Goal: Information Seeking & Learning: Check status

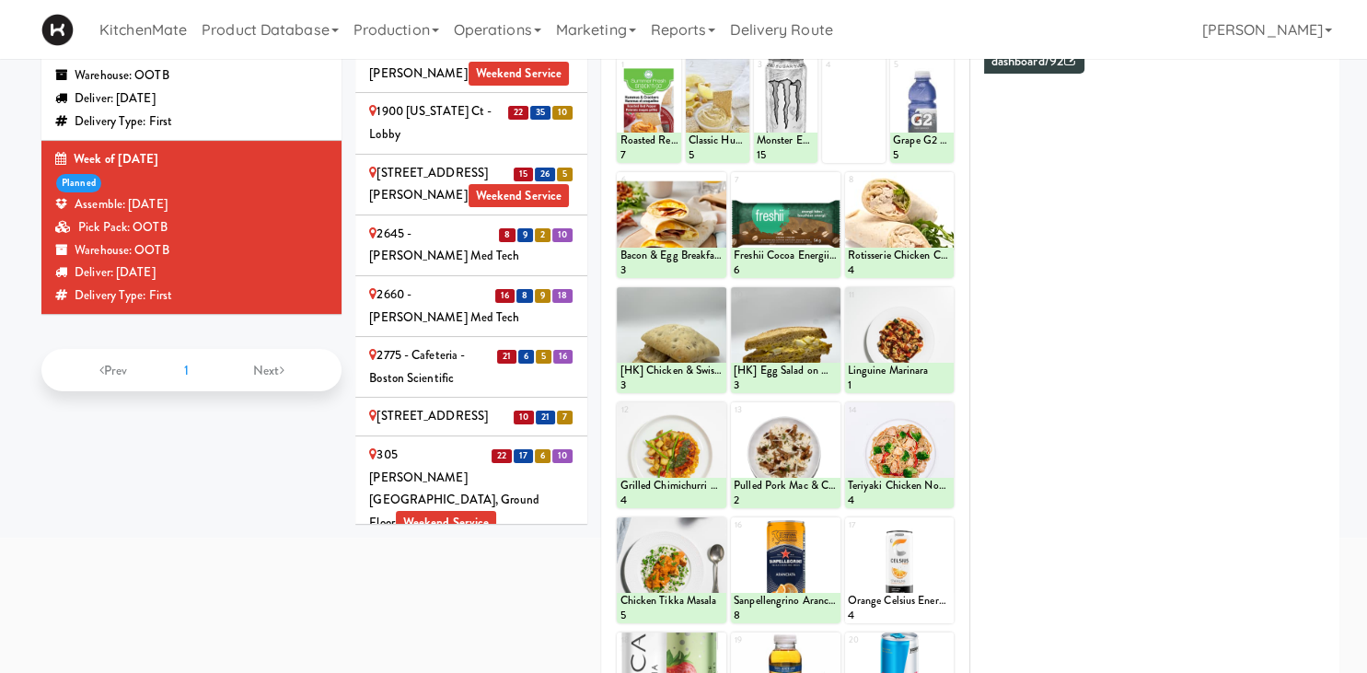
scroll to position [2927, 0]
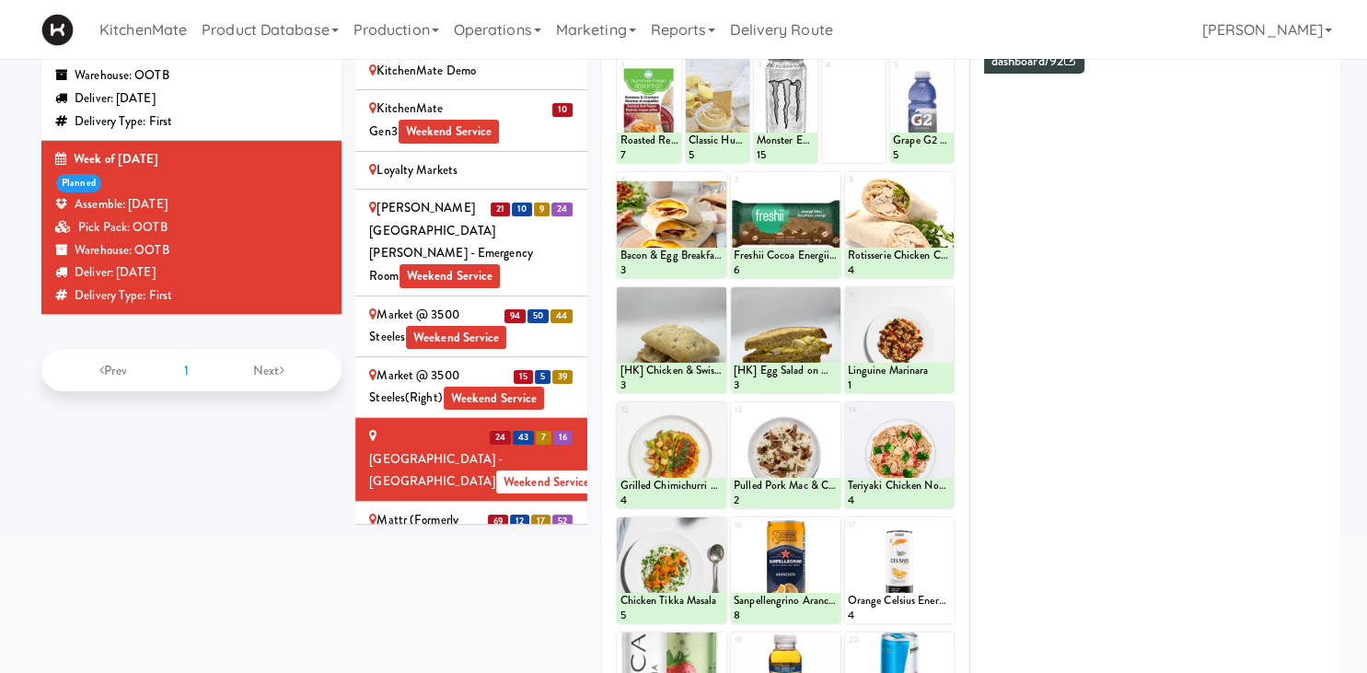
click at [423, 531] on span "Weekend Service" at bounding box center [466, 543] width 101 height 24
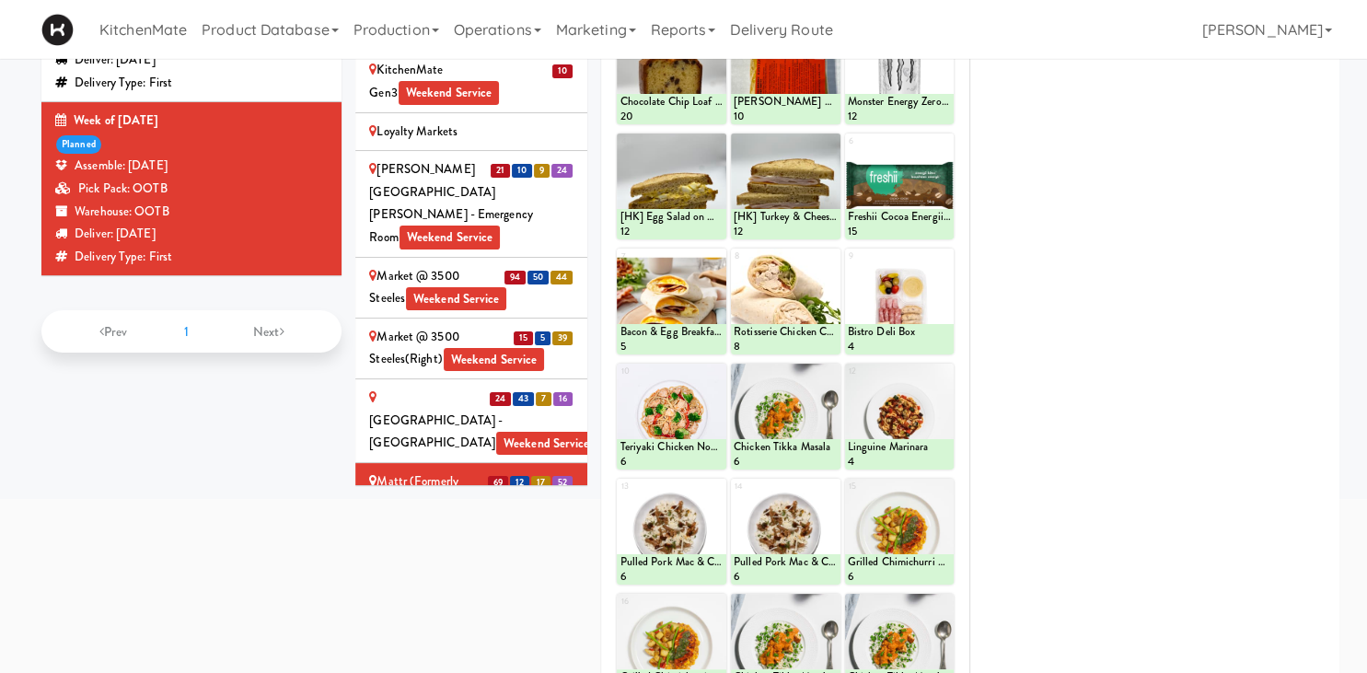
scroll to position [403, 0]
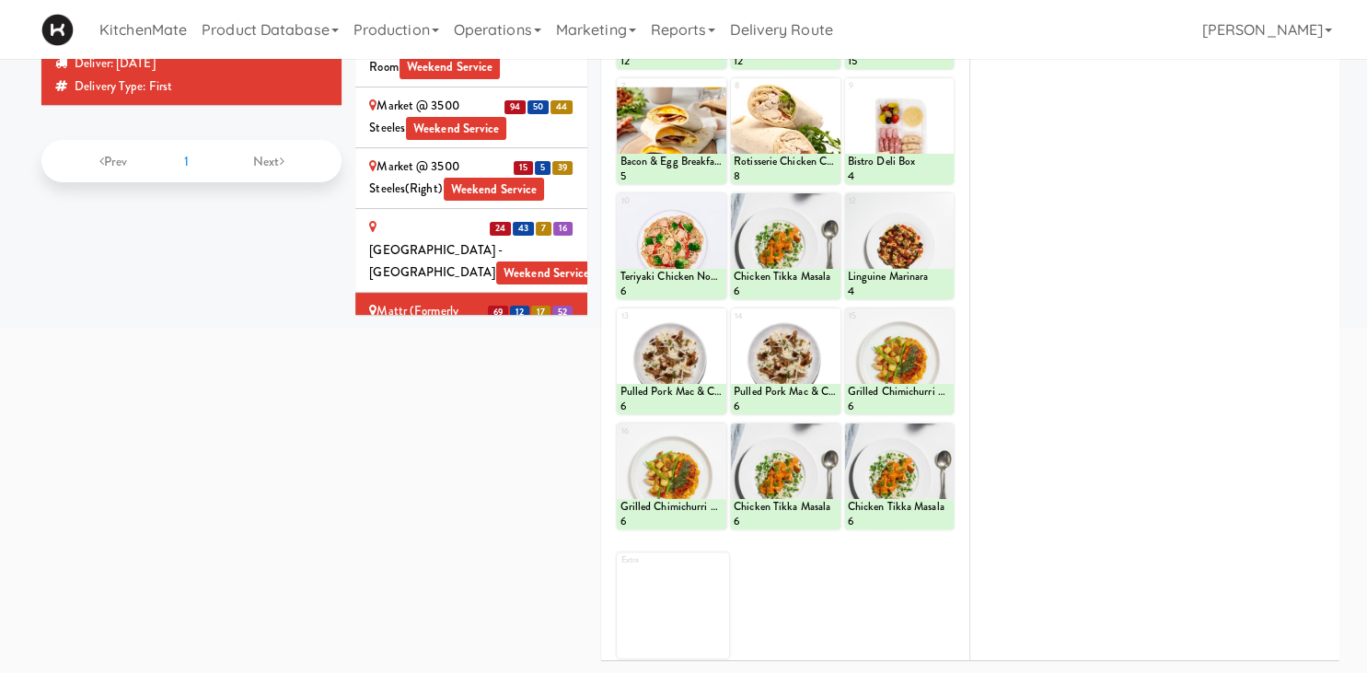
click at [689, 609] on div "Extra" at bounding box center [673, 605] width 112 height 106
click at [705, 571] on div "Extra" at bounding box center [673, 605] width 112 height 106
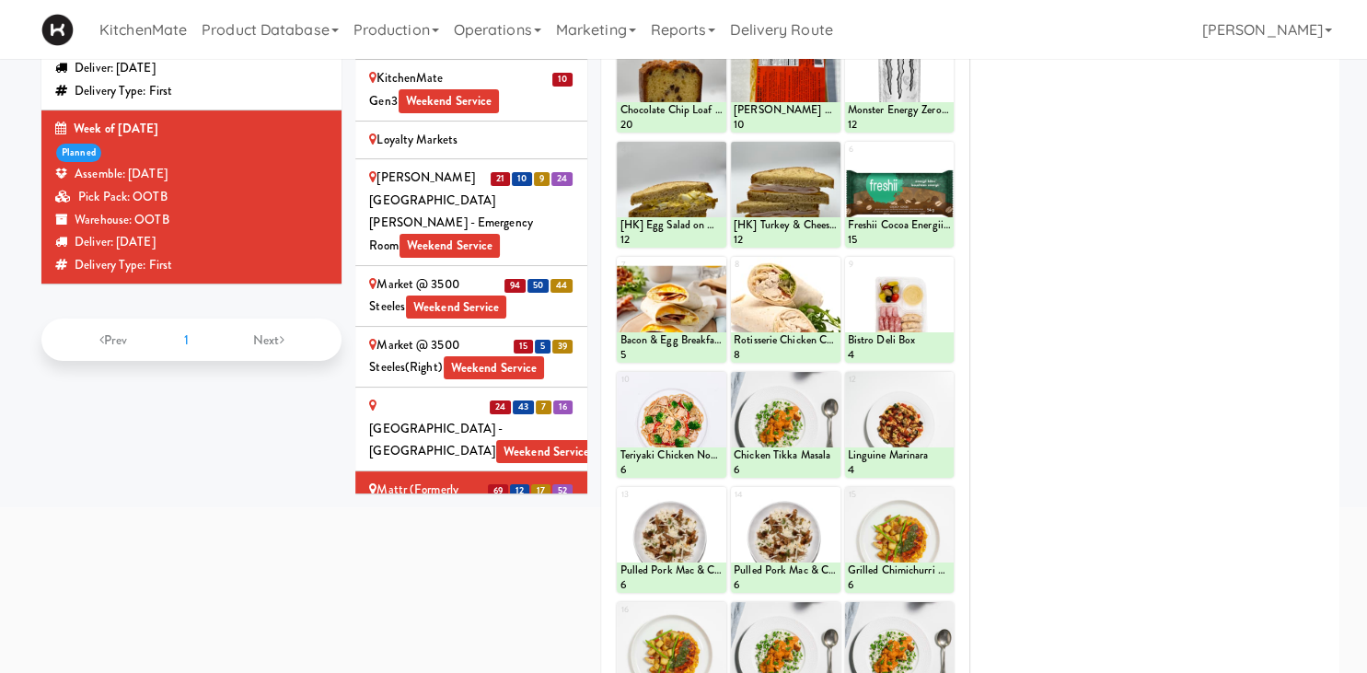
click at [448, 539] on div "Mills Memorial Library - 2nd Floor - McMaster University Weekend Service" at bounding box center [471, 573] width 204 height 68
click at [448, 479] on div "Mattr (formerly Shawcor) Weekend Service" at bounding box center [471, 501] width 204 height 45
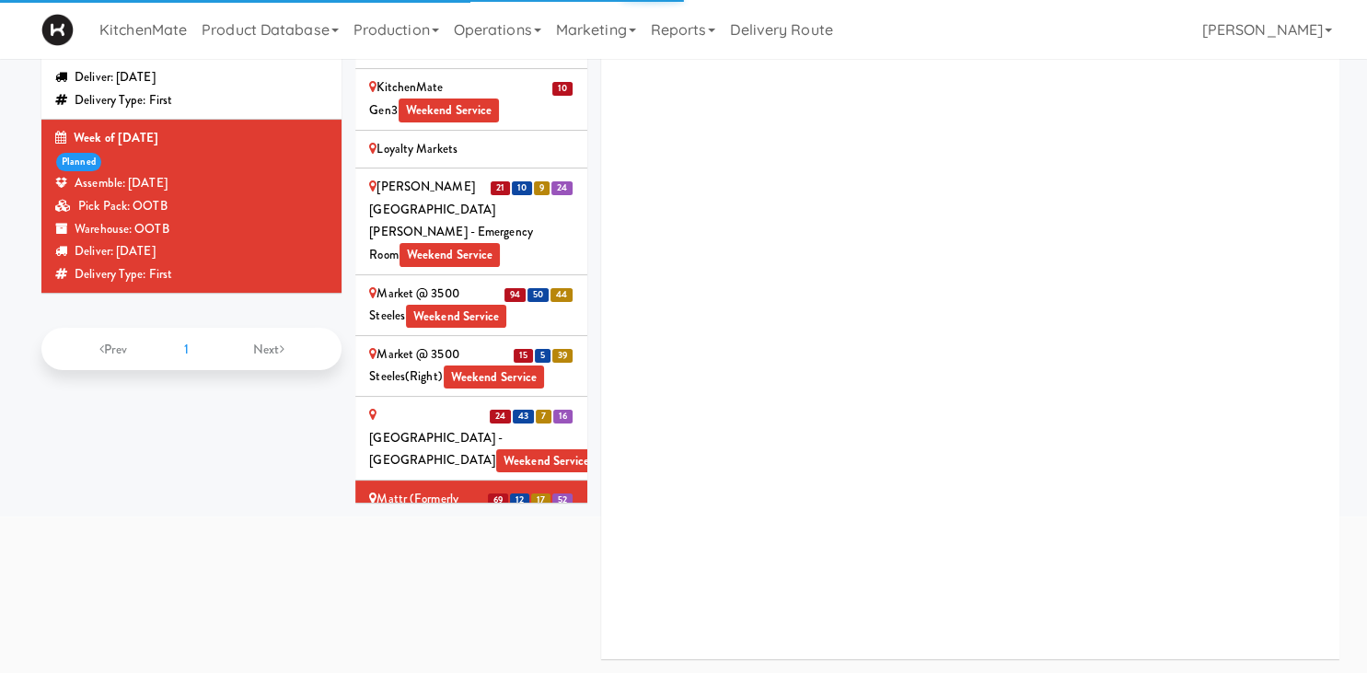
scroll to position [214, 0]
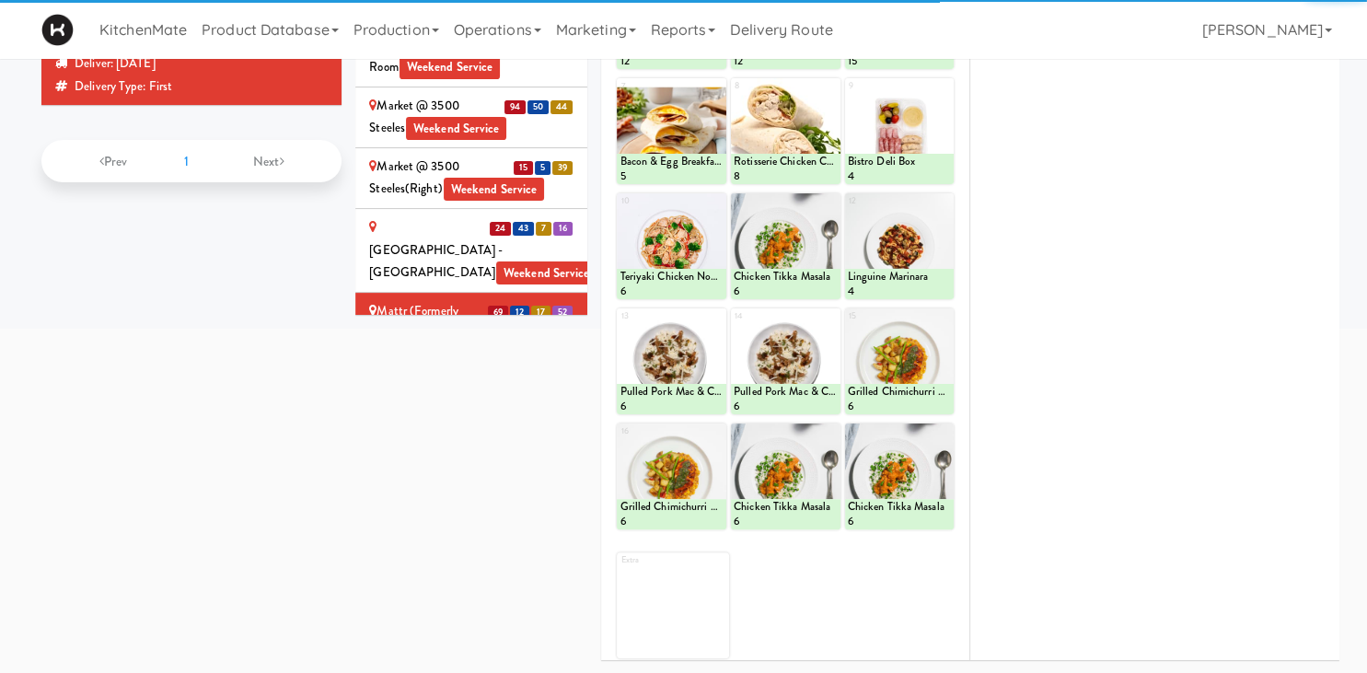
click at [418, 361] on div "Mills Memorial Library - 2nd Floor - McMaster University Weekend Service" at bounding box center [471, 395] width 204 height 68
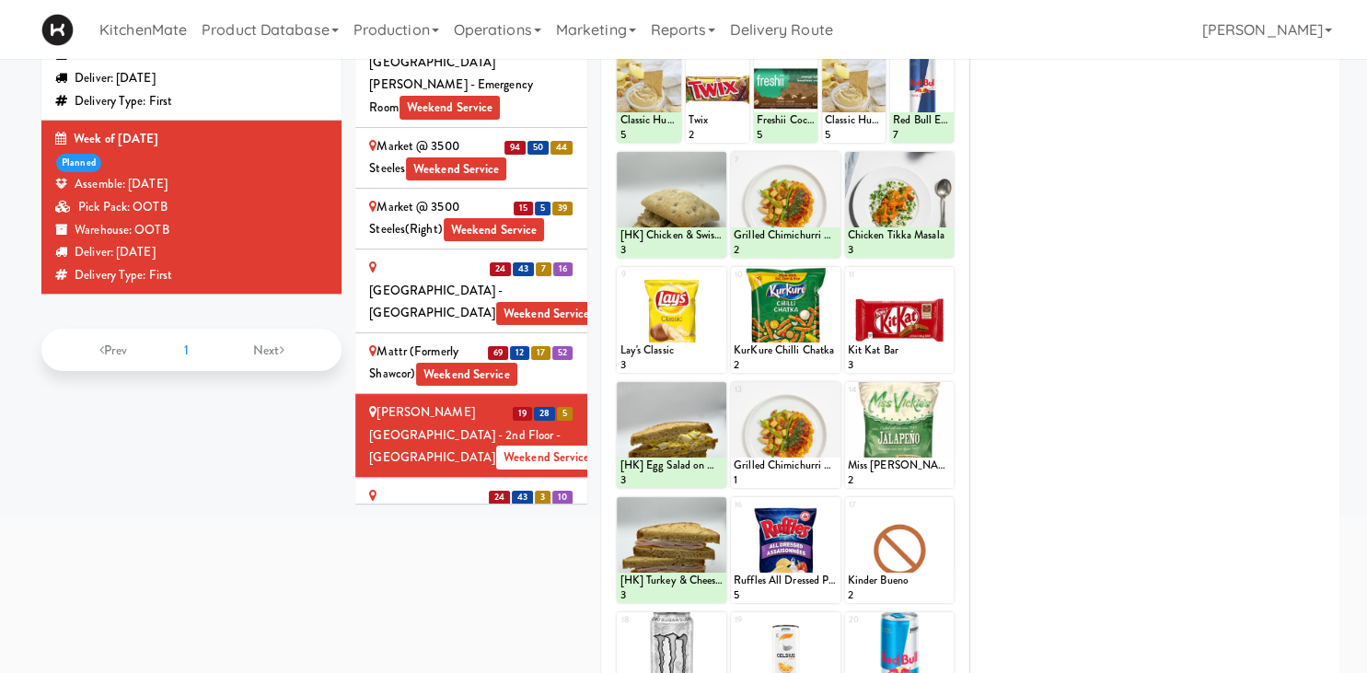
scroll to position [3089, 0]
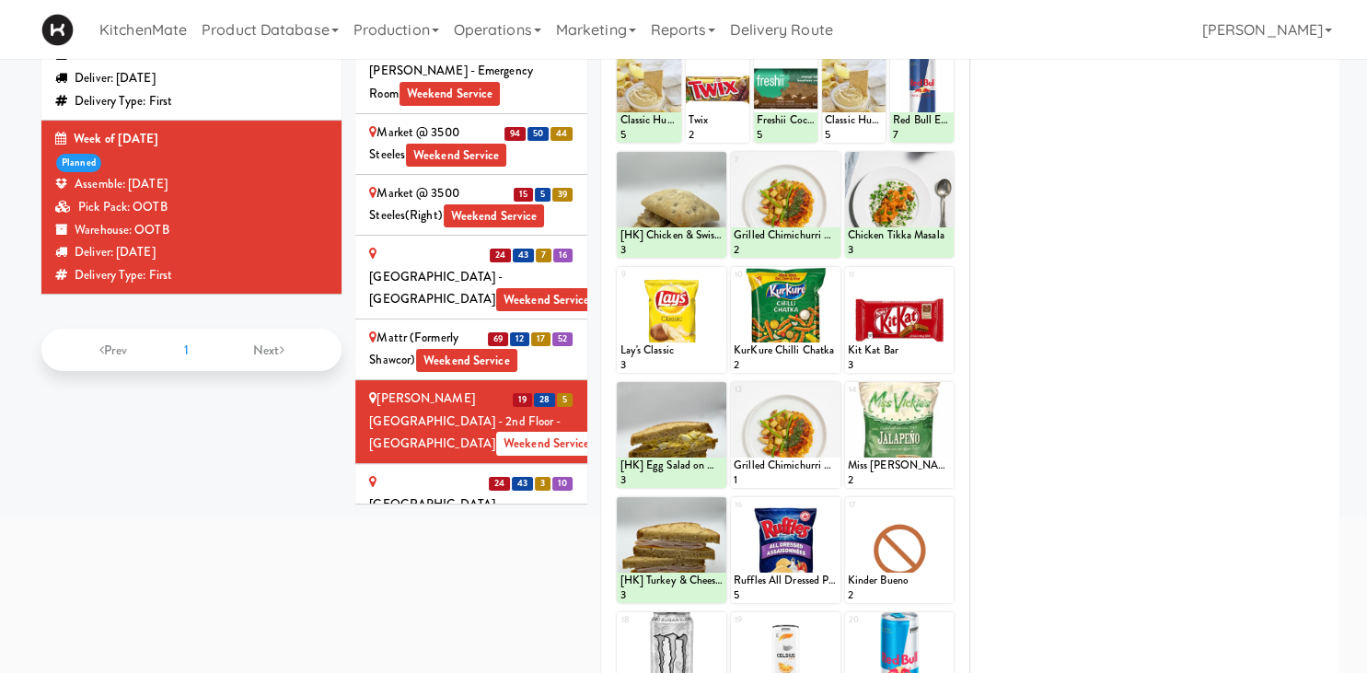
click at [471, 464] on li "24 43 3 10 Mississauga Executive Centre" at bounding box center [471, 494] width 232 height 61
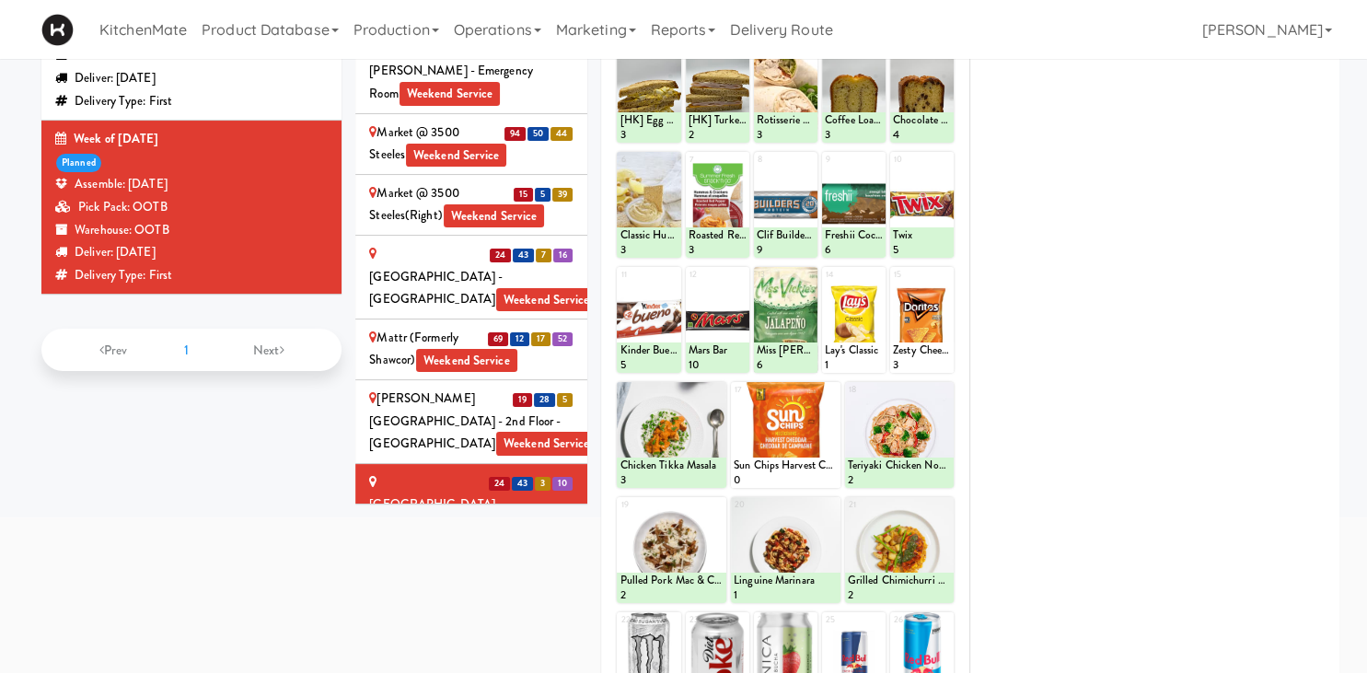
scroll to position [26, 0]
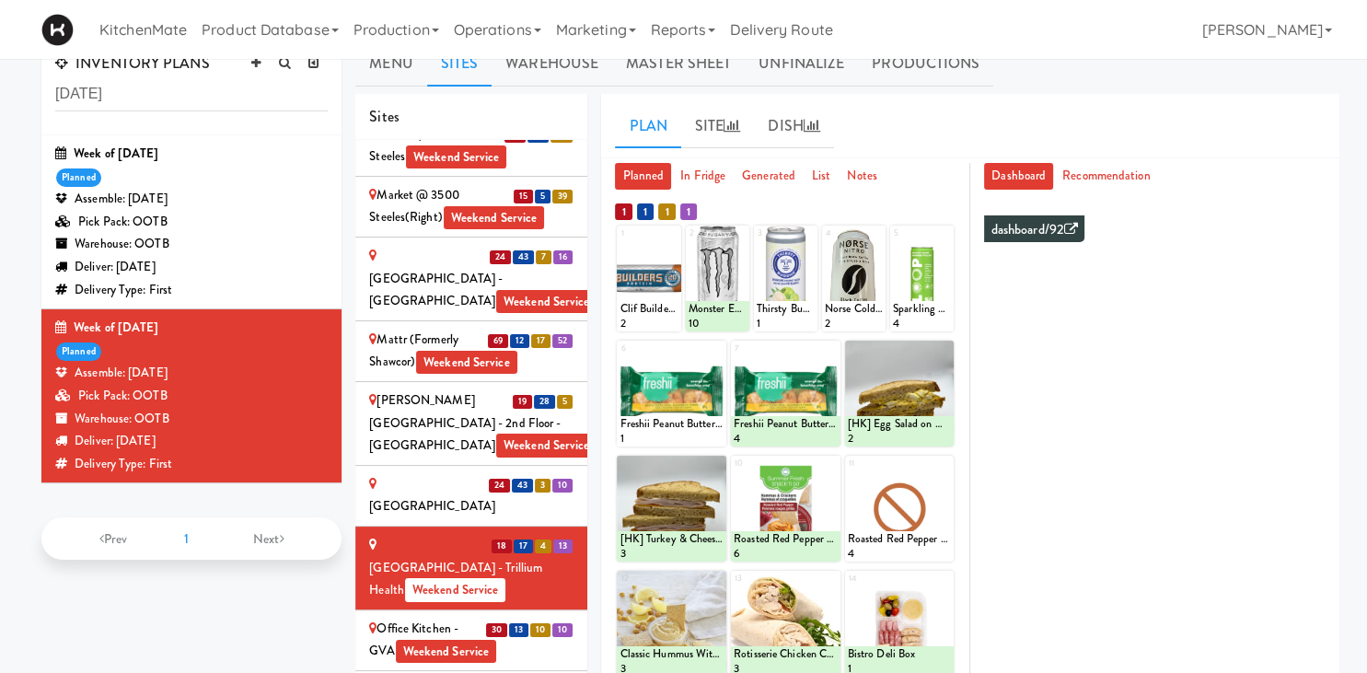
scroll to position [3285, 0]
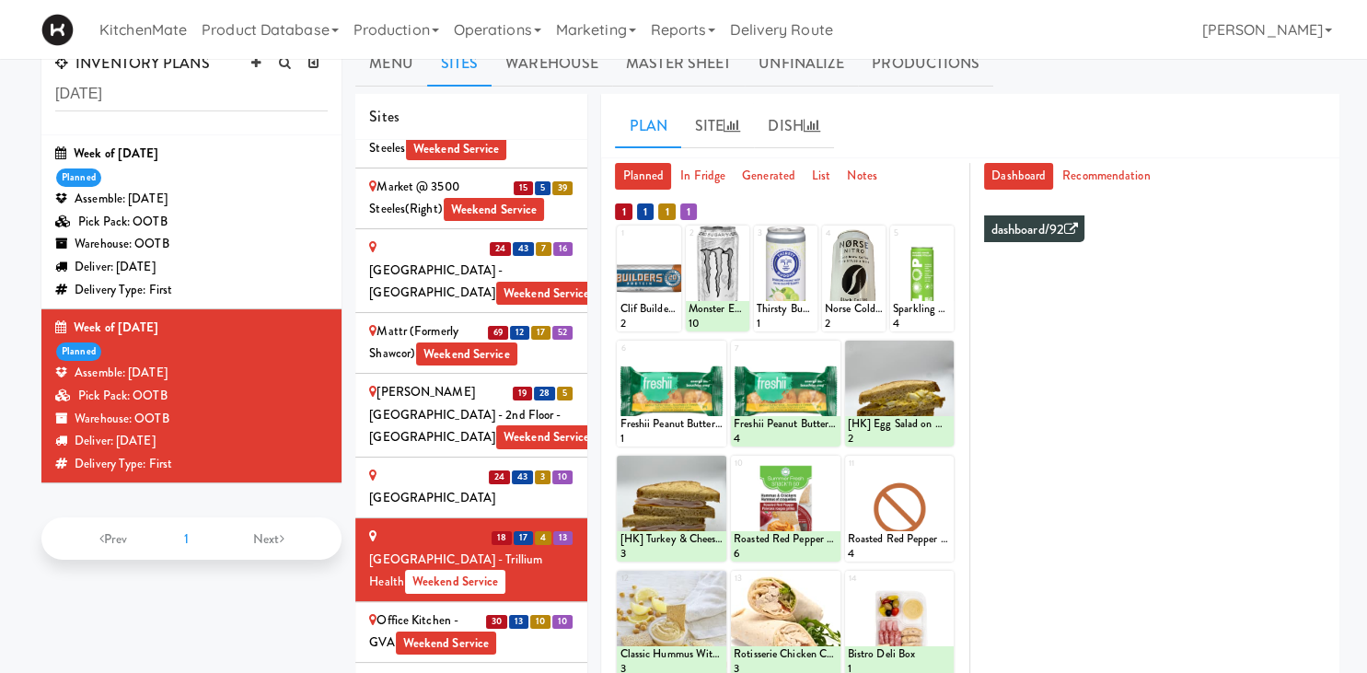
click at [428, 609] on div "Office Kitchen - GVA Weekend Service" at bounding box center [471, 631] width 204 height 45
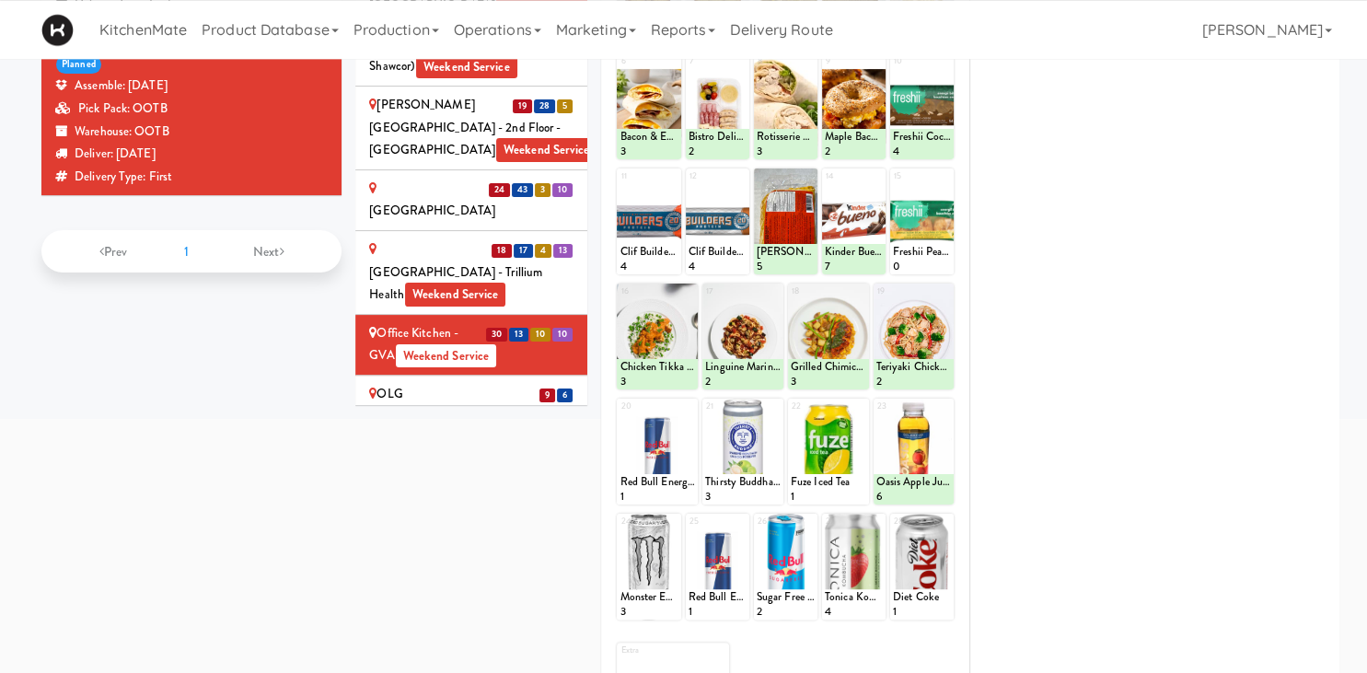
scroll to position [171, 0]
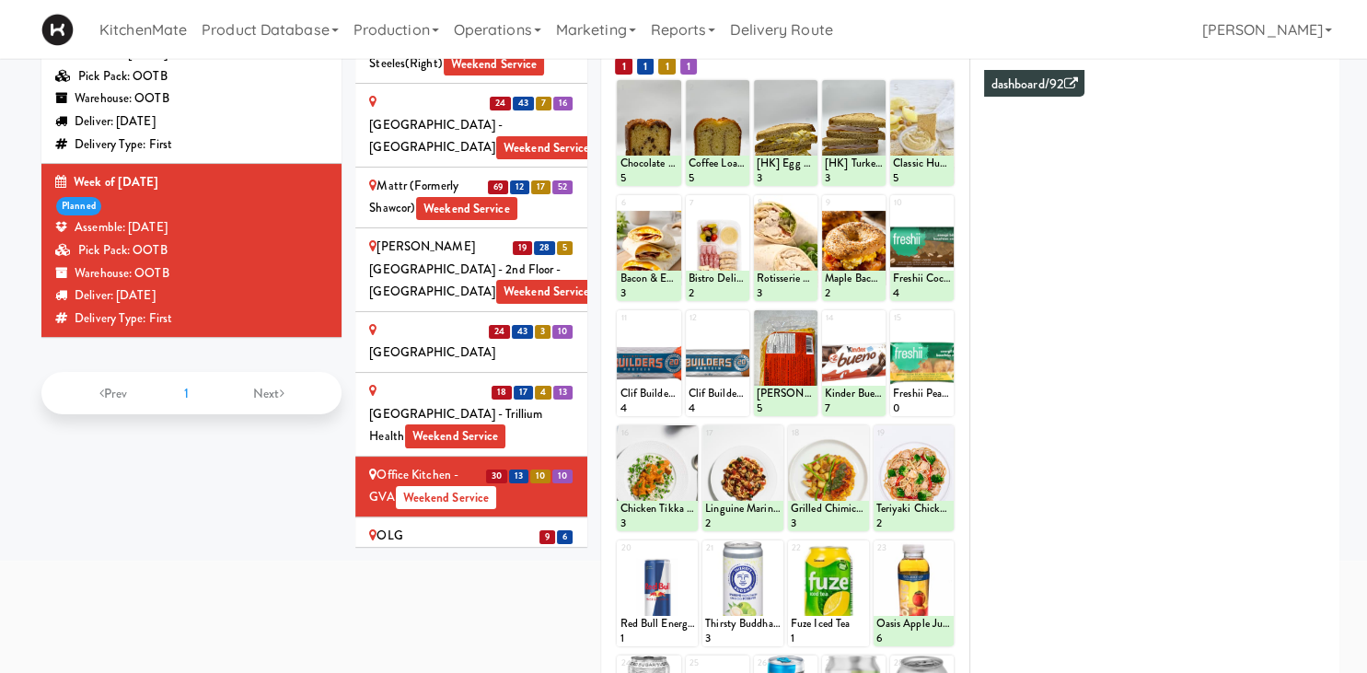
click at [469, 457] on li "30 13 10 10 Office Kitchen - GVA Weekend Service" at bounding box center [471, 487] width 232 height 61
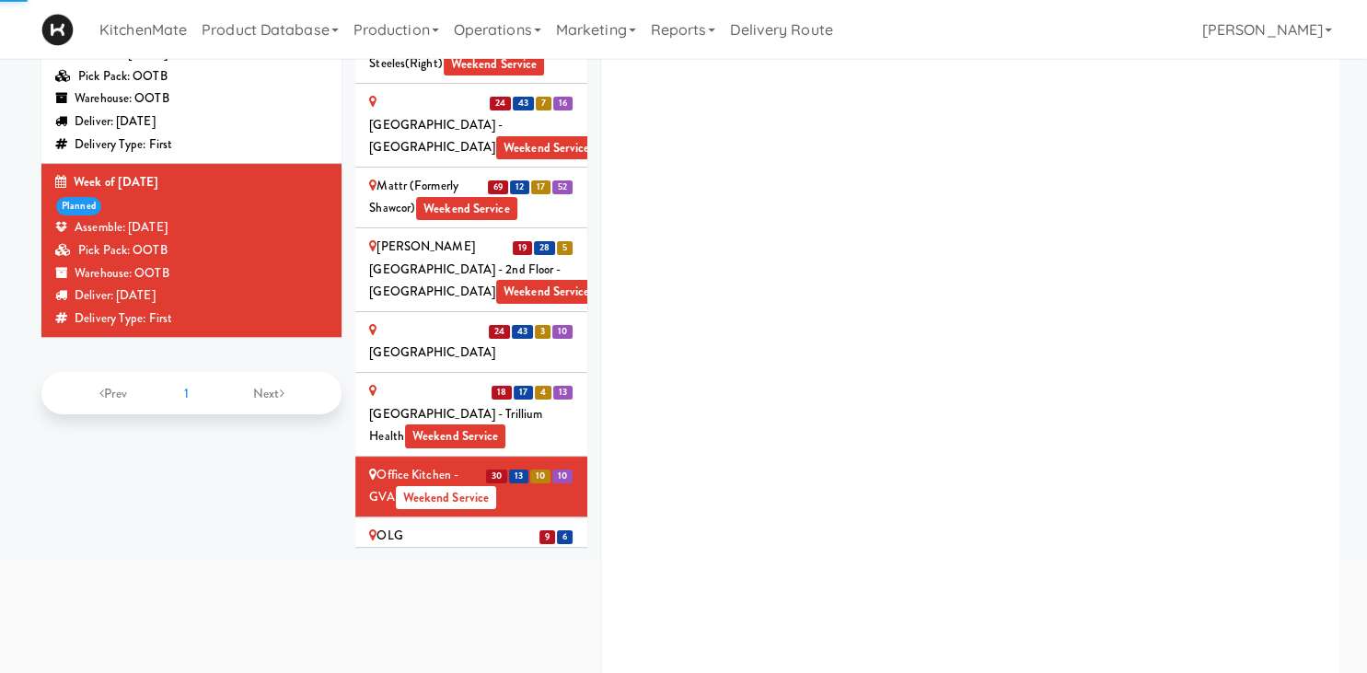
click at [472, 525] on div "OLG" at bounding box center [471, 536] width 204 height 23
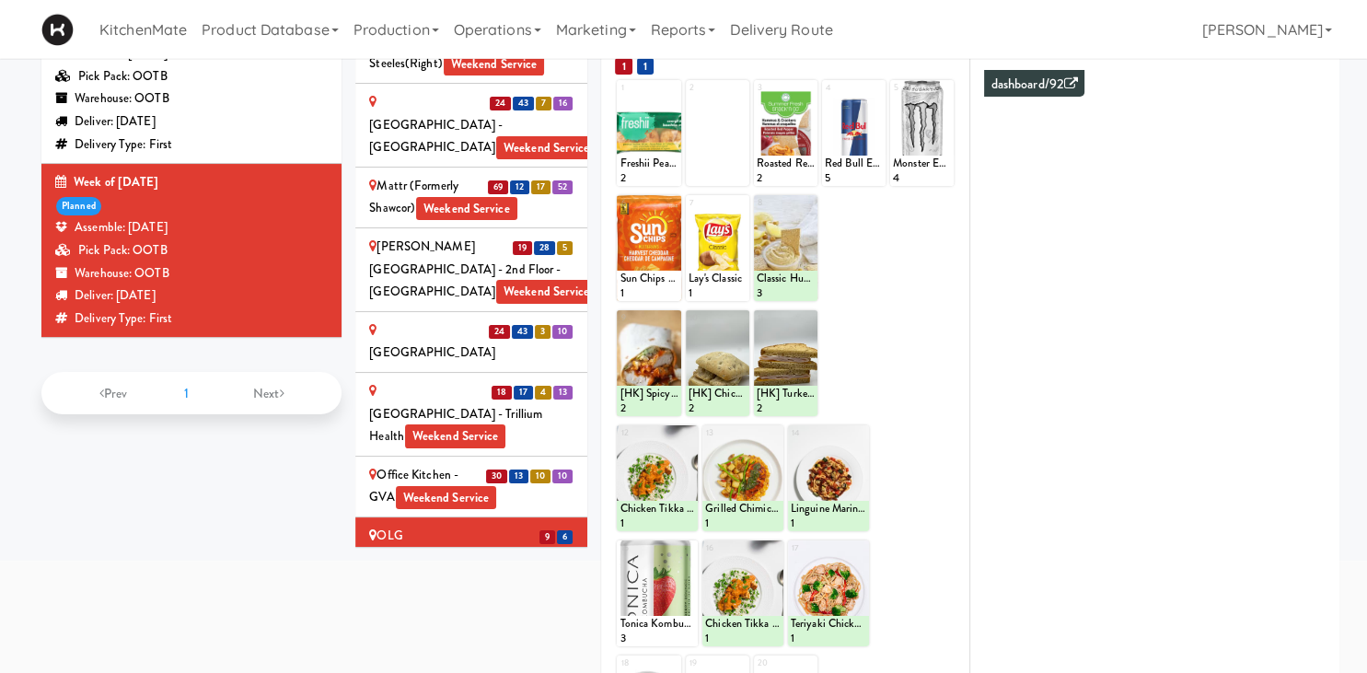
click at [453, 562] on div "OneEleven - Lunchroom Weekend Service" at bounding box center [471, 584] width 204 height 45
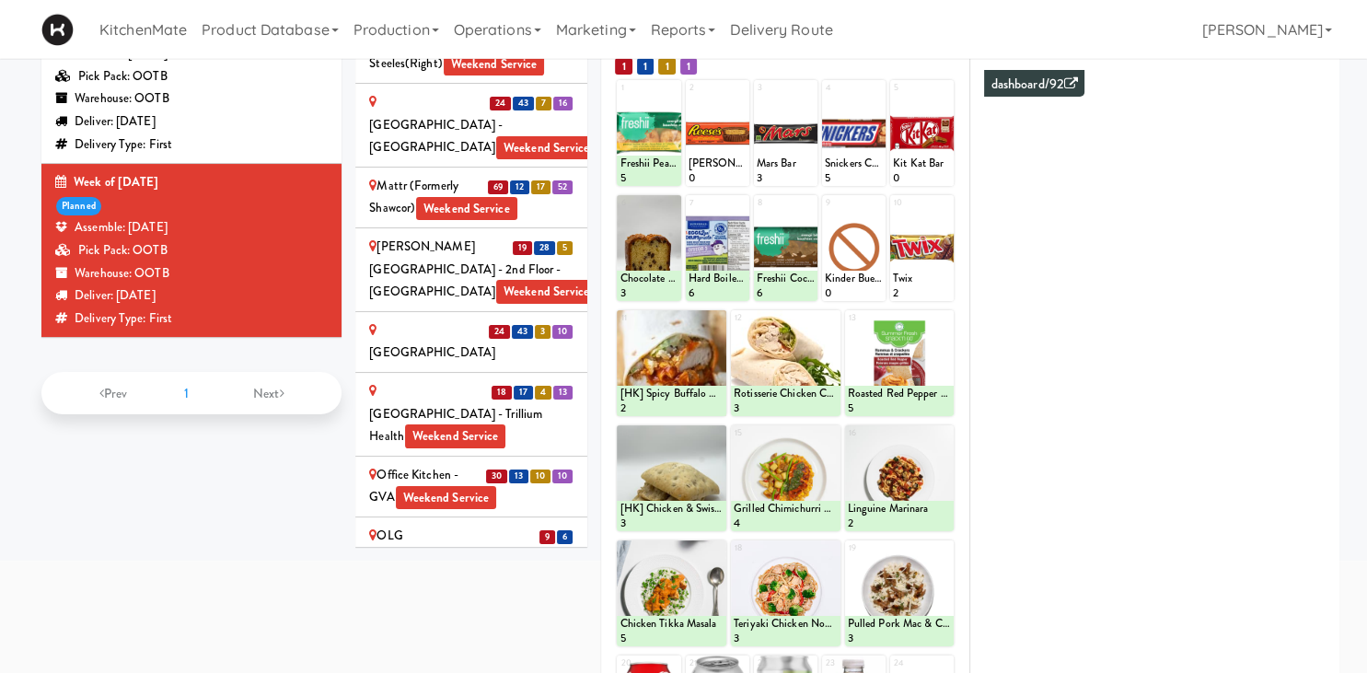
click at [423, 624] on div "Ontario Medical Association" at bounding box center [471, 646] width 204 height 45
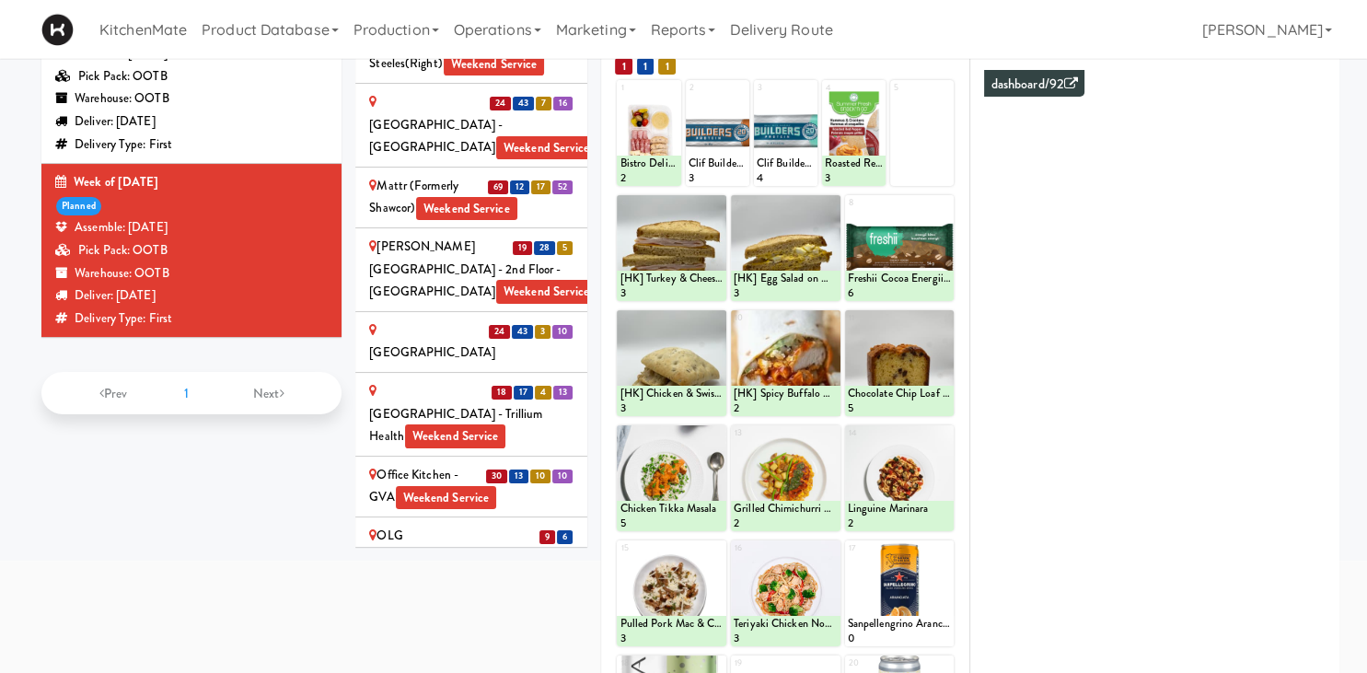
scroll to position [403, 0]
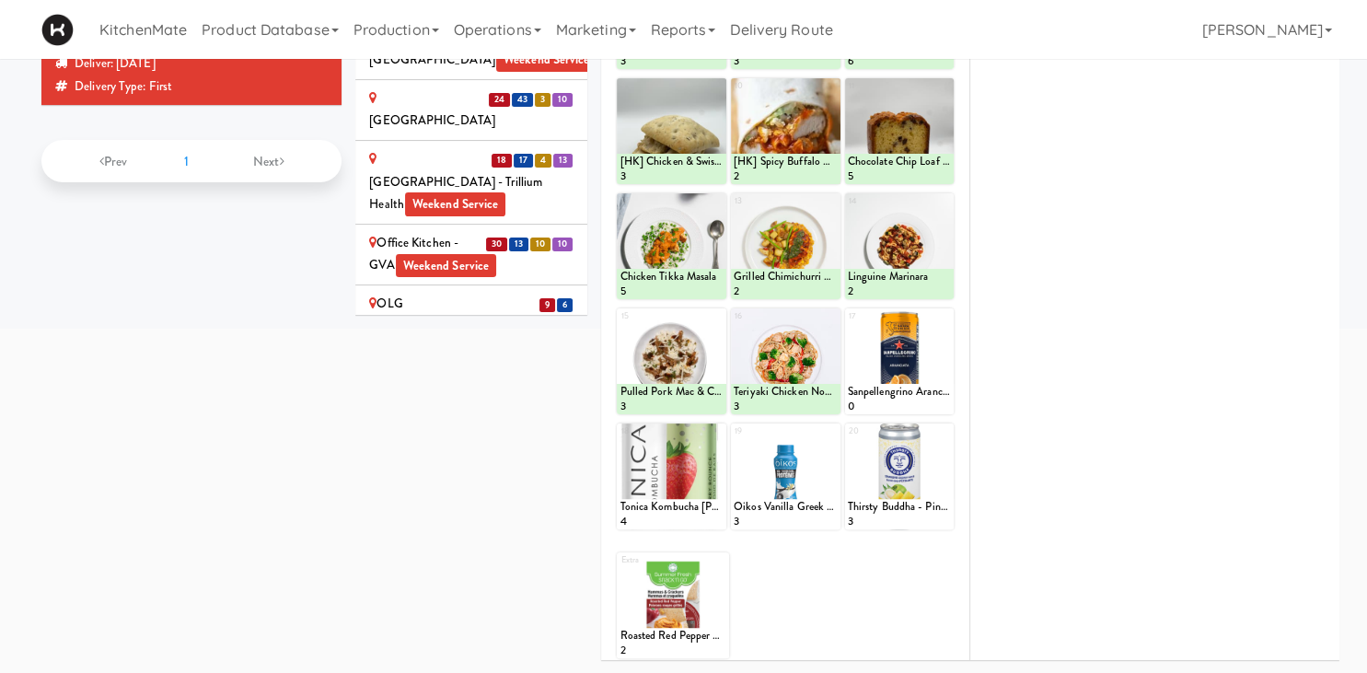
click at [436, 392] on div "Ontario Medical Association" at bounding box center [471, 414] width 204 height 45
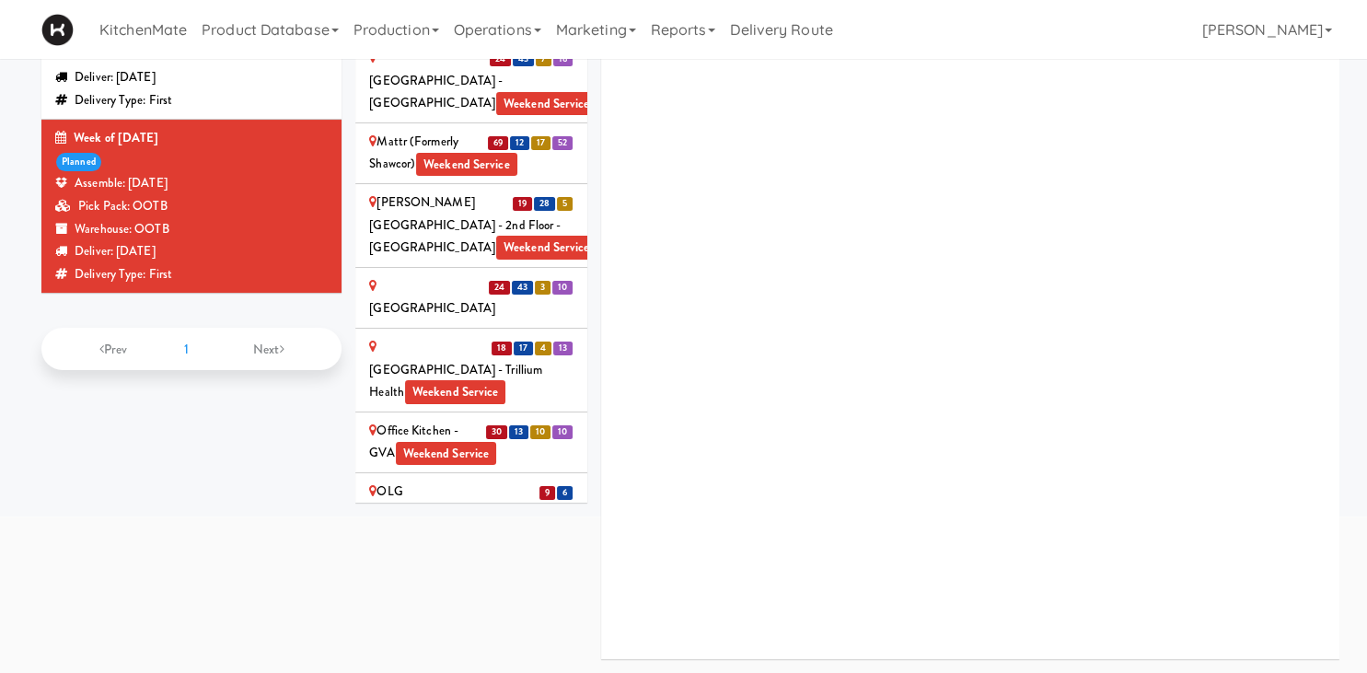
click at [406, 336] on div "Mississauga Hospital - Trillium Health Weekend Service" at bounding box center [471, 370] width 204 height 68
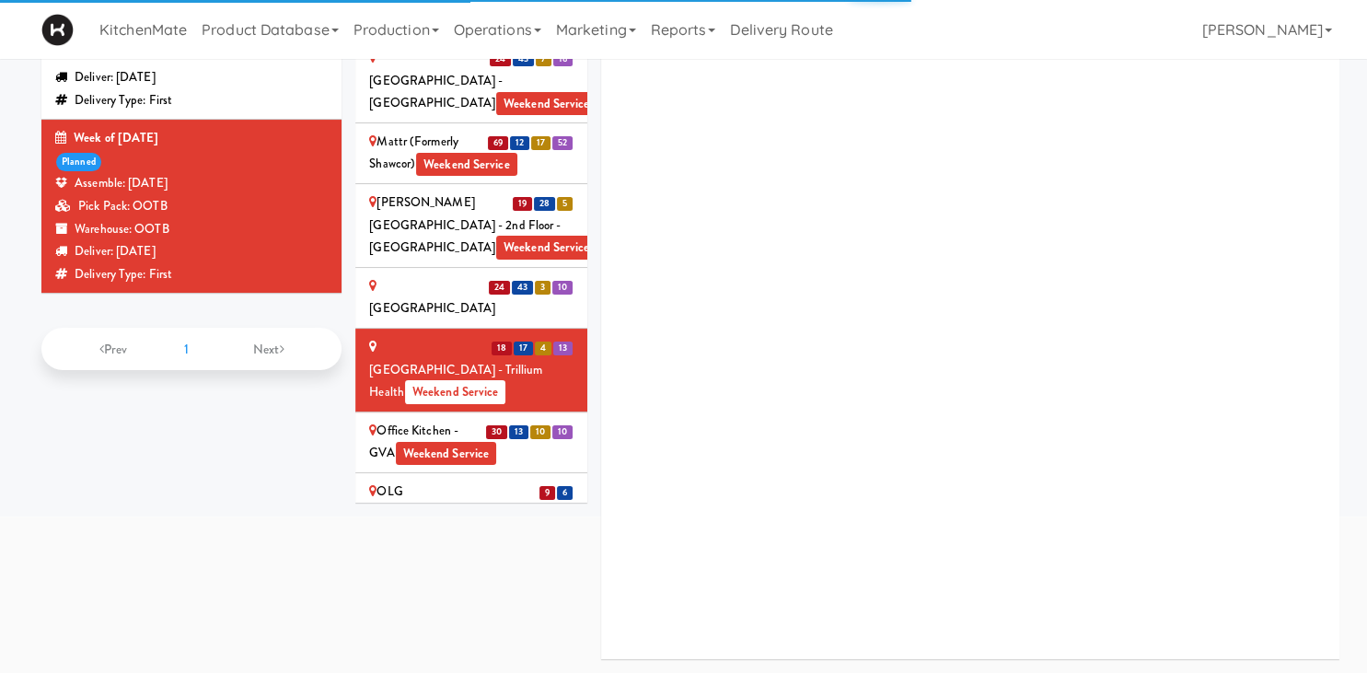
click at [434, 518] on div "OneEleven - Lunchroom Weekend Service" at bounding box center [471, 540] width 204 height 45
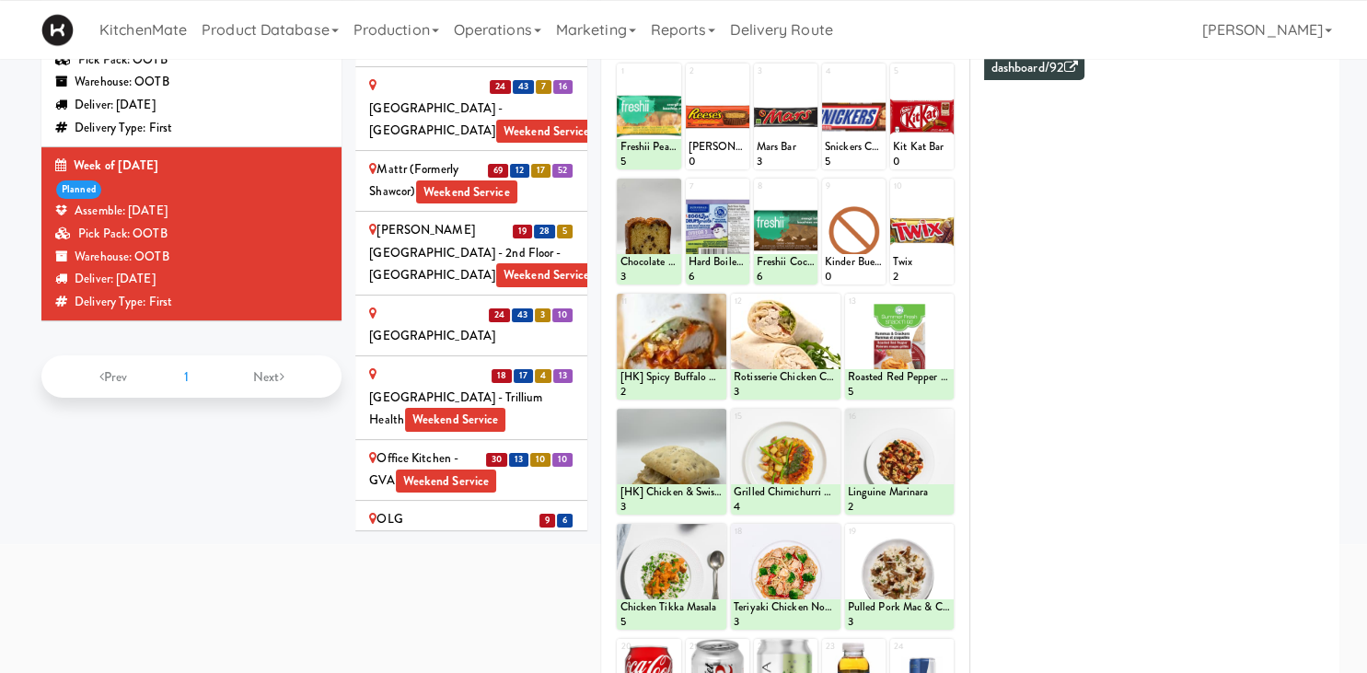
scroll to position [133, 0]
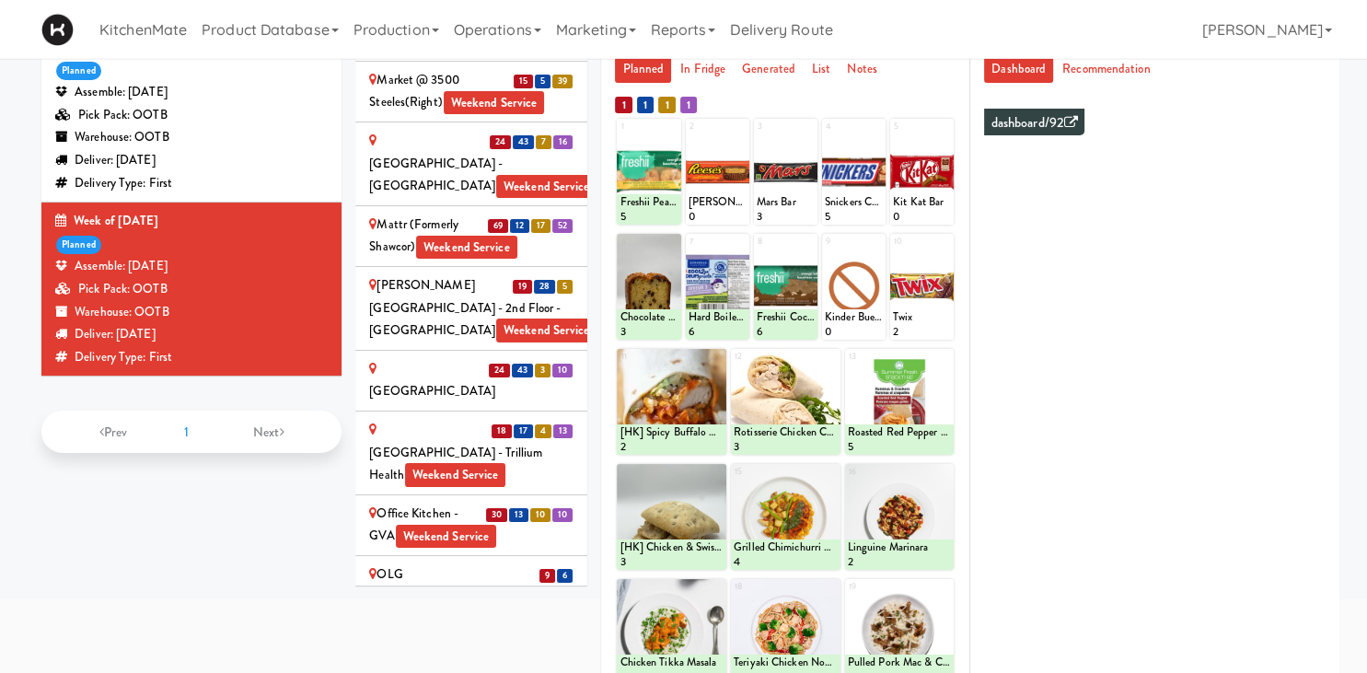
click at [443, 663] on div "Ontario Medical Association" at bounding box center [471, 685] width 204 height 45
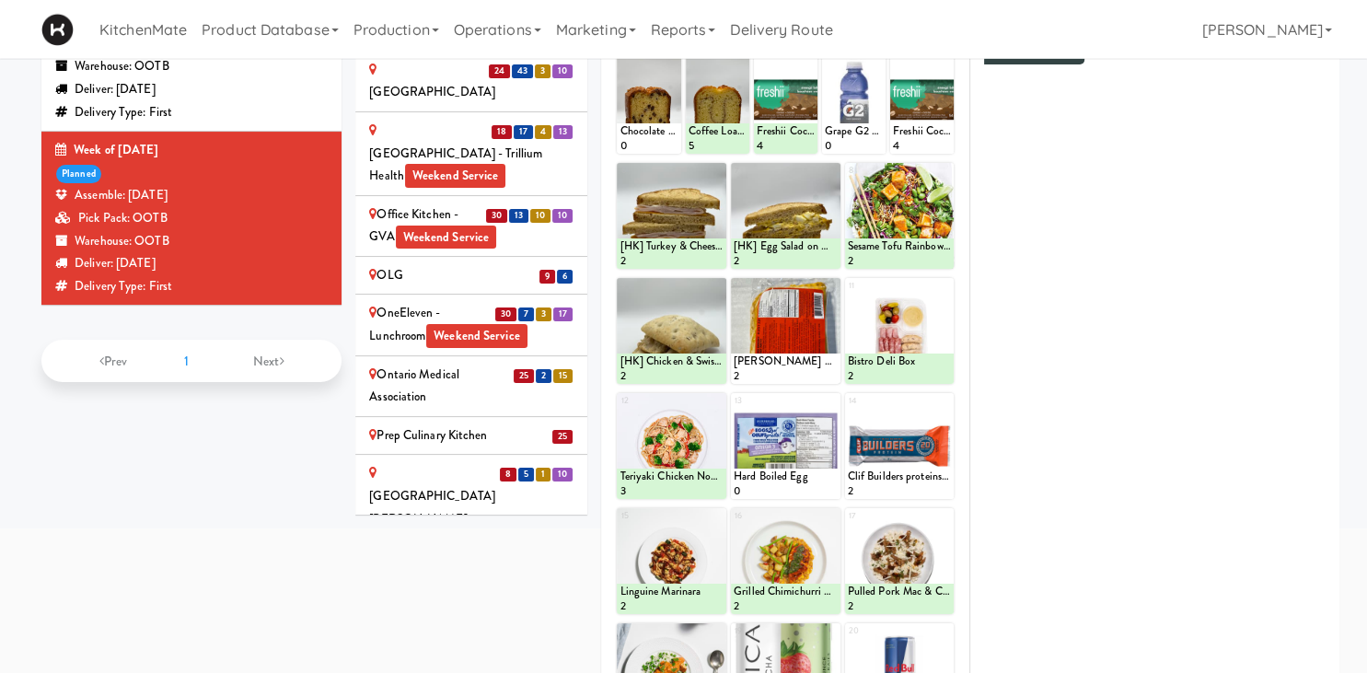
scroll to position [203, 0]
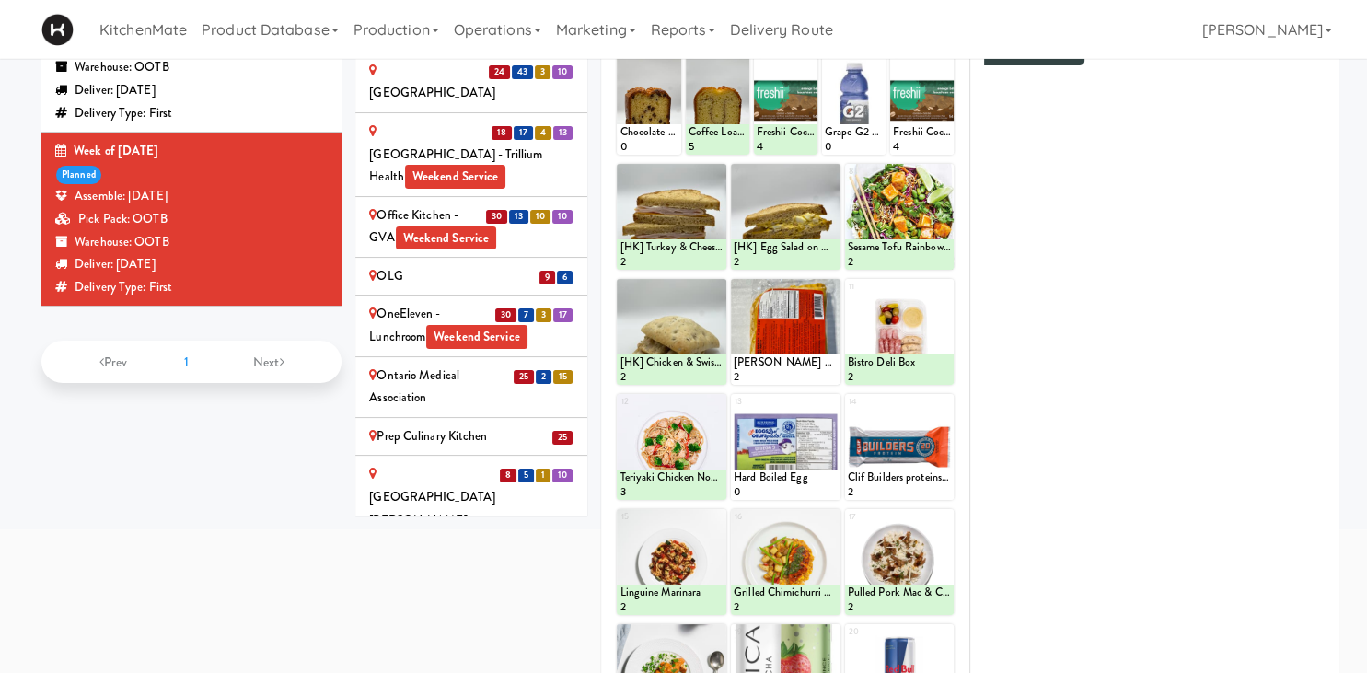
click at [433, 654] on div "Roundhouse Staff Room - Steam Whistle Weekend Service" at bounding box center [471, 676] width 204 height 45
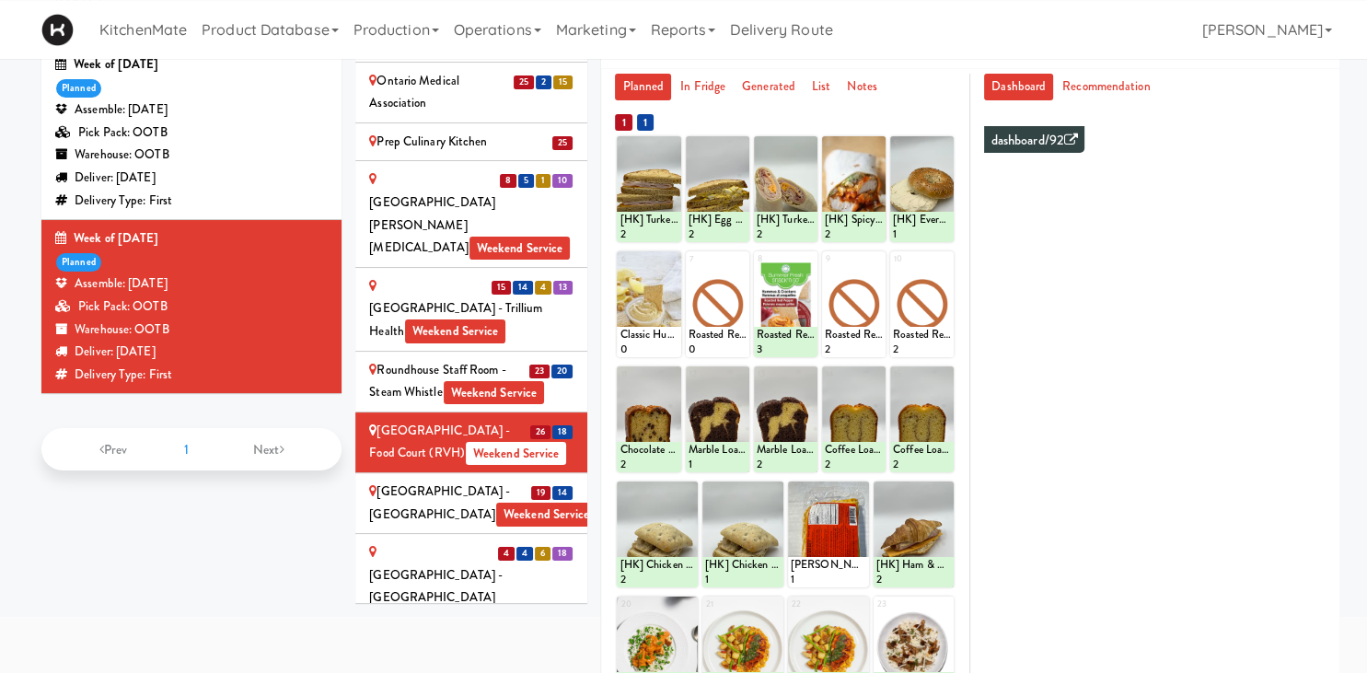
scroll to position [124, 0]
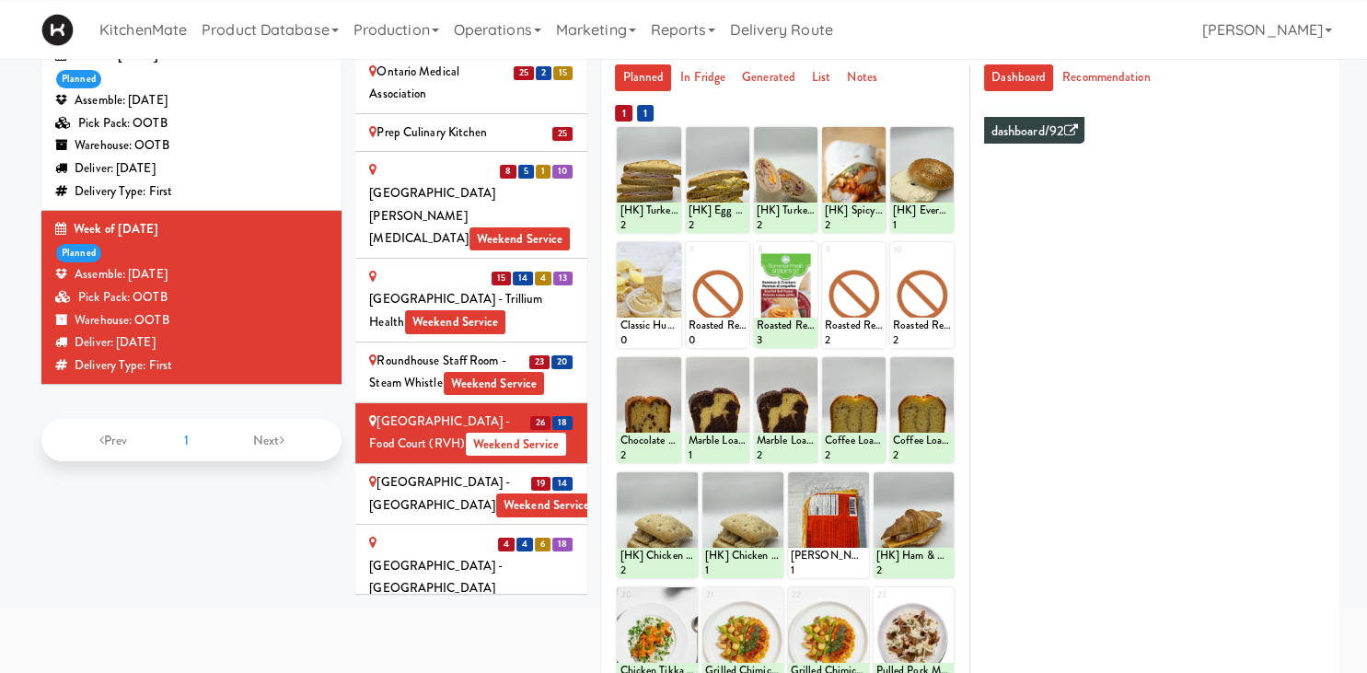
click at [521, 471] on div "Scarborough Birchmount Hospital - Main Lobby Weekend Service" at bounding box center [471, 493] width 204 height 45
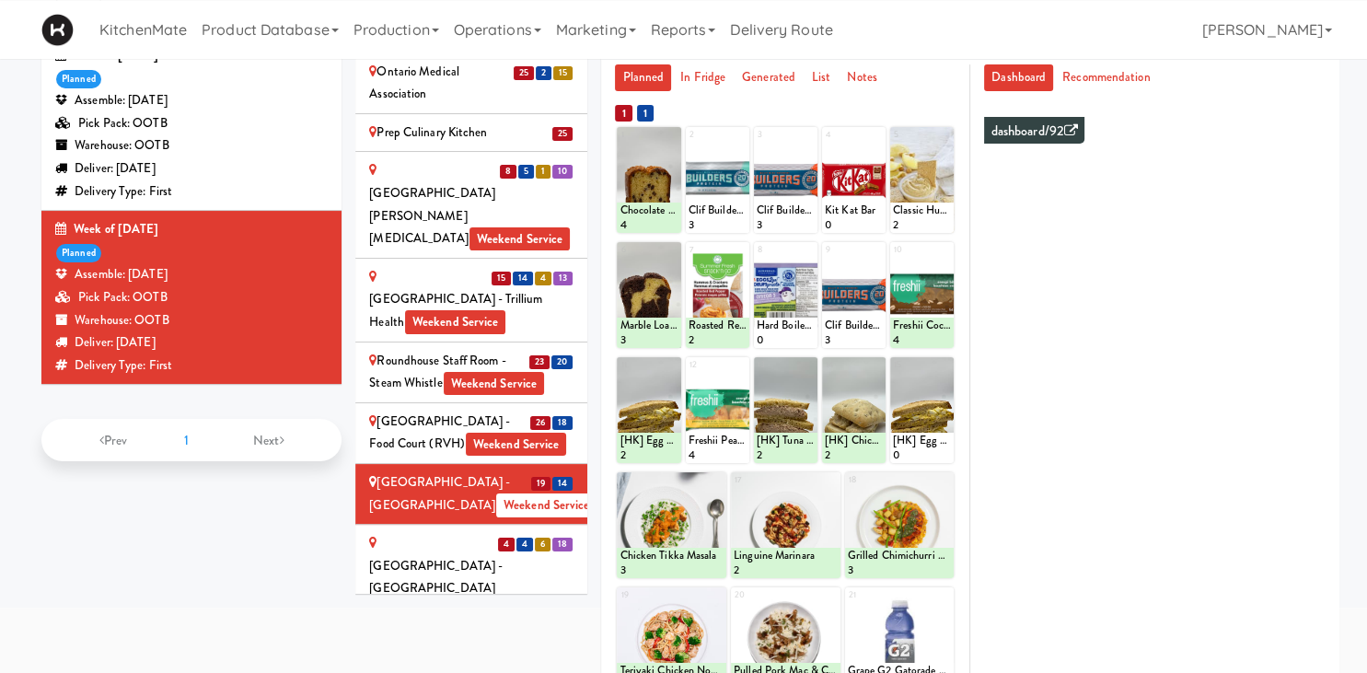
click at [469, 532] on div "Scarborough General Hospital - Tower Wing Entrance Weekend Service" at bounding box center [471, 577] width 204 height 90
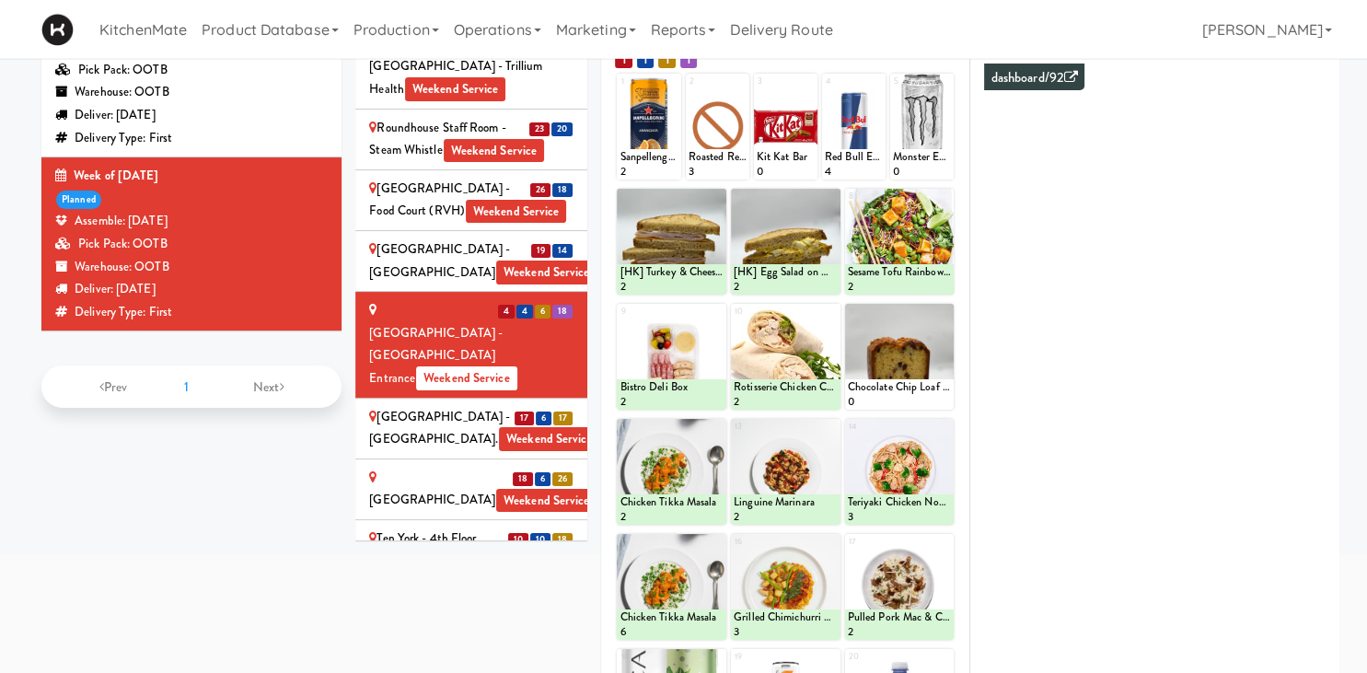
scroll to position [122, 0]
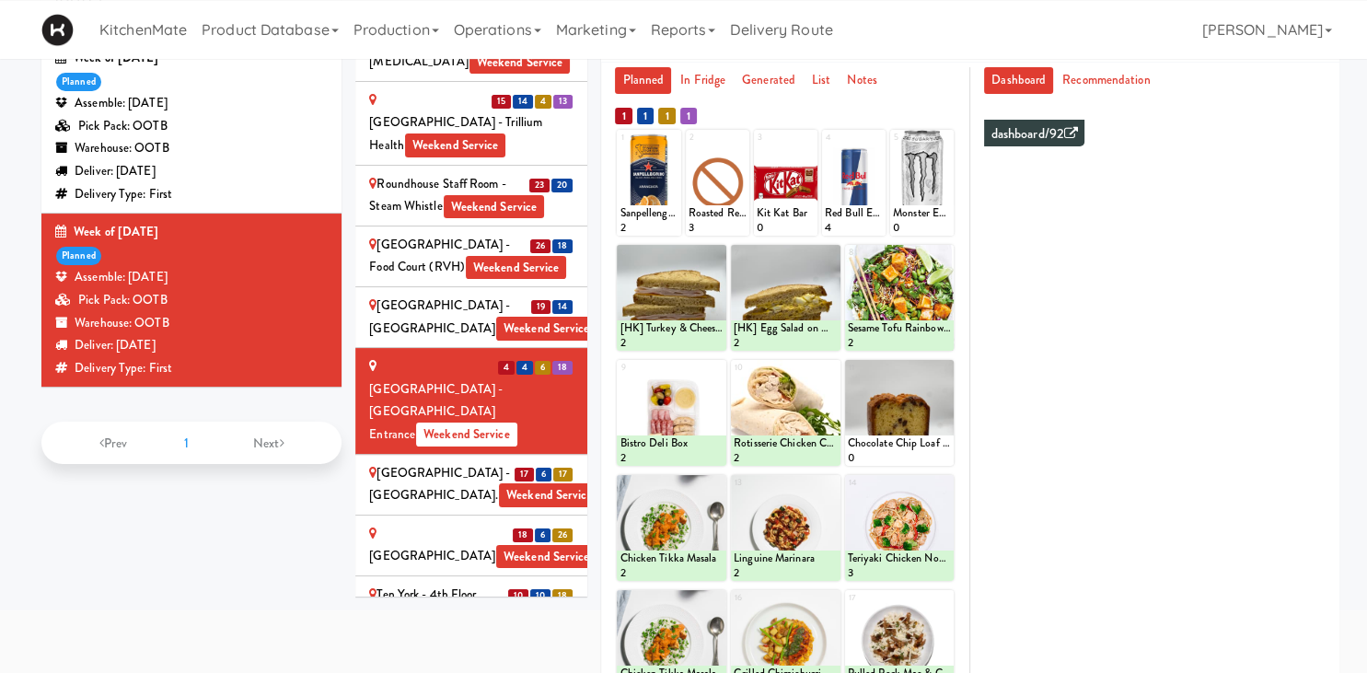
click at [411, 462] on div "SickKids Hospital - Main St. Weekend Service" at bounding box center [471, 484] width 204 height 45
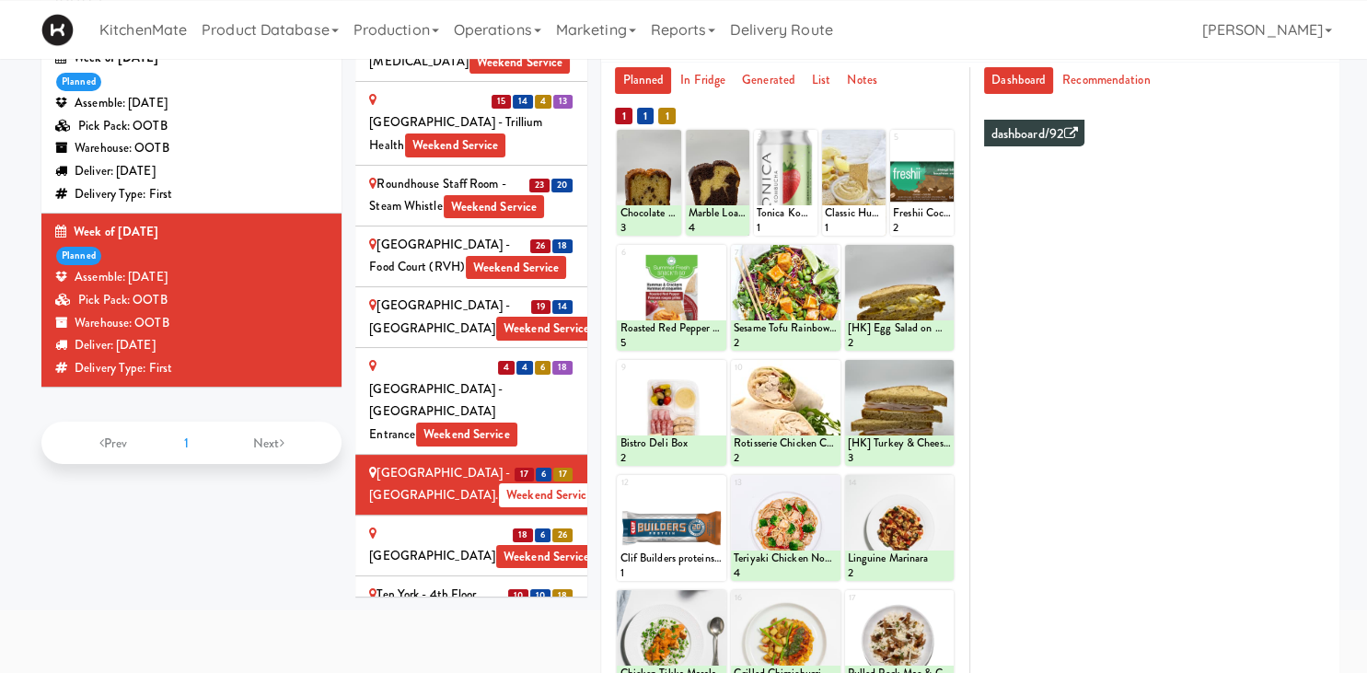
click at [428, 523] on div "St. Joseph's Health Centre Weekend Service" at bounding box center [471, 545] width 204 height 45
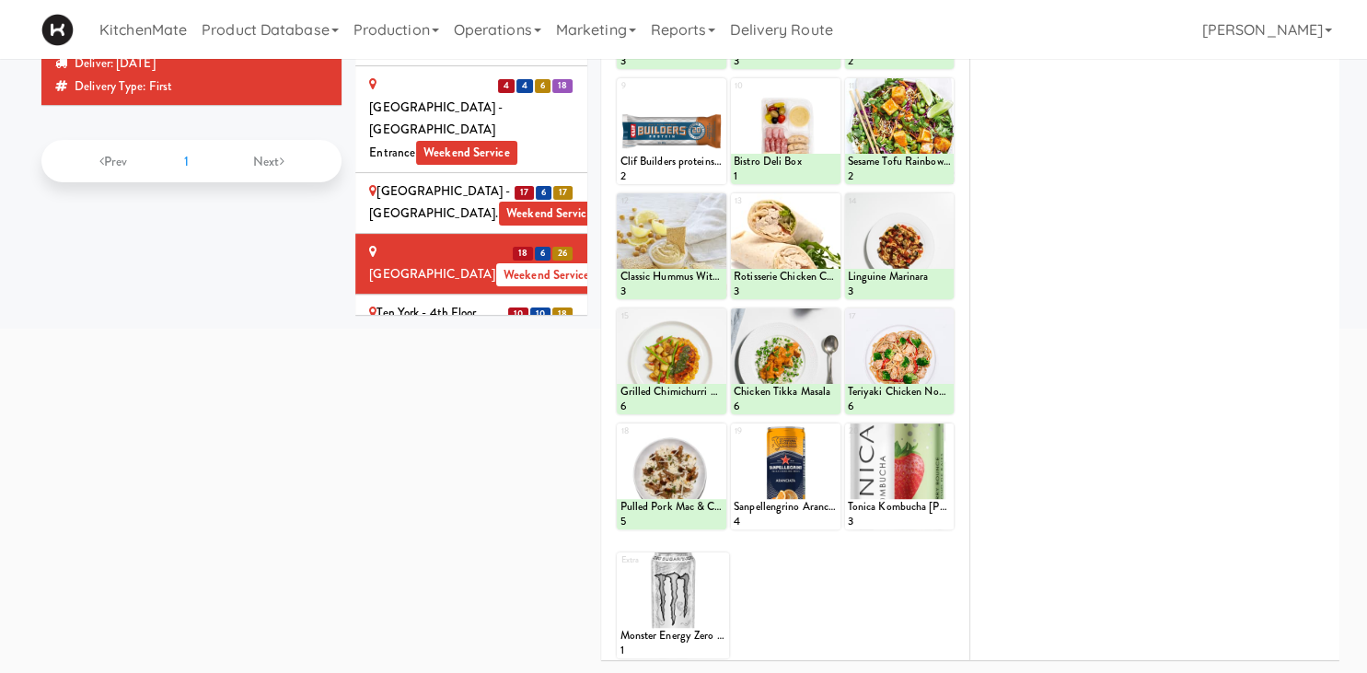
scroll to position [36, 0]
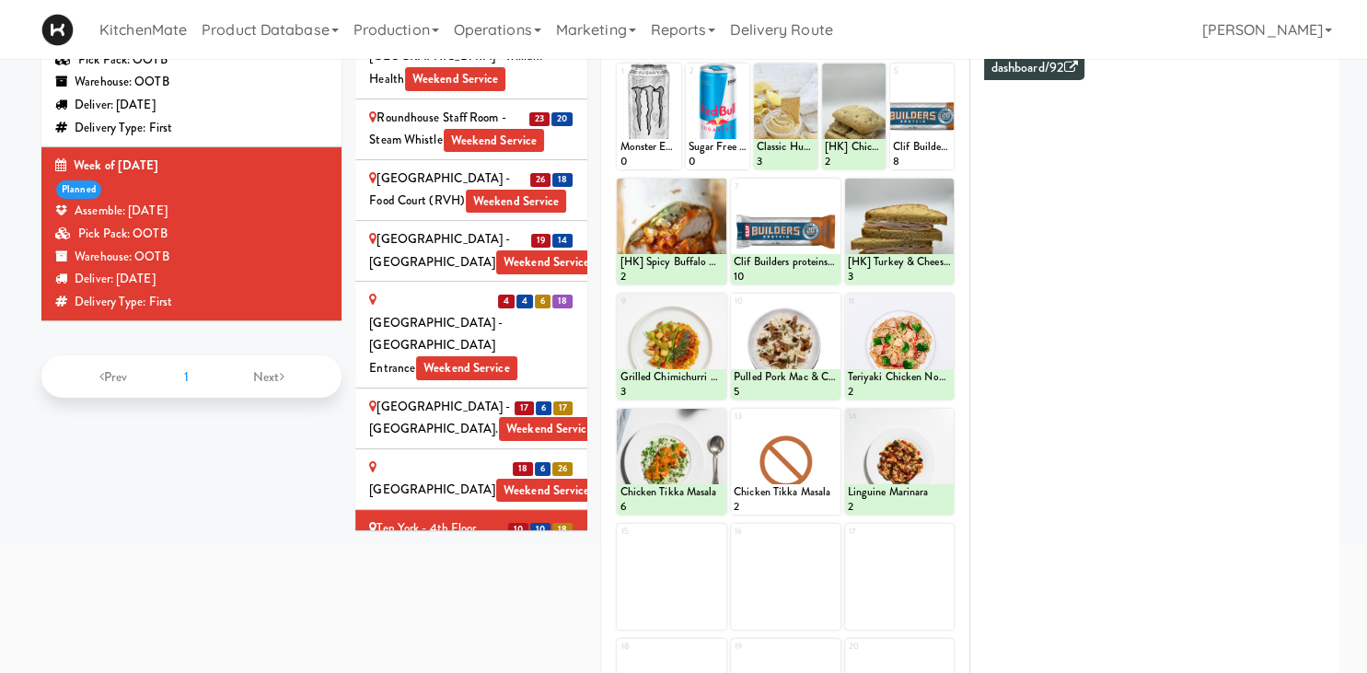
scroll to position [342, 0]
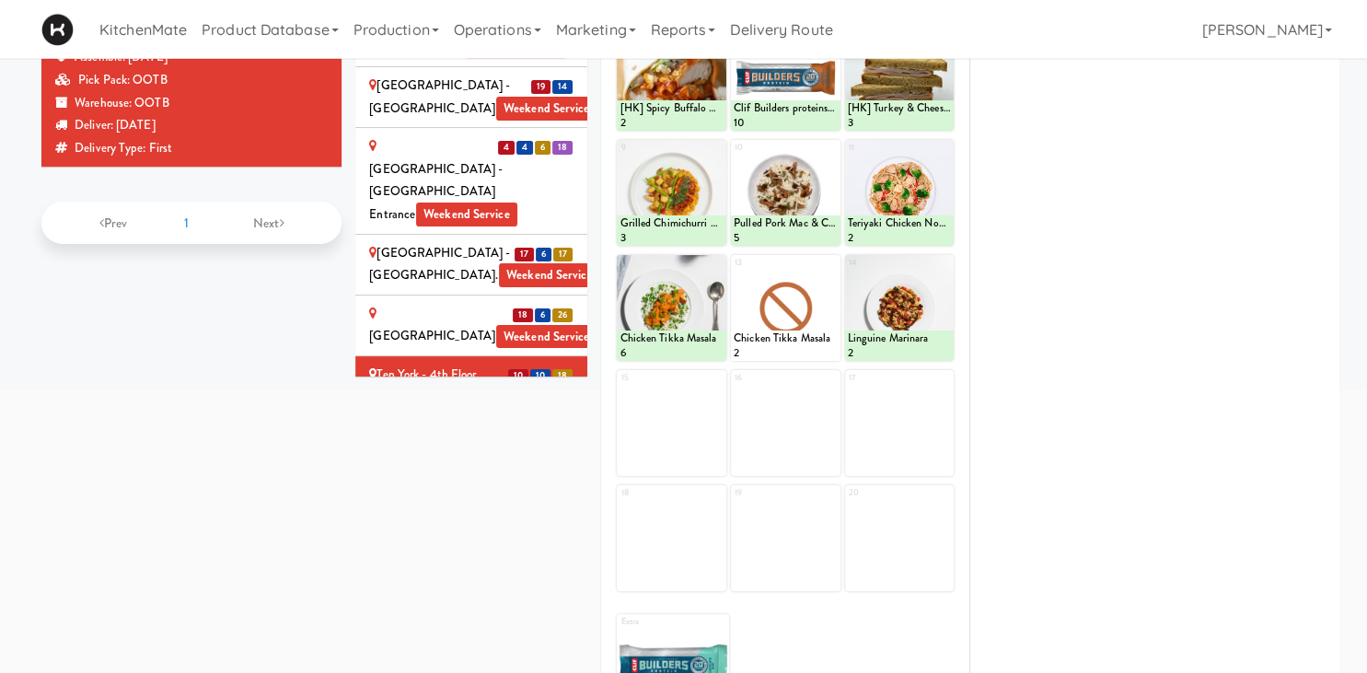
click at [688, 417] on div "15" at bounding box center [672, 423] width 110 height 106
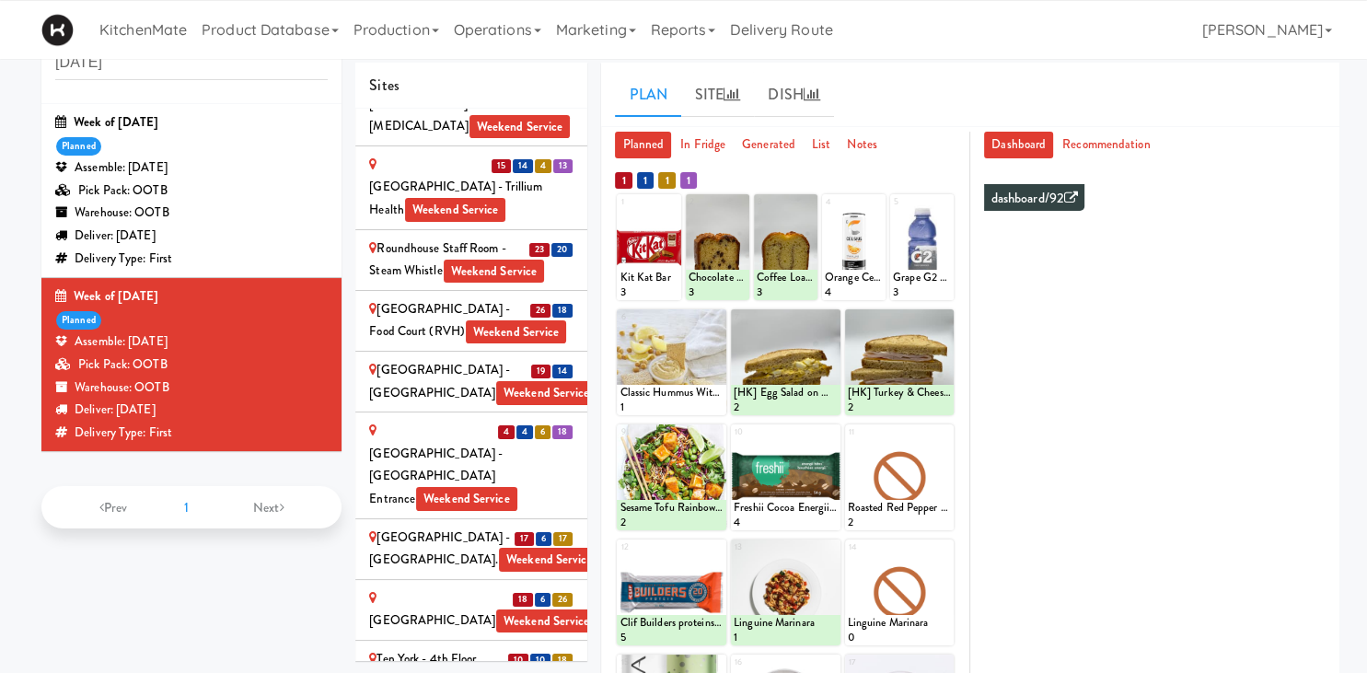
scroll to position [236, 0]
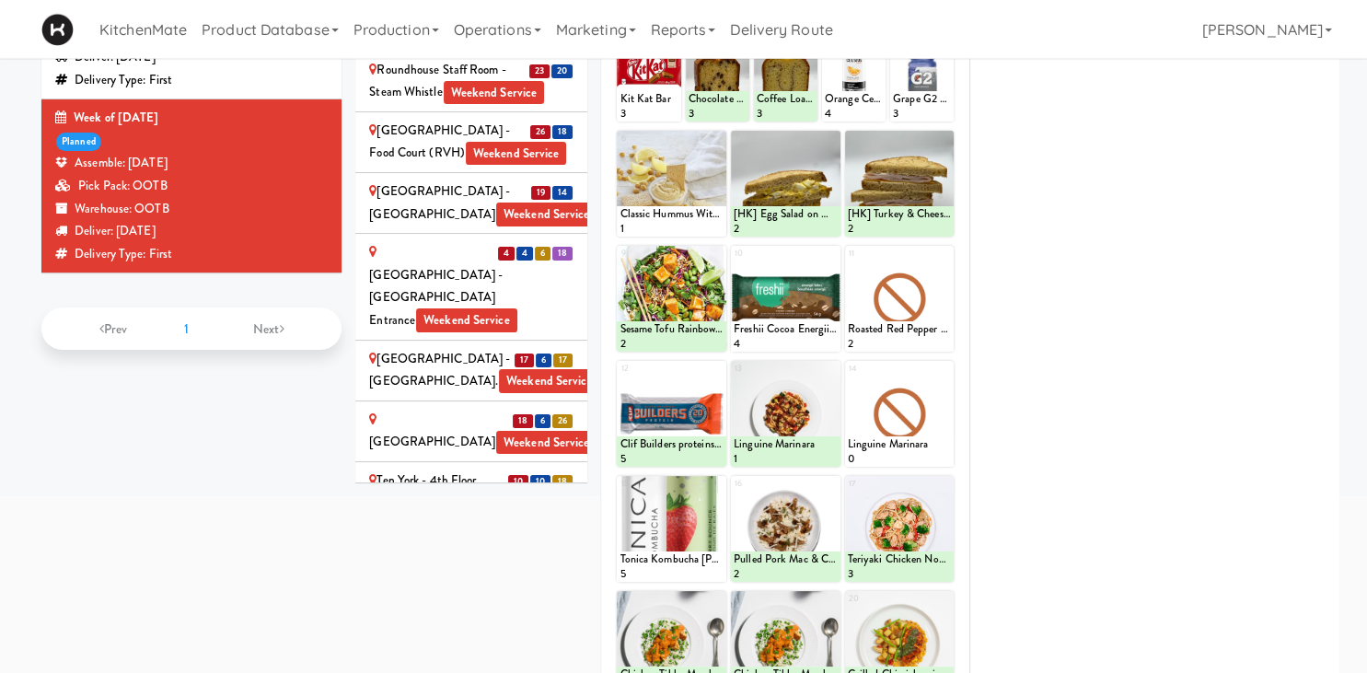
click at [446, 636] on div "UHN - Lyndhurst Centre - Cafe Lobby Weekend Service" at bounding box center [471, 670] width 204 height 68
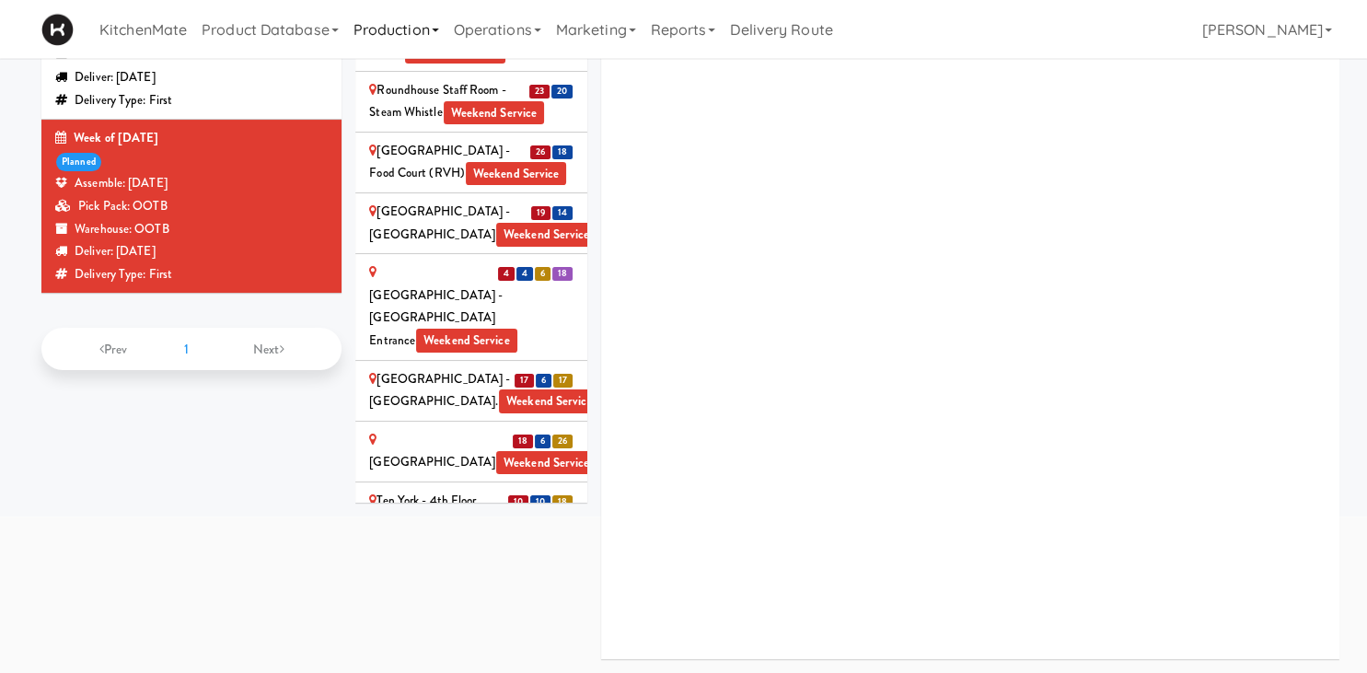
scroll to position [214, 0]
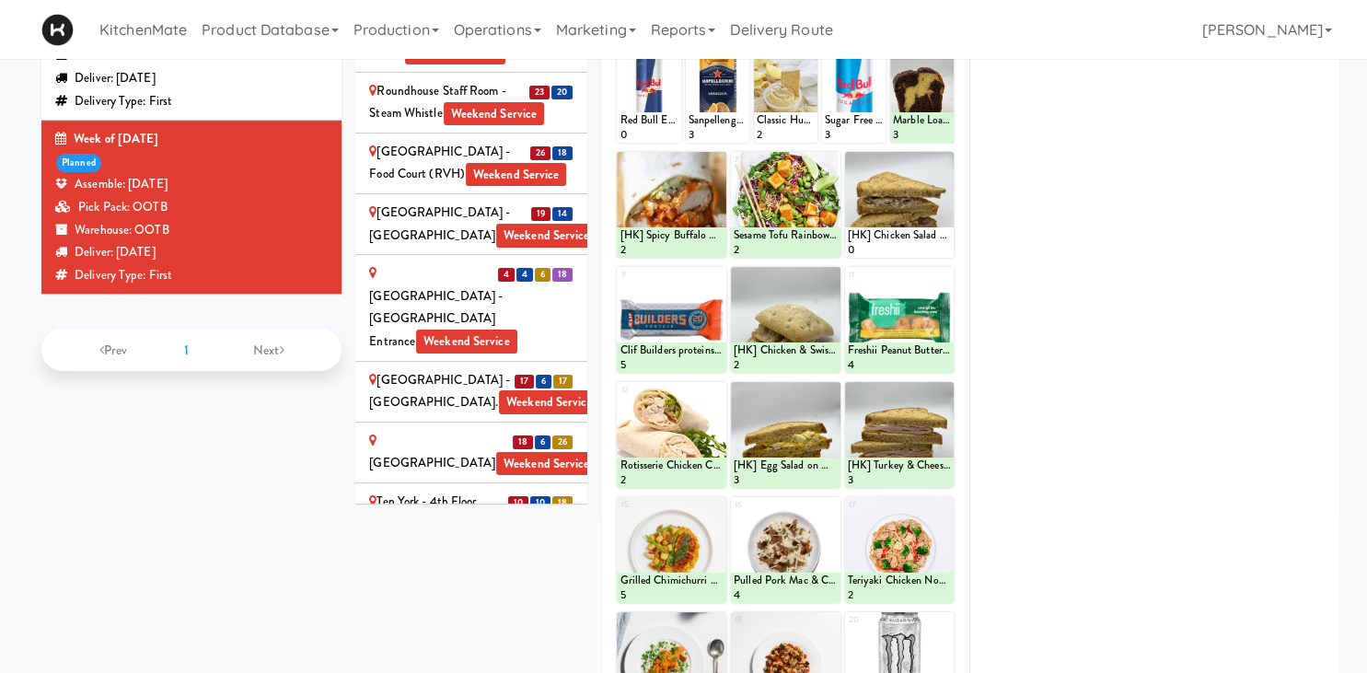
click at [846, 261] on div "1 Red Bull Energy Drink 0 2 Sanpellengrino Aranciata 3 3 Classic Hummus With Cr…" at bounding box center [785, 442] width 341 height 814
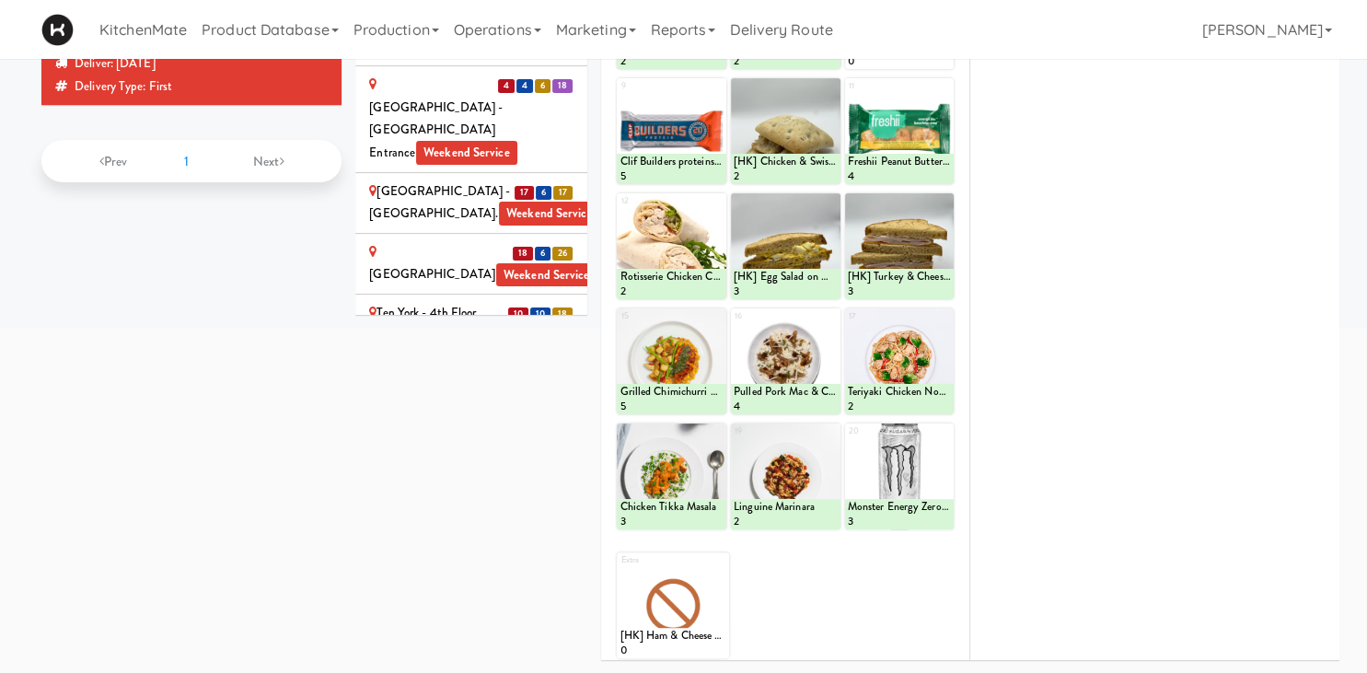
click at [466, 591] on div "[PERSON_NAME] Digital" at bounding box center [471, 613] width 204 height 45
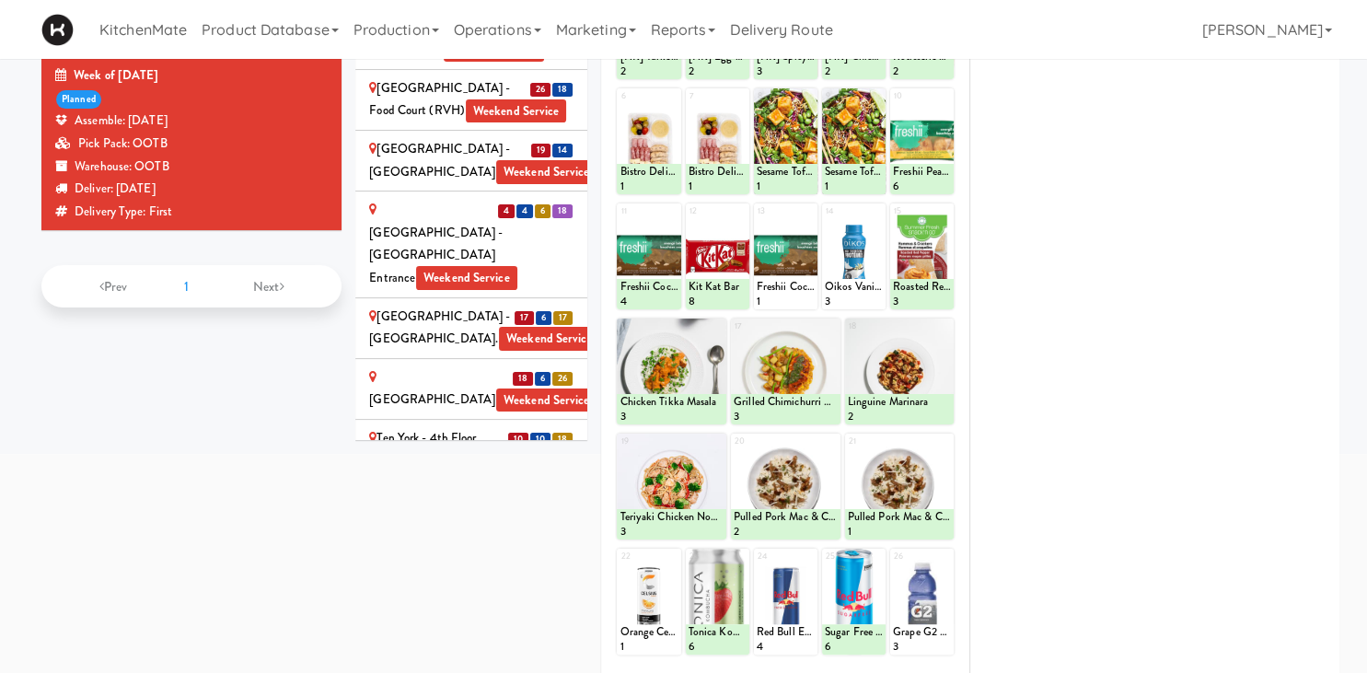
scroll to position [297, 0]
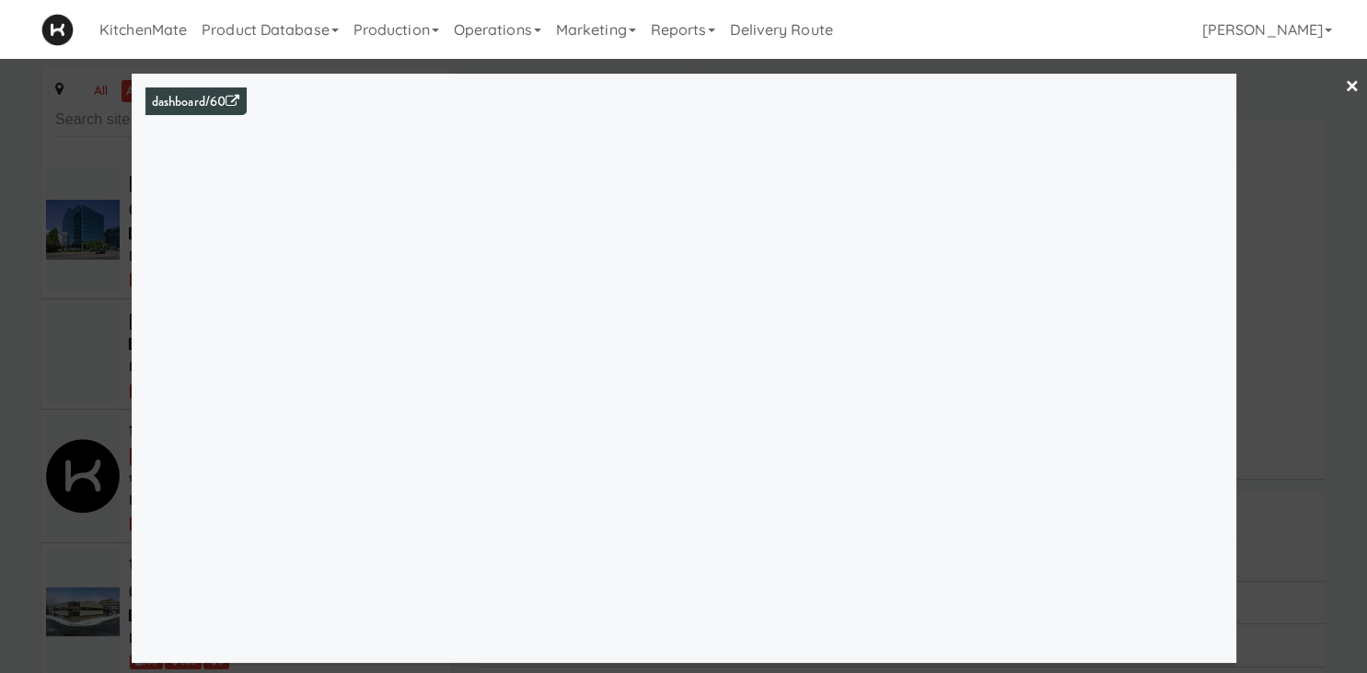
scroll to position [6595, 0]
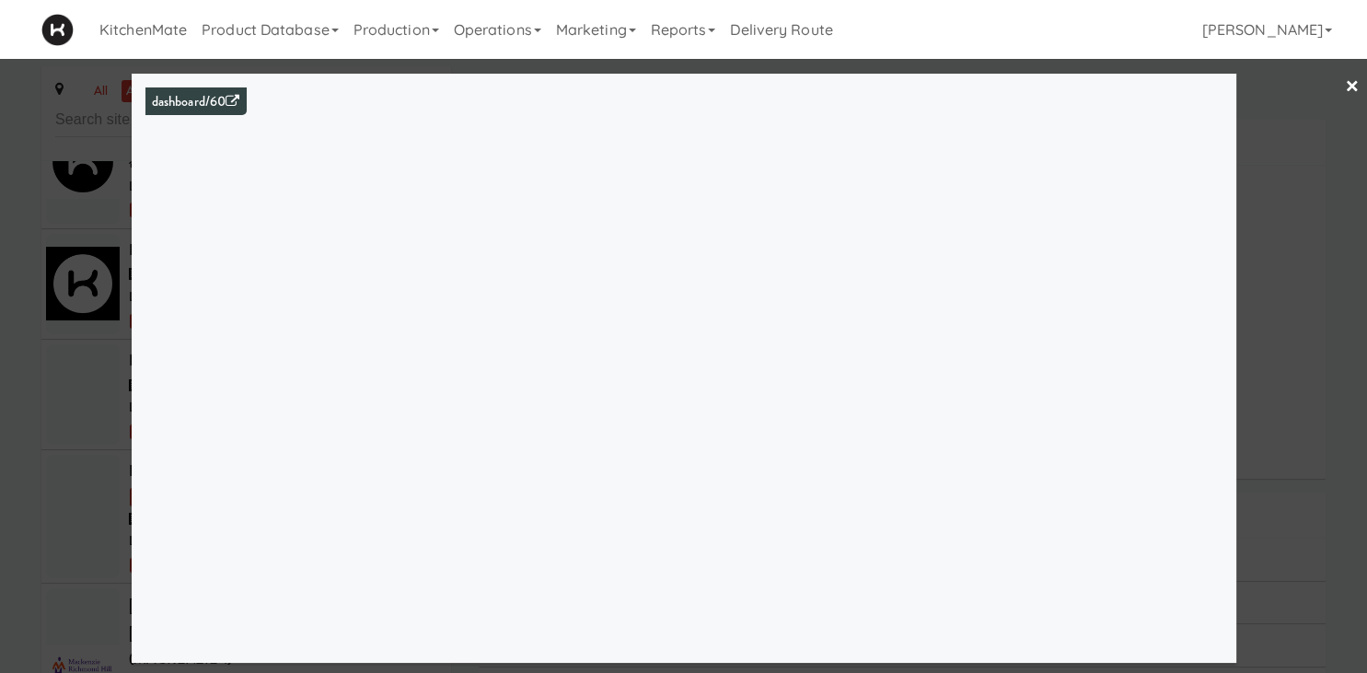
click at [32, 297] on div at bounding box center [683, 336] width 1367 height 673
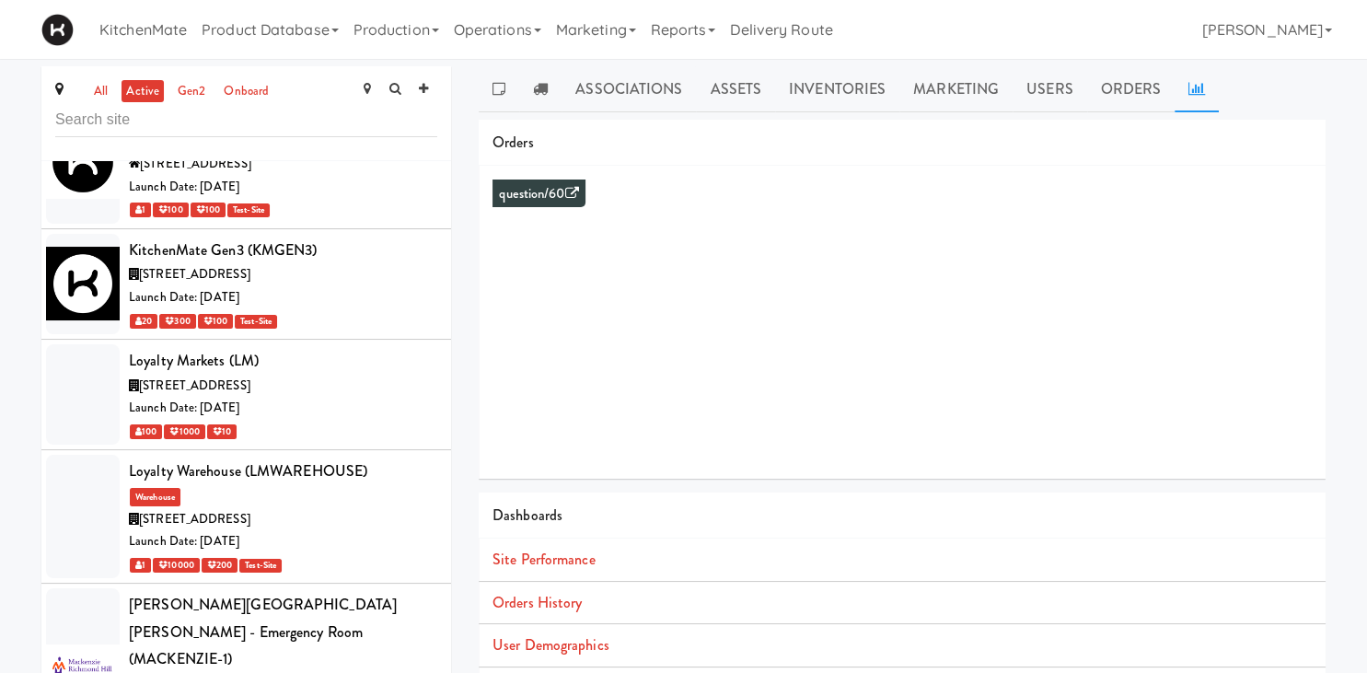
scroll to position [133, 0]
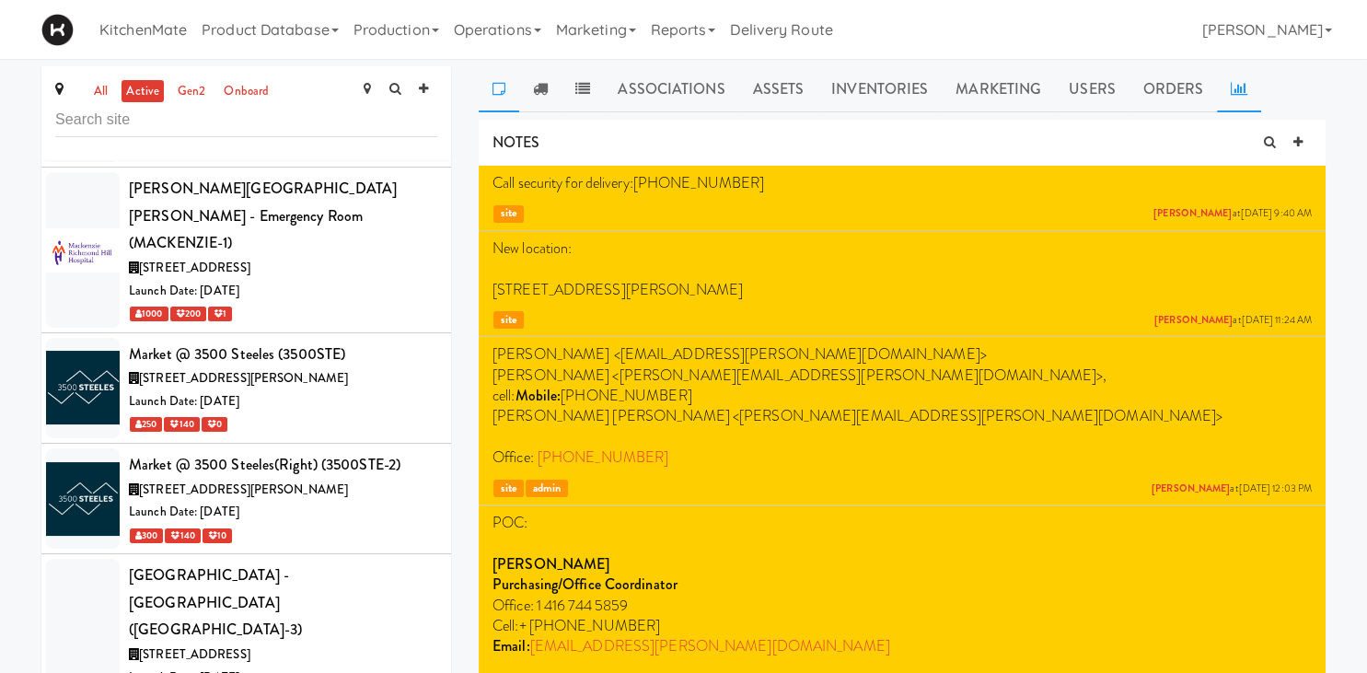
click at [1228, 78] on link at bounding box center [1239, 89] width 44 height 46
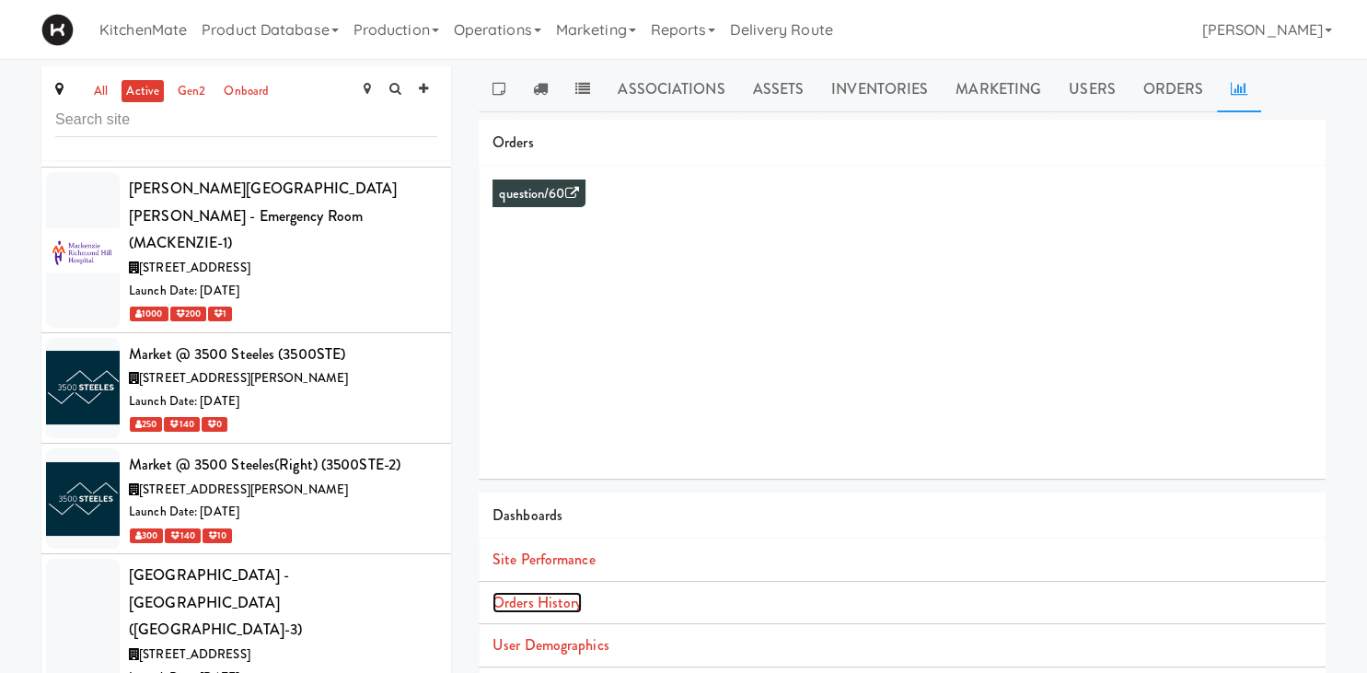
click at [506, 605] on link "Orders History" at bounding box center [536, 602] width 89 height 21
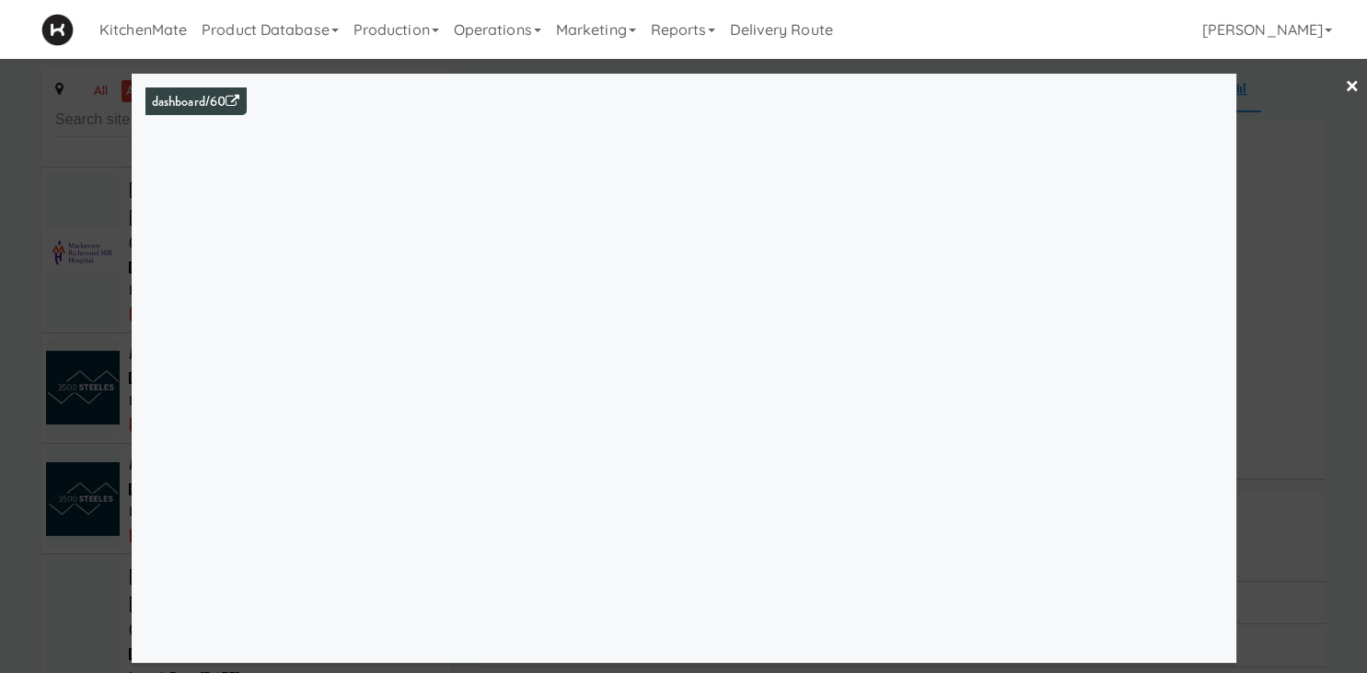
click at [96, 325] on div at bounding box center [683, 336] width 1367 height 673
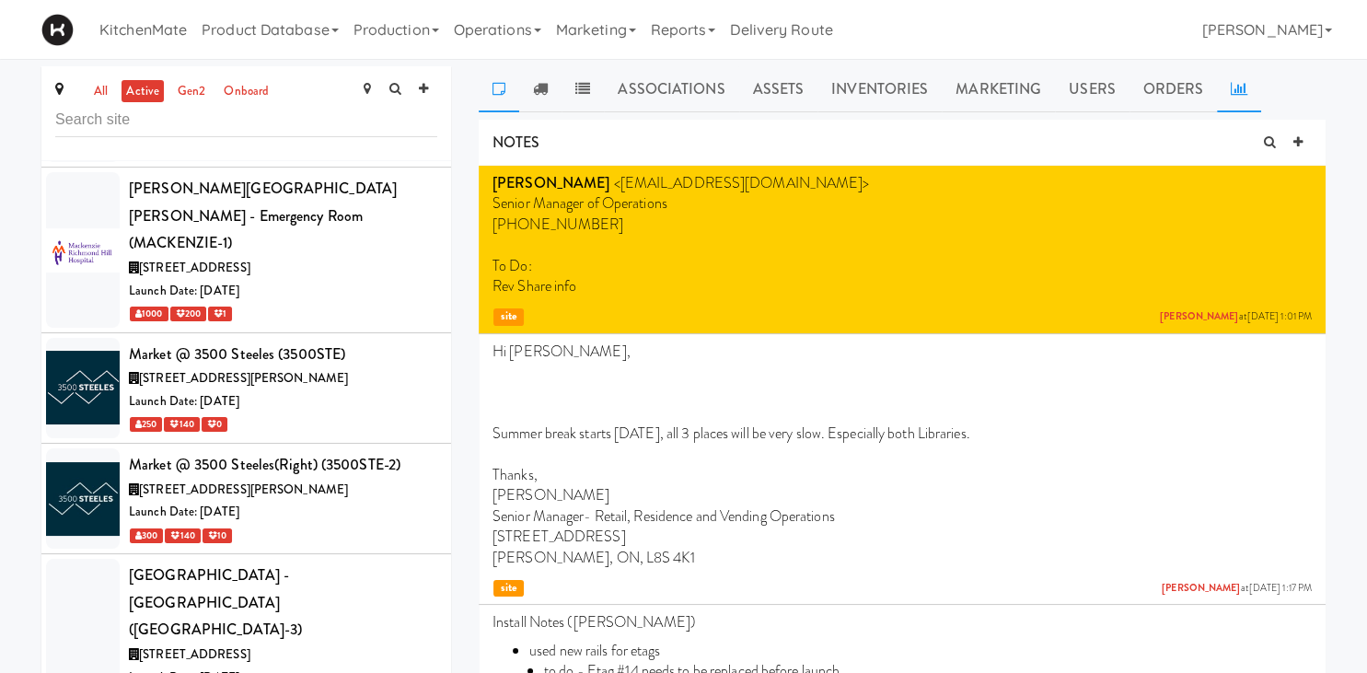
click at [1231, 87] on icon at bounding box center [1239, 88] width 17 height 15
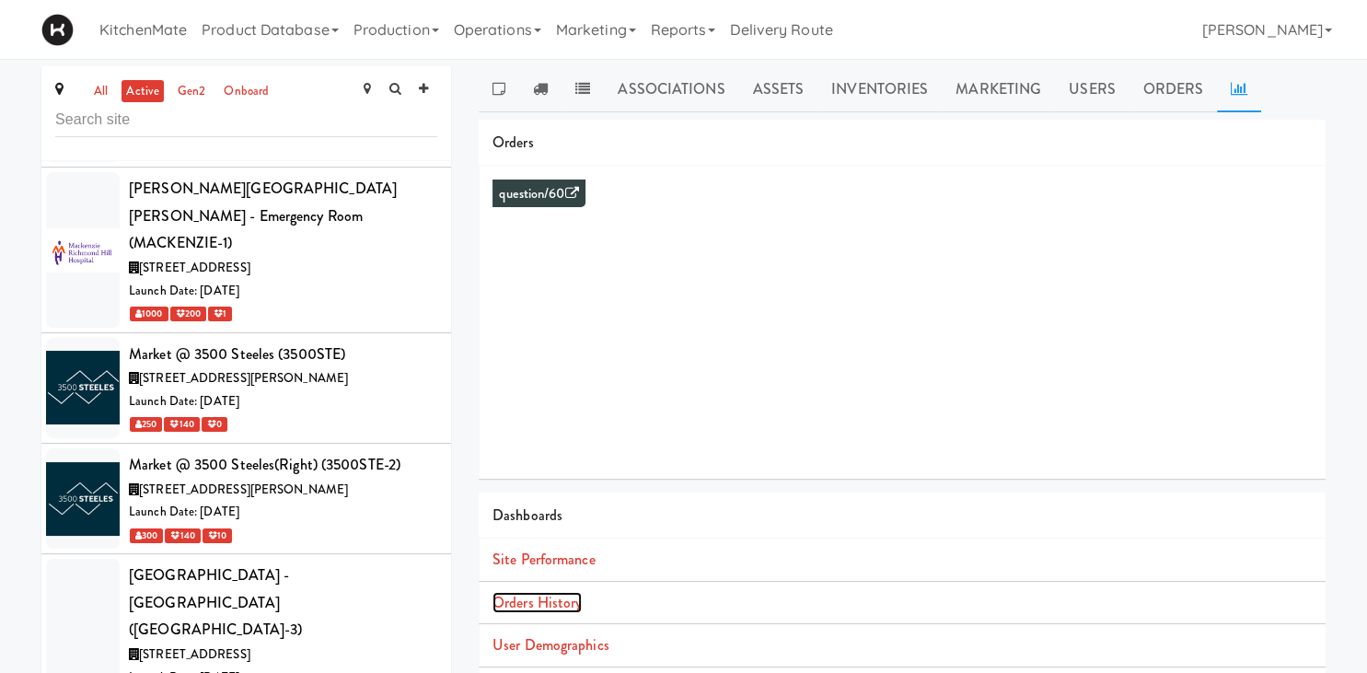
click at [543, 595] on link "Orders History" at bounding box center [536, 602] width 89 height 21
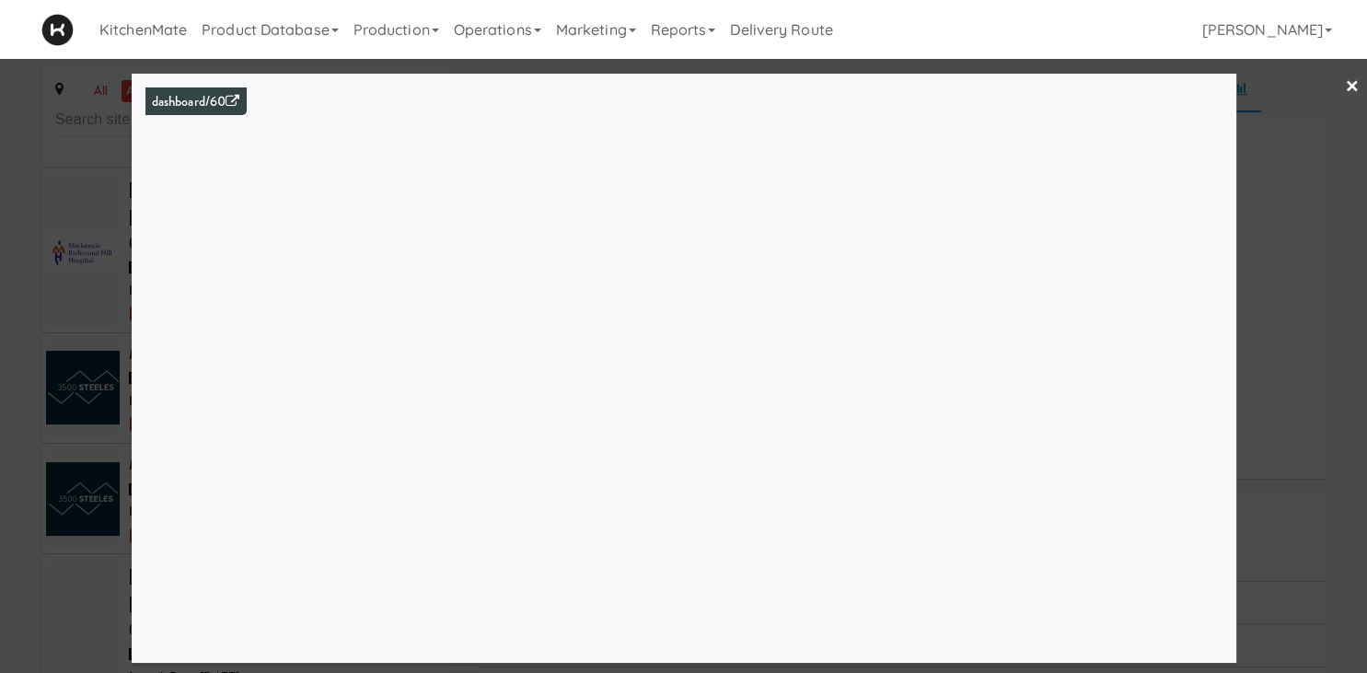
click at [69, 385] on div at bounding box center [683, 336] width 1367 height 673
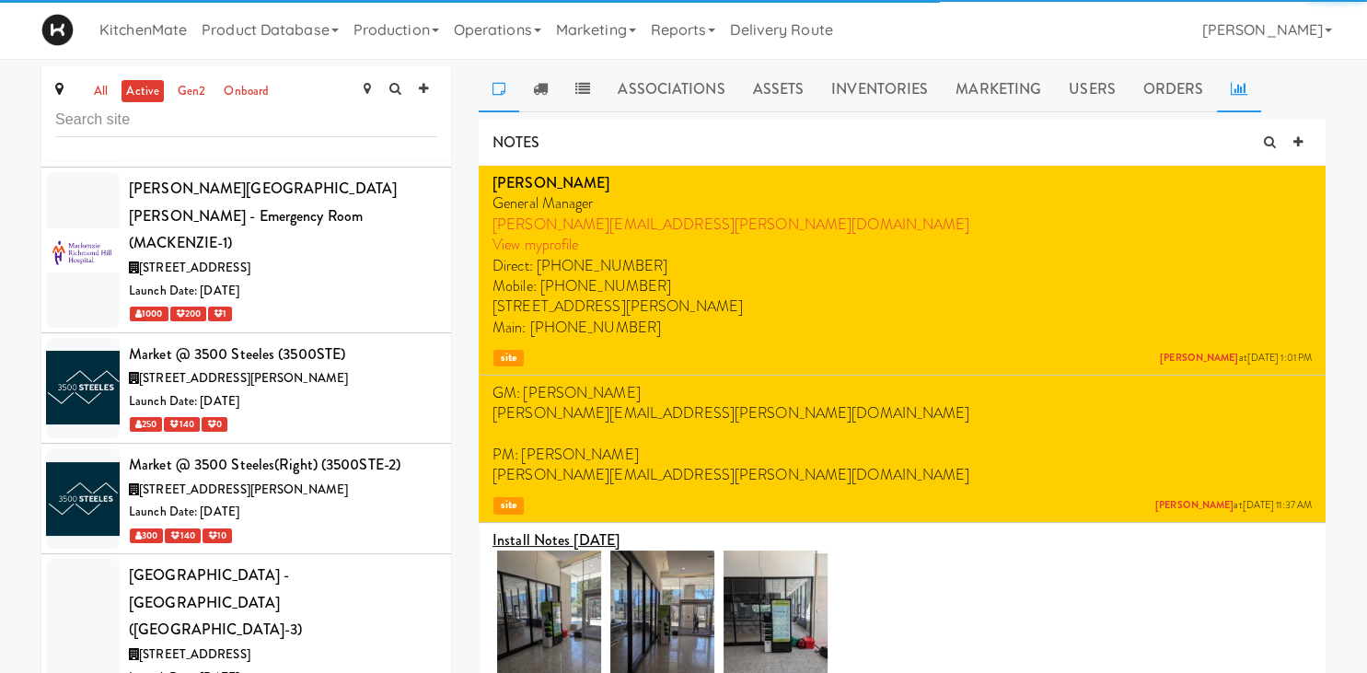
click at [1245, 75] on link at bounding box center [1239, 89] width 44 height 46
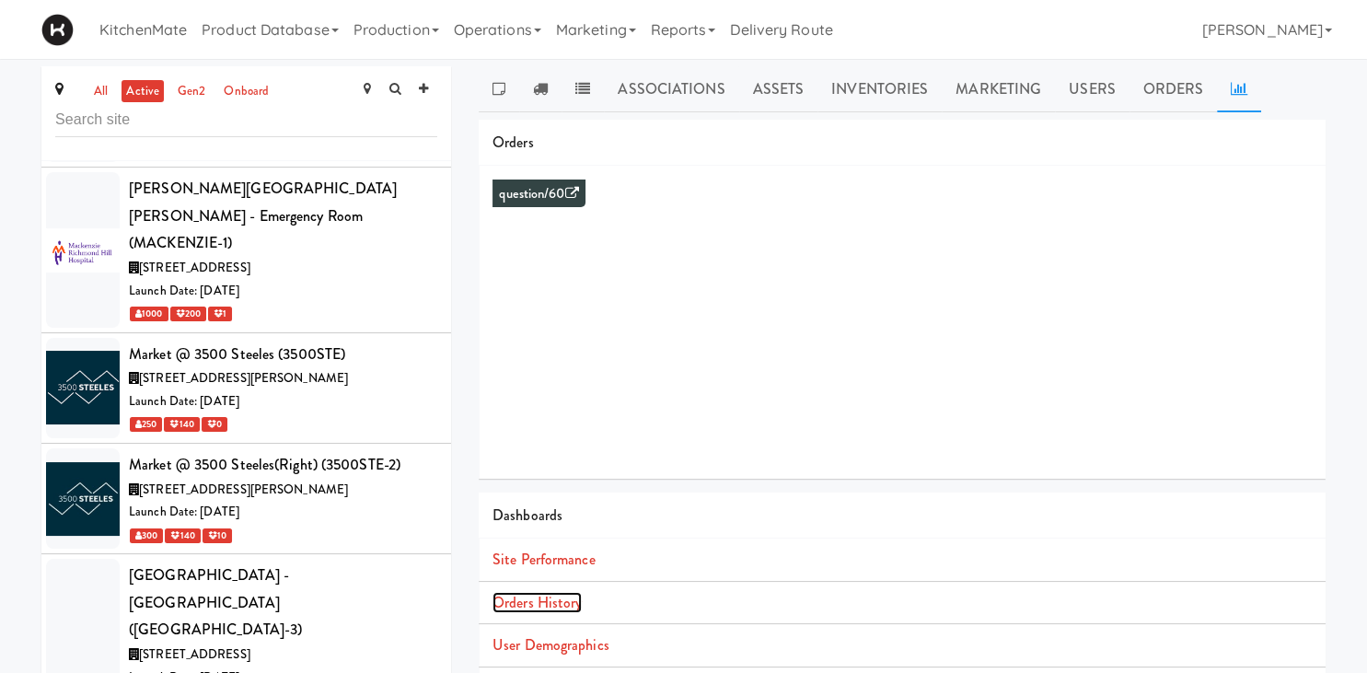
click at [553, 604] on link "Orders History" at bounding box center [536, 602] width 89 height 21
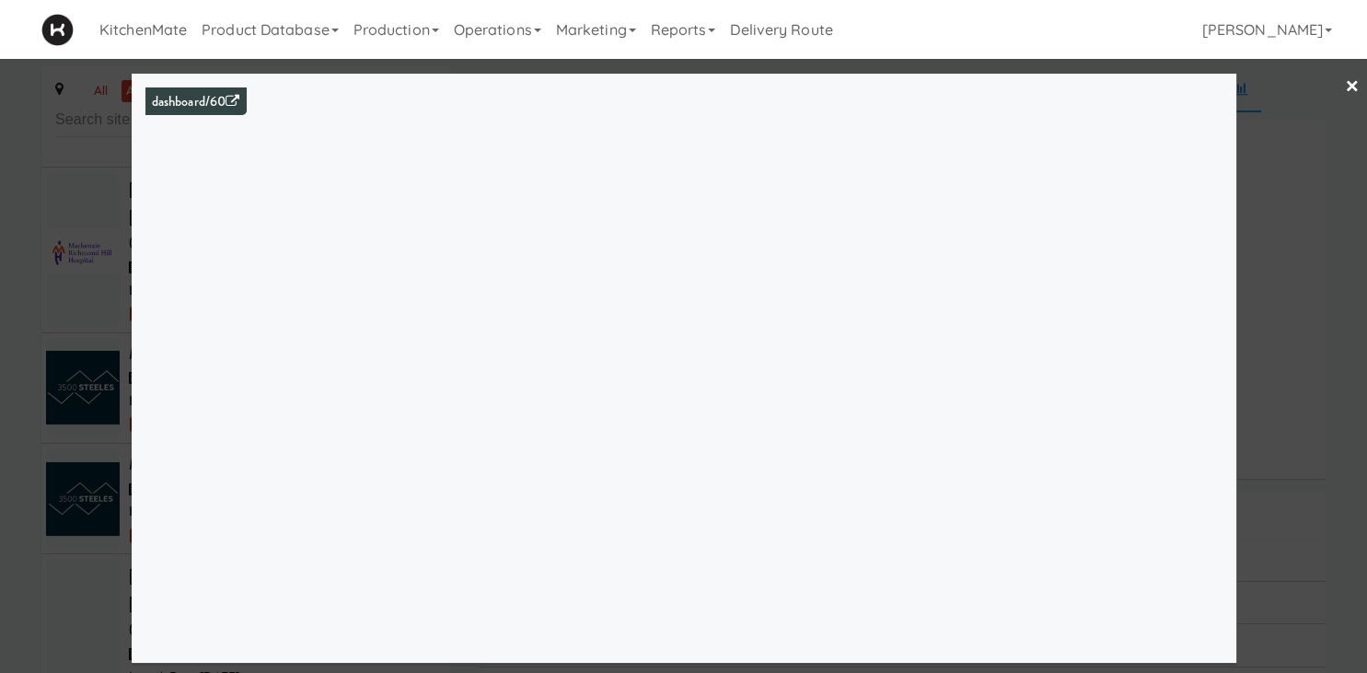
click at [75, 299] on div at bounding box center [683, 336] width 1367 height 673
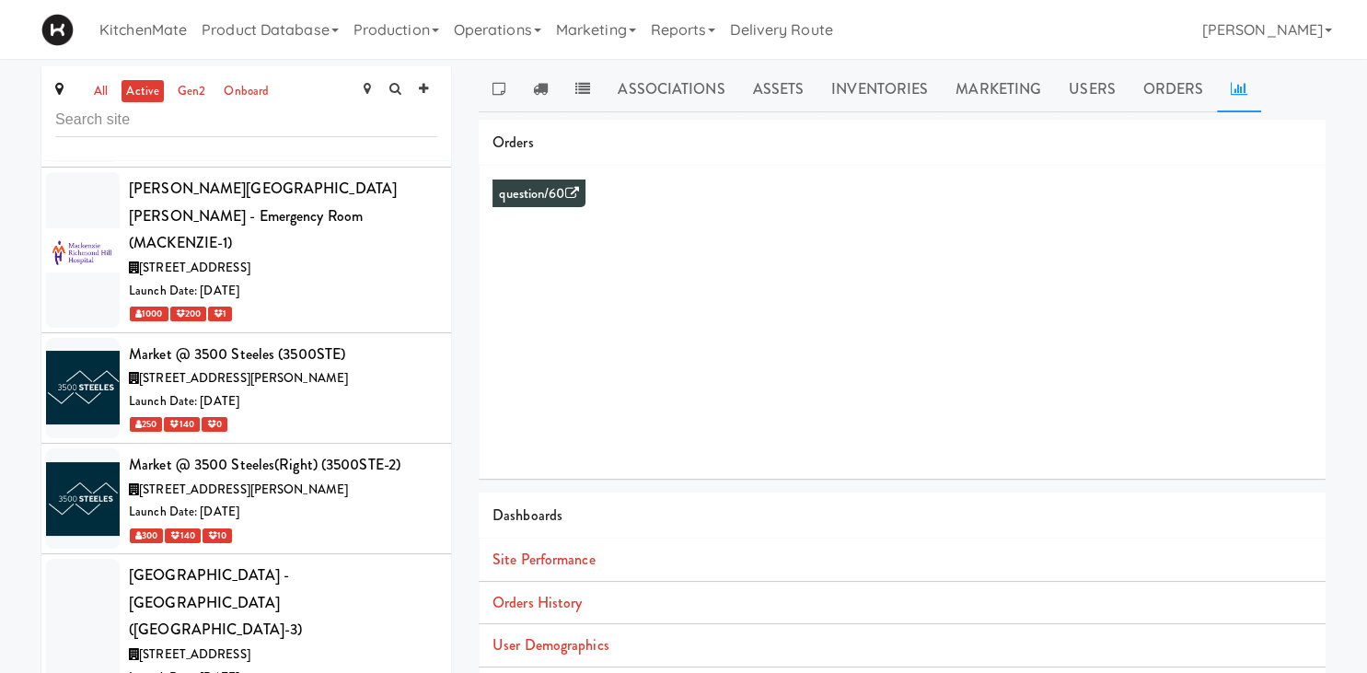
scroll to position [7165, 0]
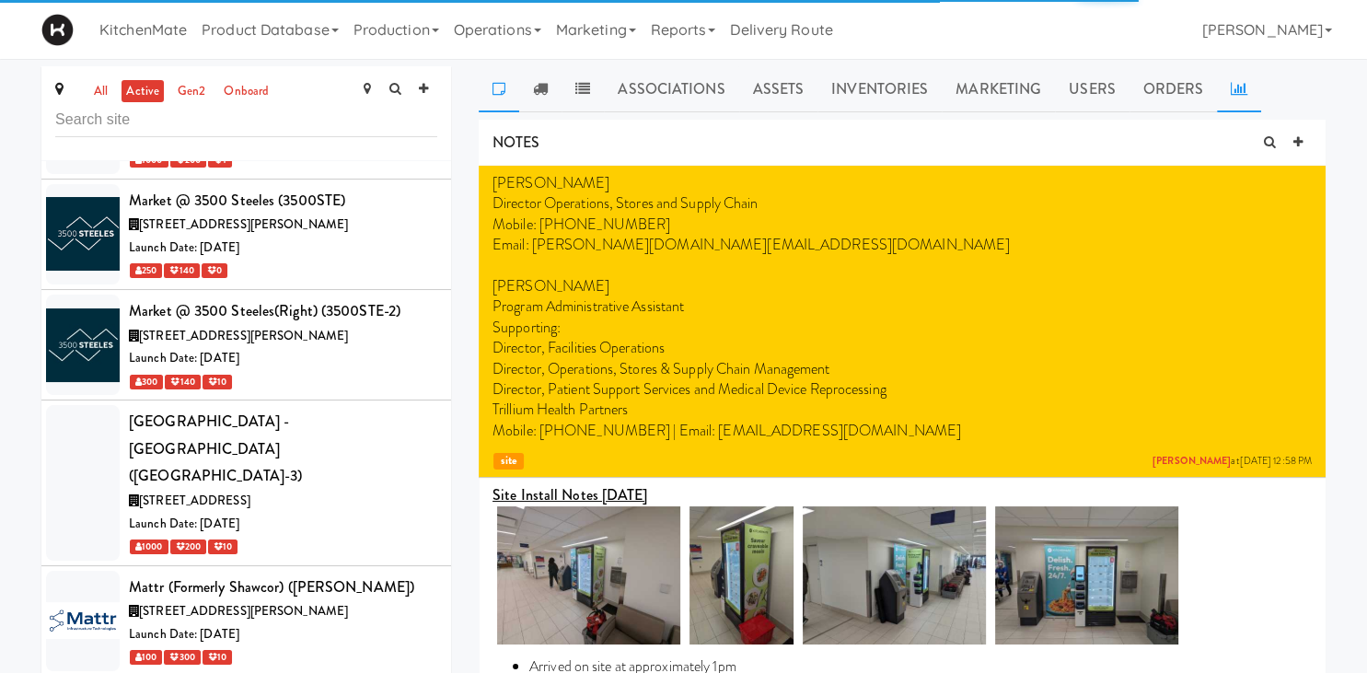
click at [1235, 91] on icon at bounding box center [1239, 88] width 17 height 15
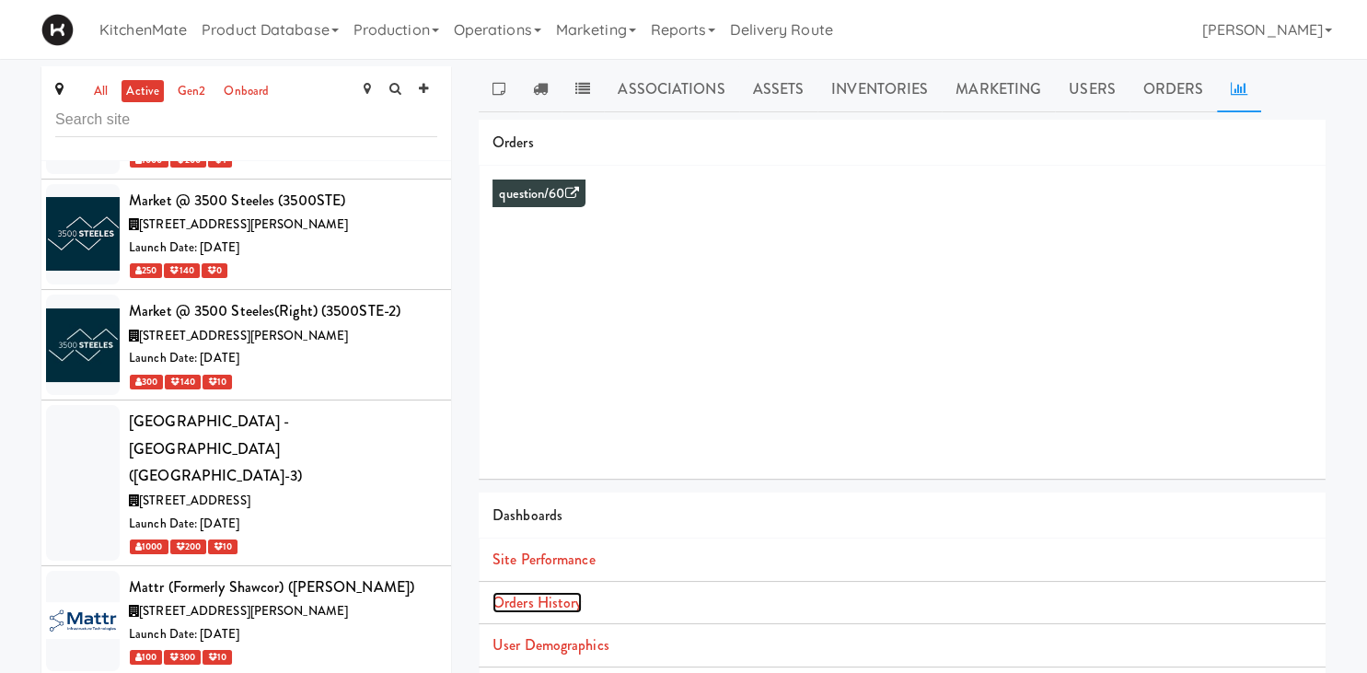
click at [517, 607] on link "Orders History" at bounding box center [536, 602] width 89 height 21
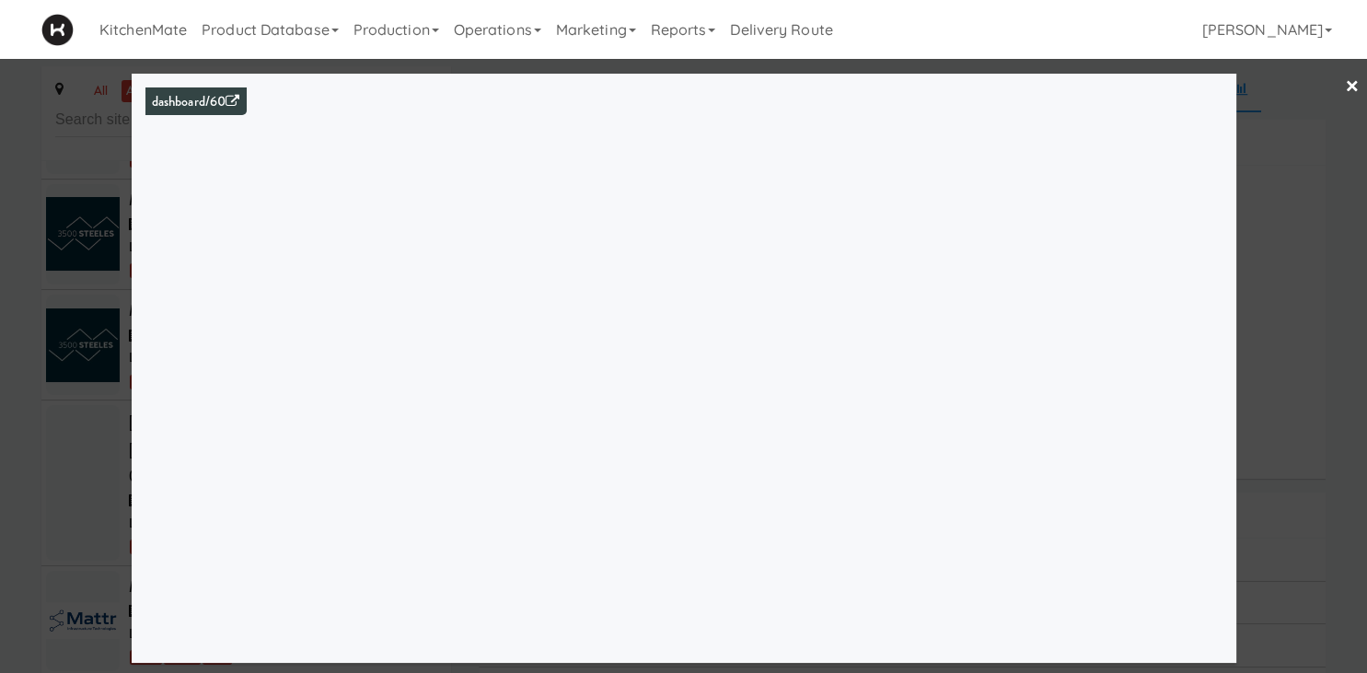
click at [45, 479] on div at bounding box center [683, 336] width 1367 height 673
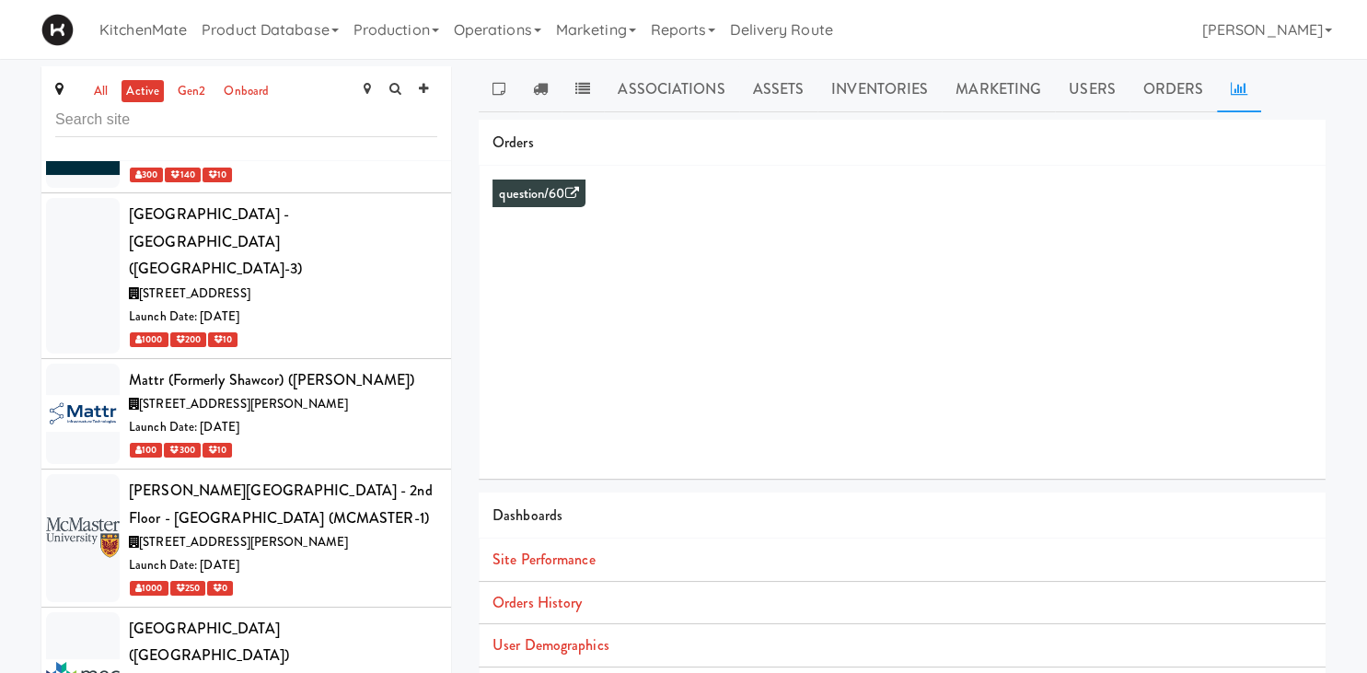
scroll to position [7376, 0]
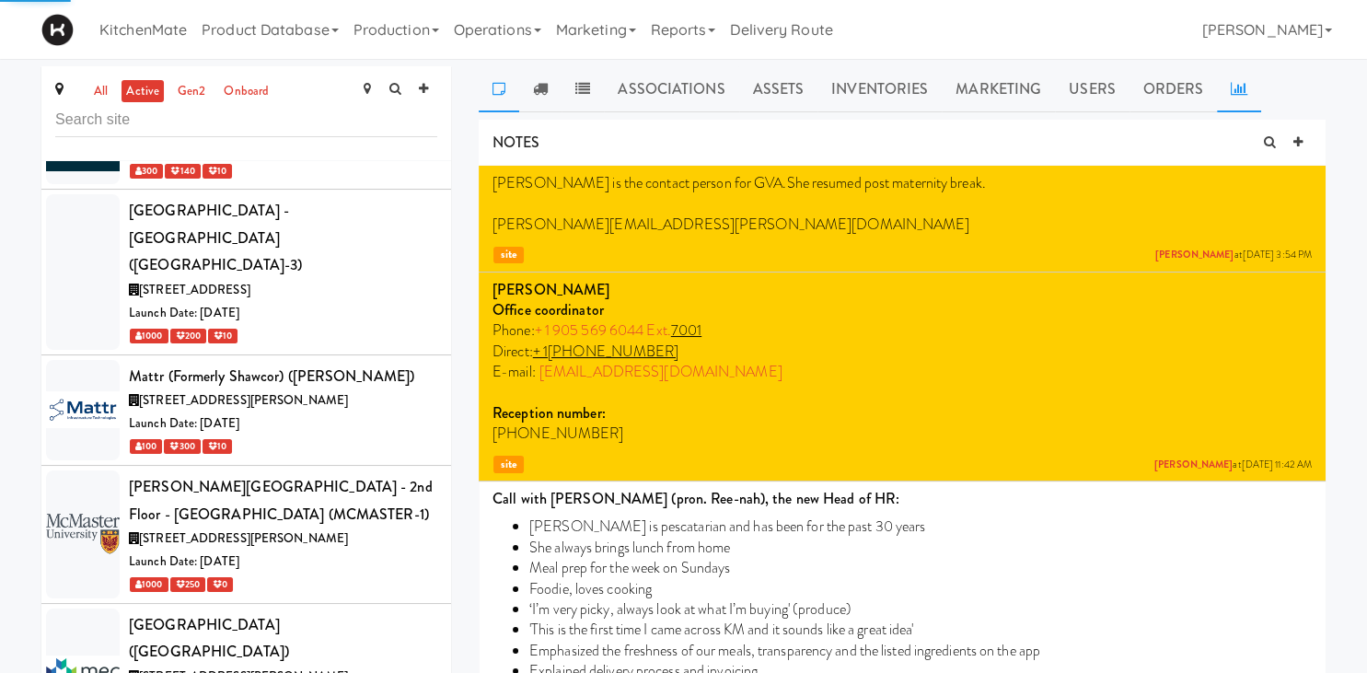
click at [1222, 91] on link at bounding box center [1239, 89] width 44 height 46
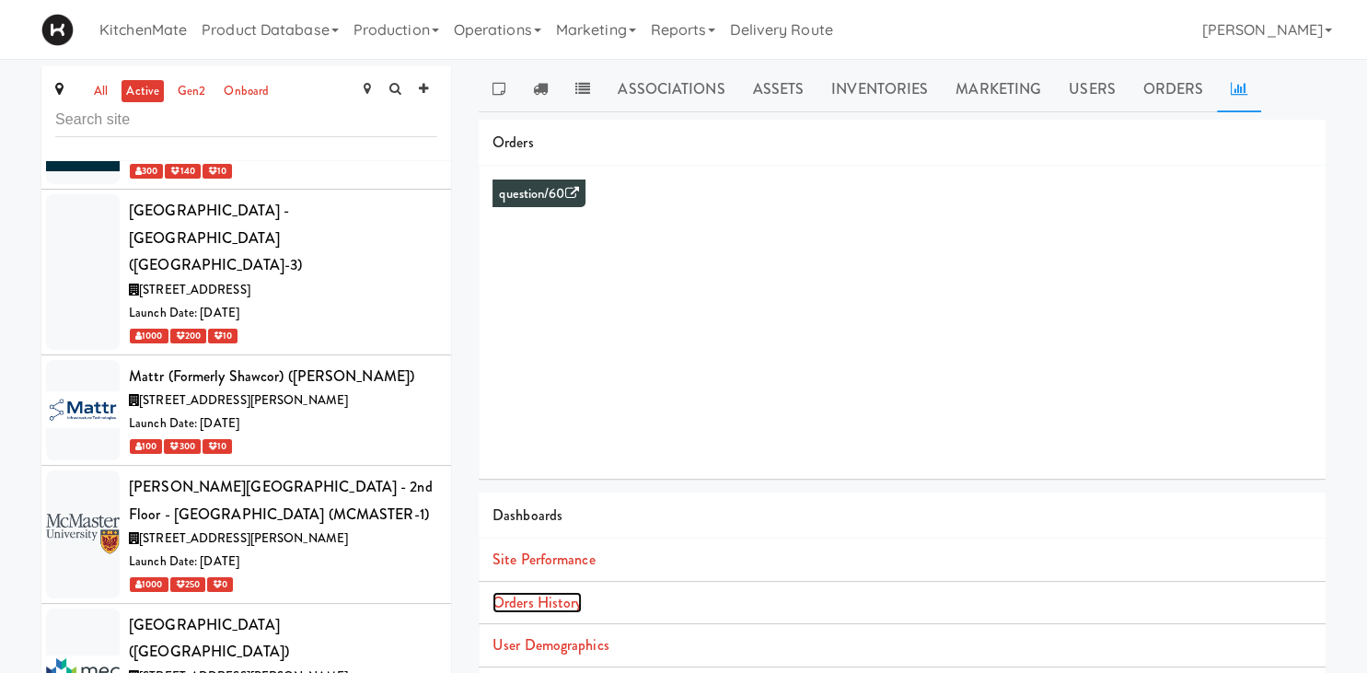
click at [562, 604] on link "Orders History" at bounding box center [536, 602] width 89 height 21
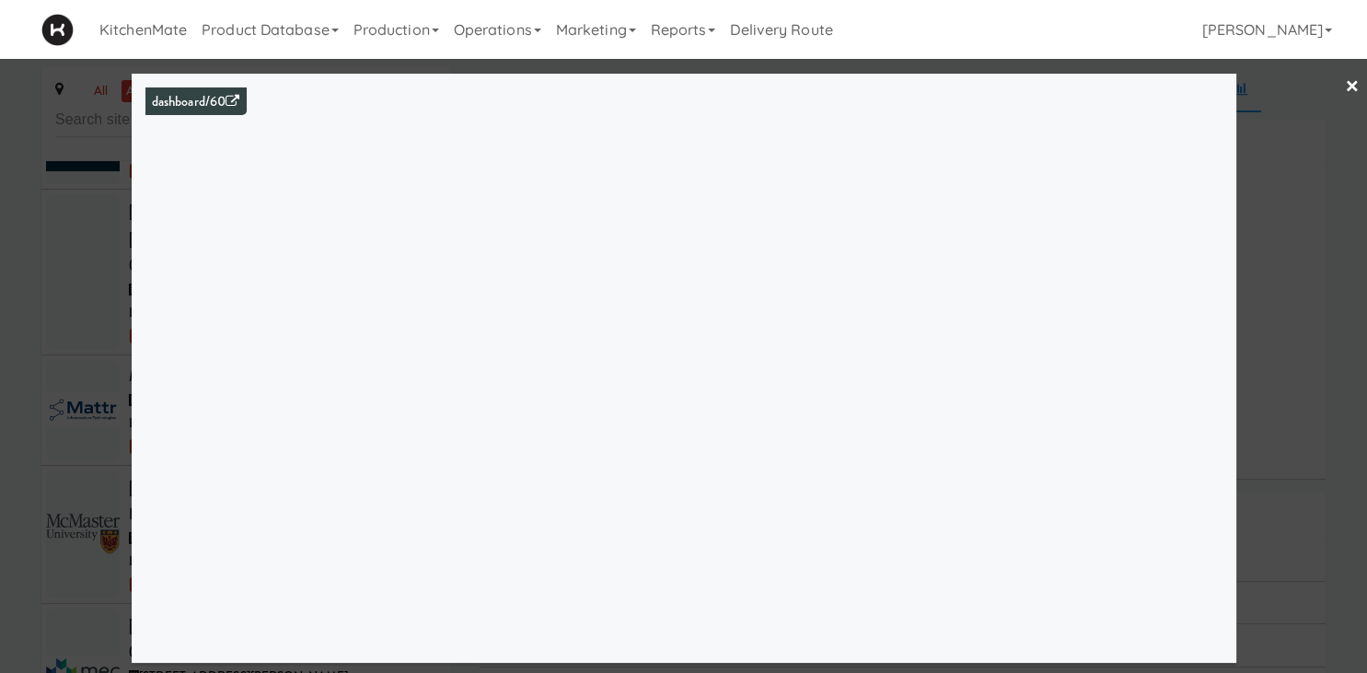
click at [88, 326] on div at bounding box center [683, 336] width 1367 height 673
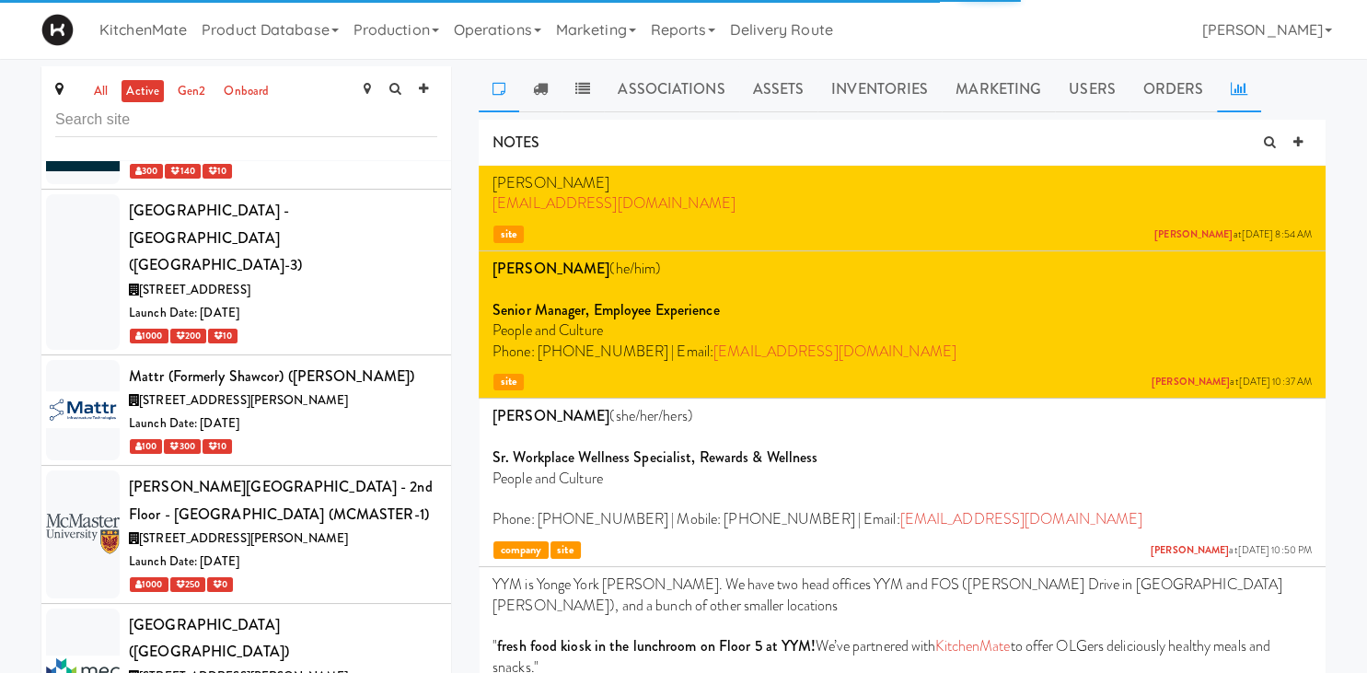
click at [1225, 81] on link at bounding box center [1239, 89] width 44 height 46
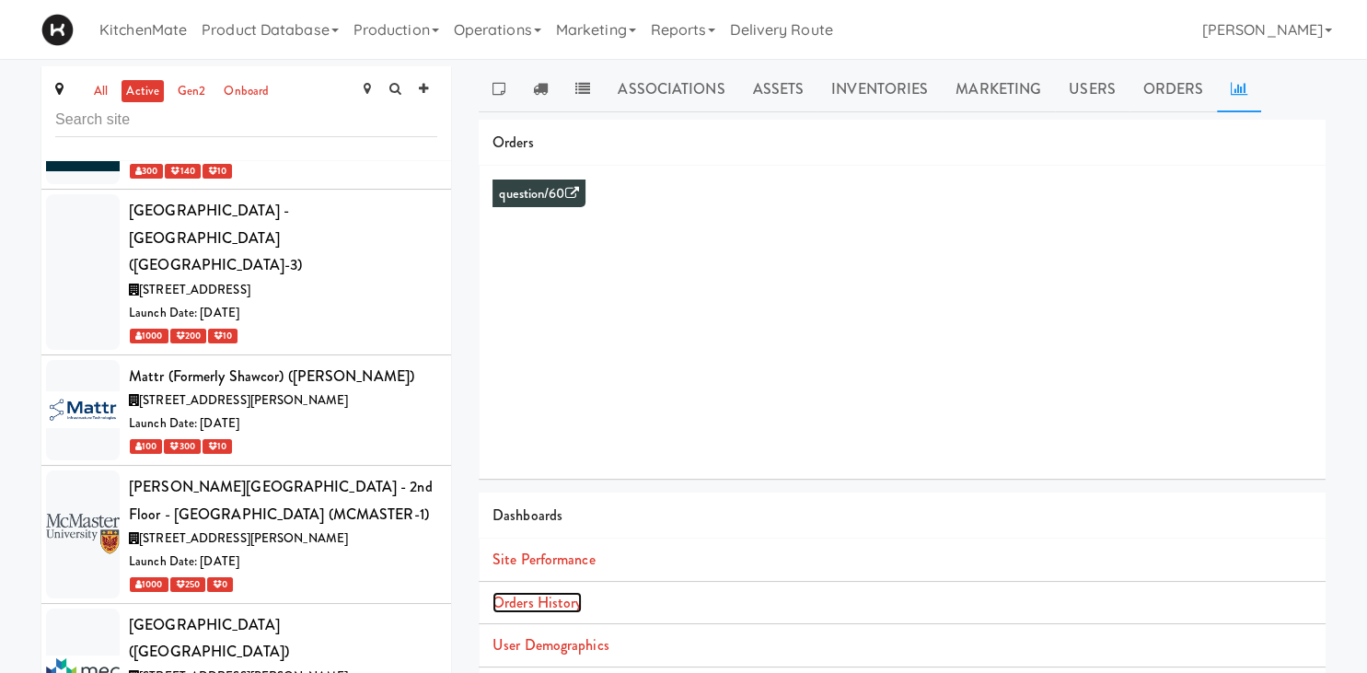
click at [550, 602] on link "Orders History" at bounding box center [536, 602] width 89 height 21
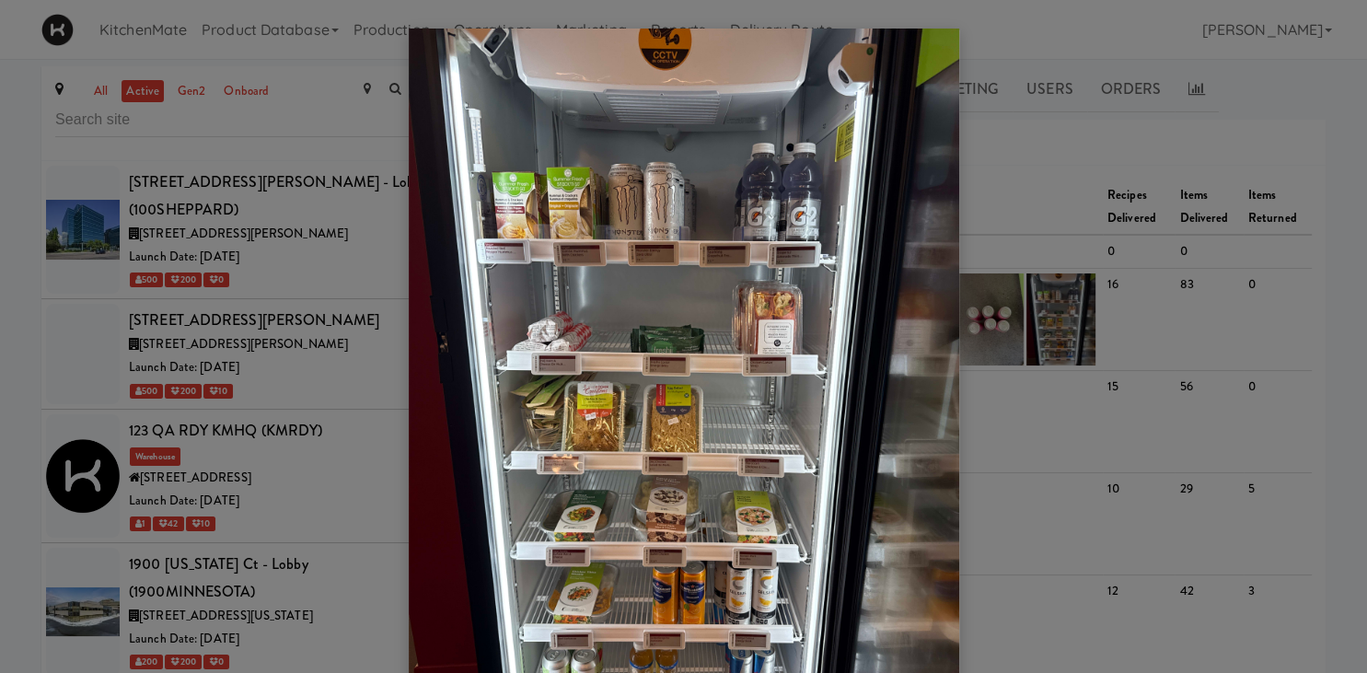
scroll to position [6663, 0]
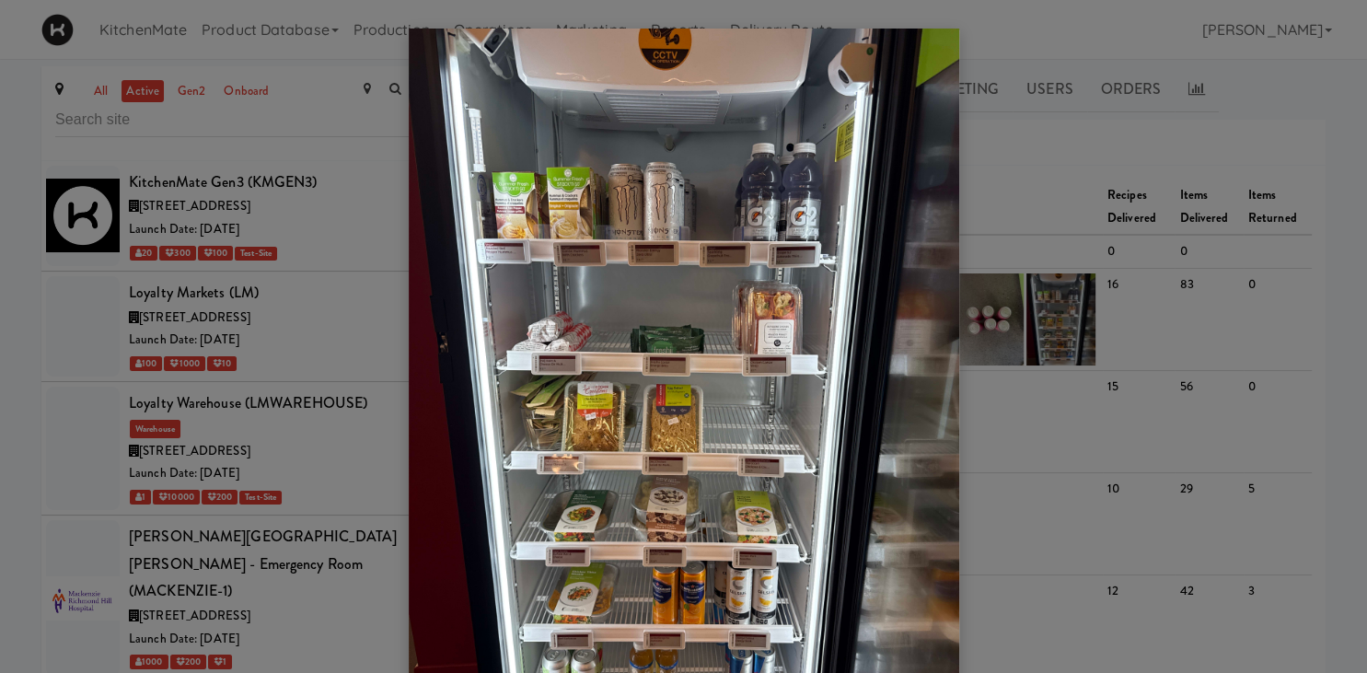
click at [134, 370] on div at bounding box center [683, 336] width 1367 height 673
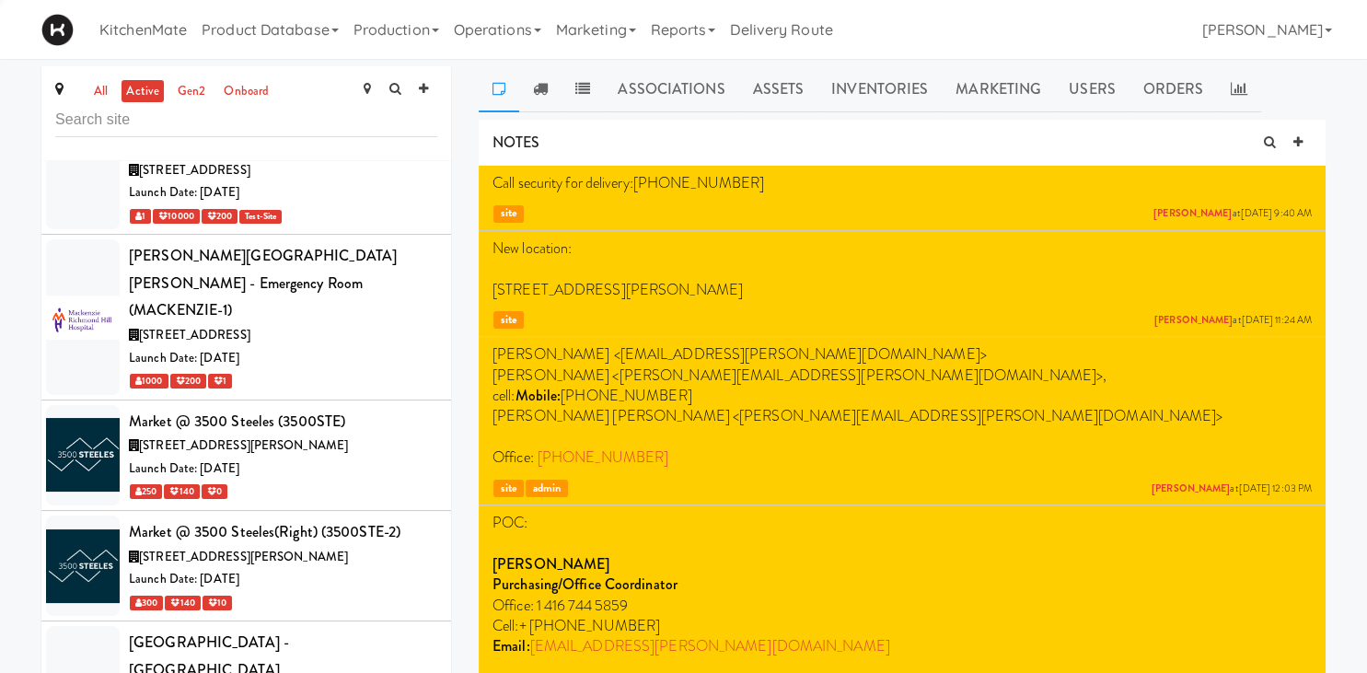
scroll to position [6947, 0]
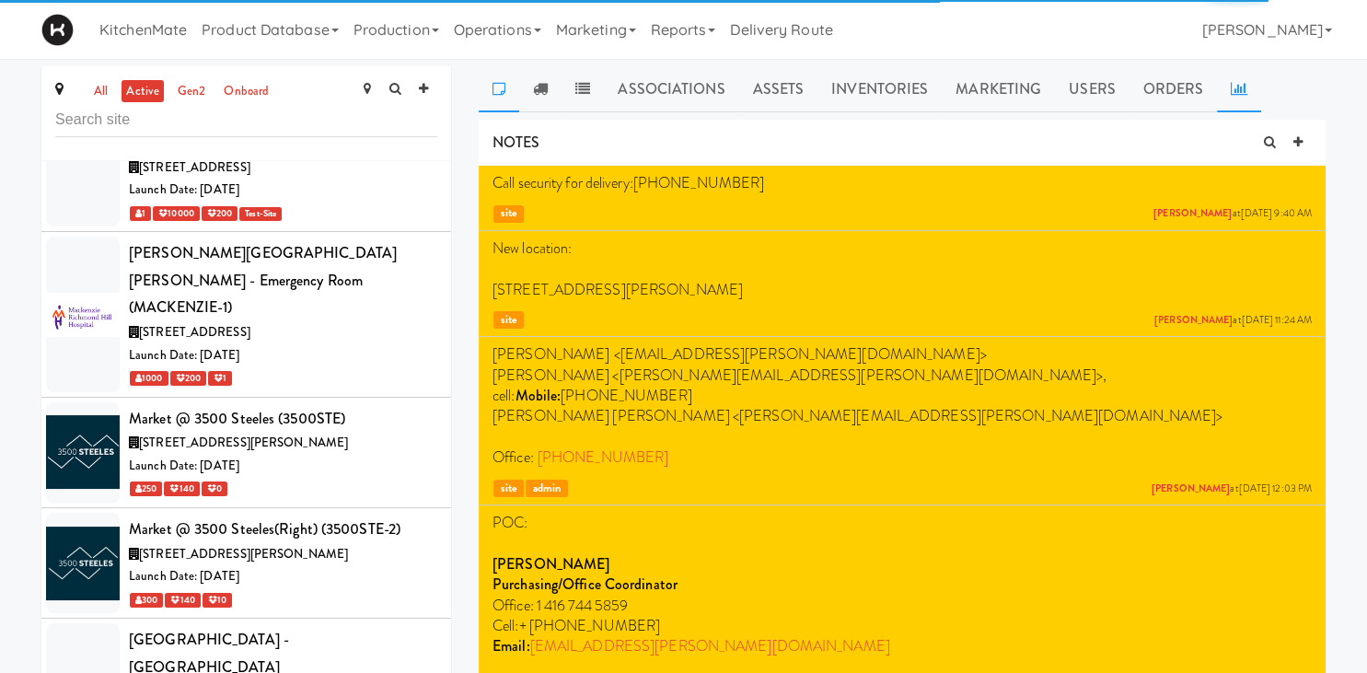
click at [1239, 81] on link at bounding box center [1239, 89] width 44 height 46
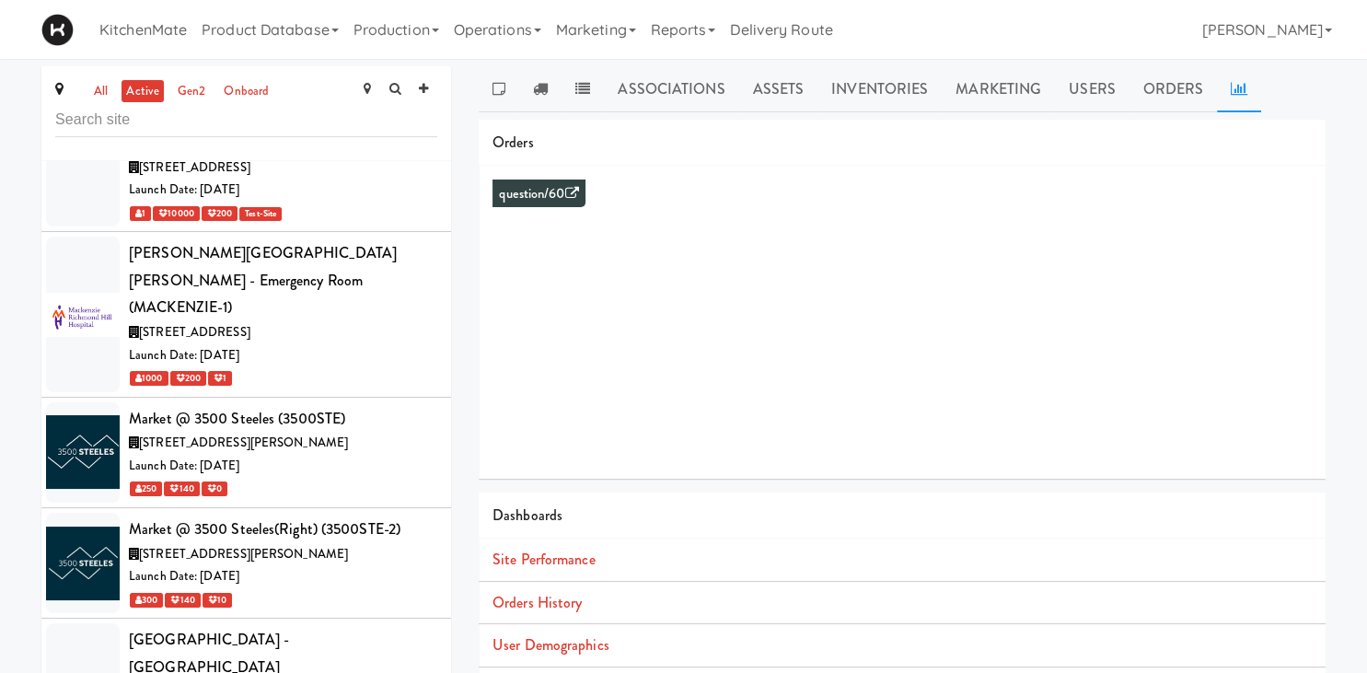
click at [536, 587] on li "Orders History" at bounding box center [902, 603] width 847 height 43
click at [542, 596] on link "Orders History" at bounding box center [536, 602] width 89 height 21
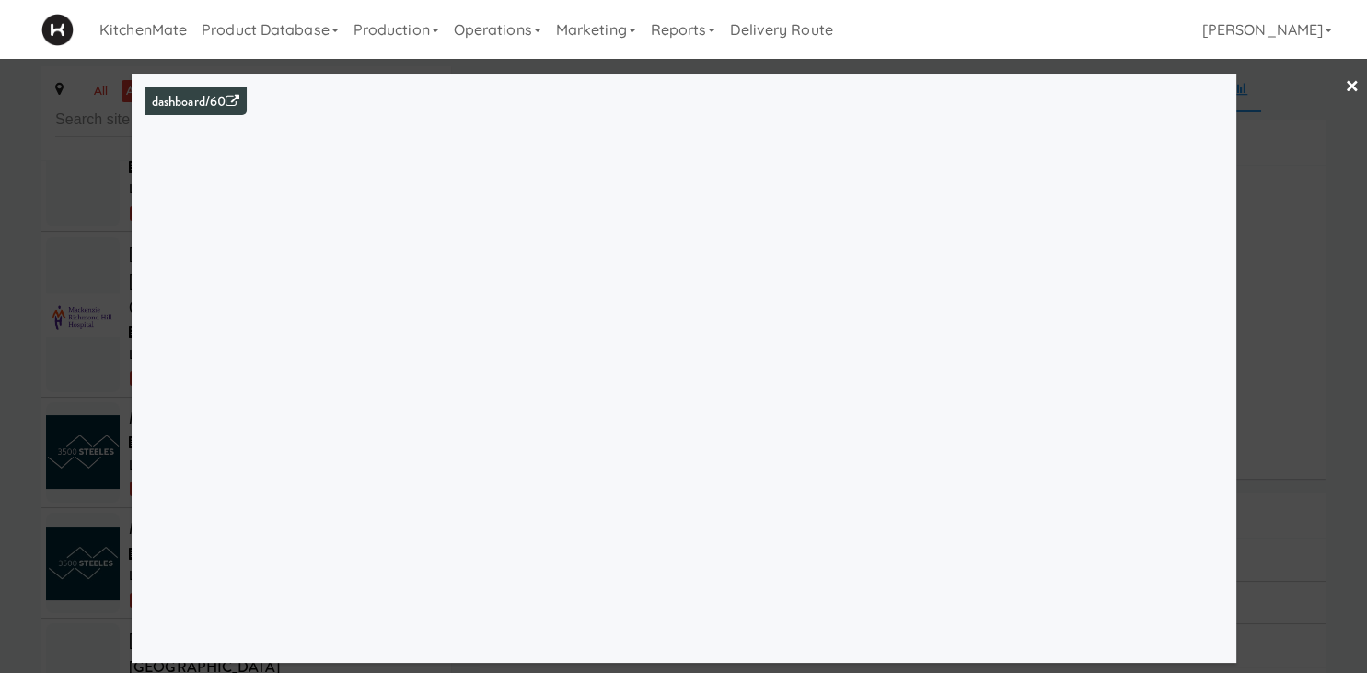
click at [61, 350] on div at bounding box center [683, 336] width 1367 height 673
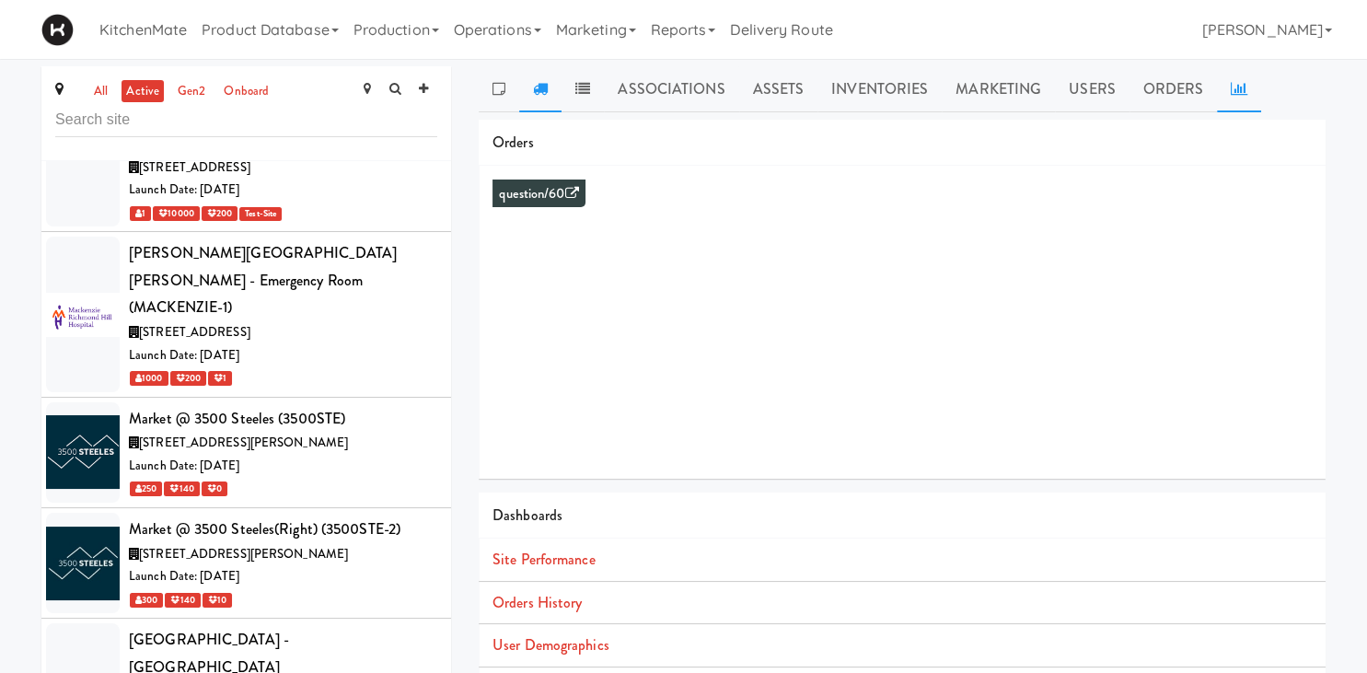
click at [543, 94] on icon at bounding box center [540, 88] width 15 height 15
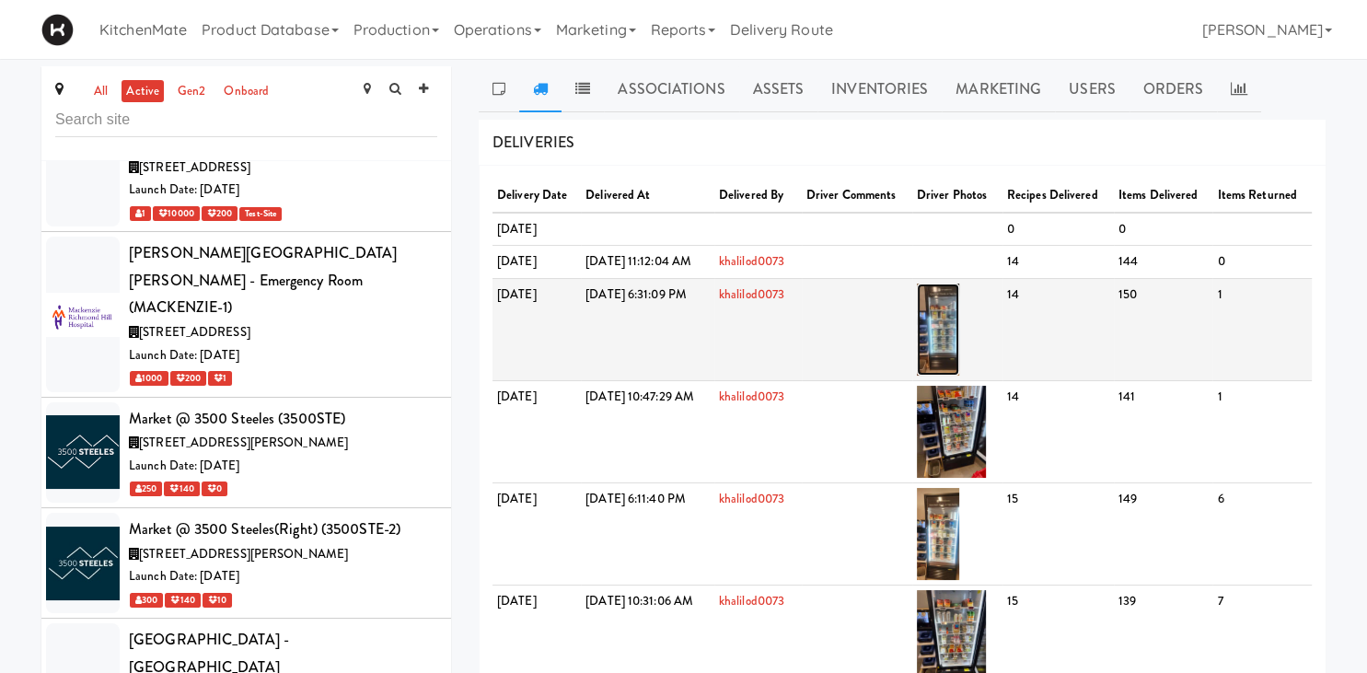
click at [960, 376] on img at bounding box center [938, 330] width 43 height 92
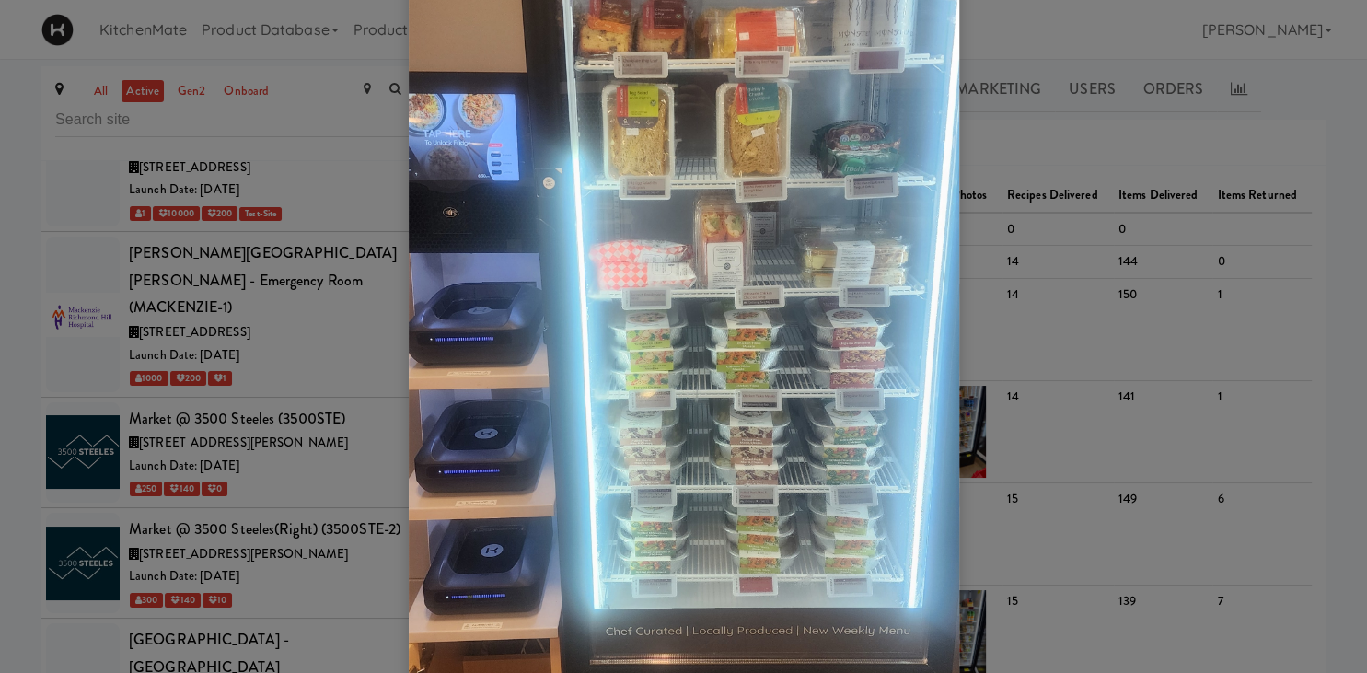
scroll to position [308, 0]
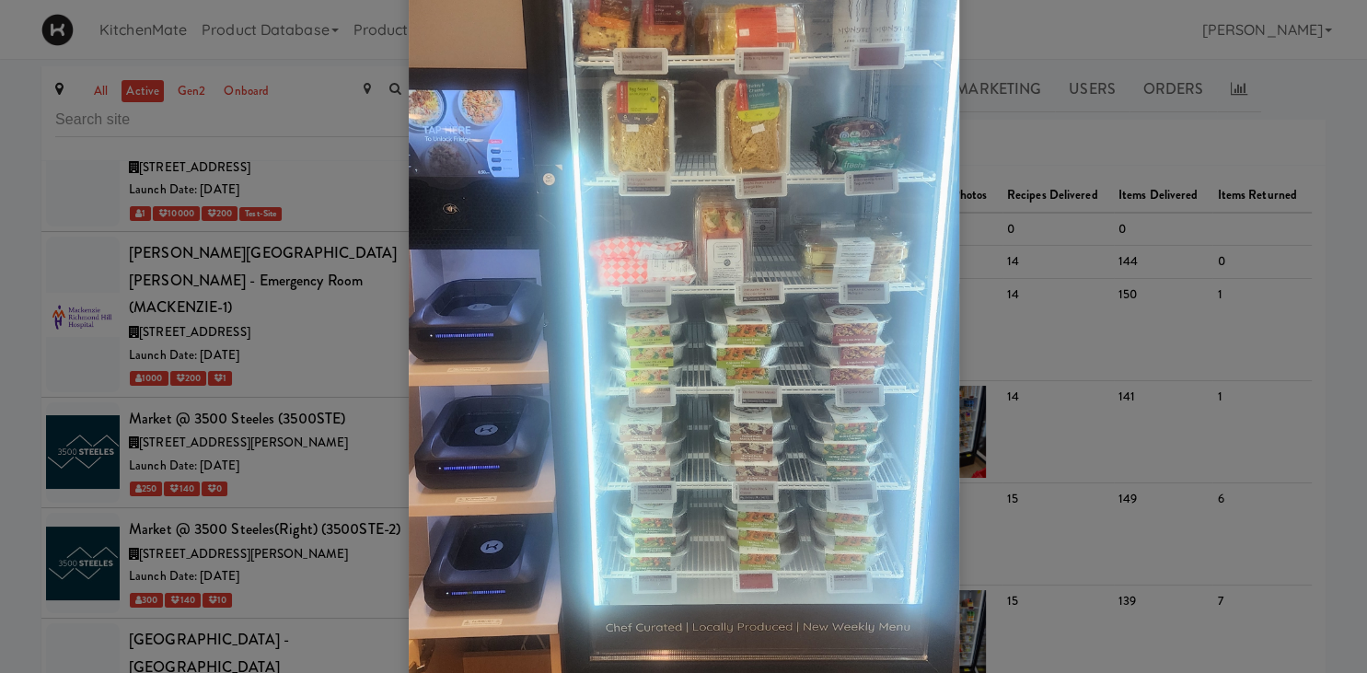
click at [1077, 293] on div at bounding box center [683, 336] width 1367 height 673
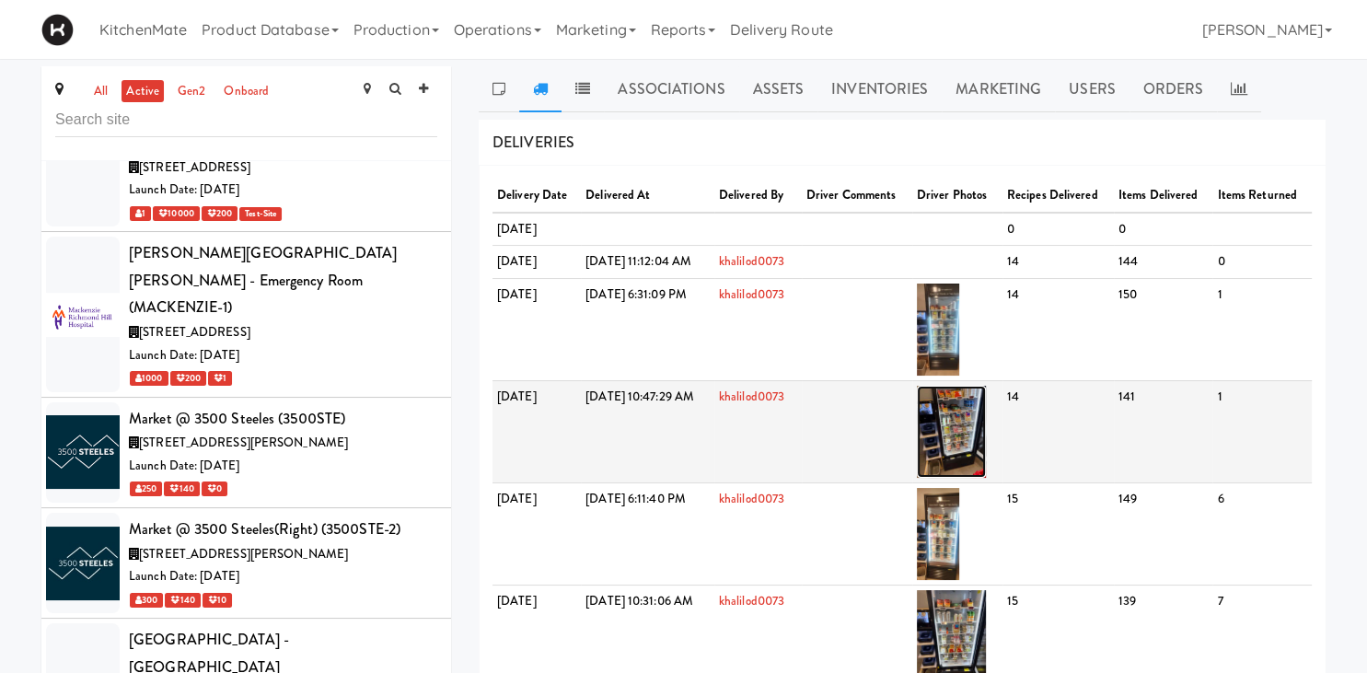
click at [986, 478] on img at bounding box center [951, 432] width 69 height 92
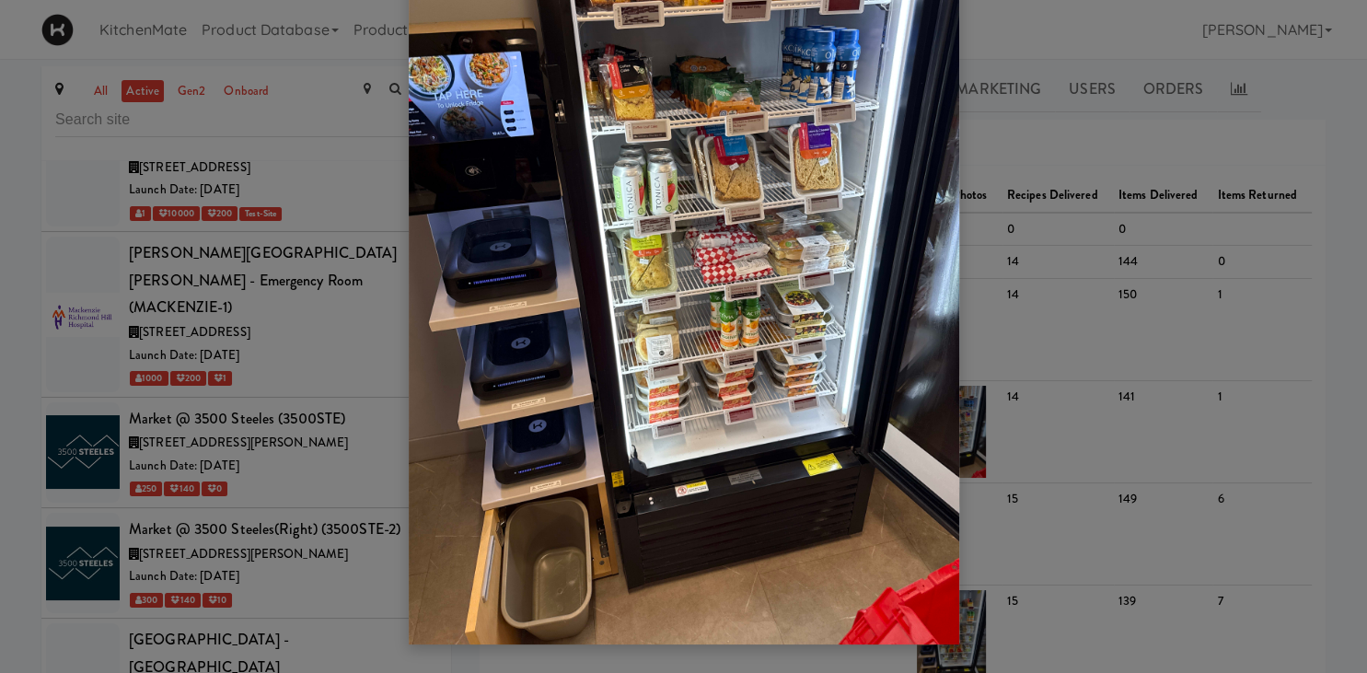
click at [1051, 340] on div at bounding box center [683, 336] width 1367 height 673
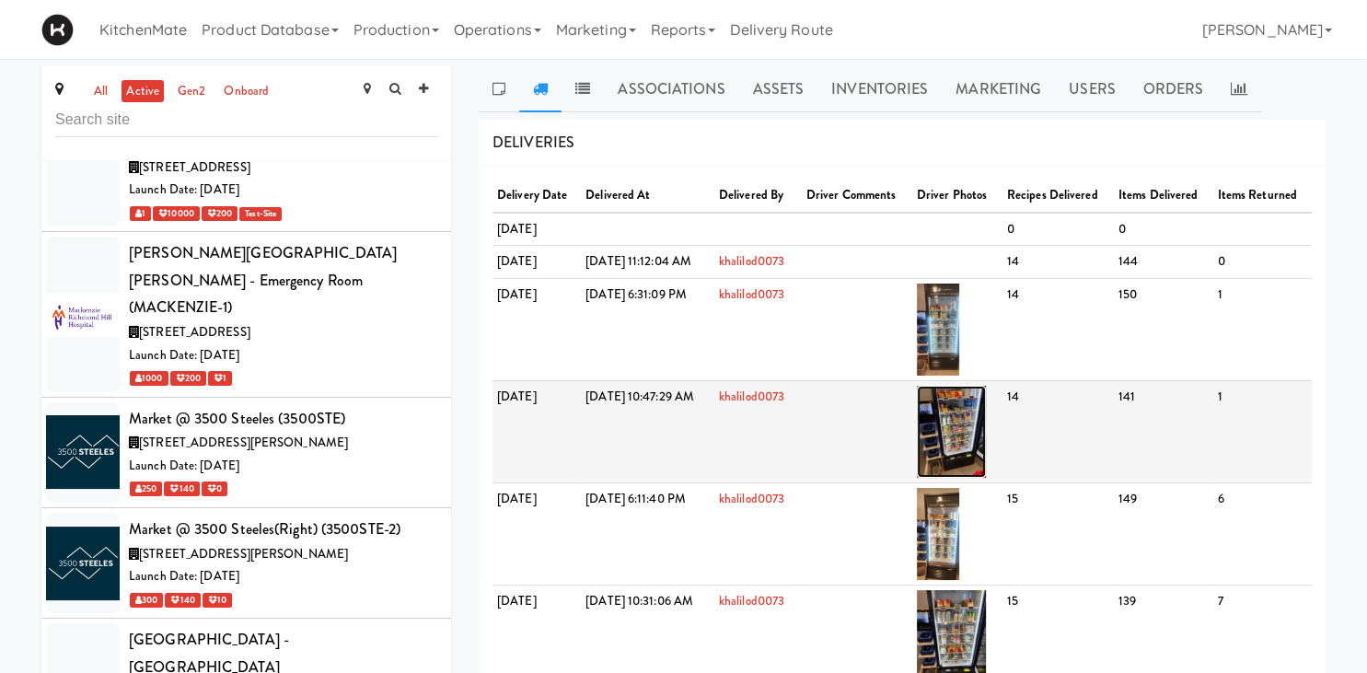
click at [986, 478] on img at bounding box center [951, 432] width 69 height 92
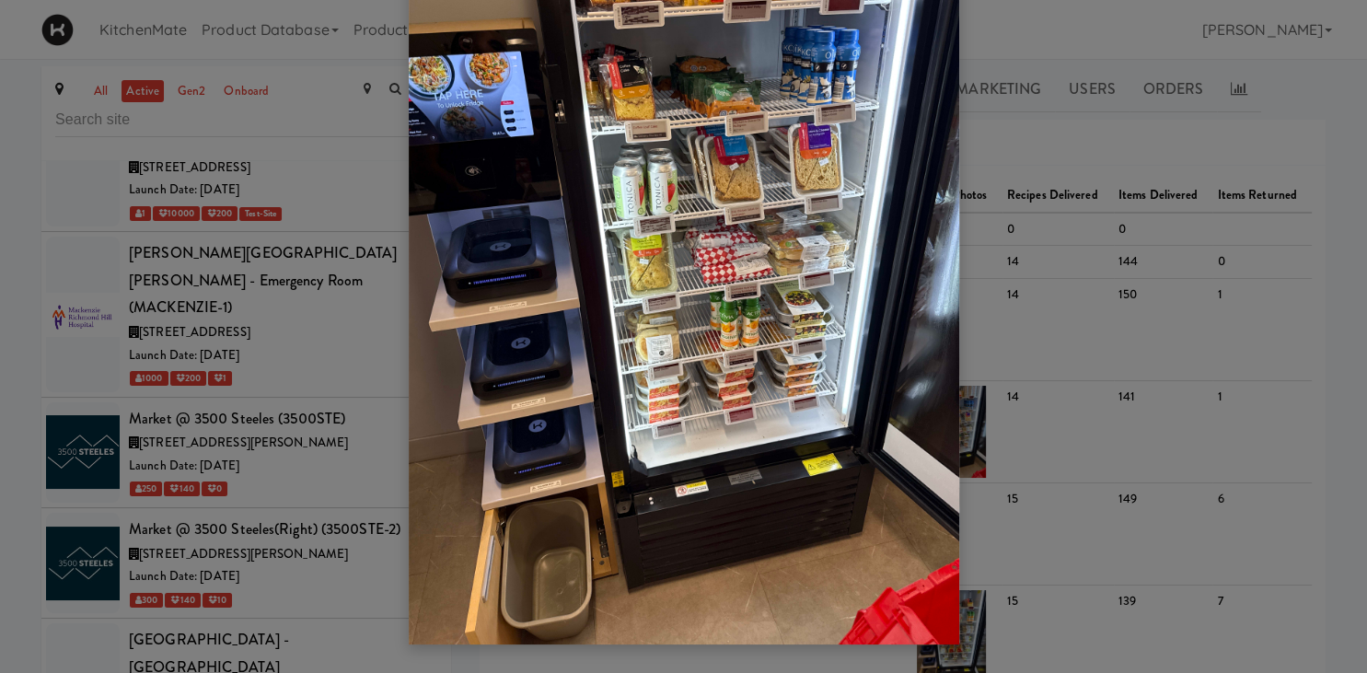
click at [299, 363] on div at bounding box center [683, 336] width 1367 height 673
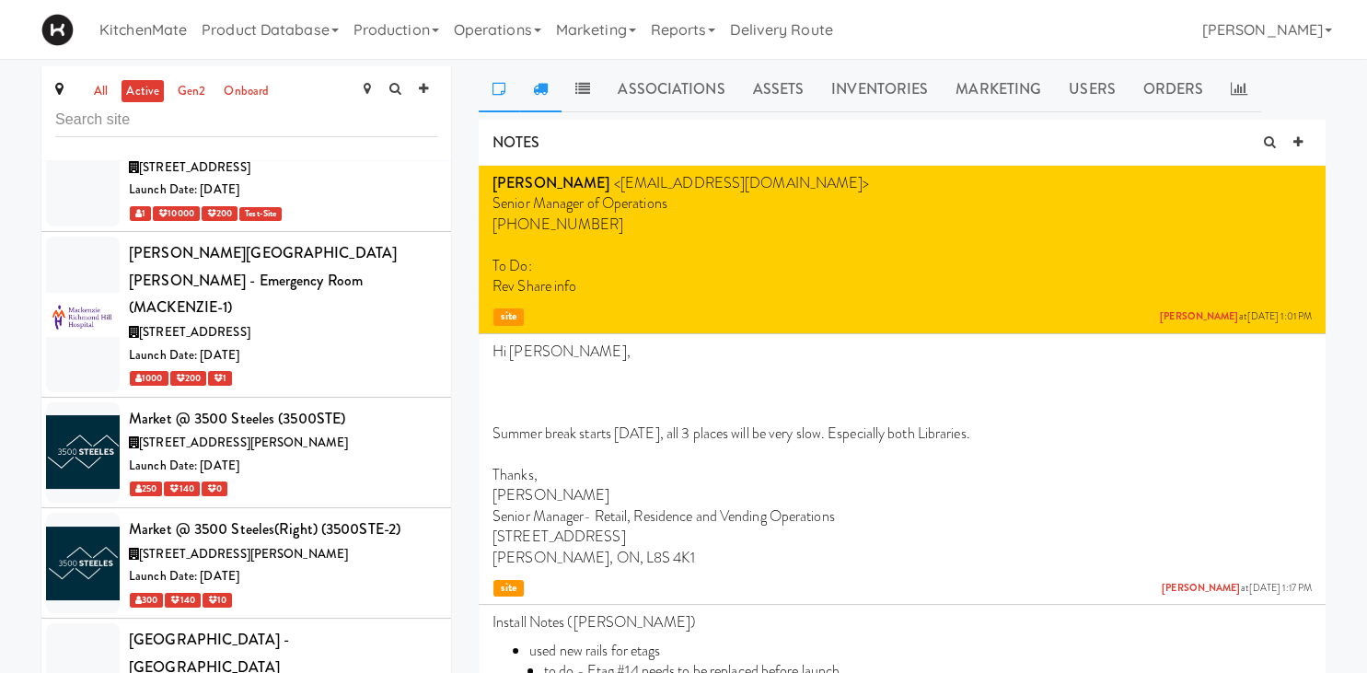
click at [552, 83] on link at bounding box center [540, 89] width 42 height 46
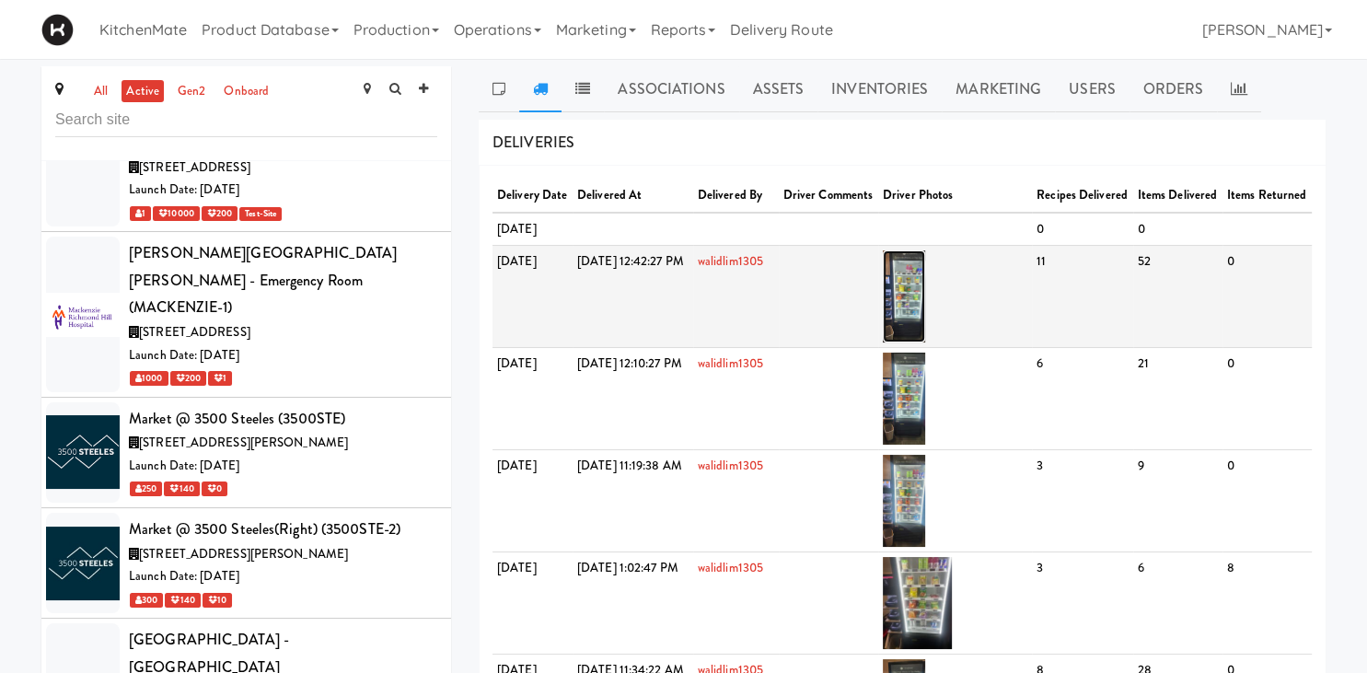
click at [926, 321] on img at bounding box center [904, 296] width 43 height 92
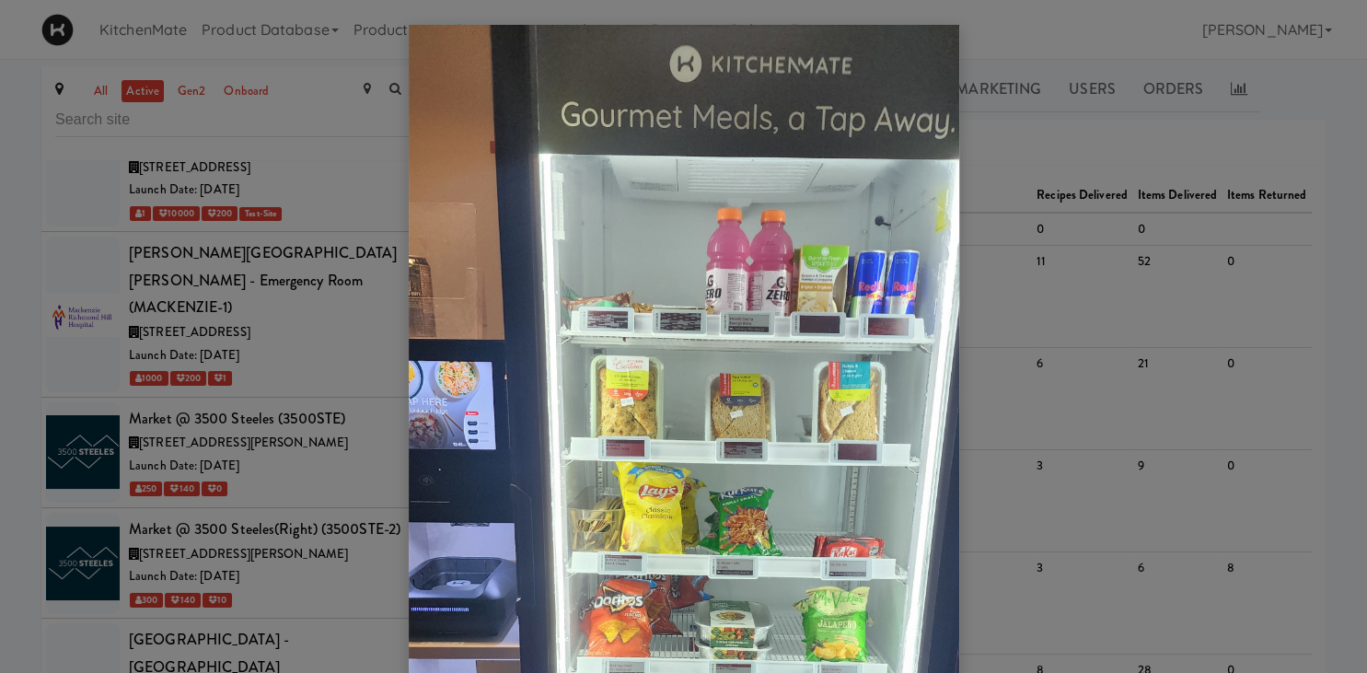
scroll to position [3, 0]
click at [291, 451] on div at bounding box center [683, 336] width 1367 height 673
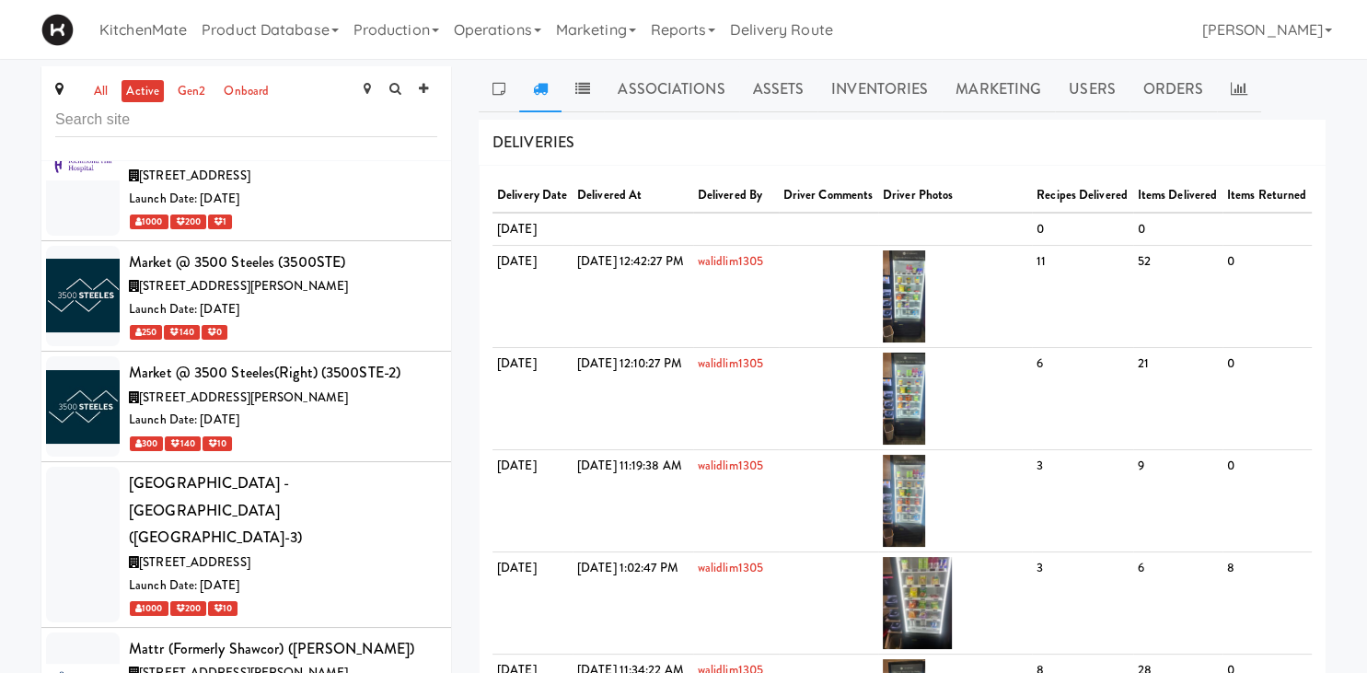
scroll to position [7104, 0]
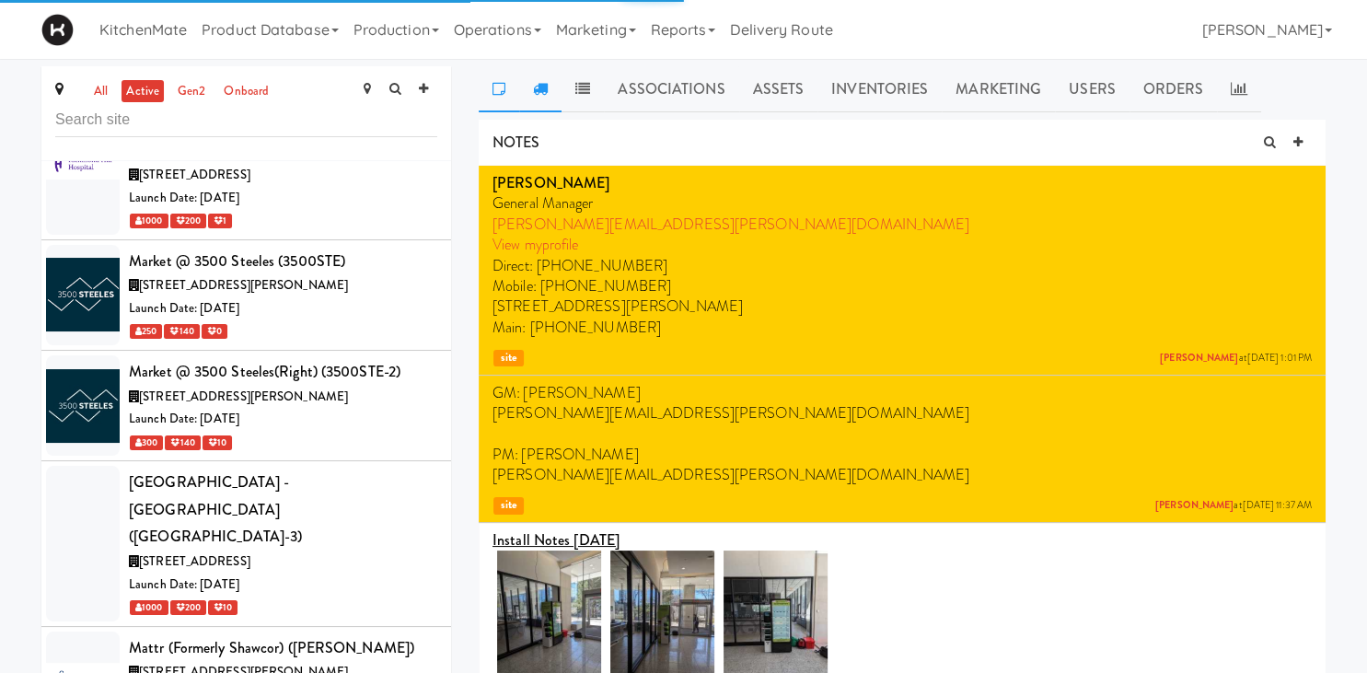
click at [550, 83] on link at bounding box center [540, 89] width 42 height 46
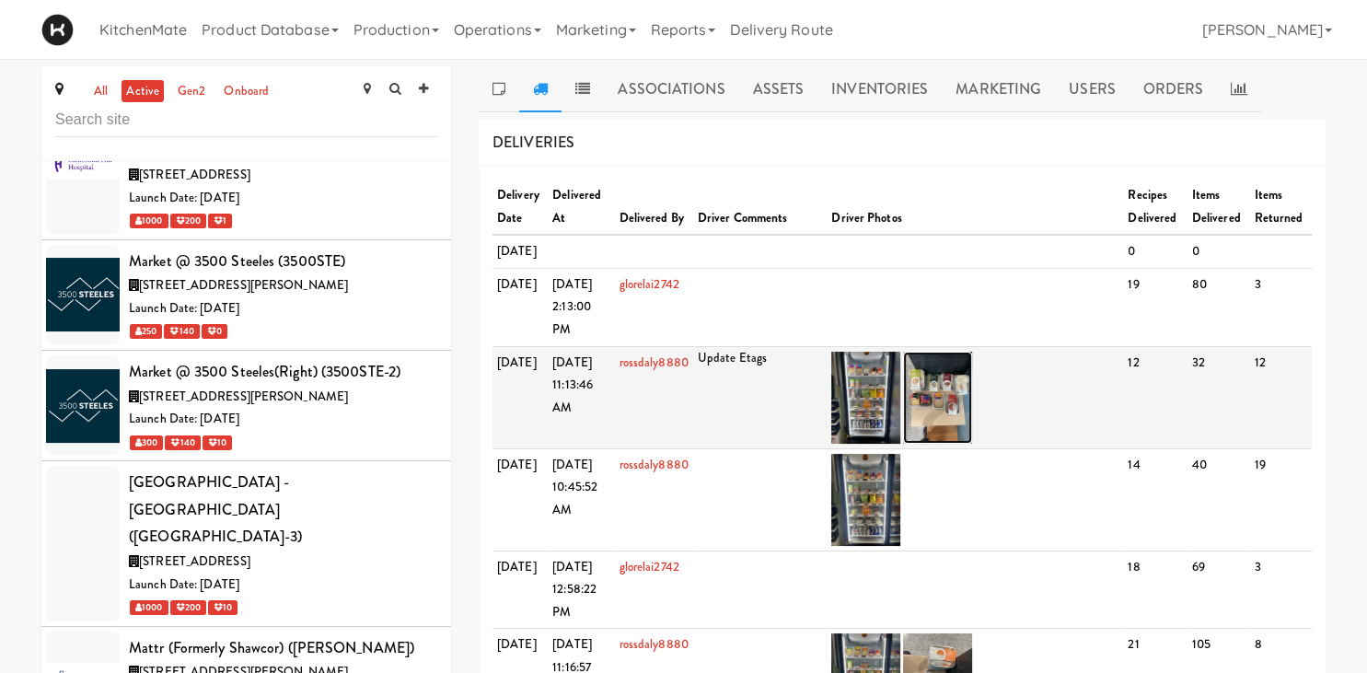
click at [940, 438] on img at bounding box center [937, 398] width 69 height 92
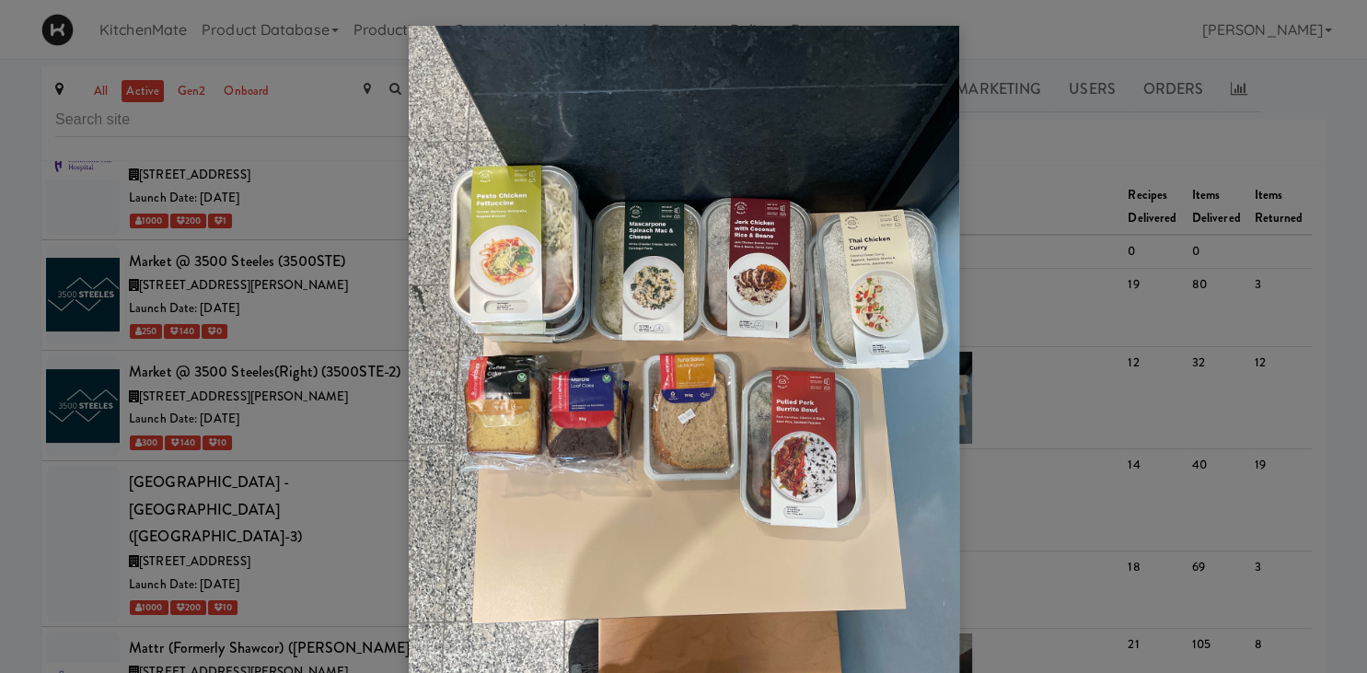
click at [171, 407] on div at bounding box center [683, 336] width 1367 height 673
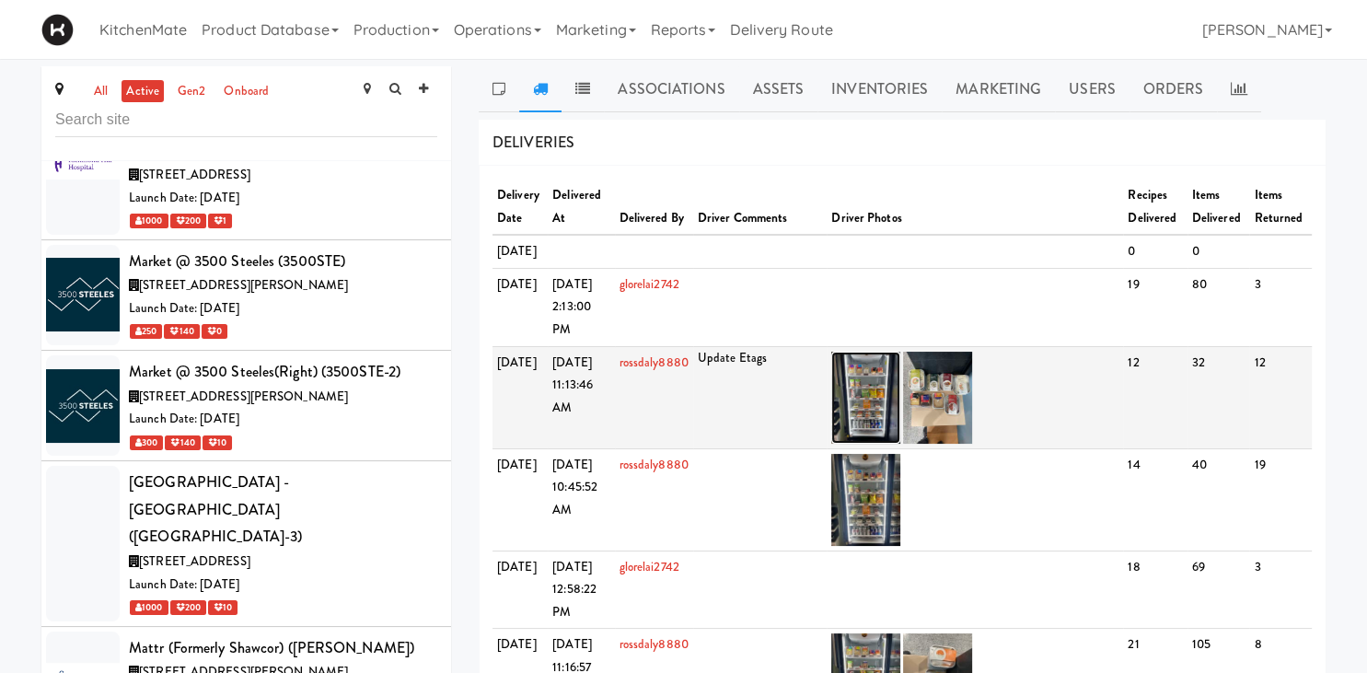
click at [884, 444] on img at bounding box center [865, 398] width 69 height 92
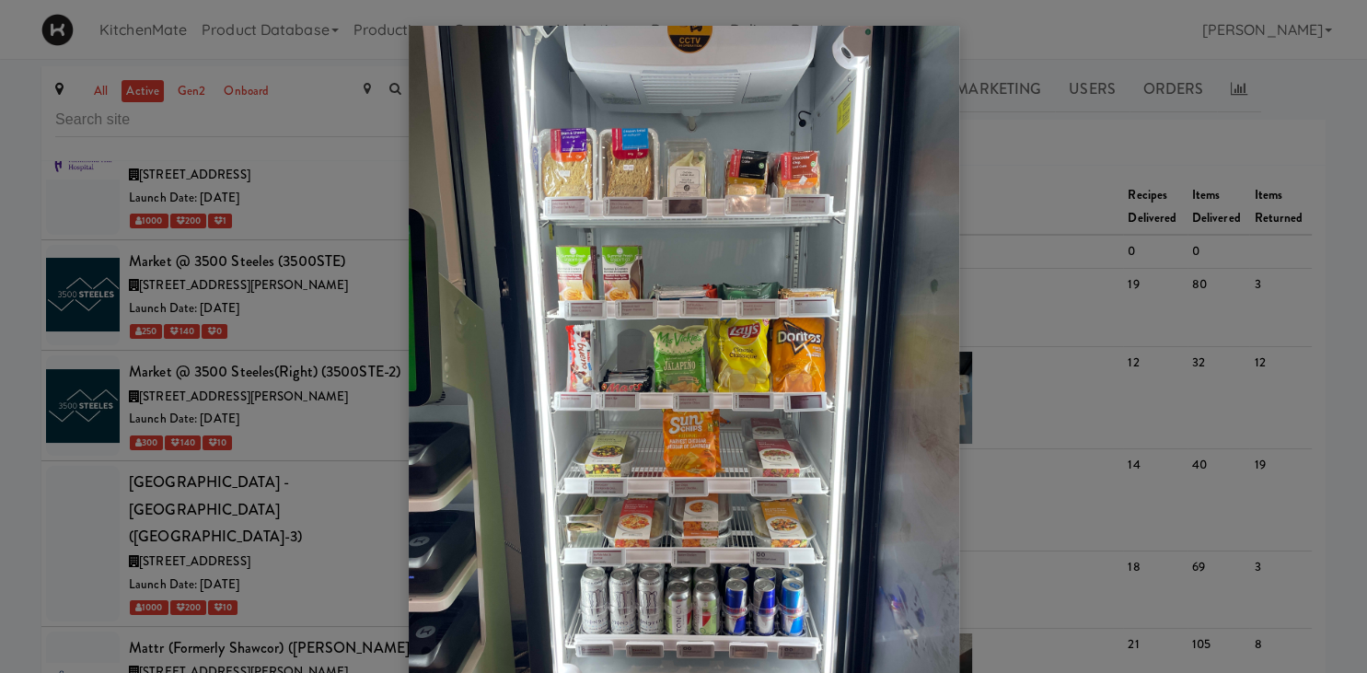
click at [182, 484] on div at bounding box center [683, 336] width 1367 height 673
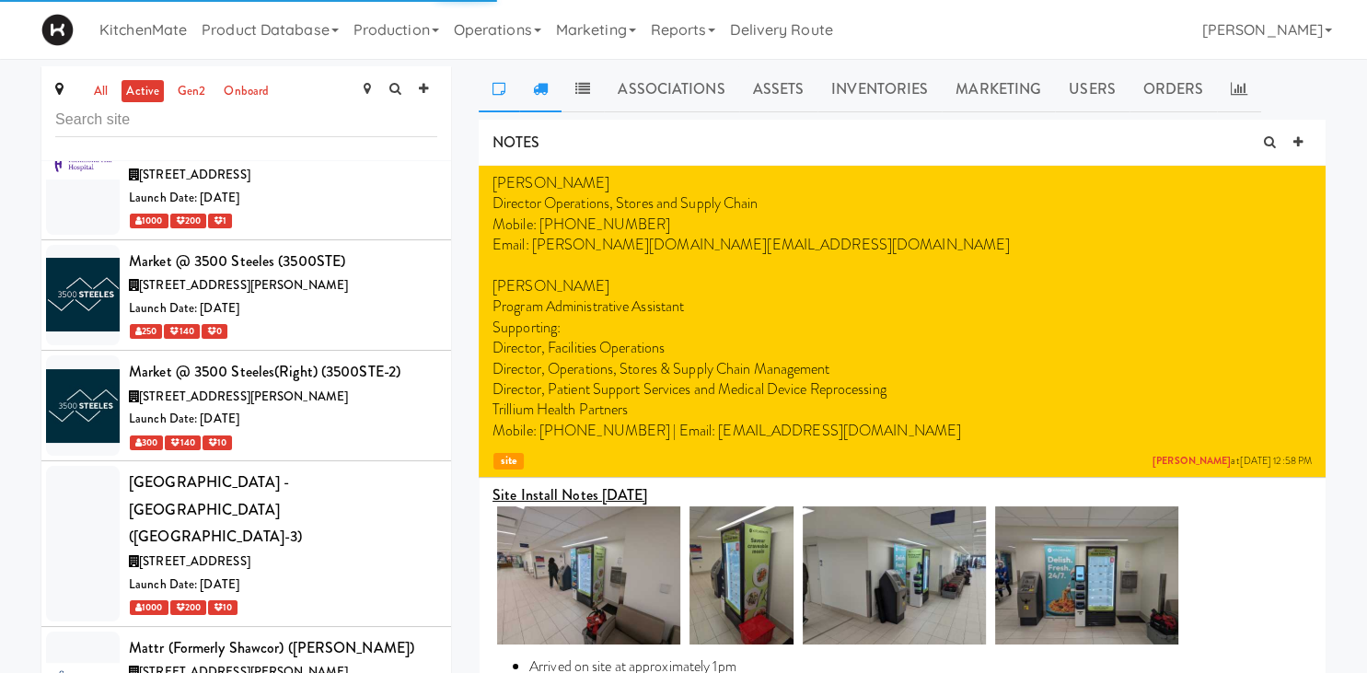
click at [539, 88] on icon at bounding box center [540, 88] width 15 height 15
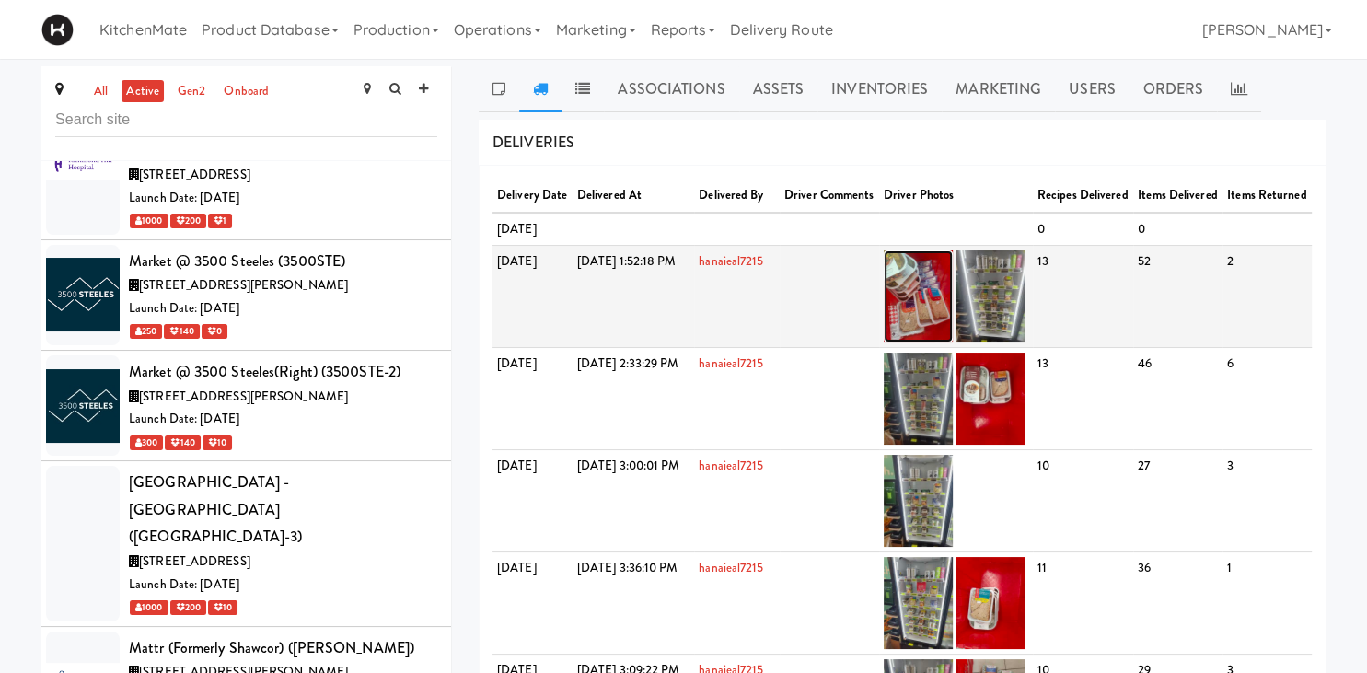
click at [953, 341] on img at bounding box center [918, 296] width 69 height 92
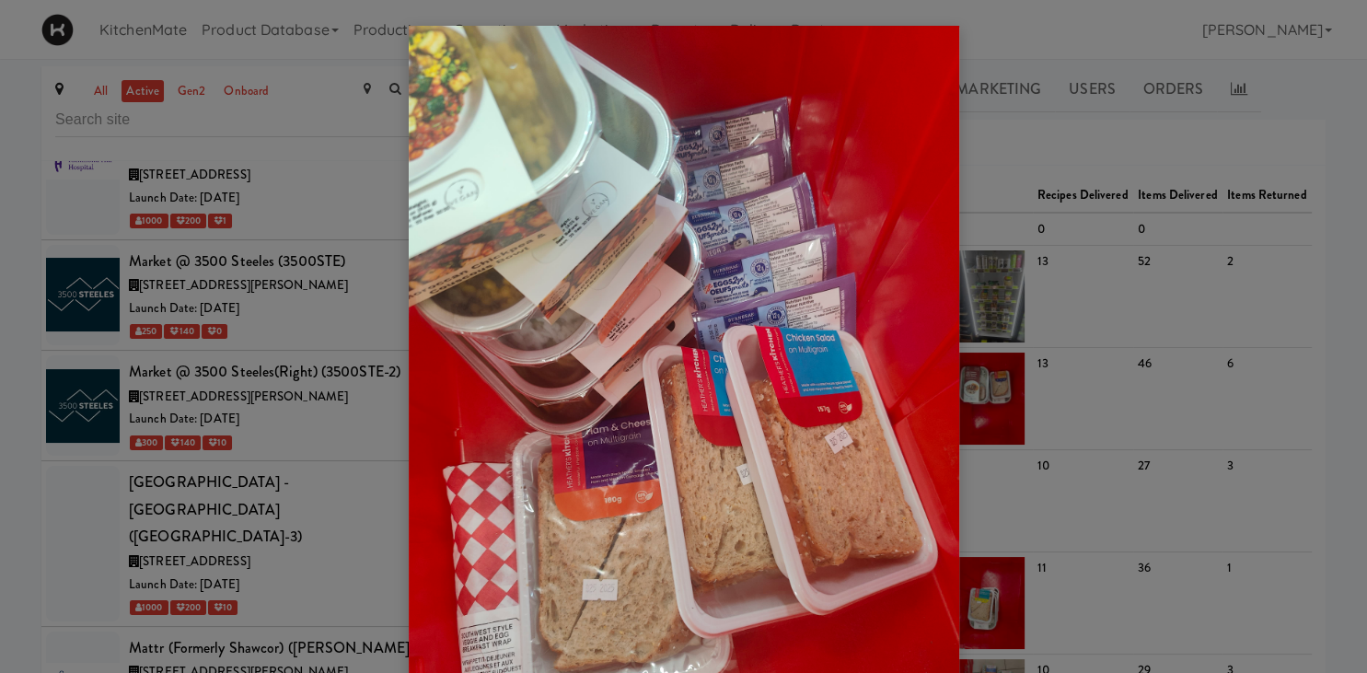
click at [1036, 275] on div at bounding box center [683, 336] width 1367 height 673
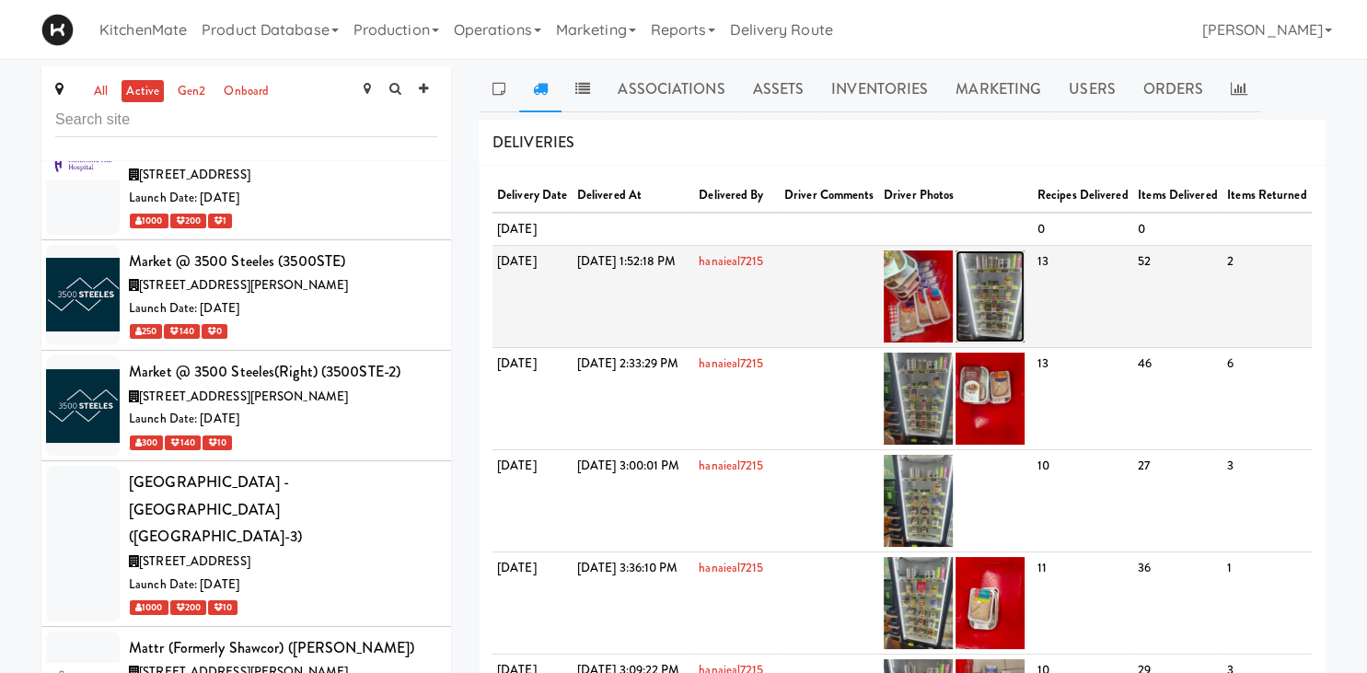
click at [1025, 342] on img at bounding box center [990, 296] width 69 height 92
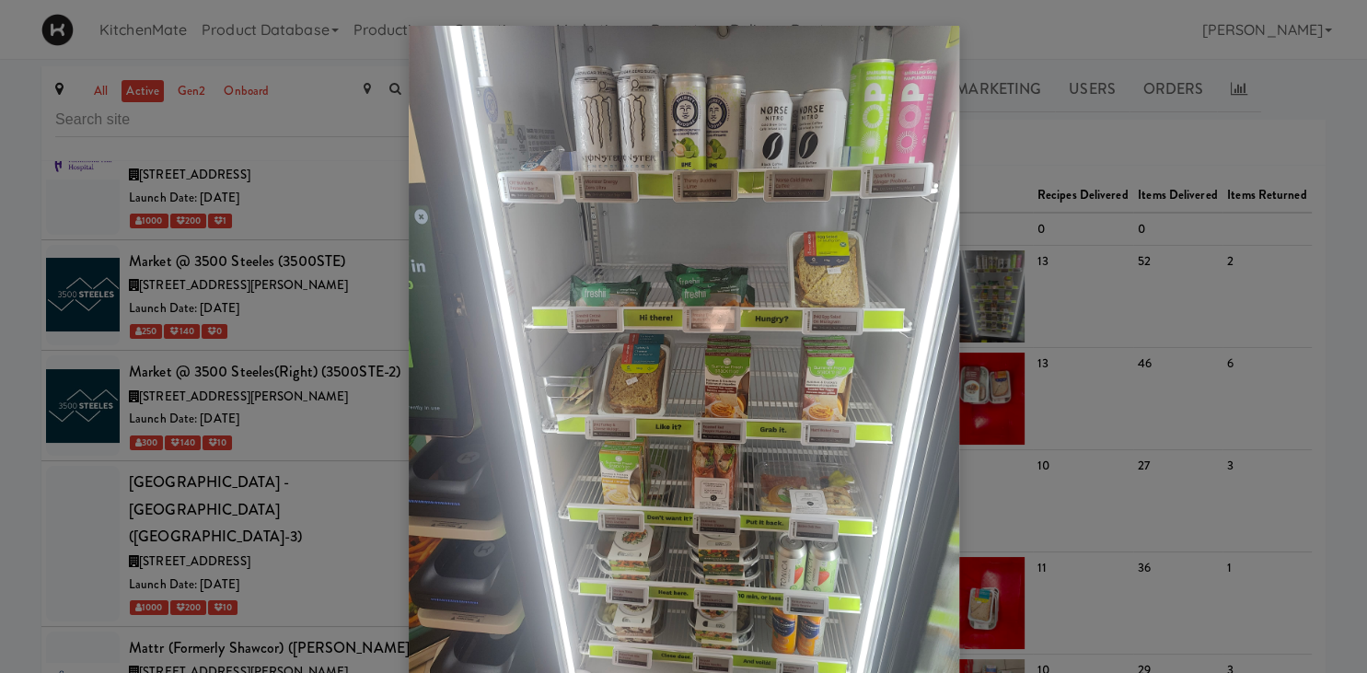
click at [145, 462] on div at bounding box center [683, 336] width 1367 height 673
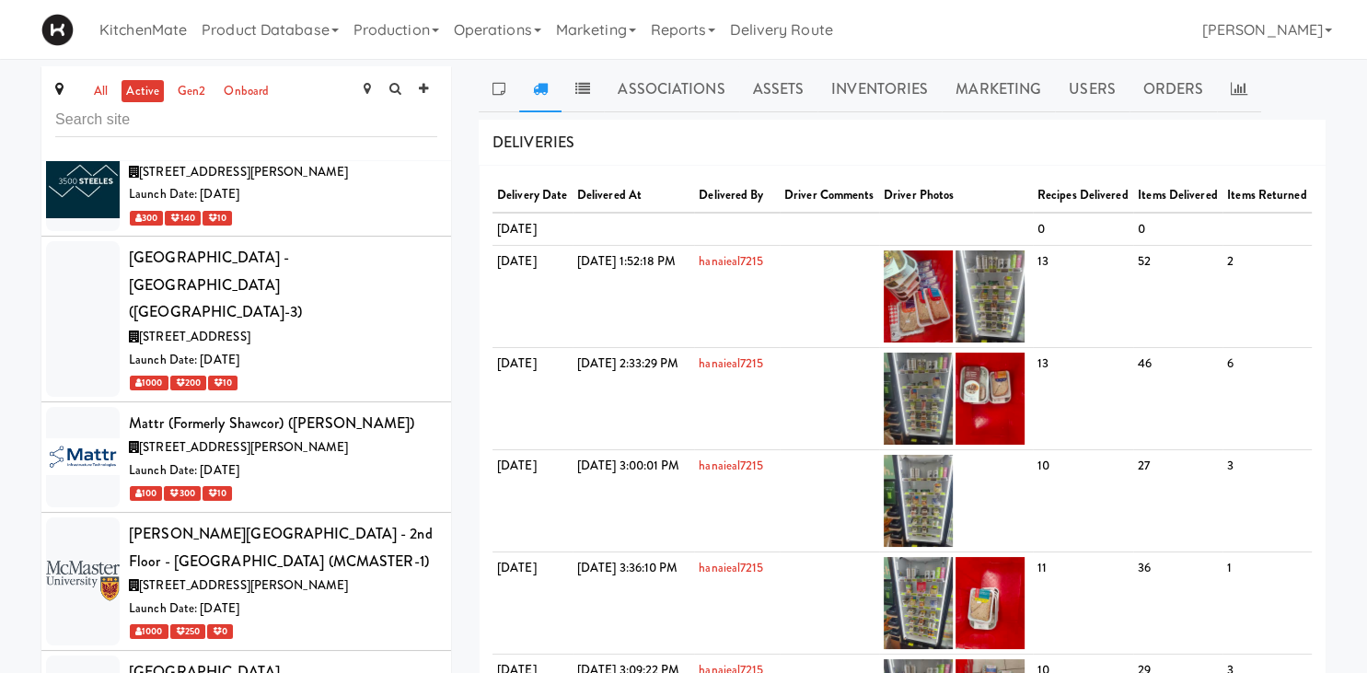
scroll to position [7330, 0]
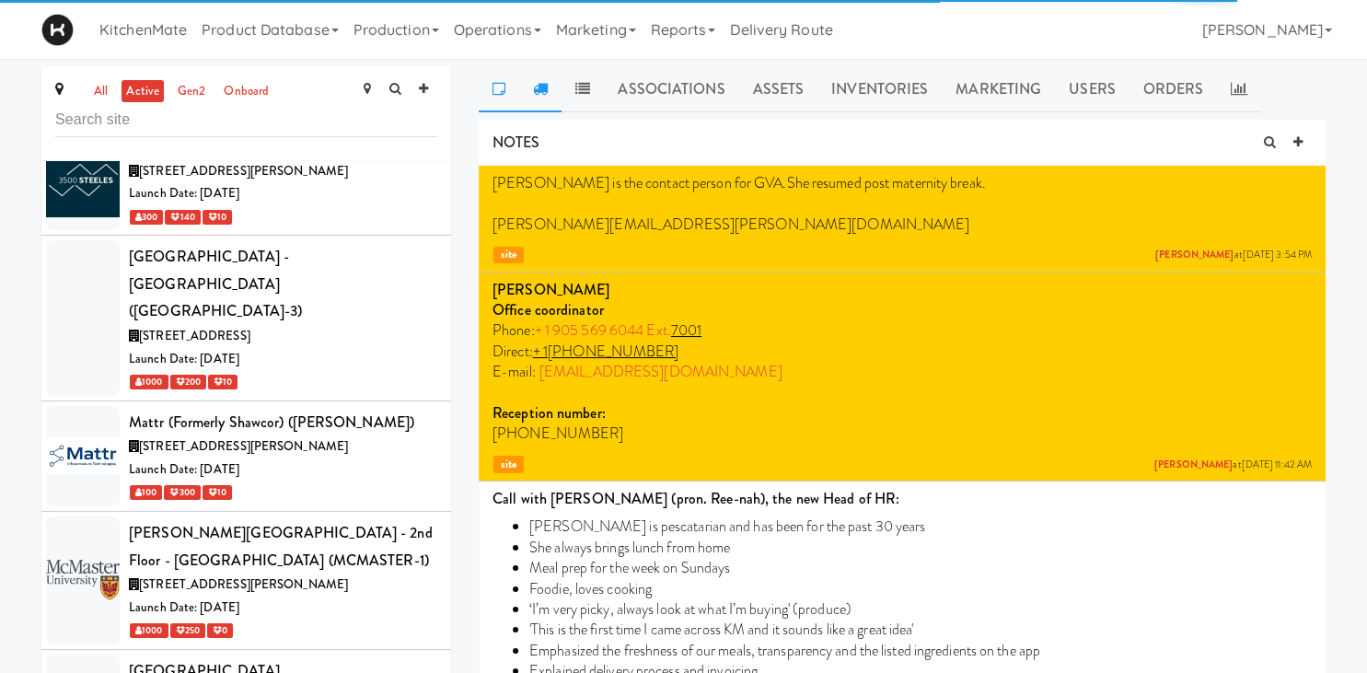
click at [540, 92] on icon at bounding box center [540, 88] width 15 height 15
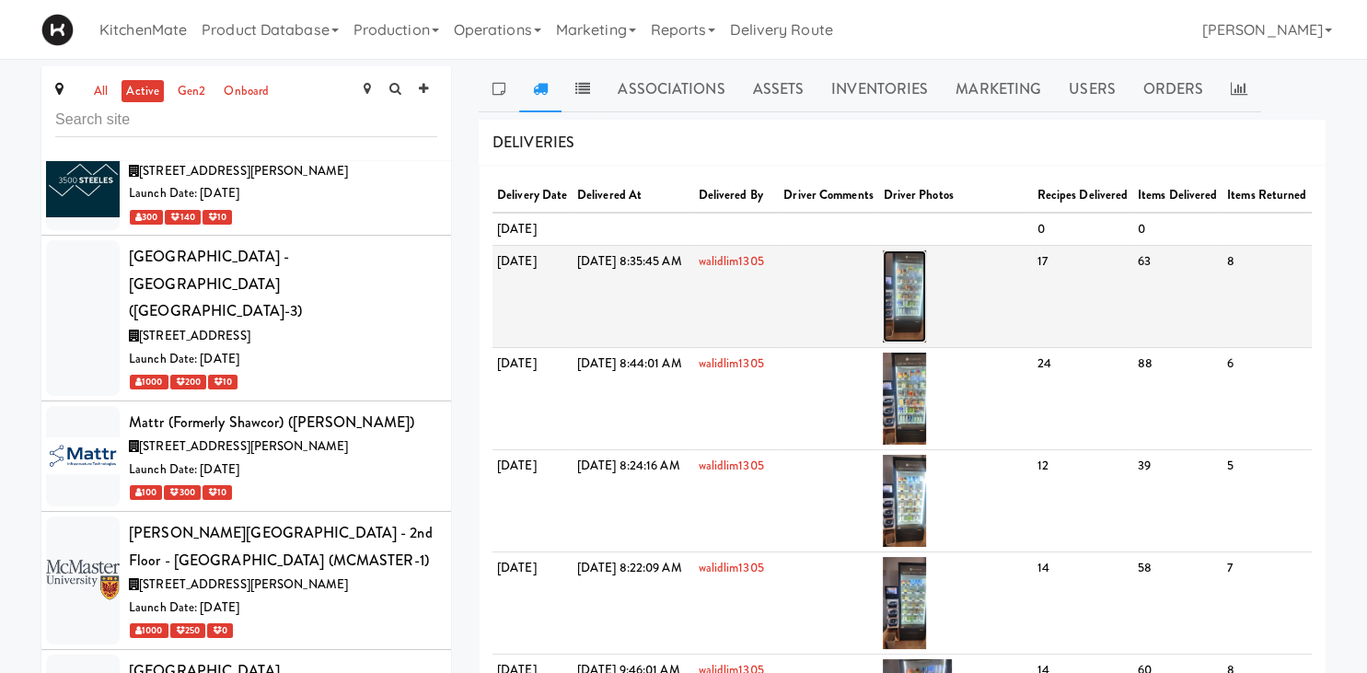
click at [926, 340] on img at bounding box center [904, 296] width 43 height 92
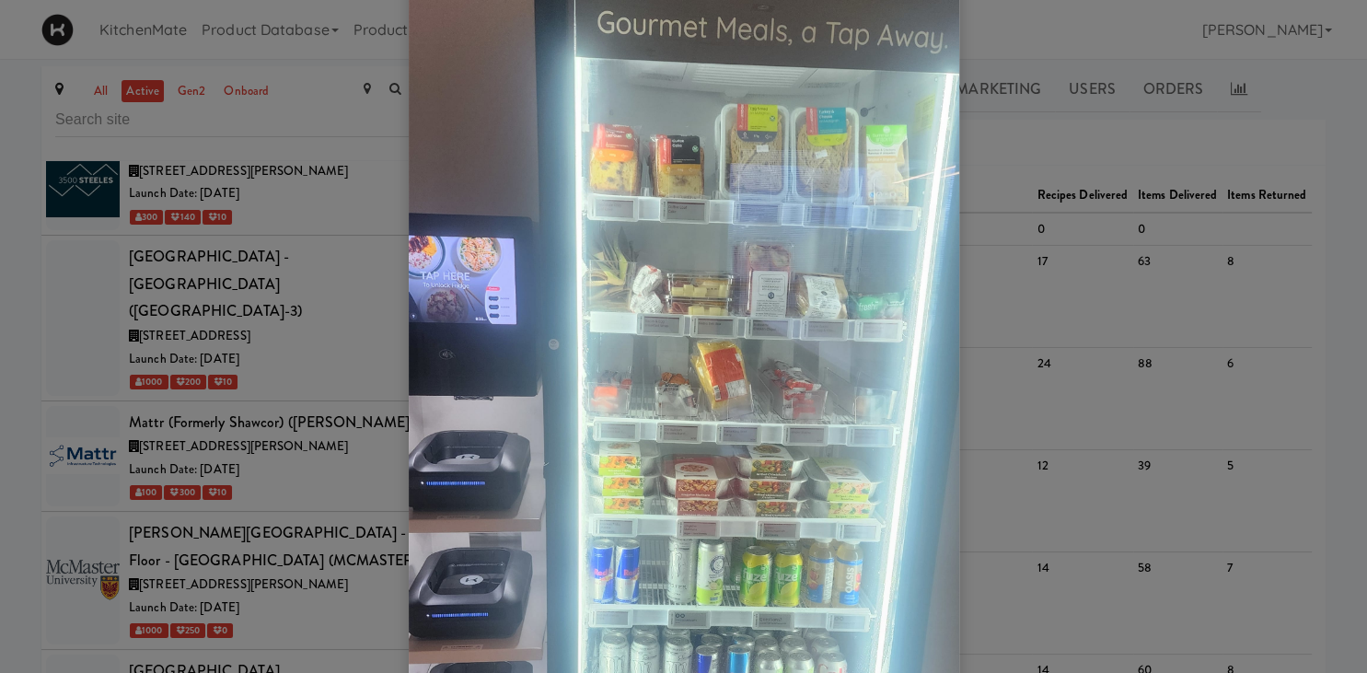
scroll to position [128, 0]
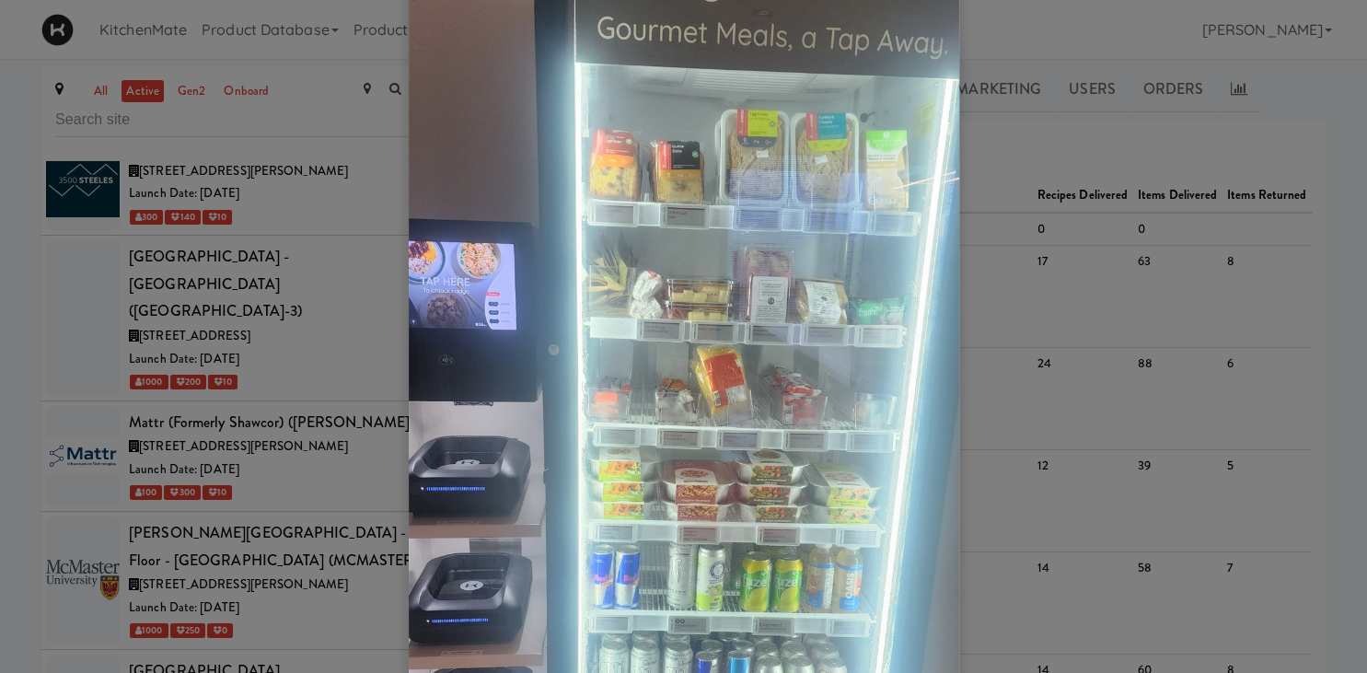
click at [241, 397] on div at bounding box center [683, 336] width 1367 height 673
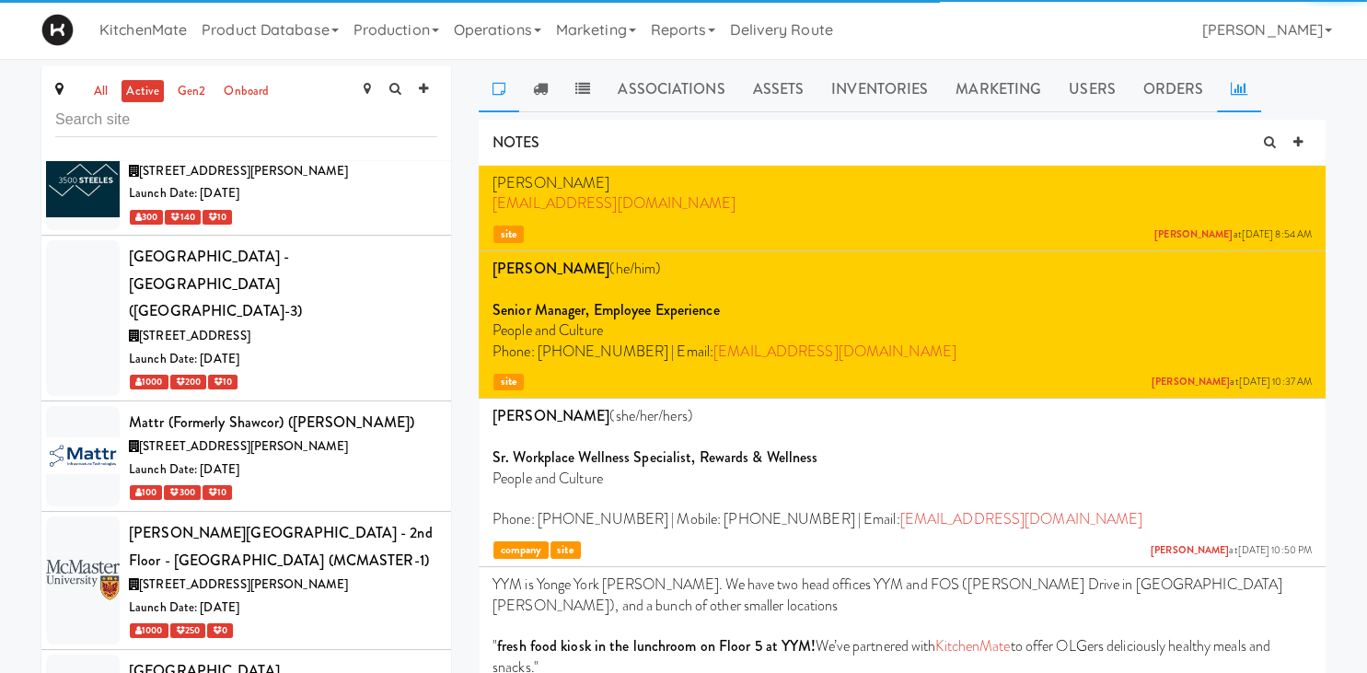
click at [1232, 87] on icon at bounding box center [1239, 88] width 17 height 15
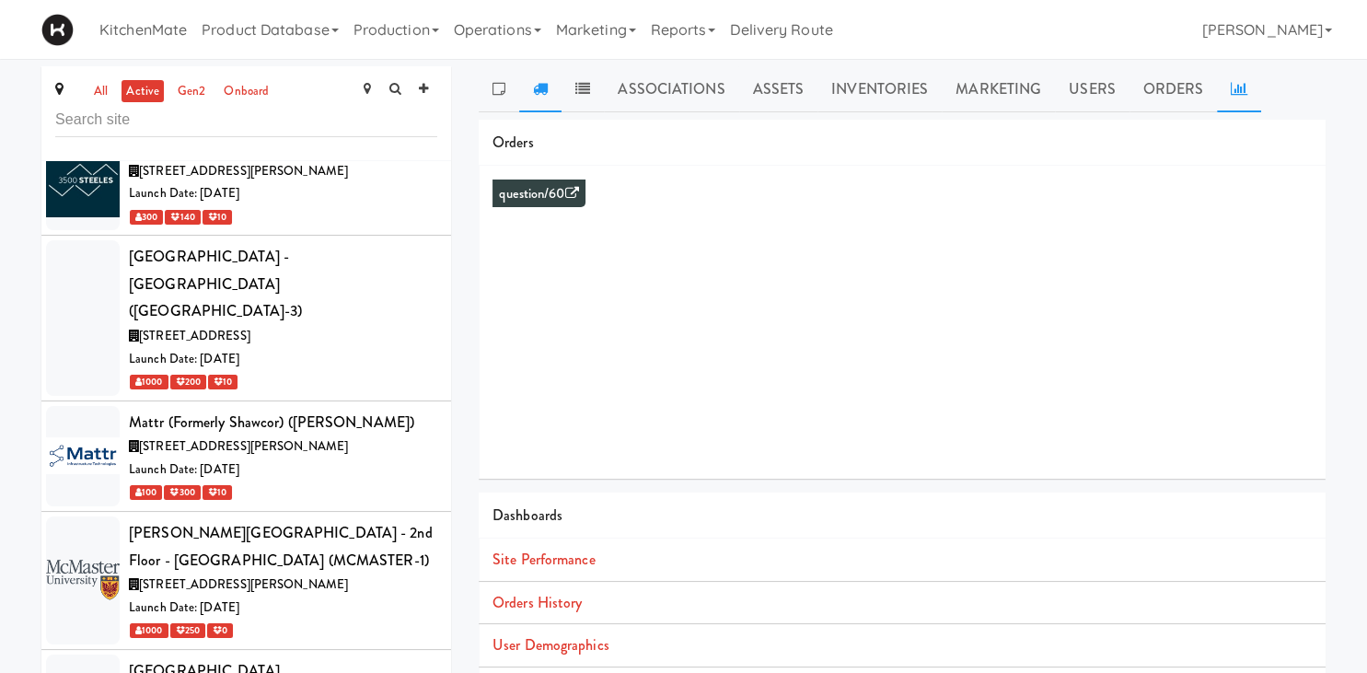
click at [550, 90] on link at bounding box center [540, 89] width 42 height 46
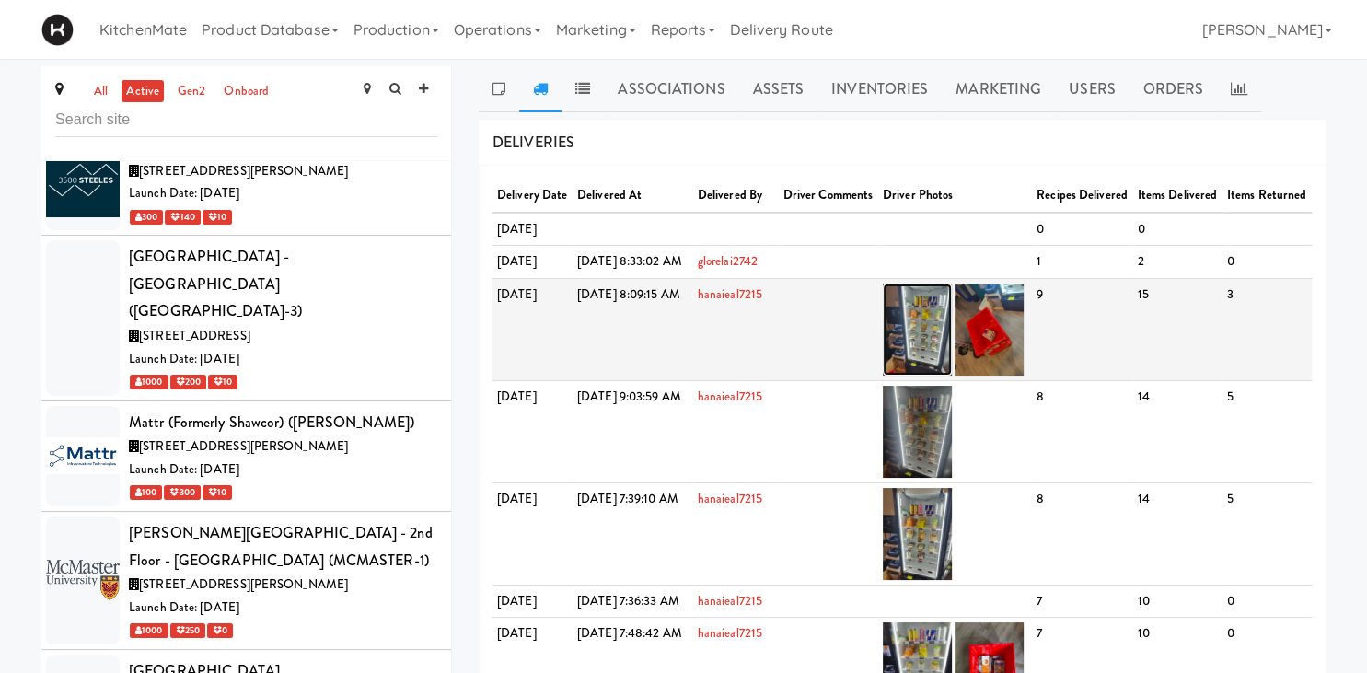
click at [952, 374] on img at bounding box center [917, 330] width 69 height 92
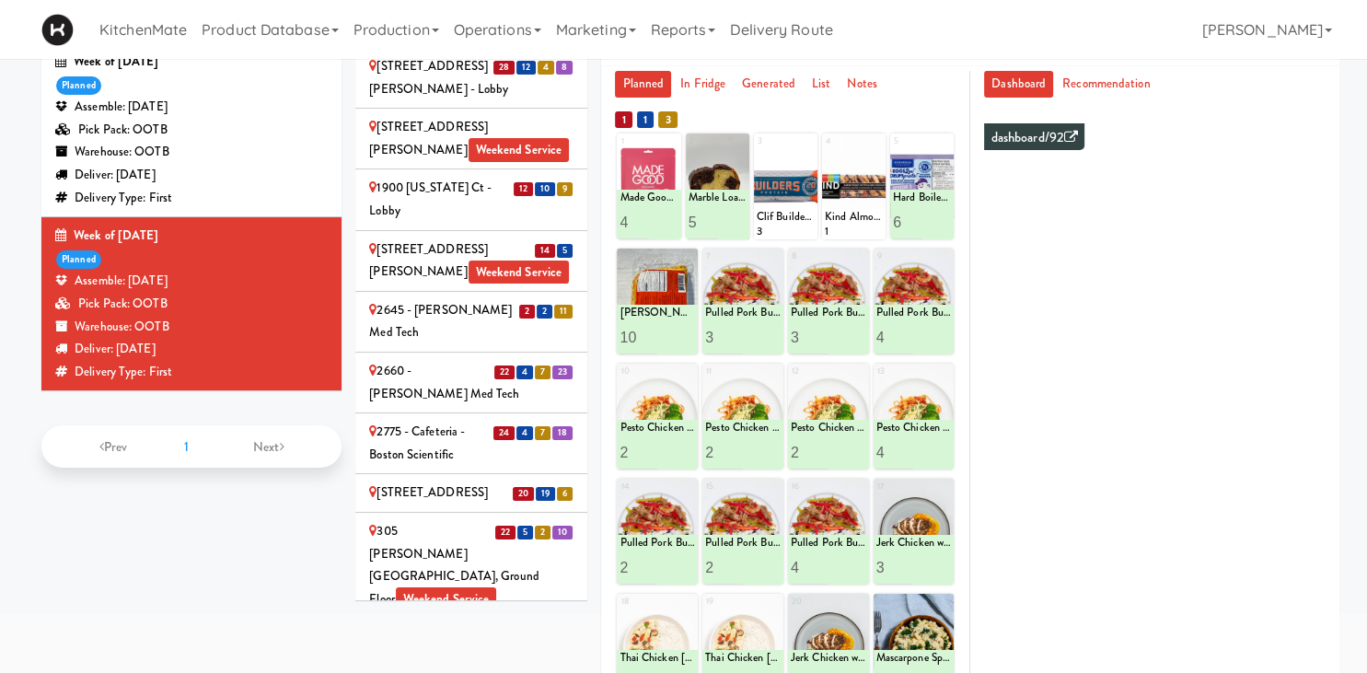
scroll to position [2691, 0]
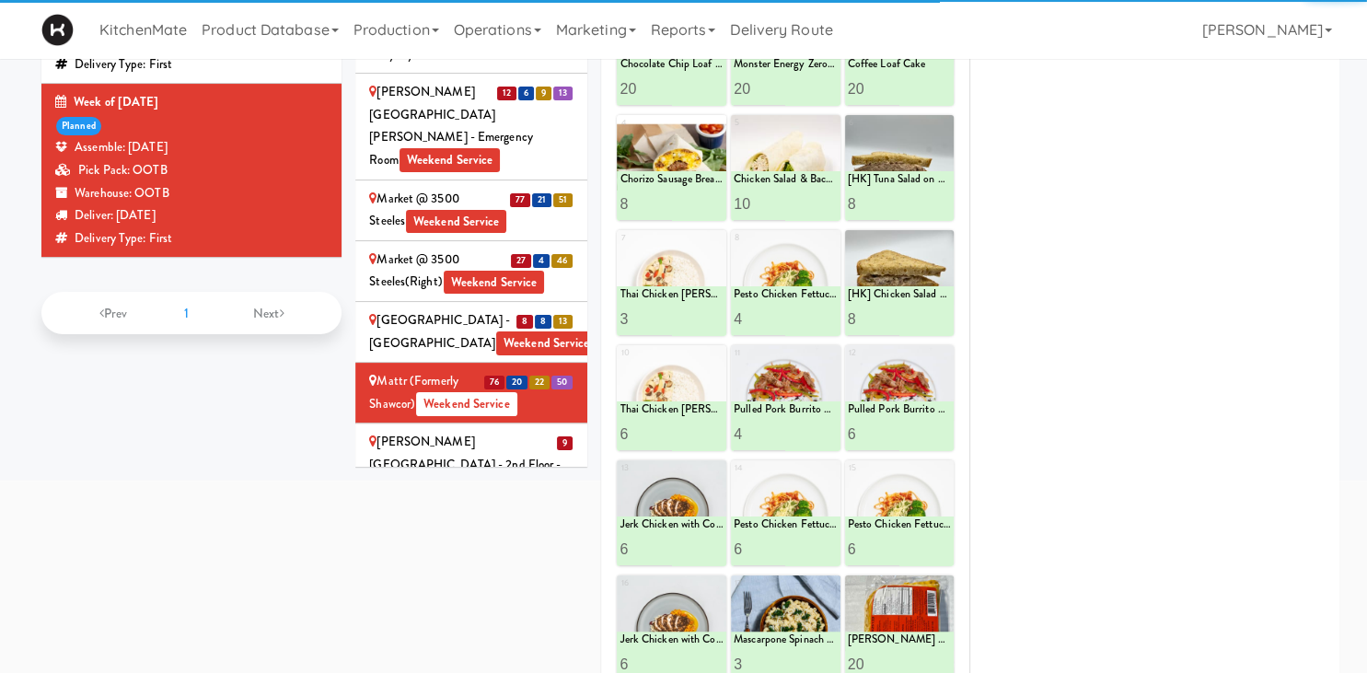
scroll to position [99, 0]
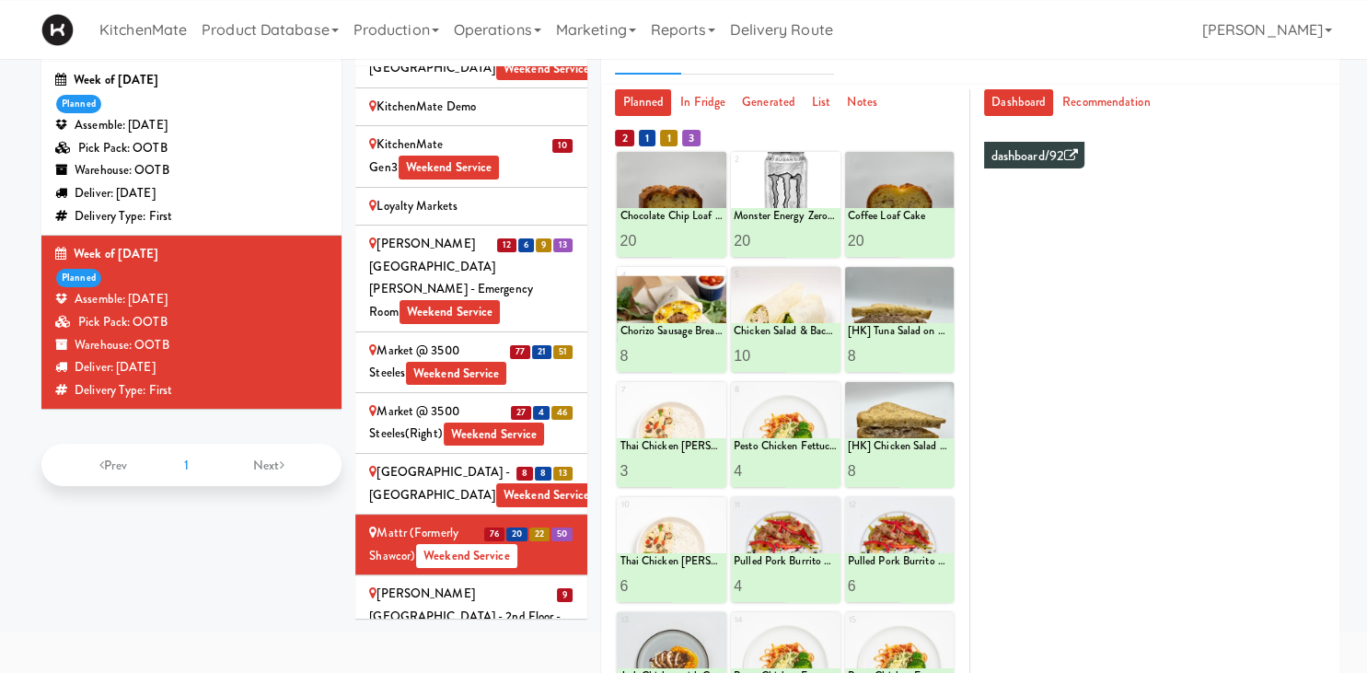
click at [515, 583] on div "Mills Memorial Library - 2nd Floor - McMaster University Weekend Service" at bounding box center [471, 617] width 204 height 68
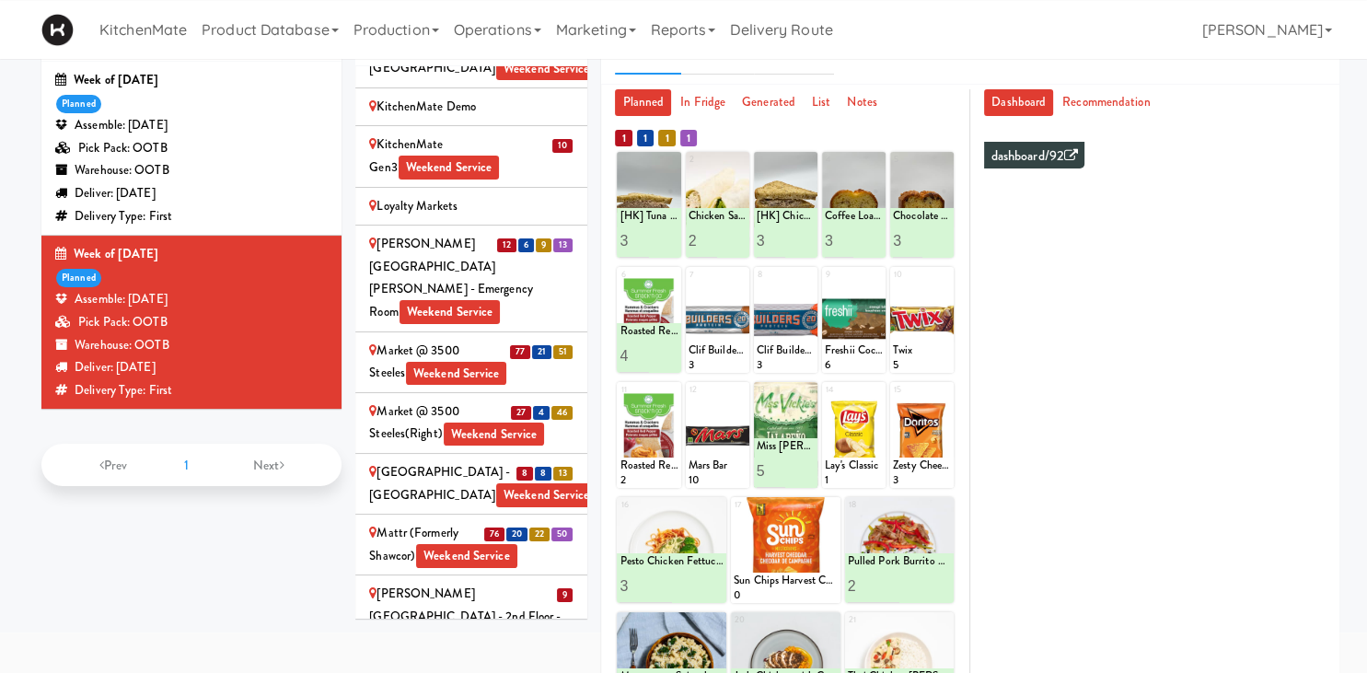
scroll to position [3184, 0]
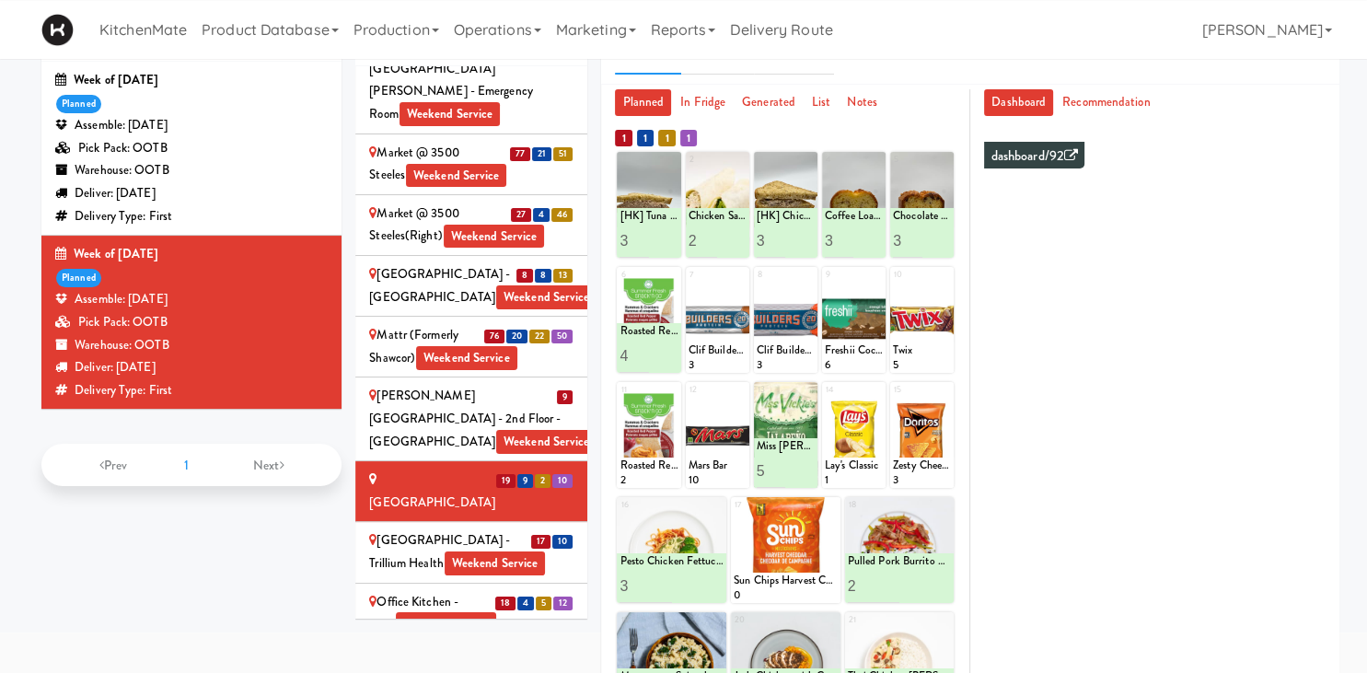
click at [503, 551] on span "Weekend Service" at bounding box center [495, 563] width 101 height 24
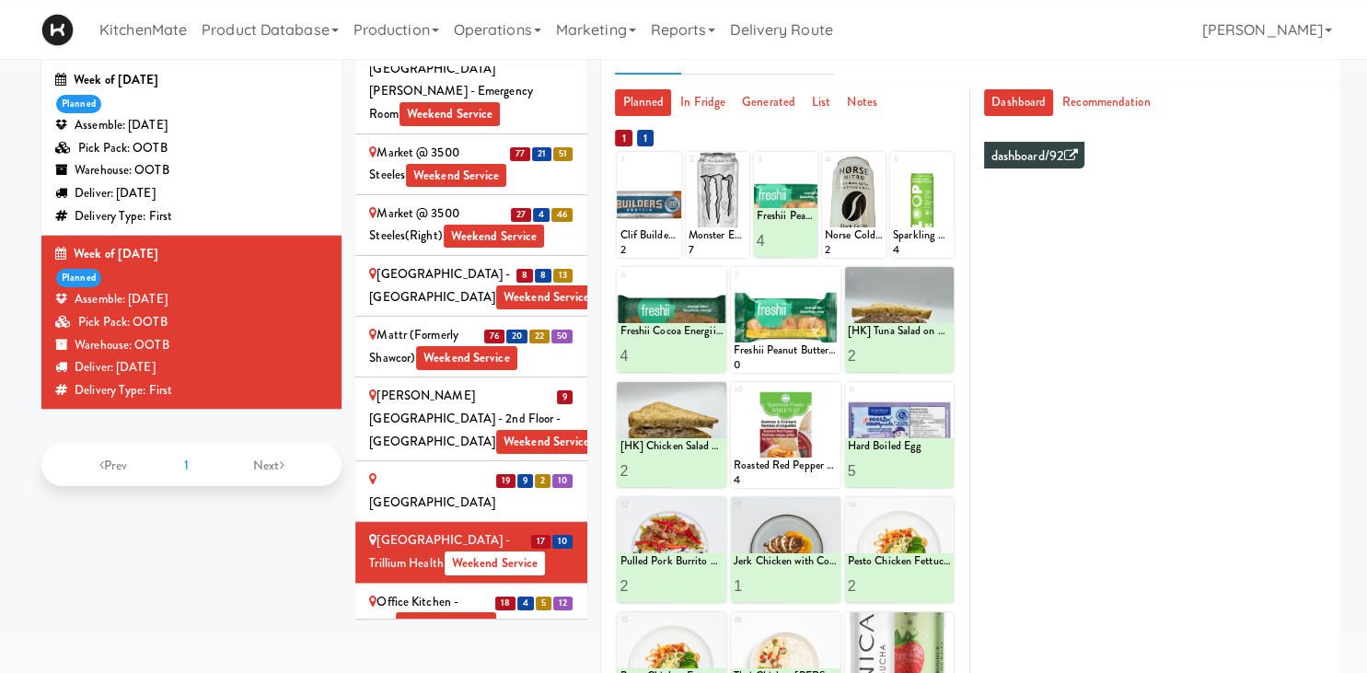
click at [452, 591] on div "Office Kitchen - GVA Weekend Service" at bounding box center [471, 613] width 204 height 45
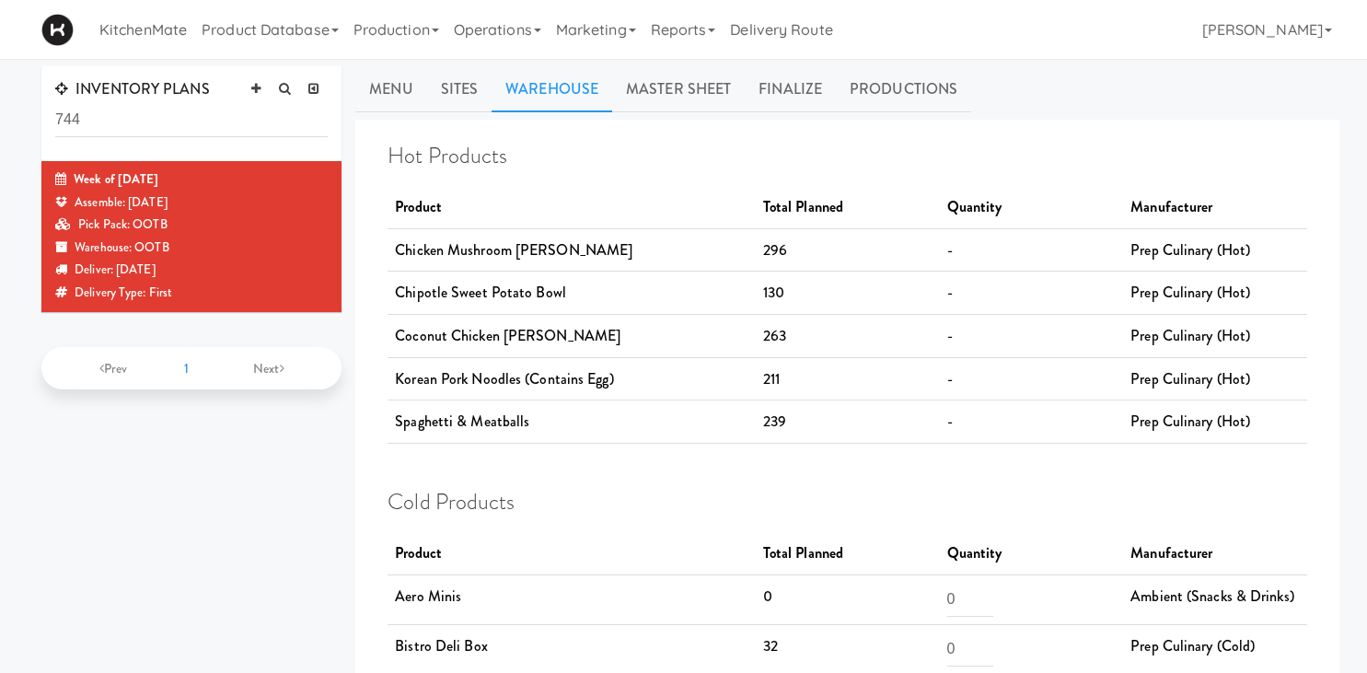
scroll to position [3985, 0]
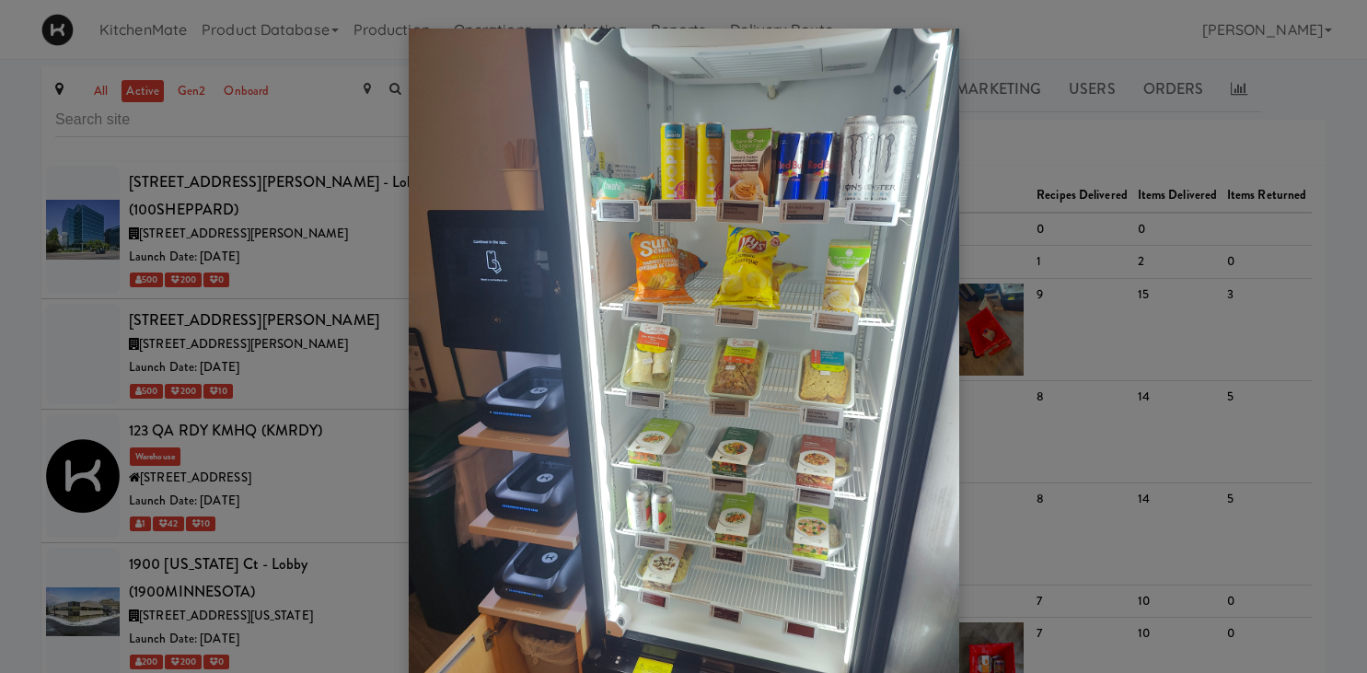
click at [215, 474] on div at bounding box center [683, 336] width 1367 height 673
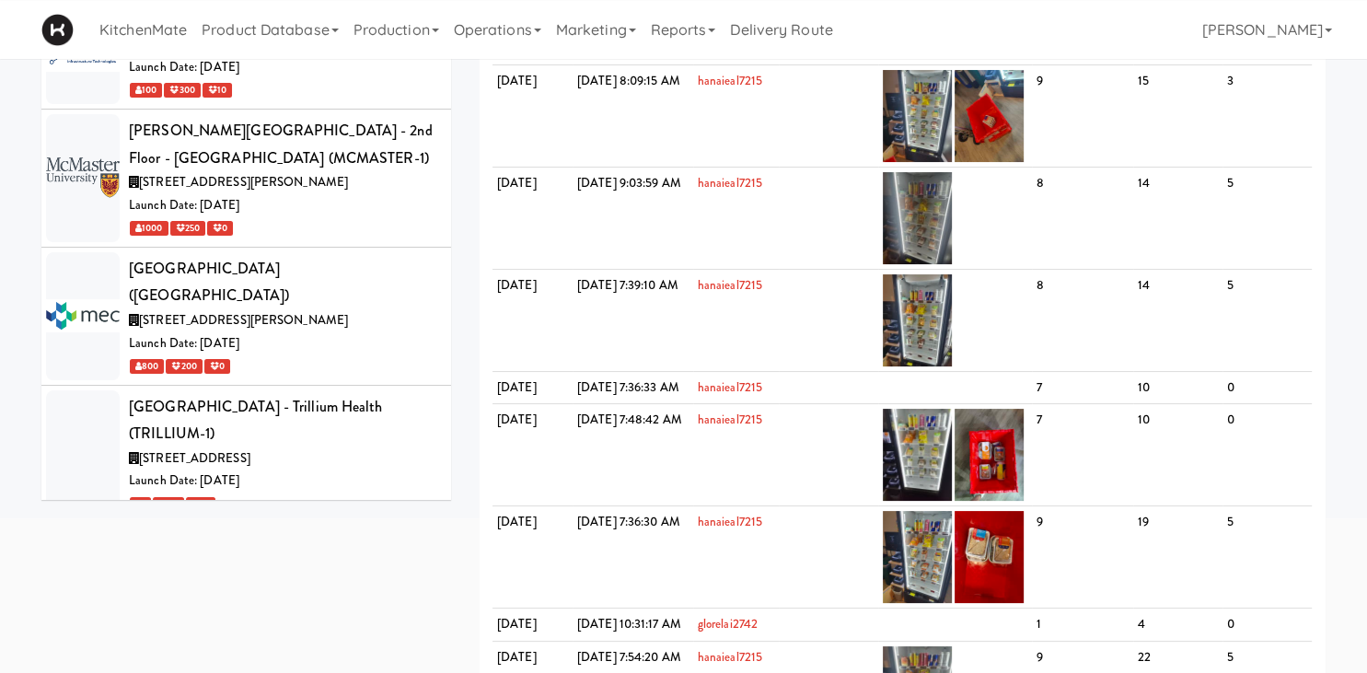
scroll to position [7519, 0]
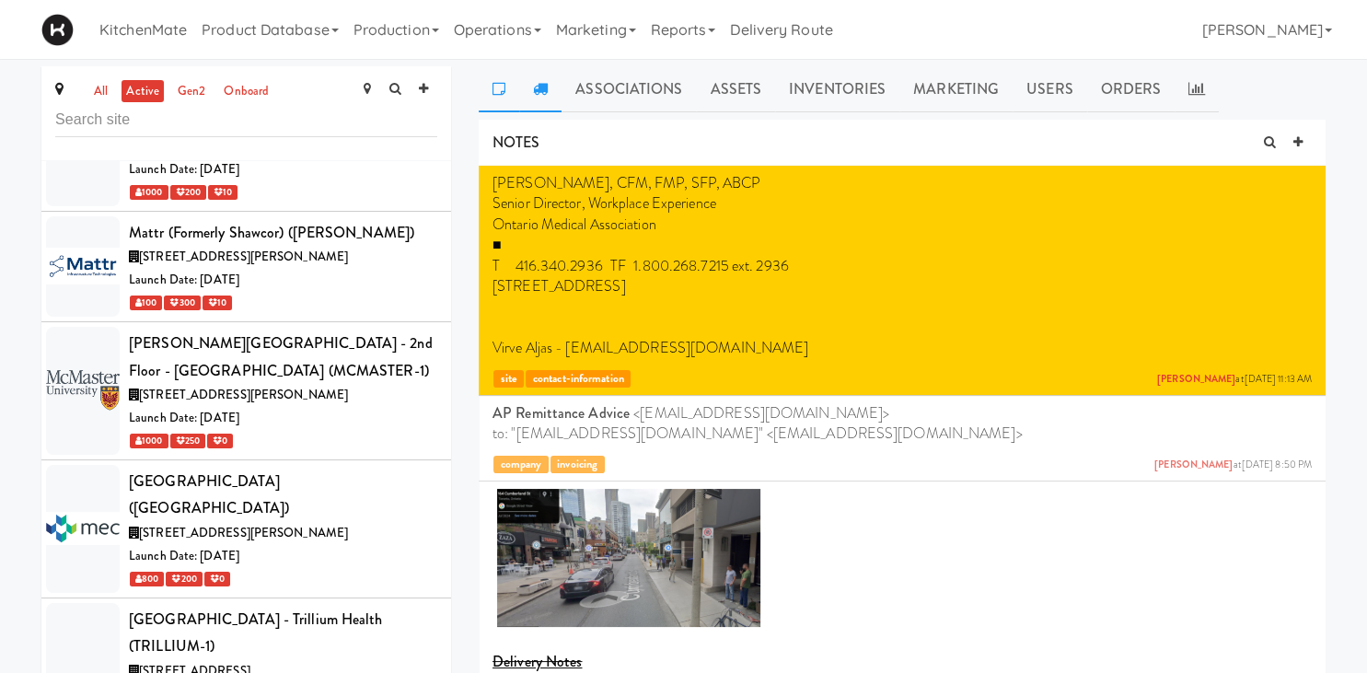
click at [542, 87] on icon at bounding box center [540, 88] width 15 height 15
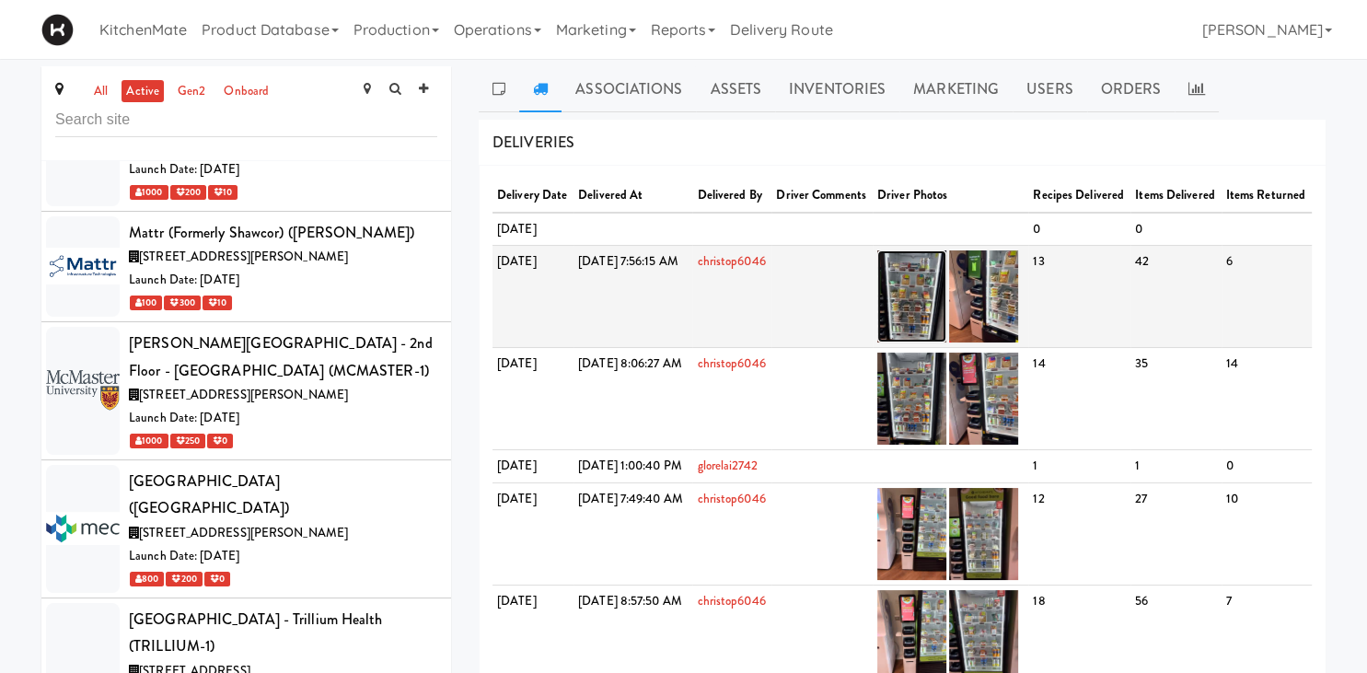
click at [946, 331] on img at bounding box center [911, 296] width 69 height 92
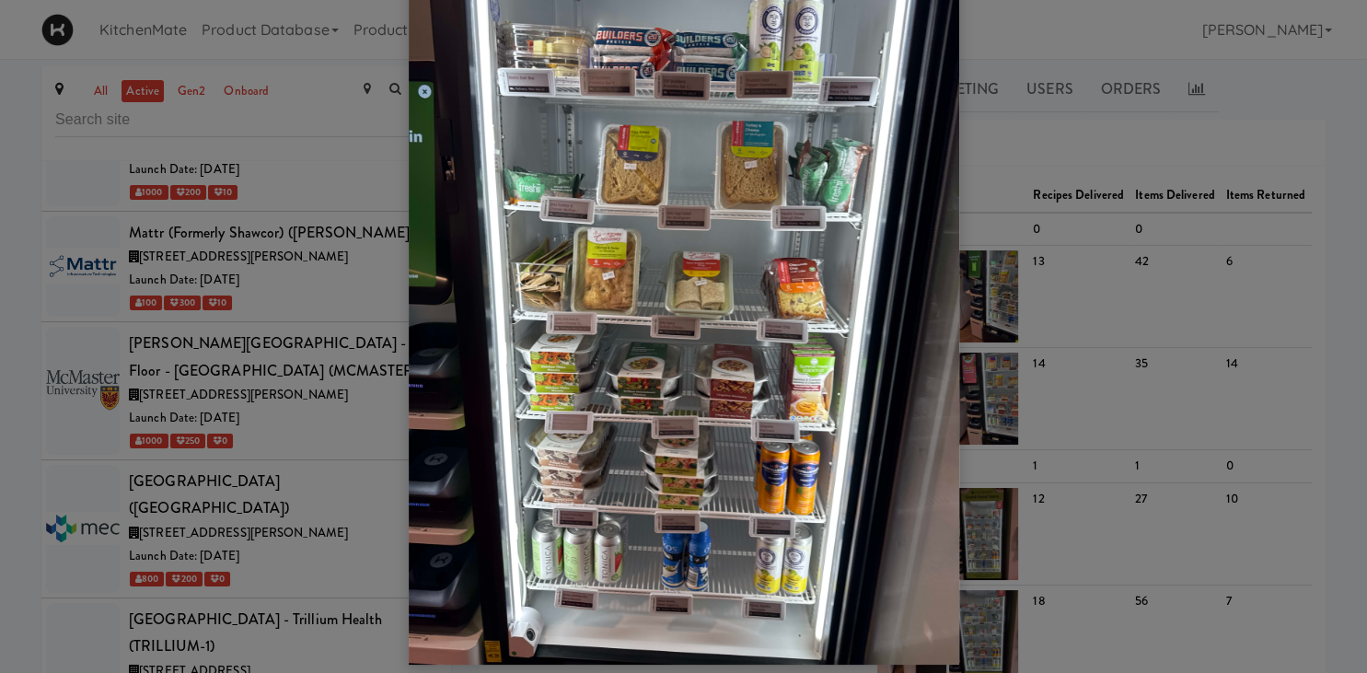
scroll to position [98, 0]
click at [1000, 260] on div at bounding box center [683, 336] width 1367 height 673
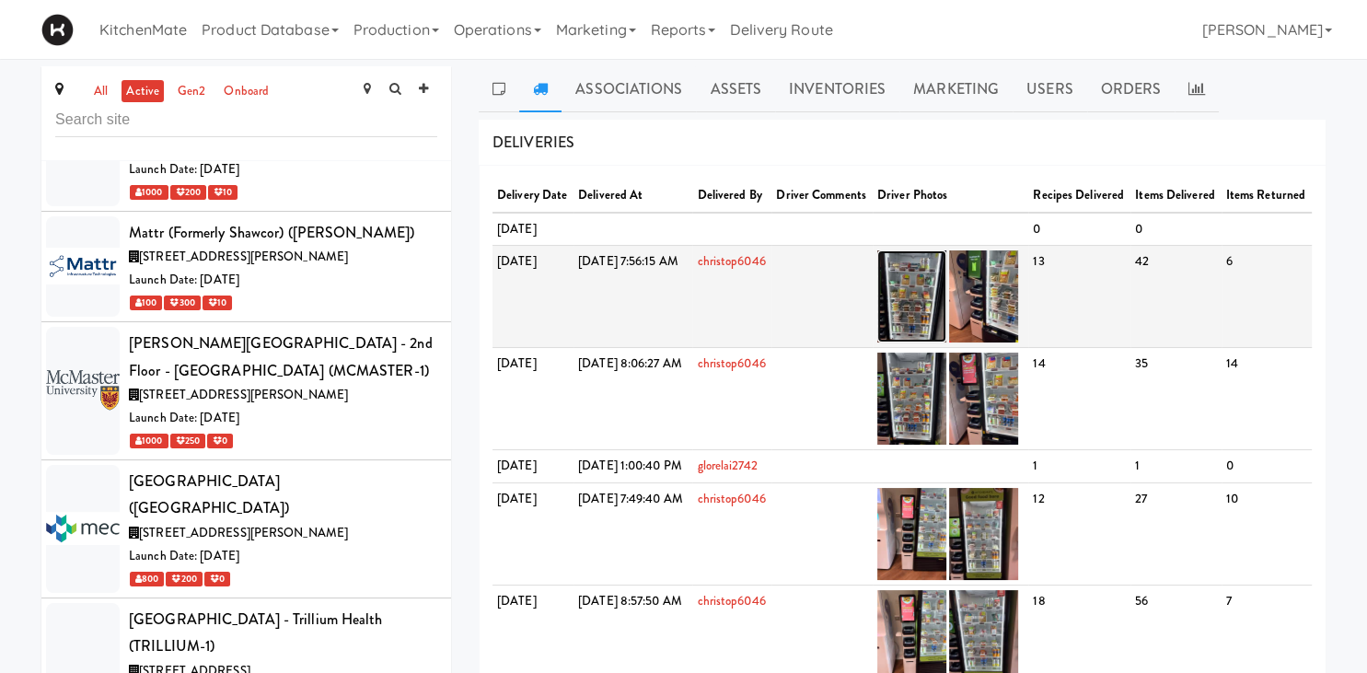
click at [946, 322] on img at bounding box center [911, 296] width 69 height 92
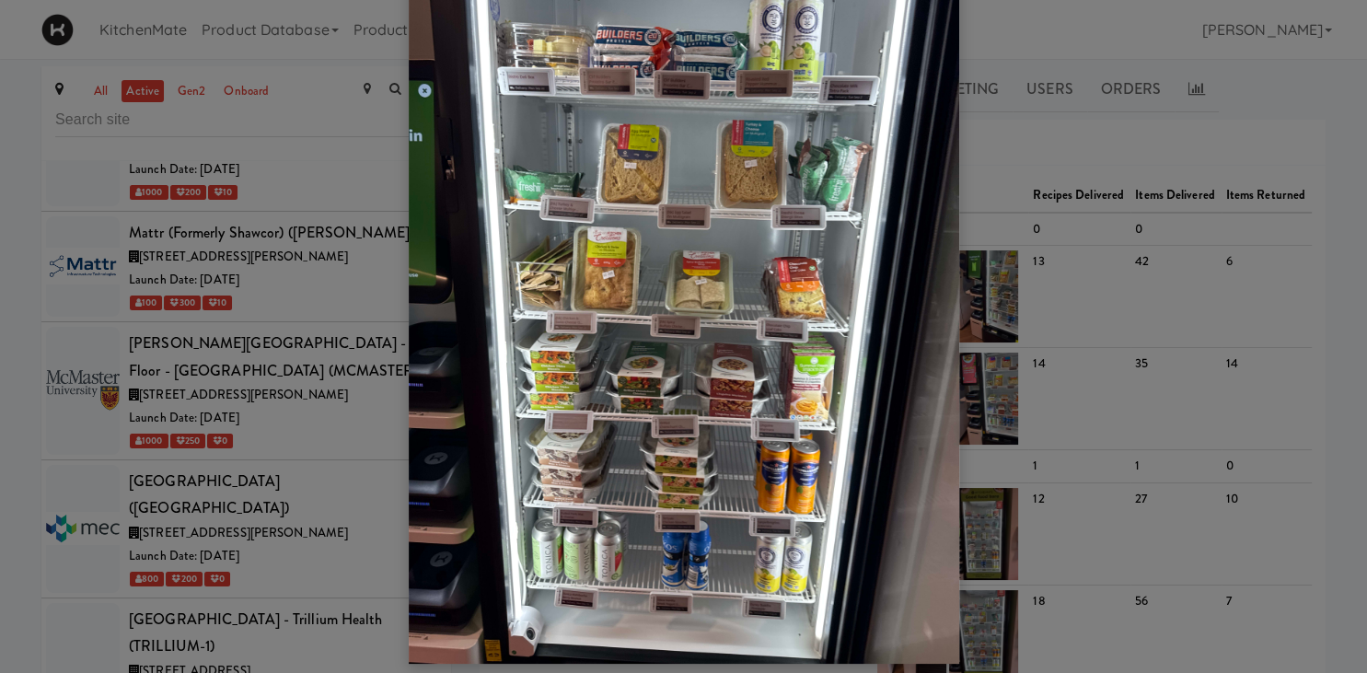
click at [385, 321] on div at bounding box center [683, 336] width 1367 height 673
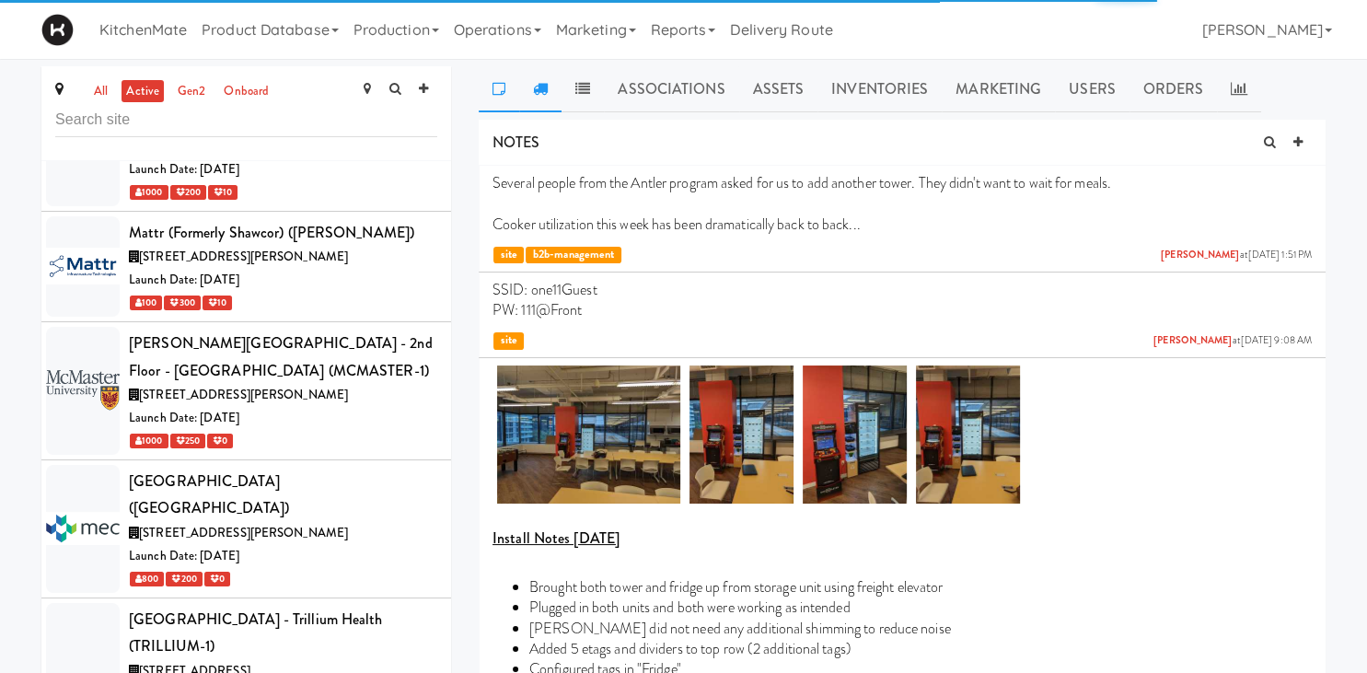
click at [543, 87] on icon at bounding box center [540, 88] width 15 height 15
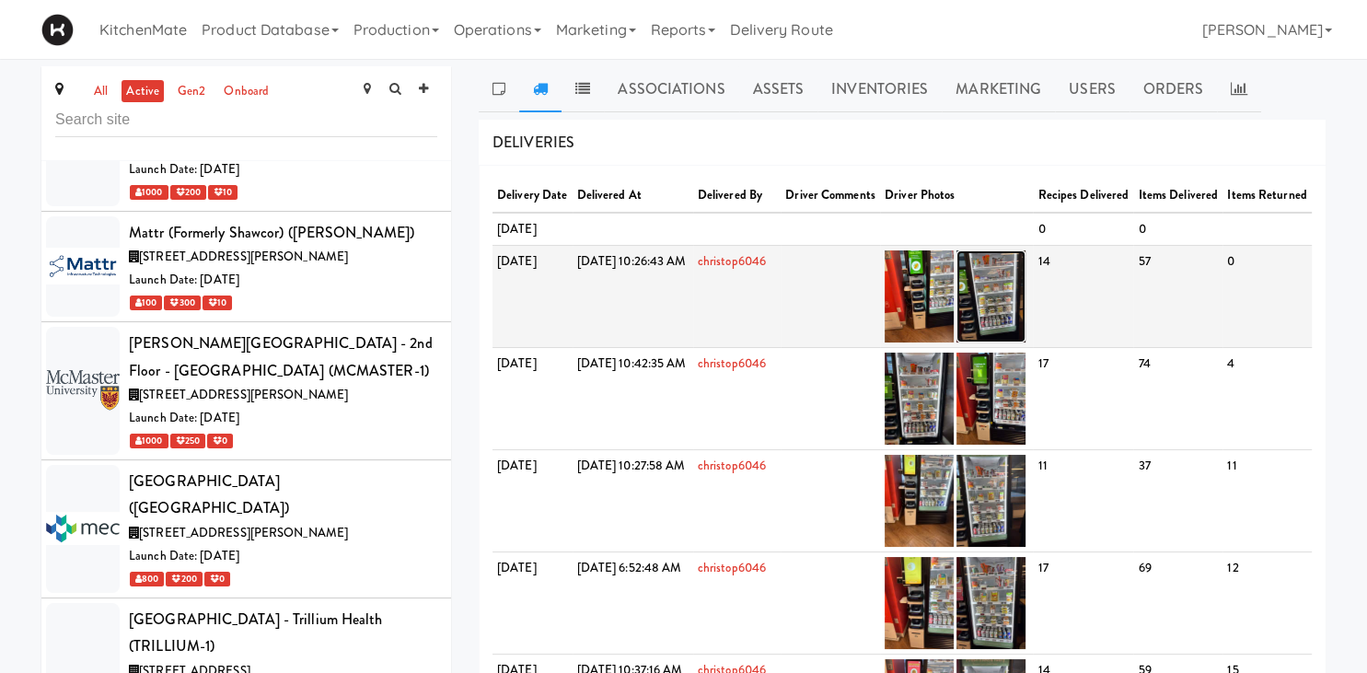
click at [1026, 319] on img at bounding box center [990, 296] width 69 height 92
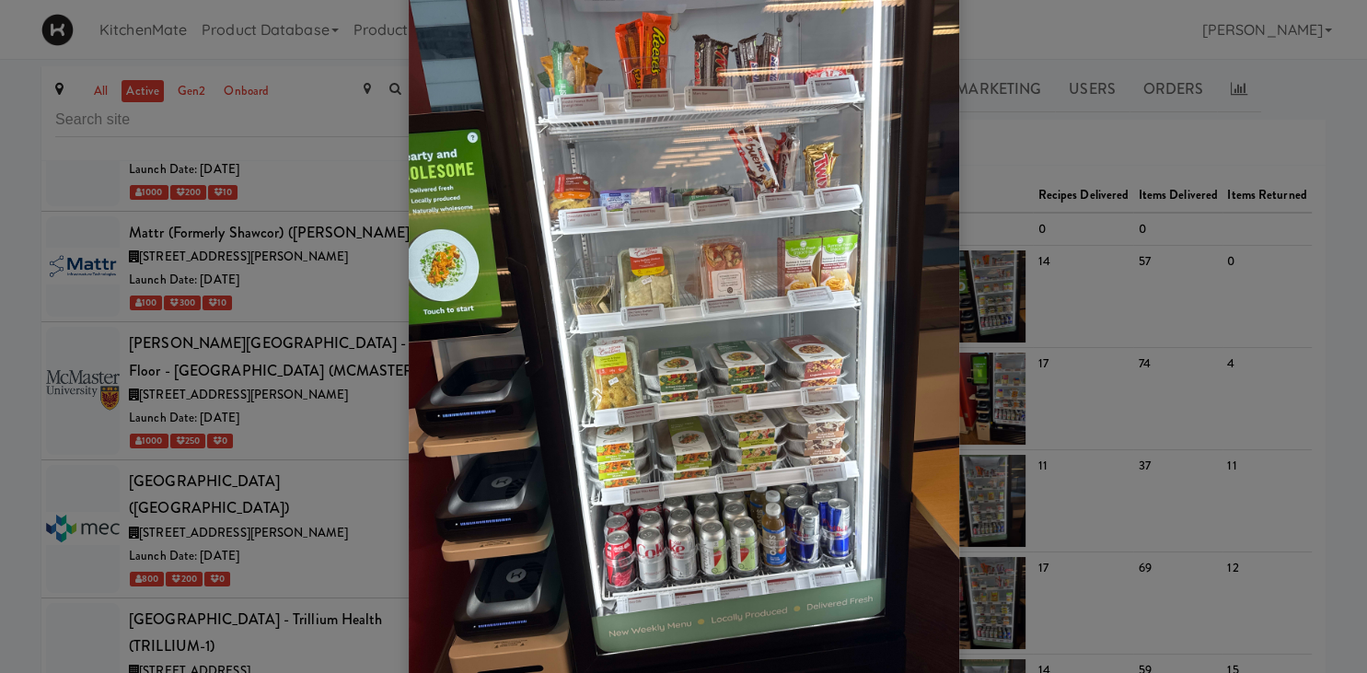
scroll to position [52, 0]
click at [725, 350] on img at bounding box center [684, 344] width 550 height 734
click at [252, 422] on div at bounding box center [683, 336] width 1367 height 673
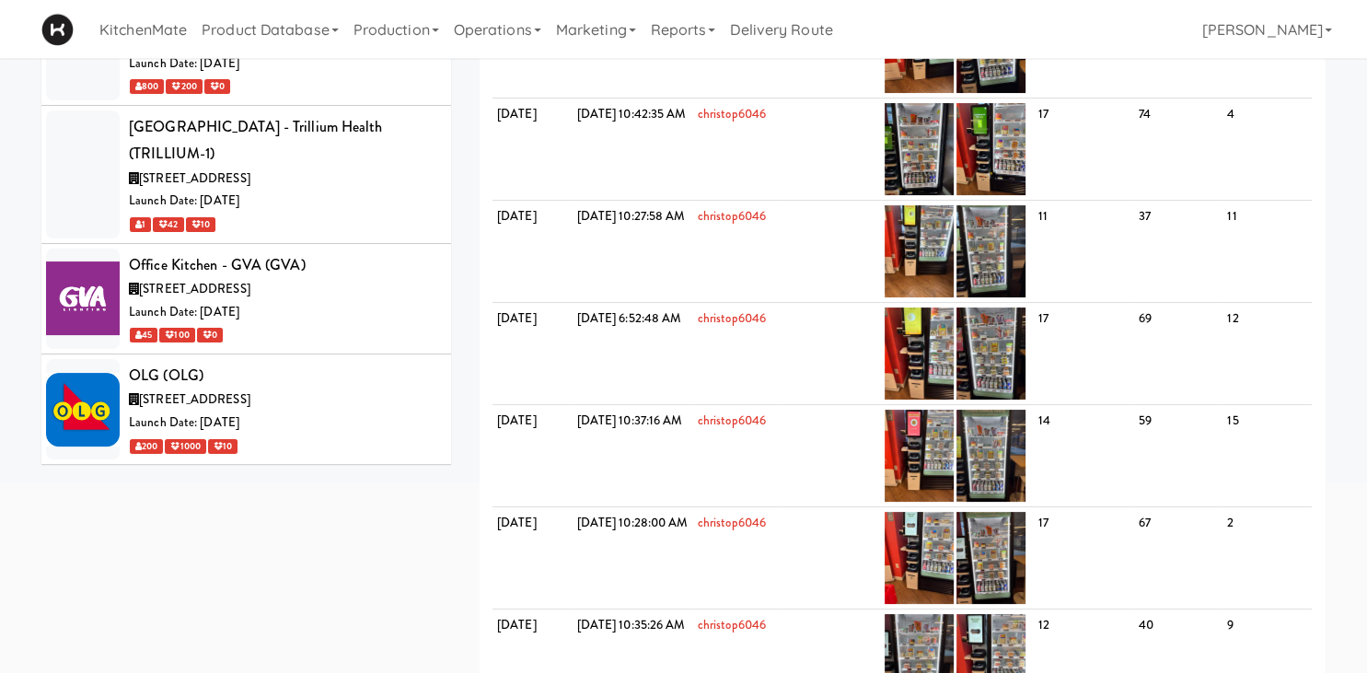
scroll to position [7884, 0]
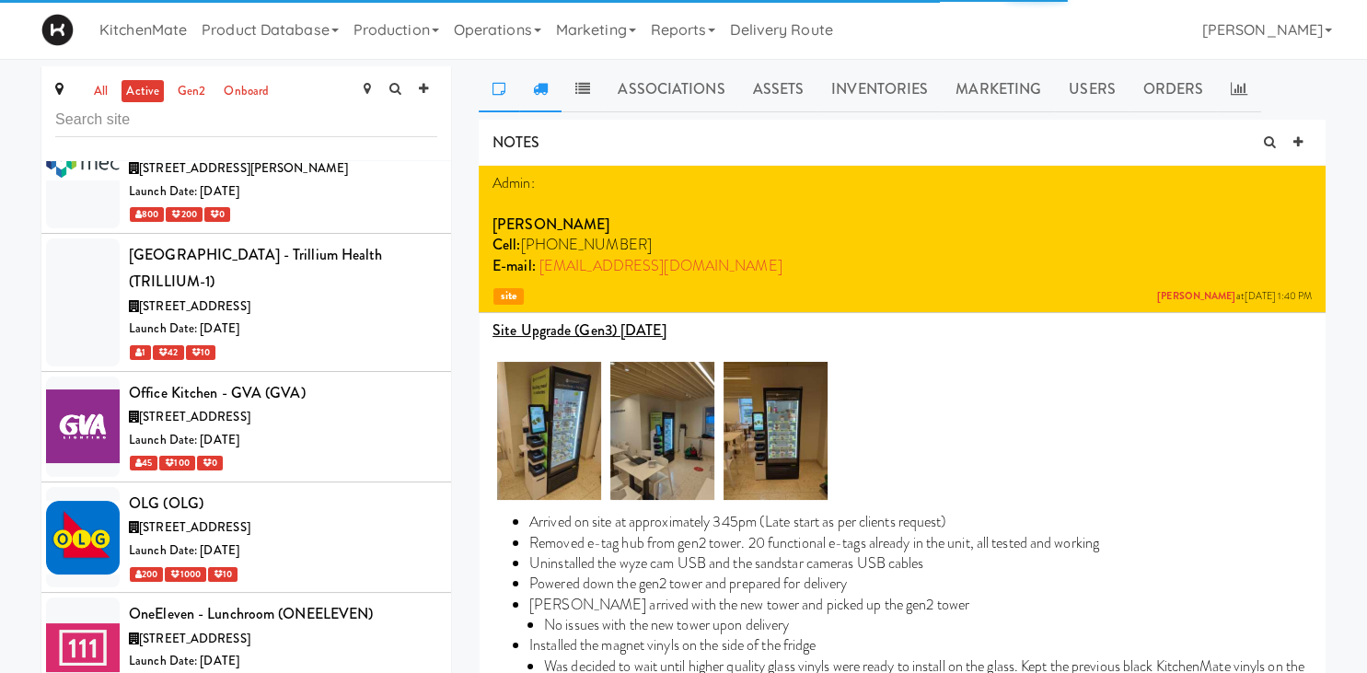
click at [545, 82] on icon at bounding box center [540, 88] width 15 height 15
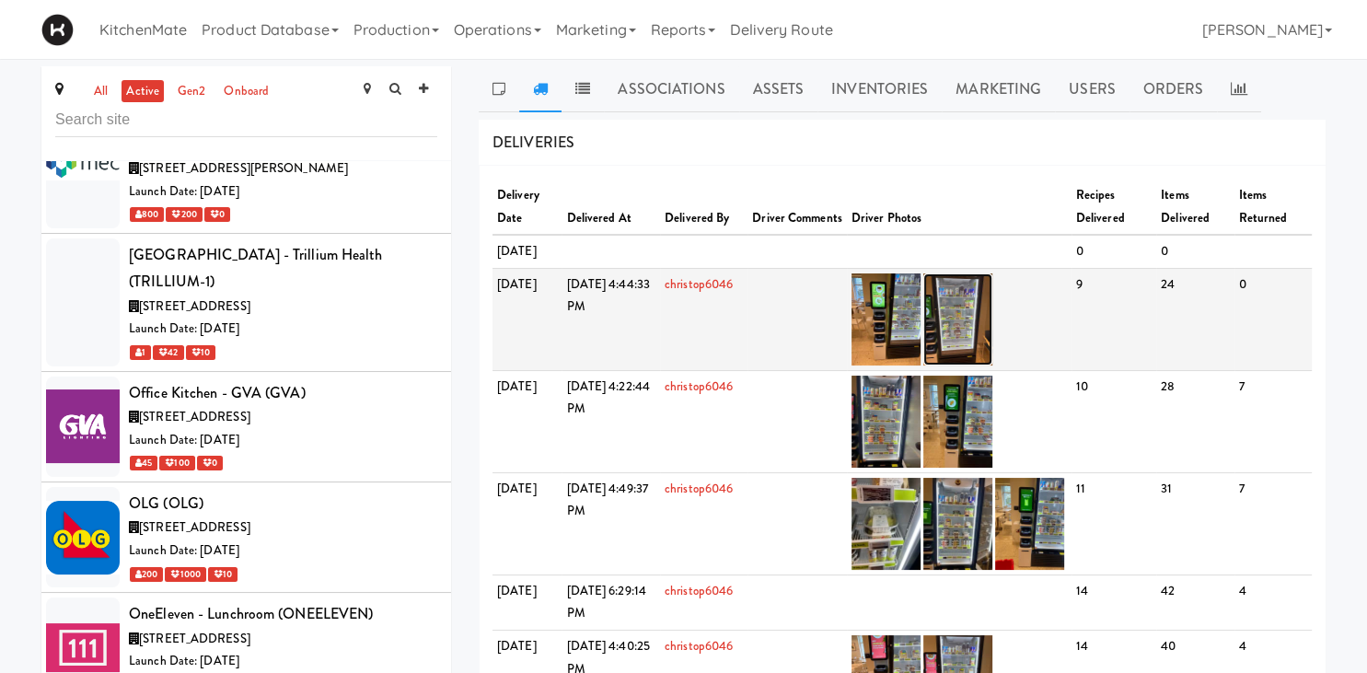
click at [992, 363] on img at bounding box center [957, 319] width 69 height 92
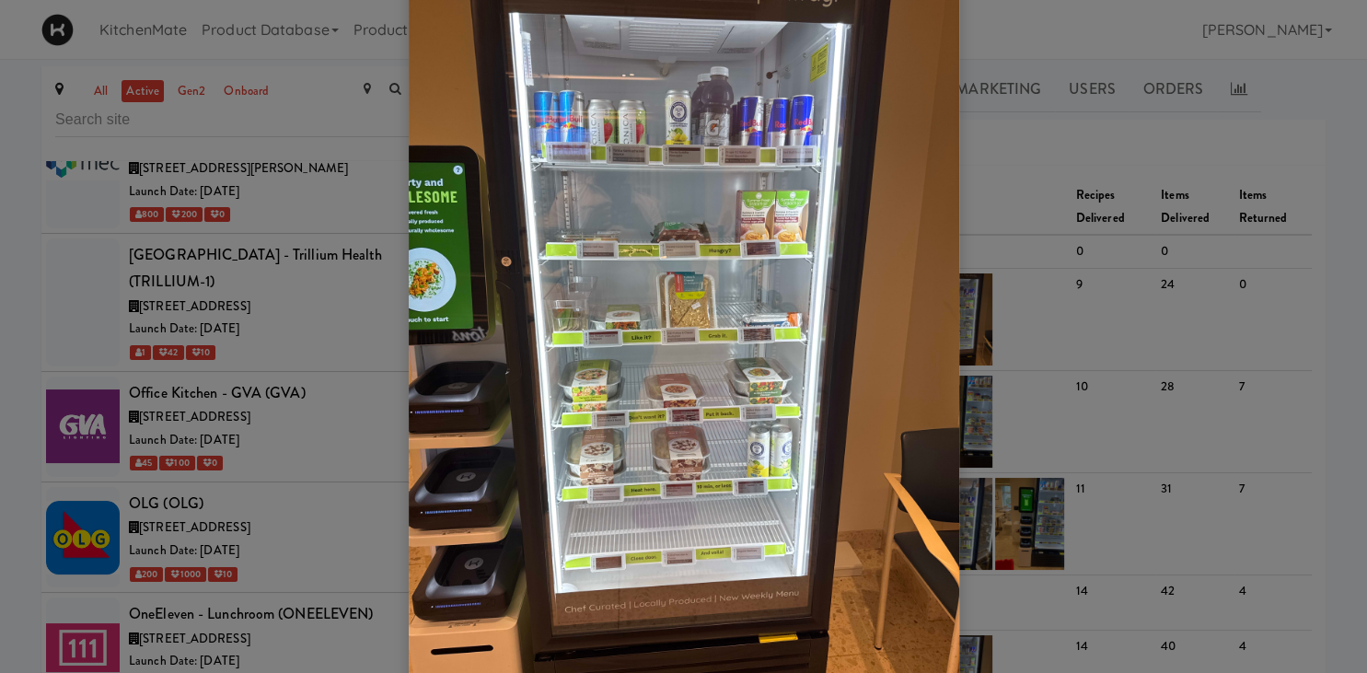
click at [226, 306] on div at bounding box center [683, 336] width 1367 height 673
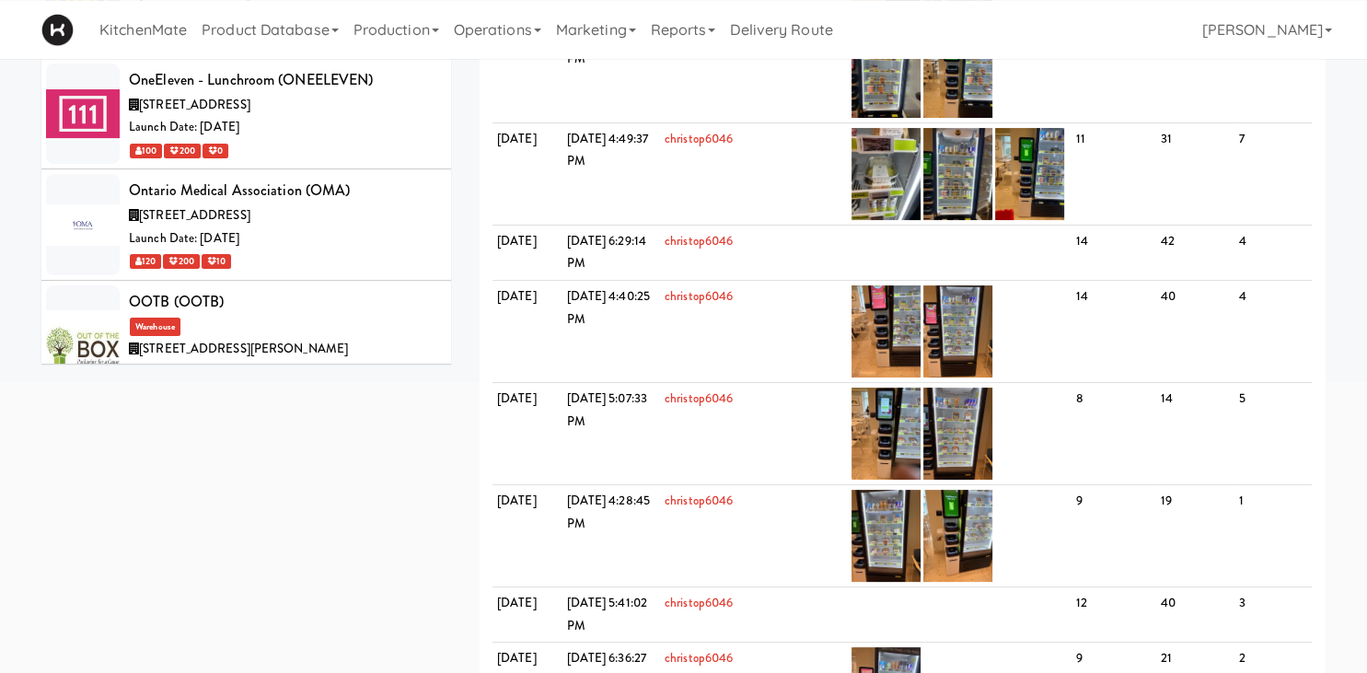
scroll to position [8069, 0]
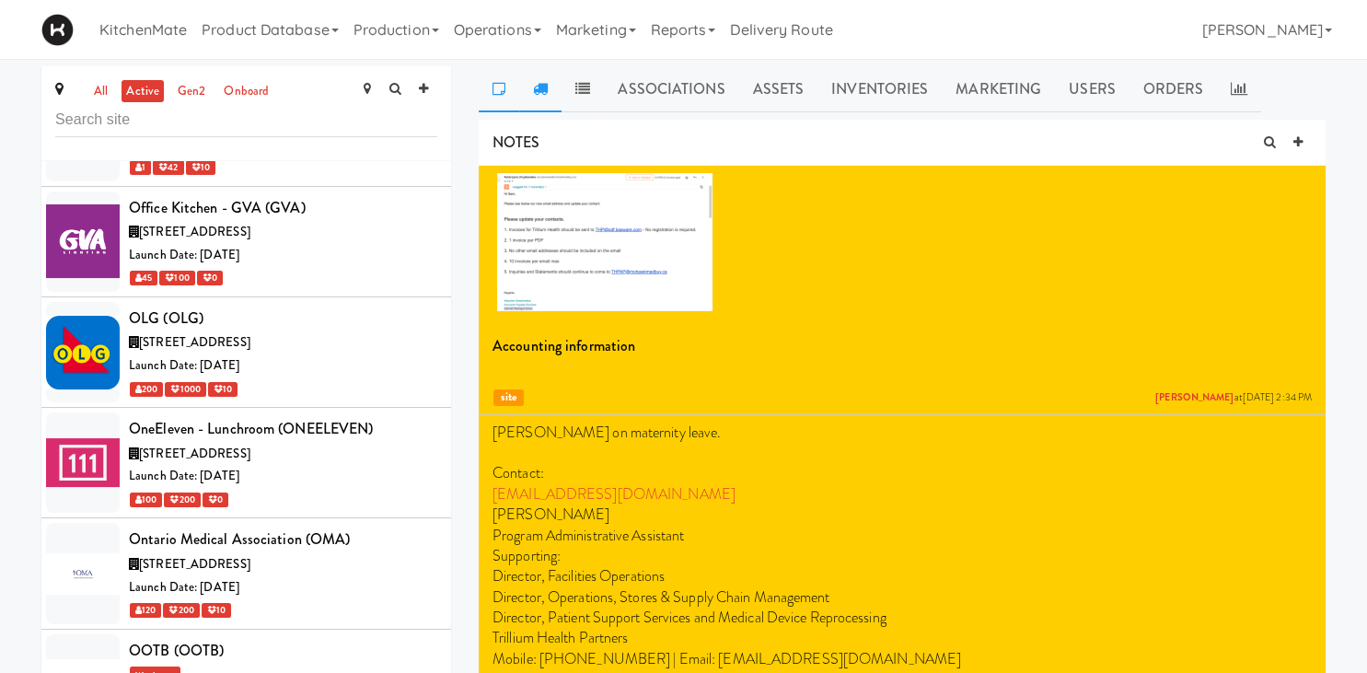
click at [536, 91] on icon at bounding box center [540, 88] width 15 height 15
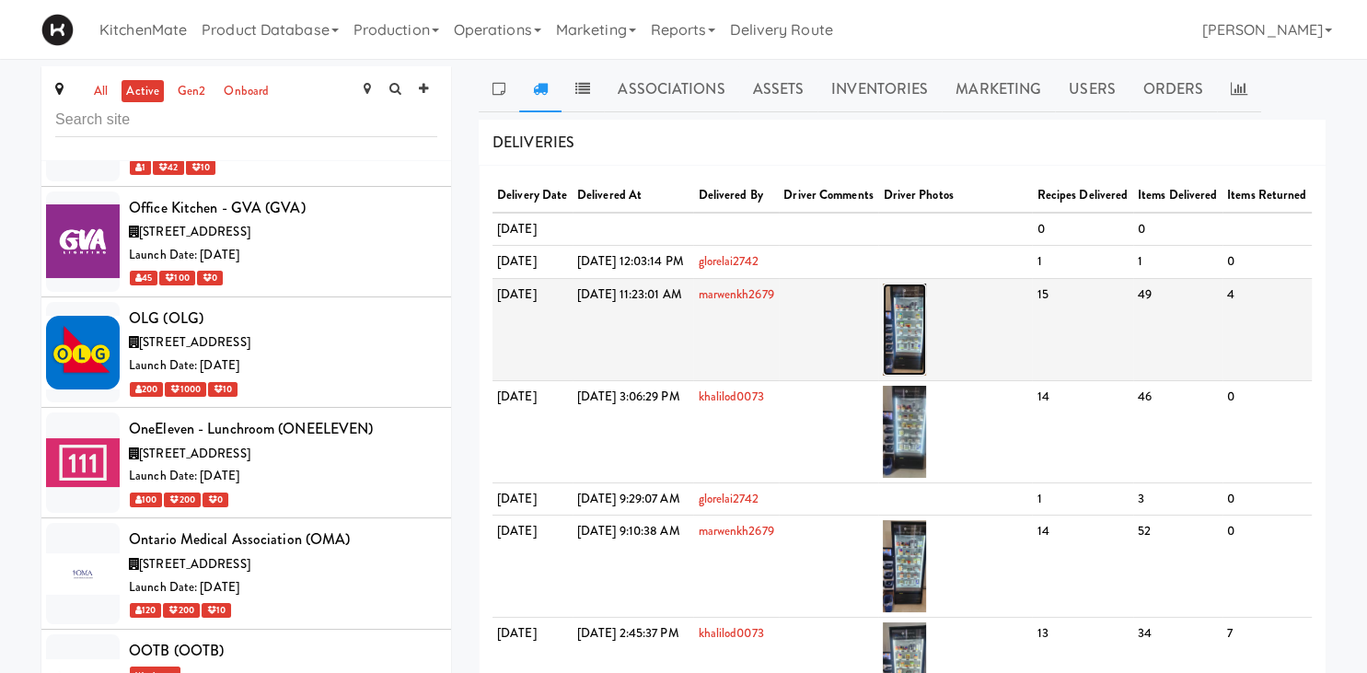
click at [926, 364] on img at bounding box center [904, 330] width 43 height 92
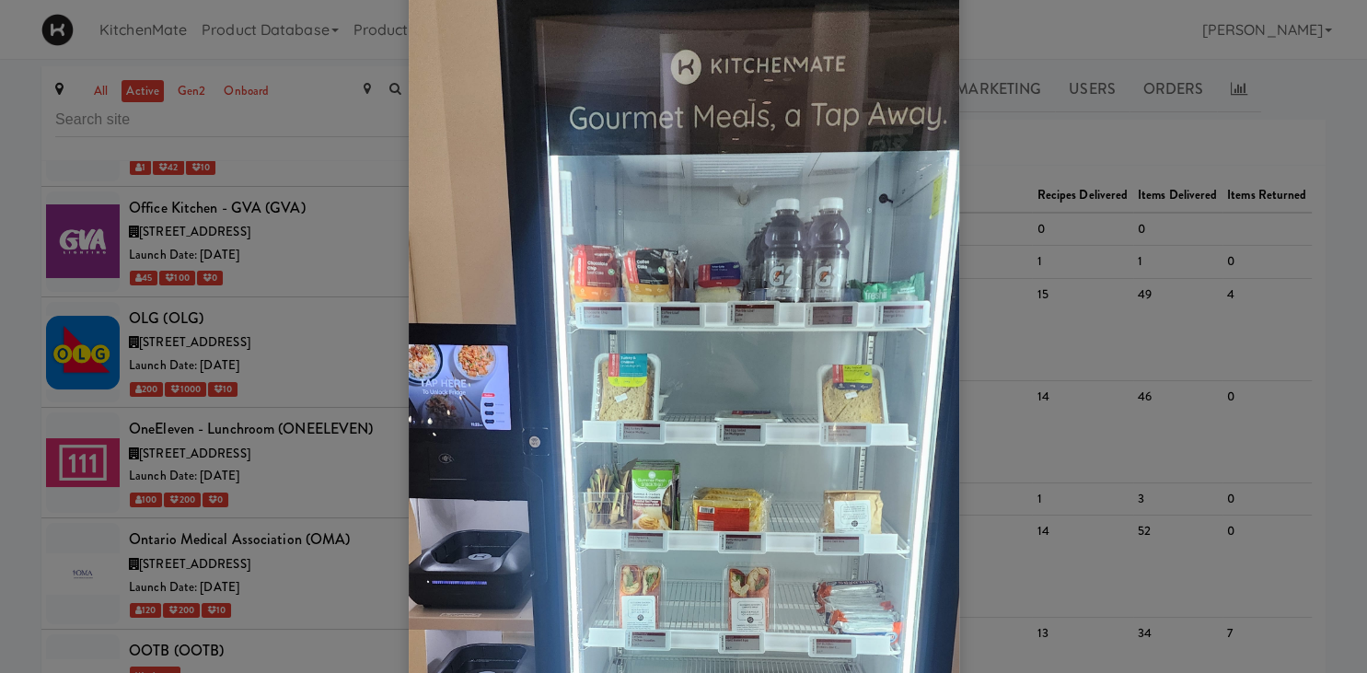
click at [970, 269] on div at bounding box center [683, 336] width 1367 height 673
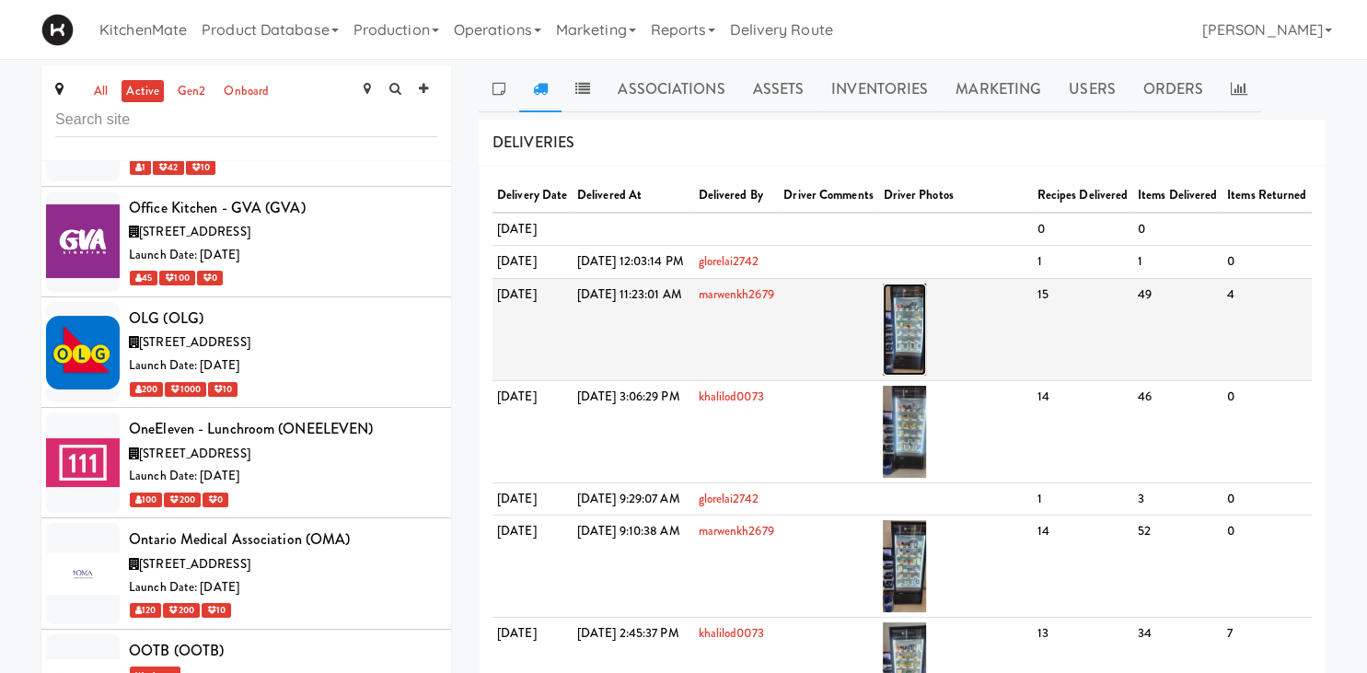
click at [926, 376] on img at bounding box center [904, 330] width 43 height 92
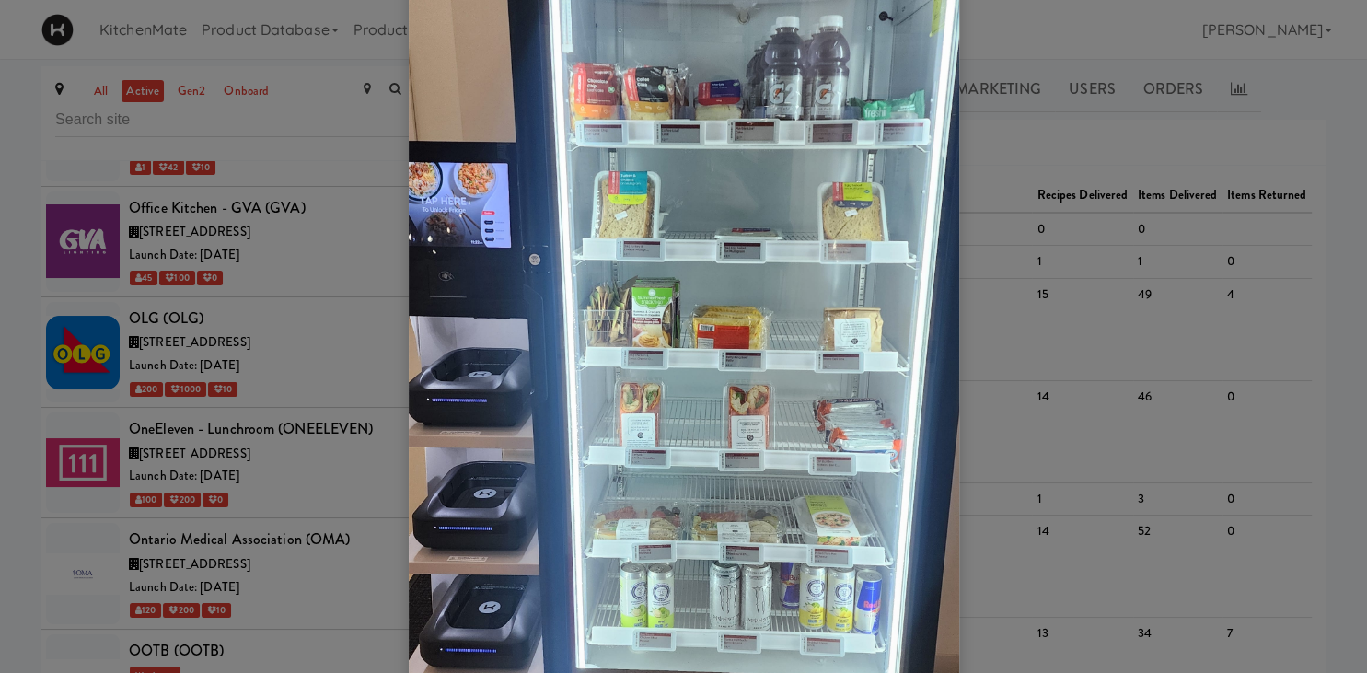
scroll to position [235, 0]
click at [351, 355] on div at bounding box center [683, 336] width 1367 height 673
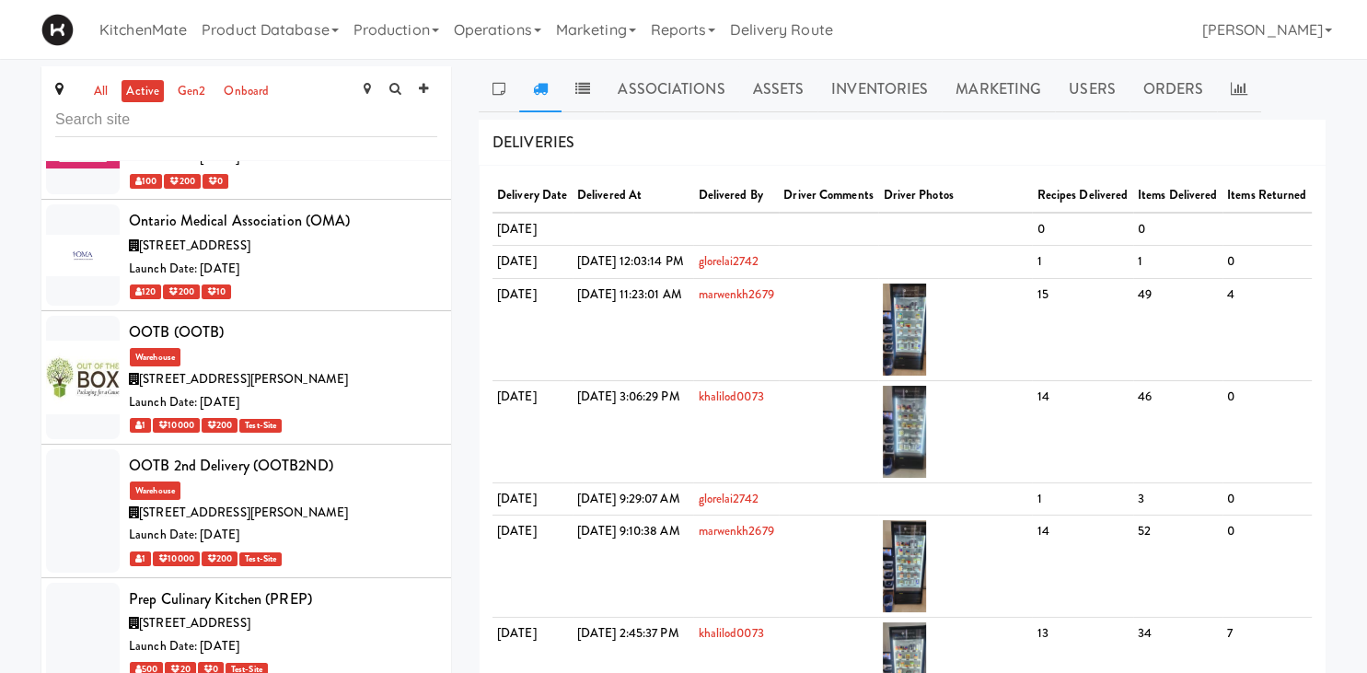
scroll to position [8426, 0]
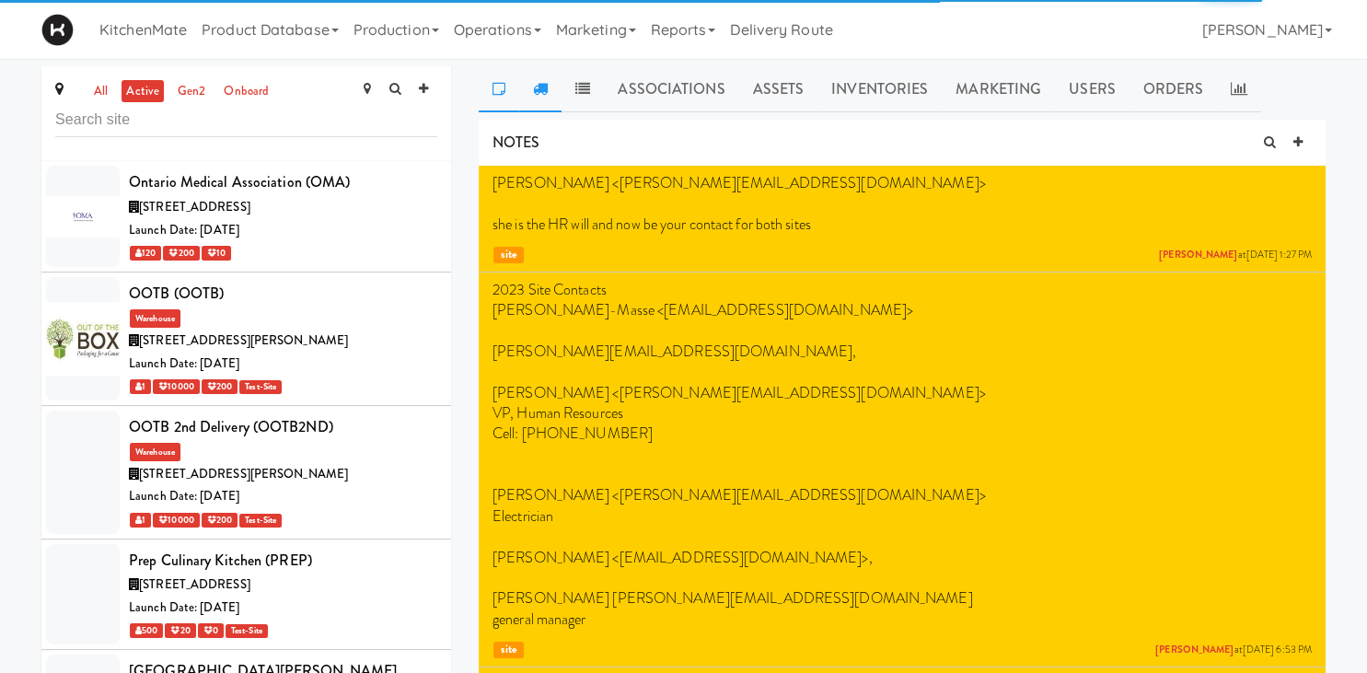
click at [548, 76] on link at bounding box center [540, 89] width 42 height 46
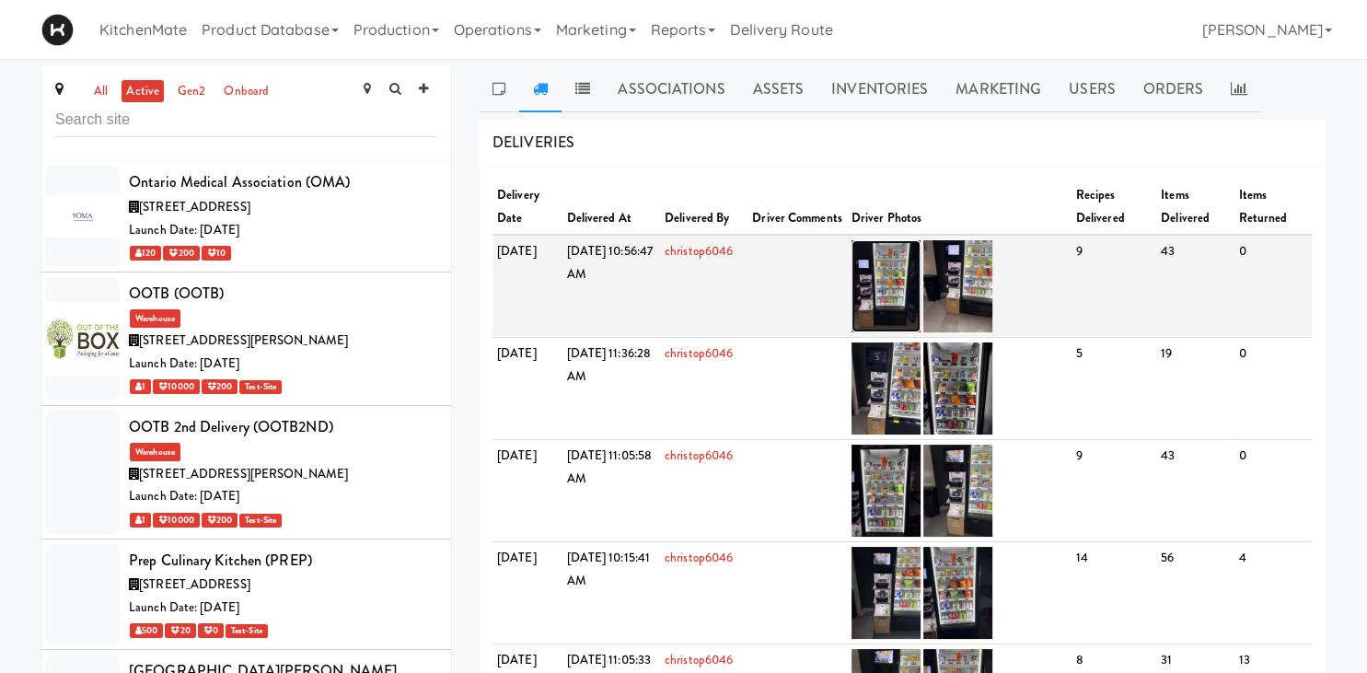
click at [921, 268] on img at bounding box center [886, 286] width 69 height 92
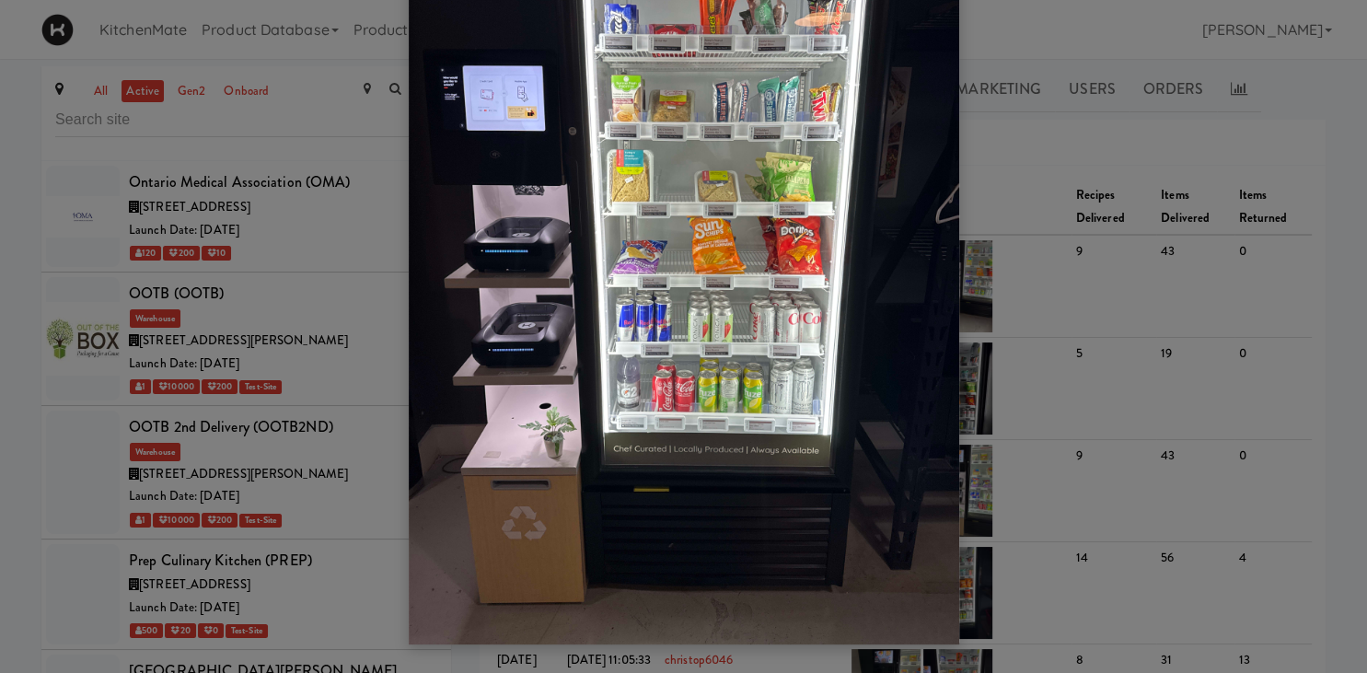
click at [311, 307] on div at bounding box center [683, 336] width 1367 height 673
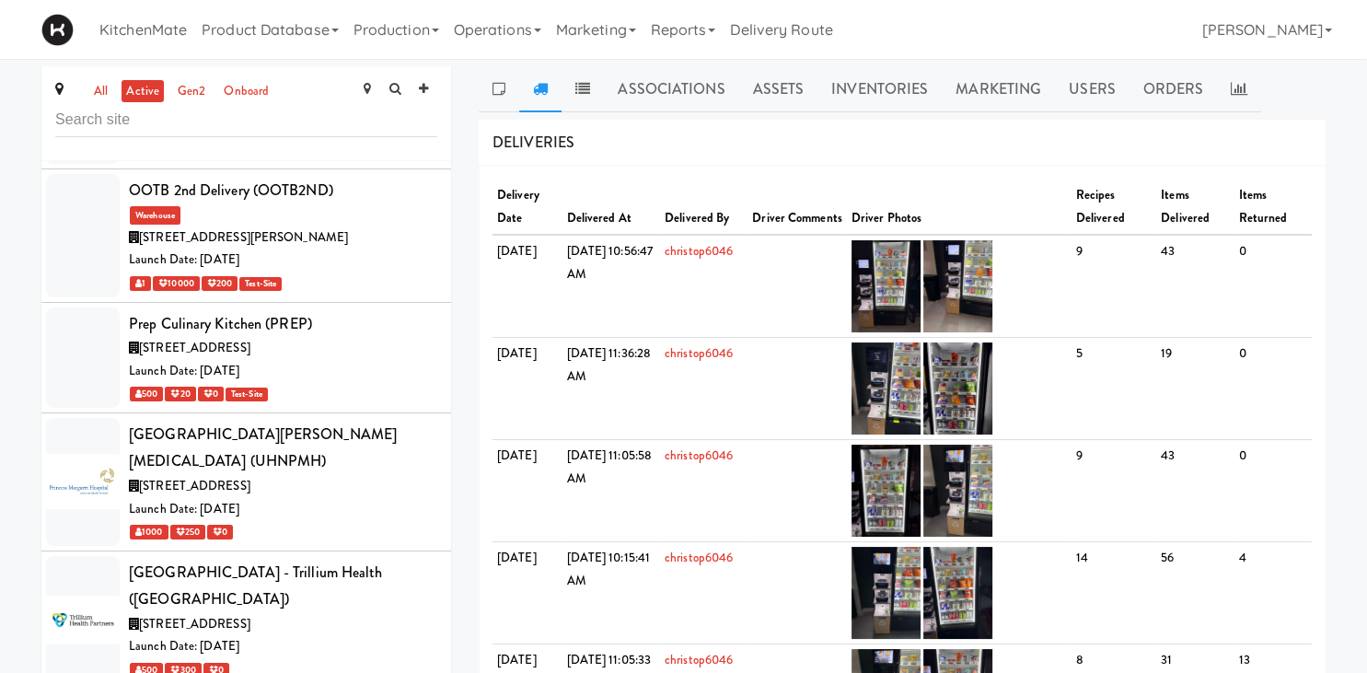
scroll to position [8670, 0]
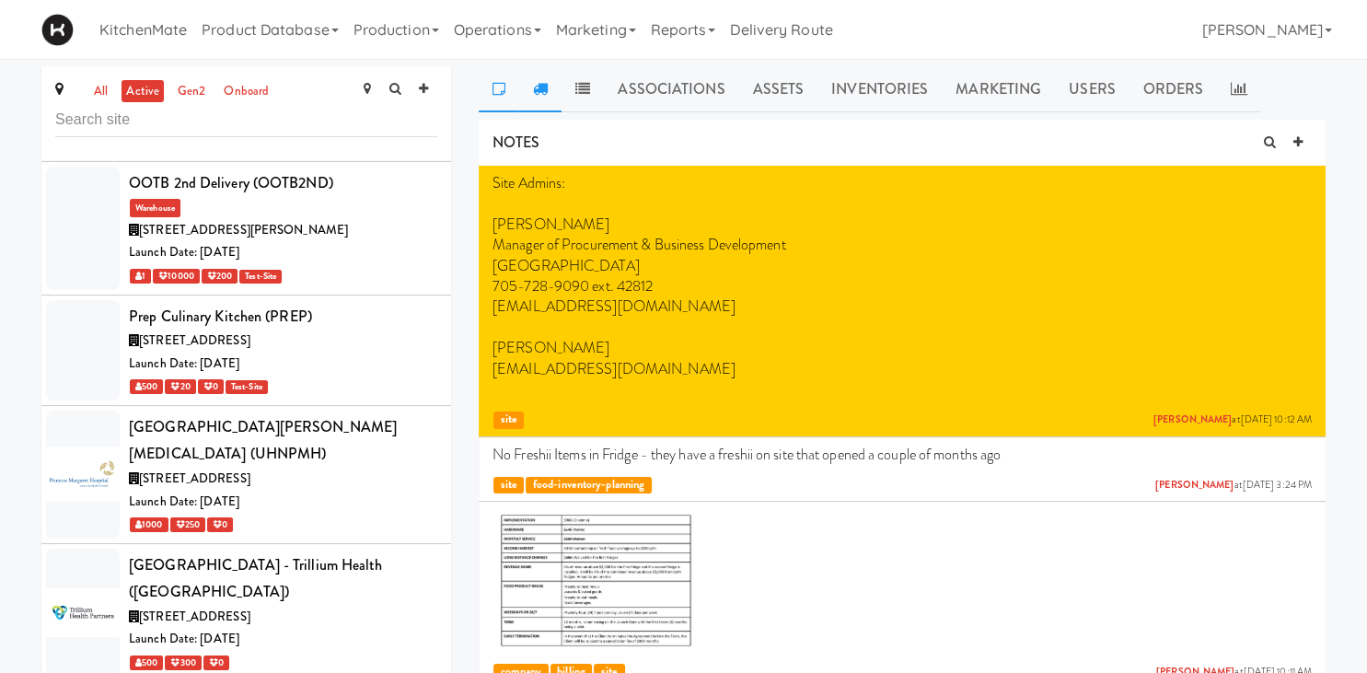
click at [542, 79] on link at bounding box center [540, 89] width 42 height 46
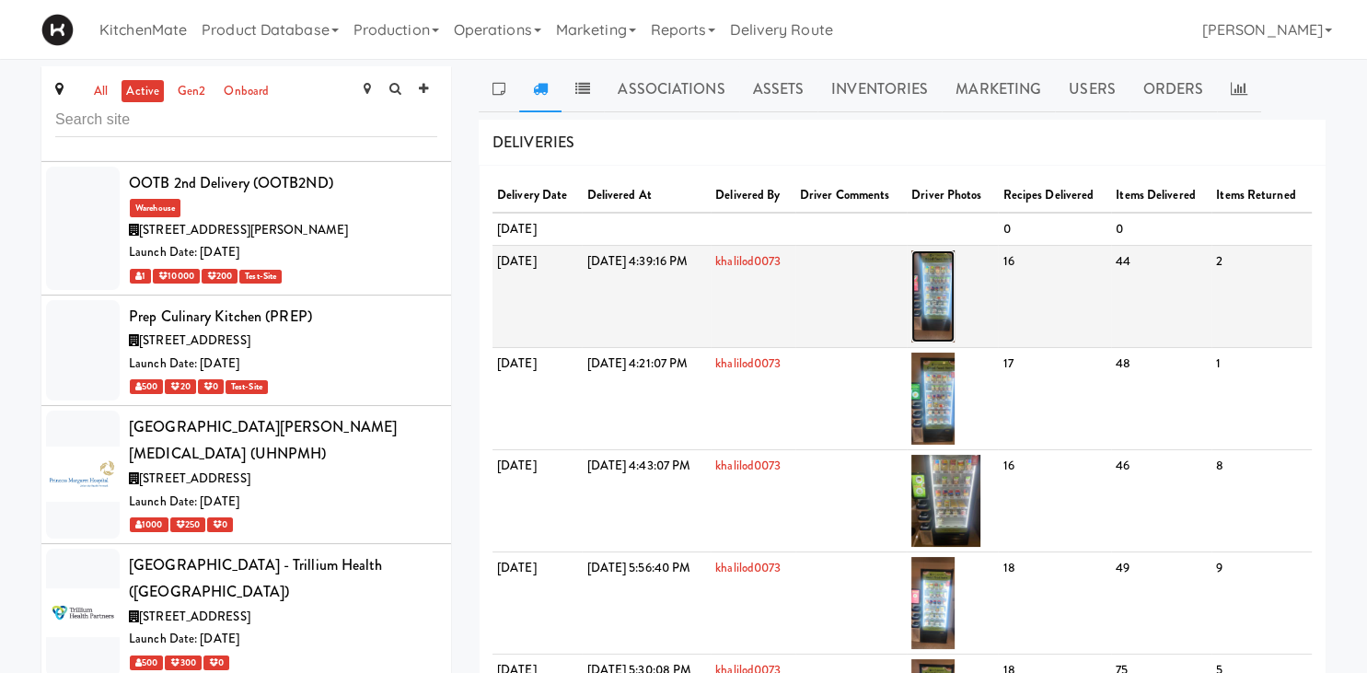
click at [955, 326] on img at bounding box center [932, 296] width 43 height 92
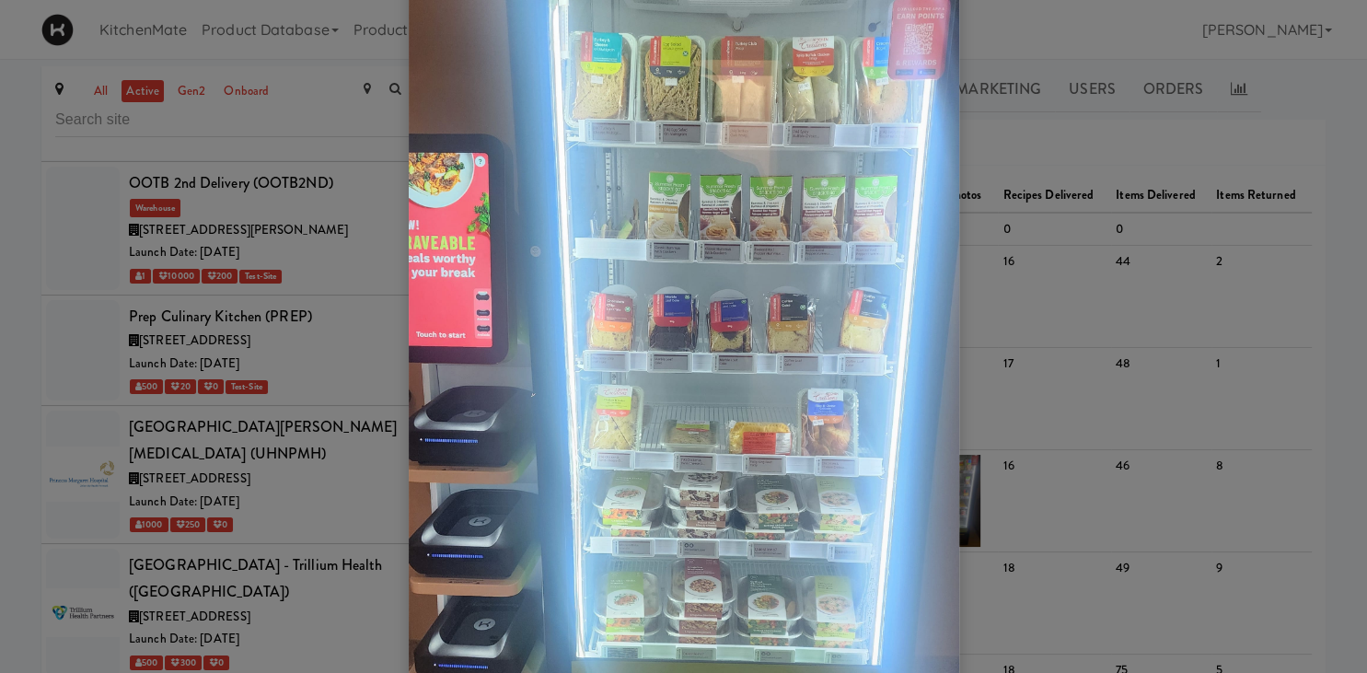
scroll to position [215, 0]
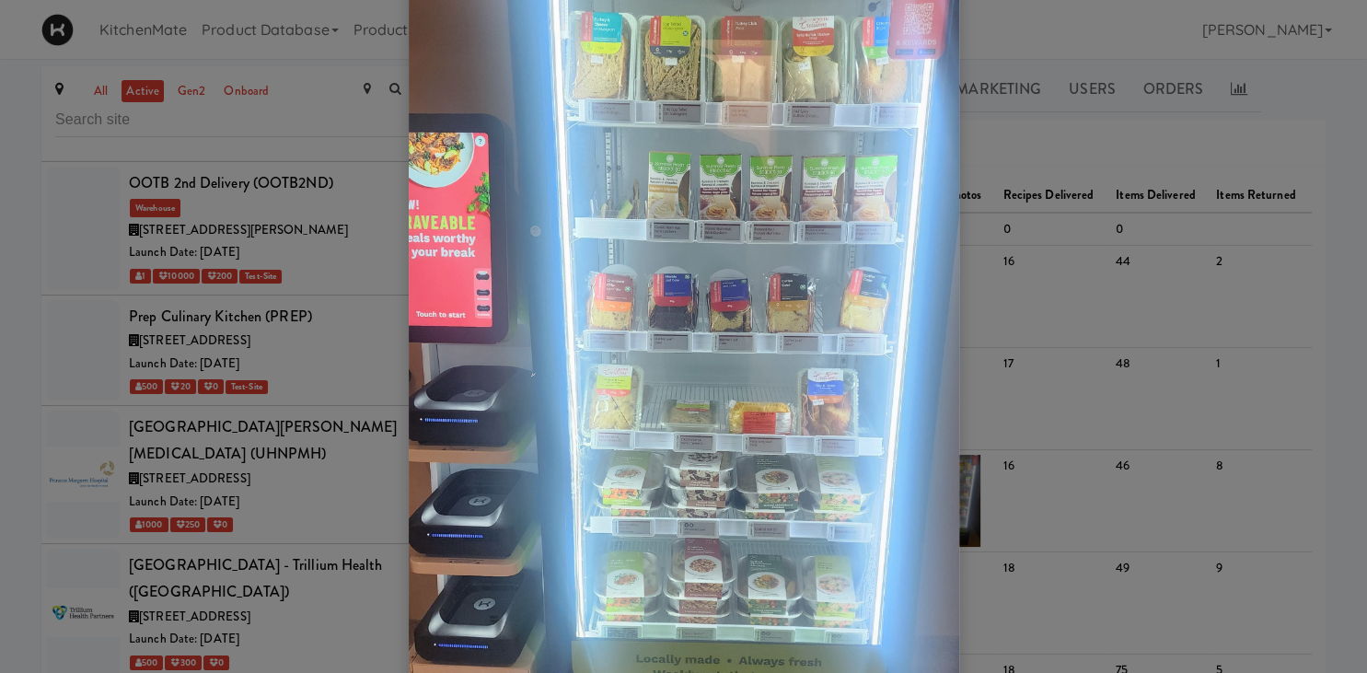
click at [322, 317] on div at bounding box center [683, 336] width 1367 height 673
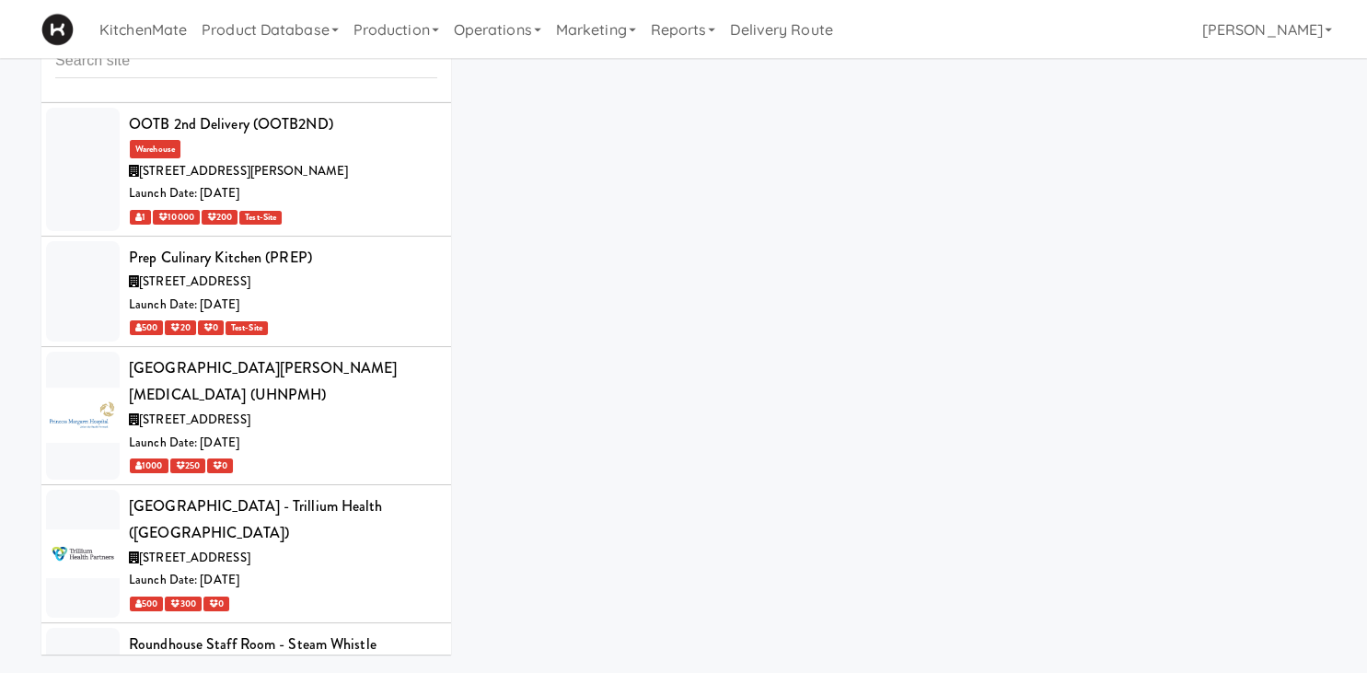
scroll to position [59, 0]
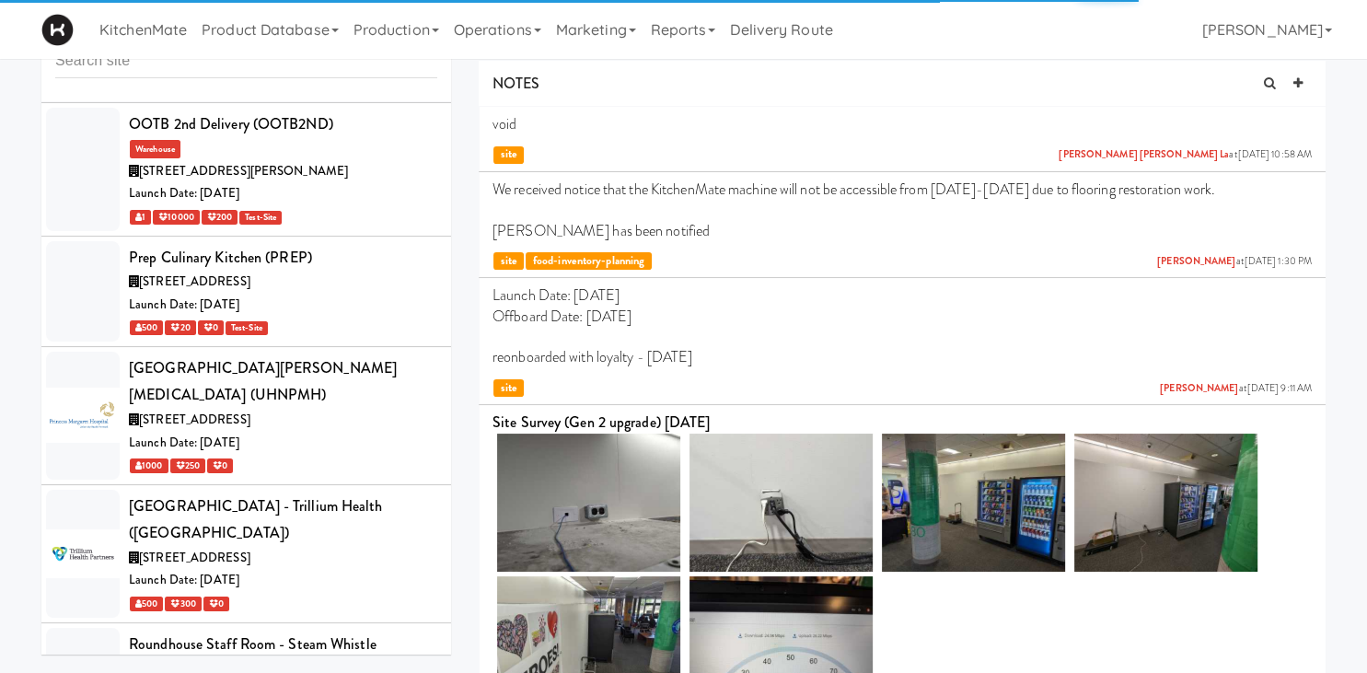
click at [550, 53] on link at bounding box center [540, 30] width 42 height 46
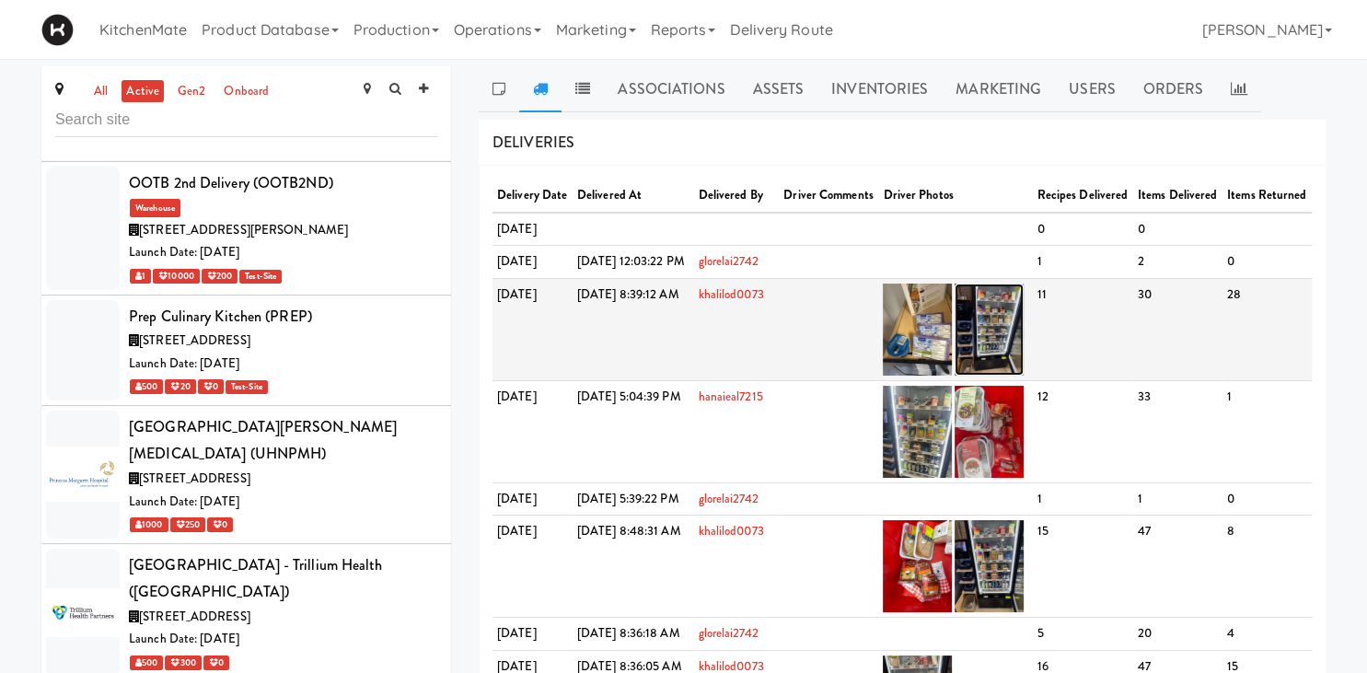
click at [1024, 376] on img at bounding box center [989, 330] width 69 height 92
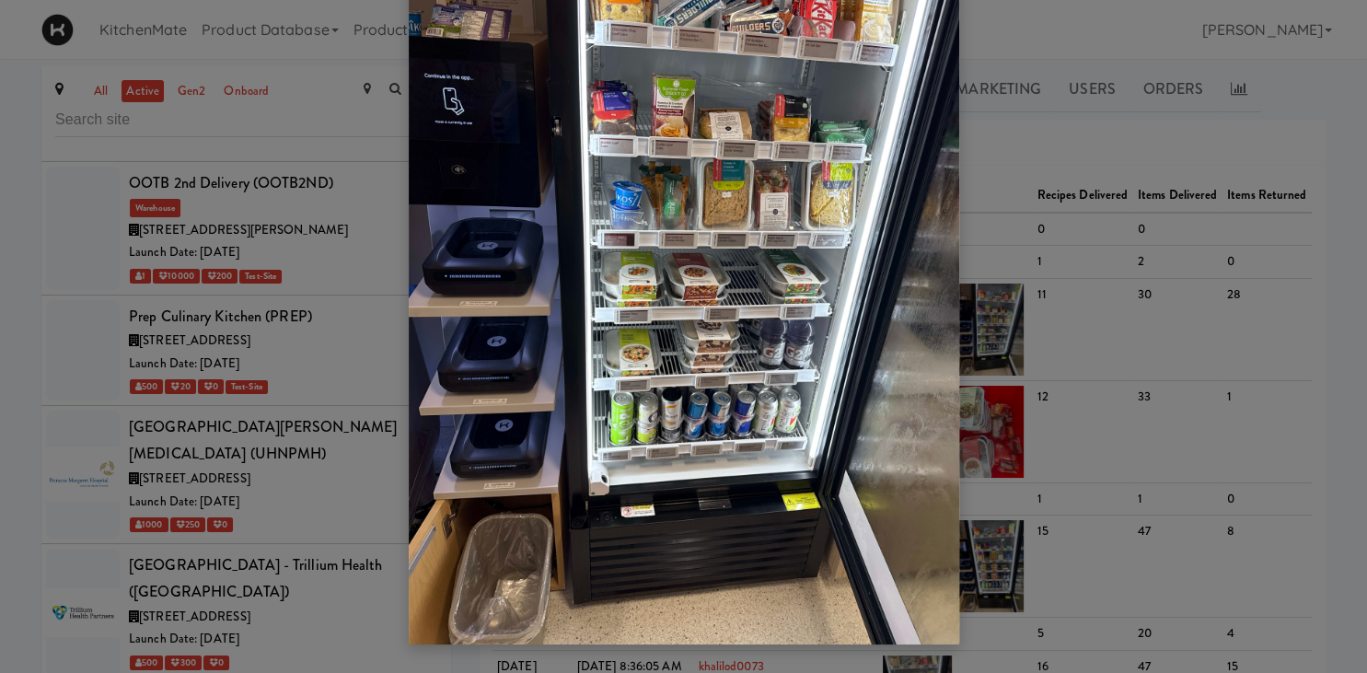
click at [1059, 340] on div at bounding box center [683, 336] width 1367 height 673
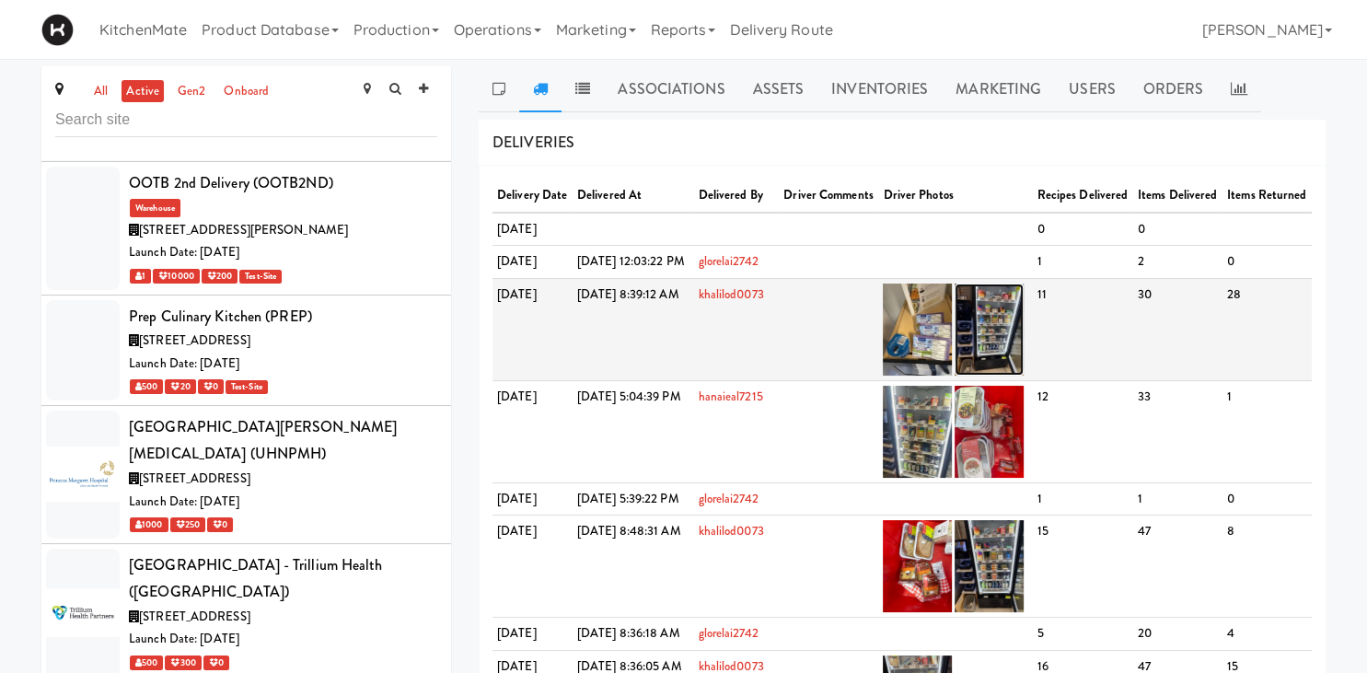
click at [1021, 373] on img at bounding box center [989, 330] width 69 height 92
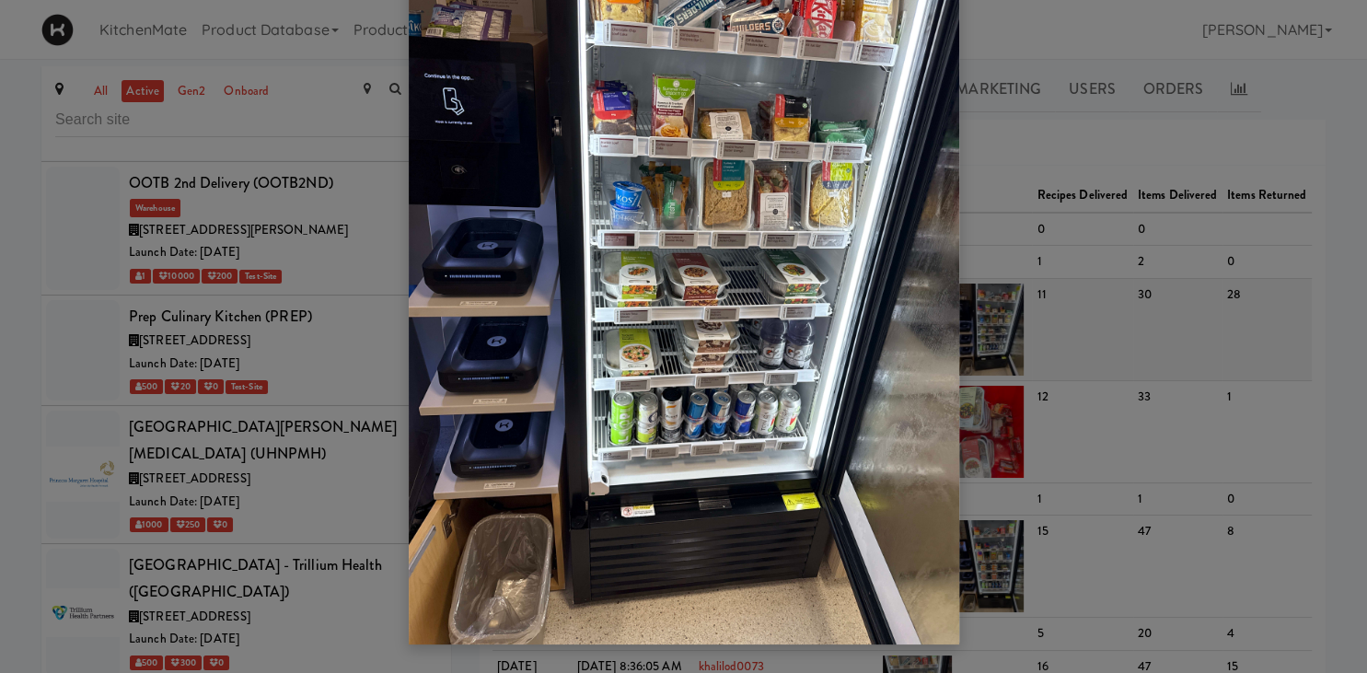
click at [1021, 373] on div at bounding box center [683, 336] width 1367 height 673
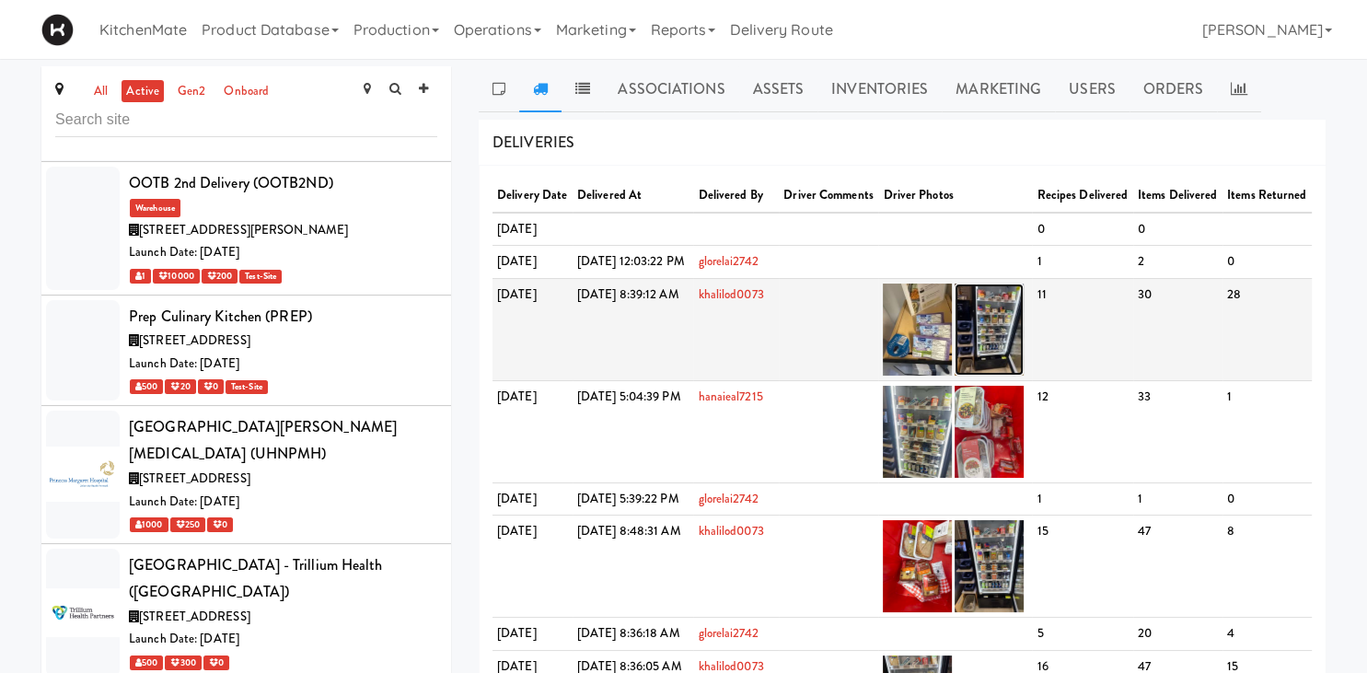
click at [1021, 373] on img at bounding box center [989, 330] width 69 height 92
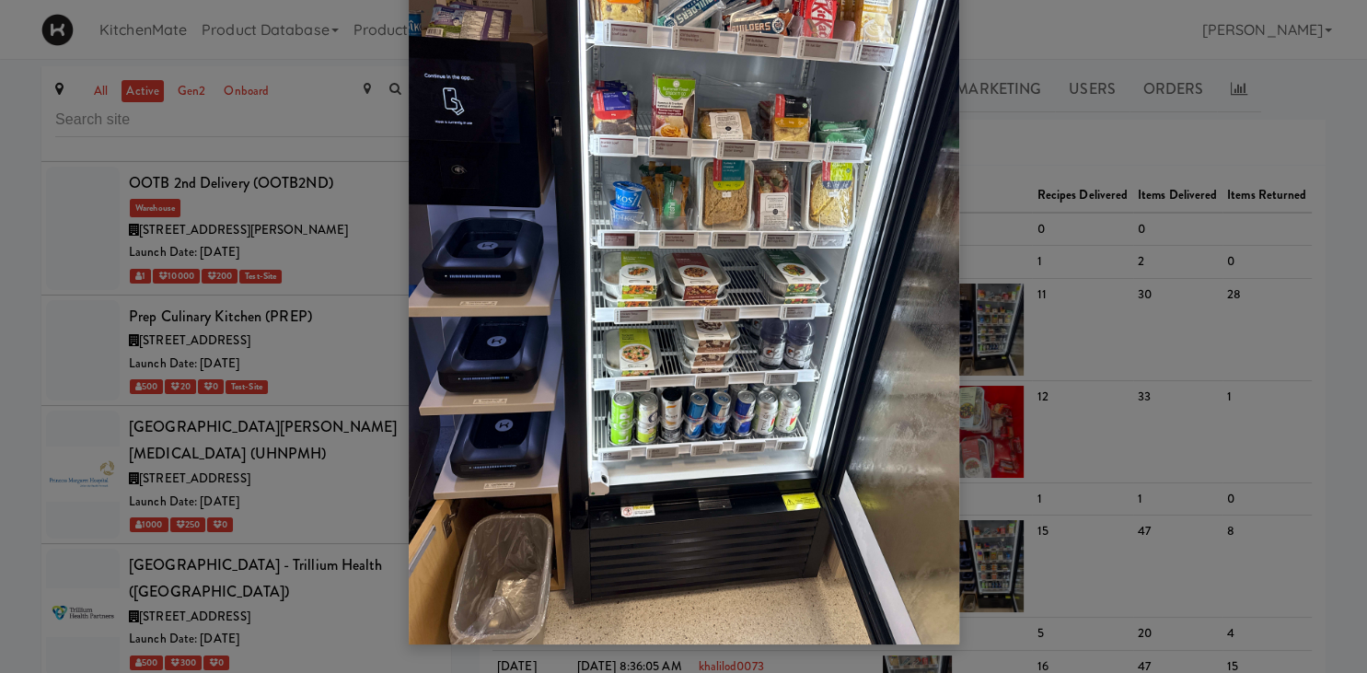
click at [160, 448] on div at bounding box center [683, 336] width 1367 height 673
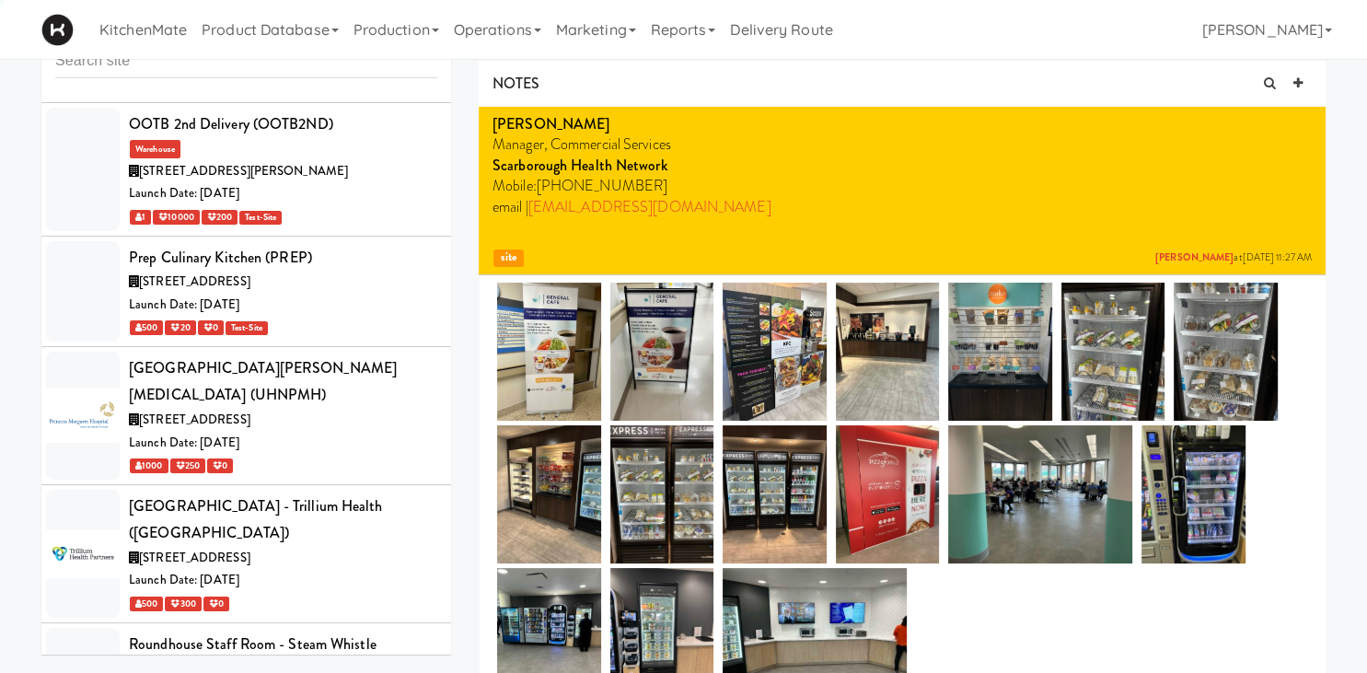
click at [545, 37] on icon at bounding box center [540, 29] width 15 height 15
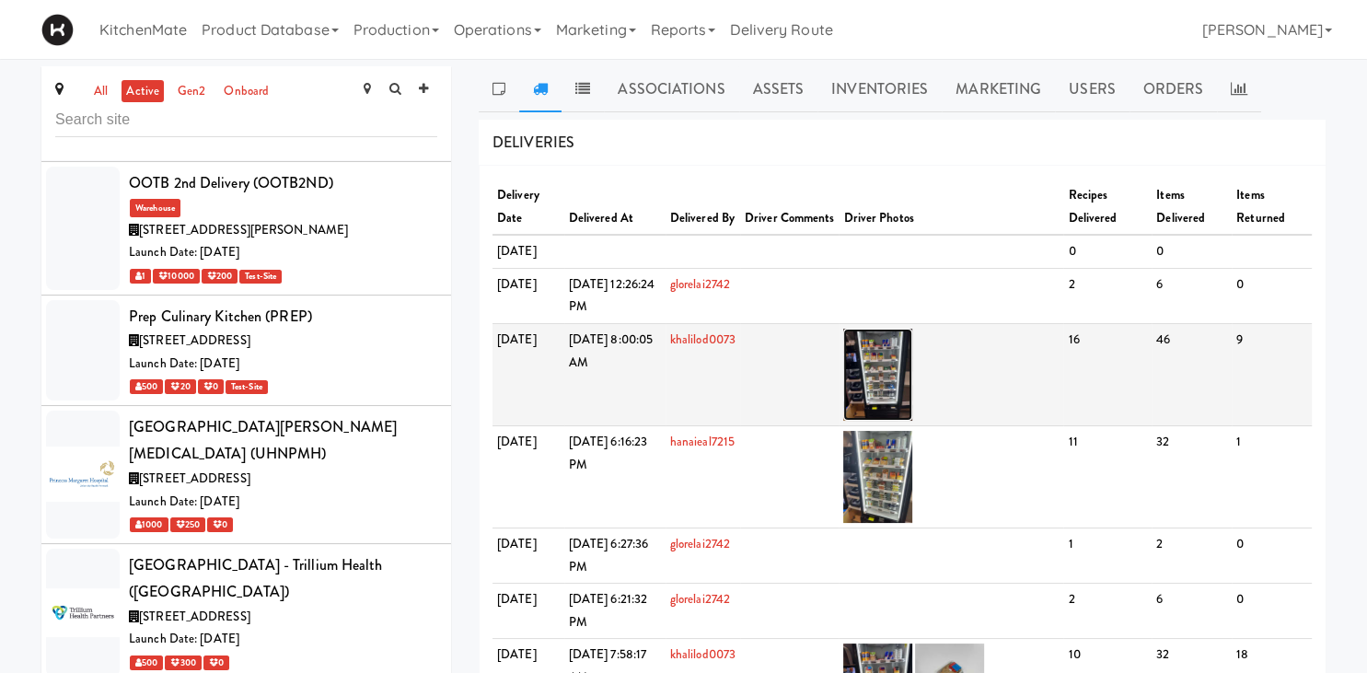
click at [912, 407] on img at bounding box center [877, 375] width 69 height 92
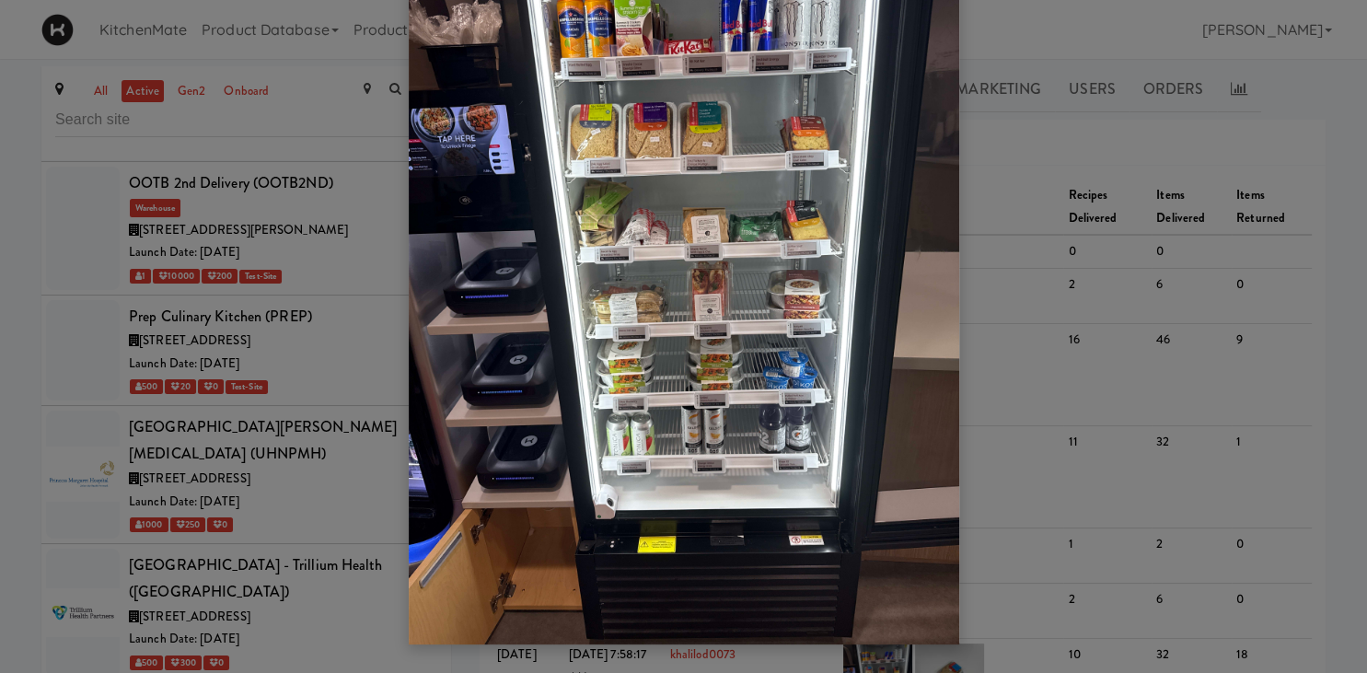
click at [292, 319] on div at bounding box center [683, 336] width 1367 height 673
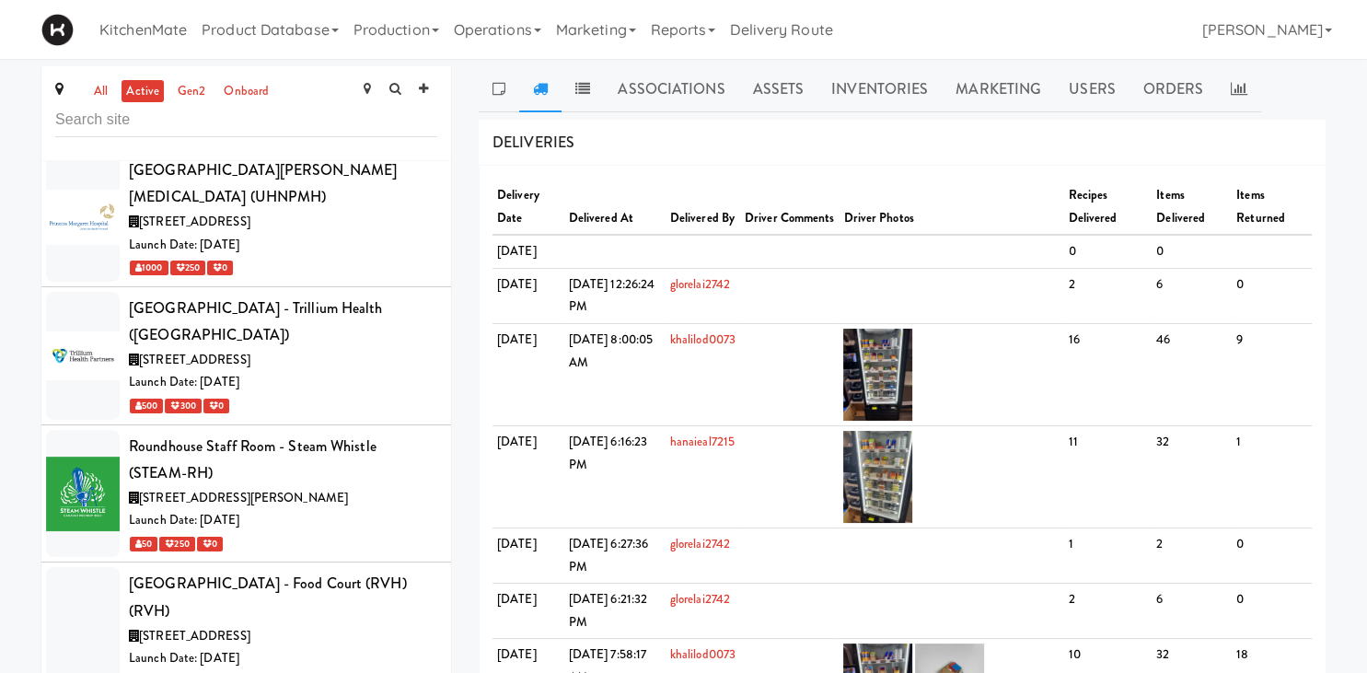
scroll to position [8934, 0]
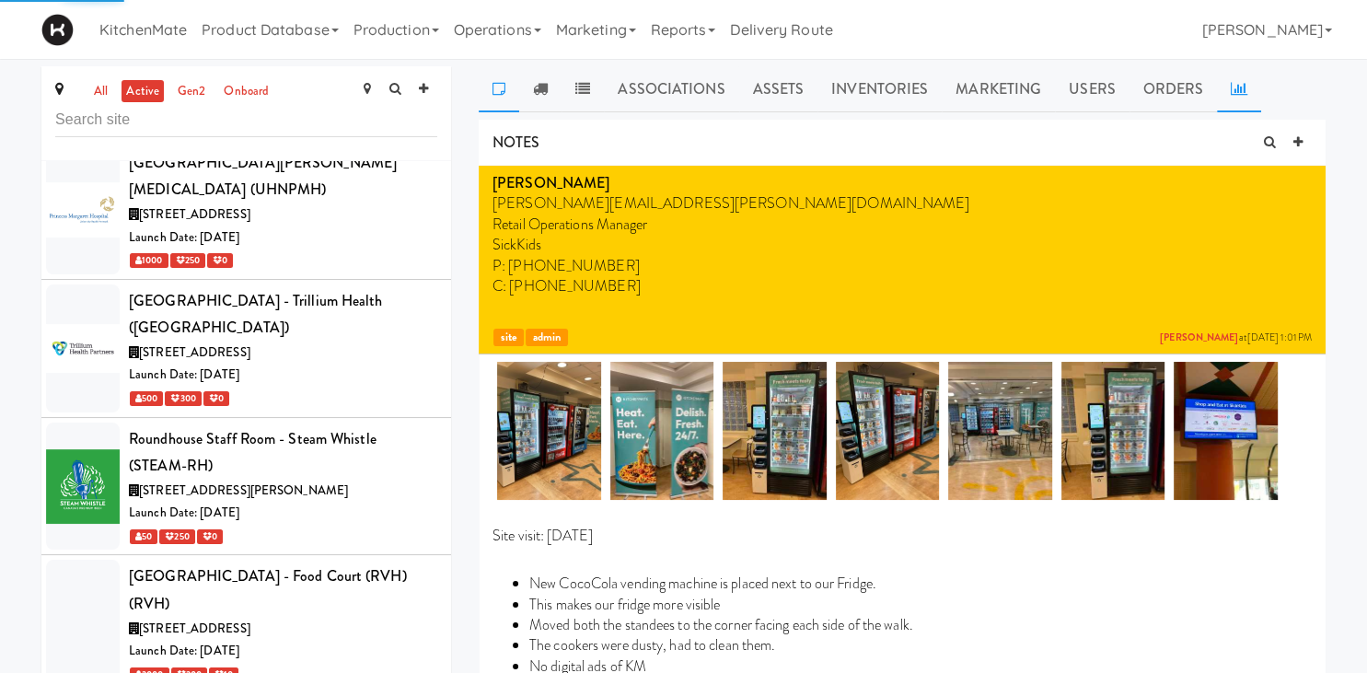
click at [1239, 81] on link at bounding box center [1239, 89] width 44 height 46
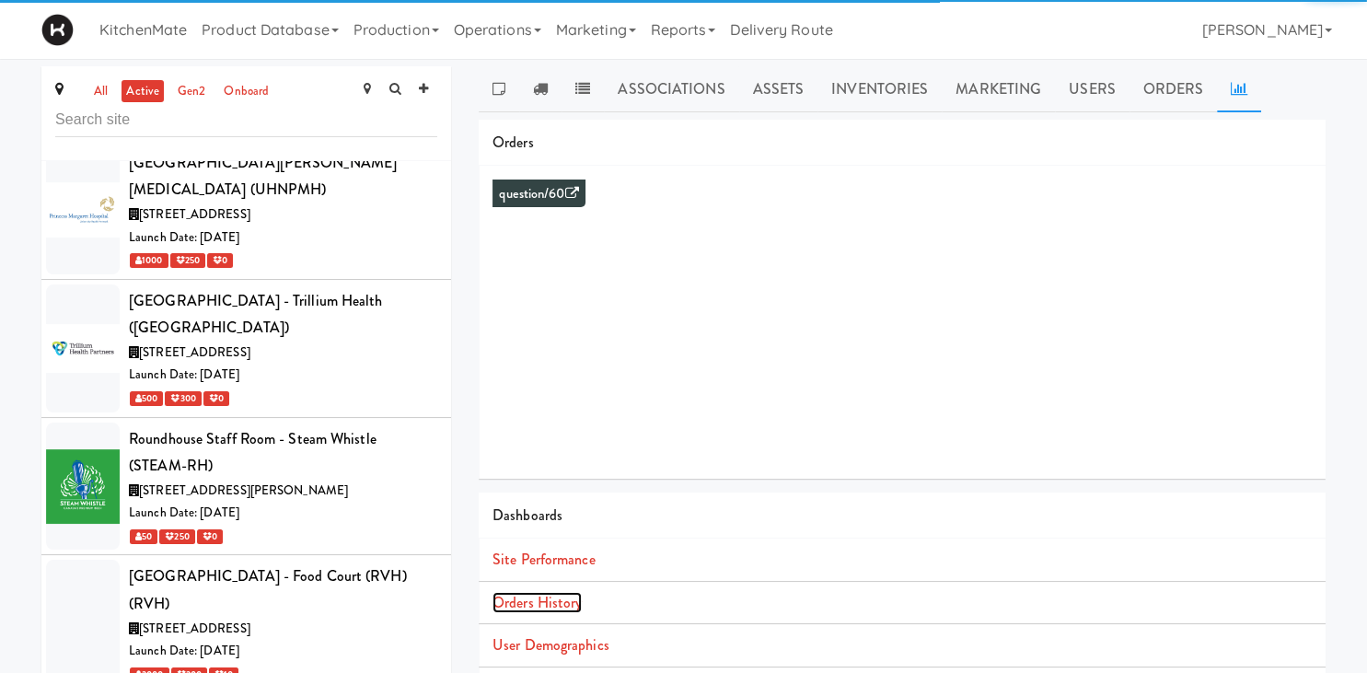
click at [573, 603] on link "Orders History" at bounding box center [536, 602] width 89 height 21
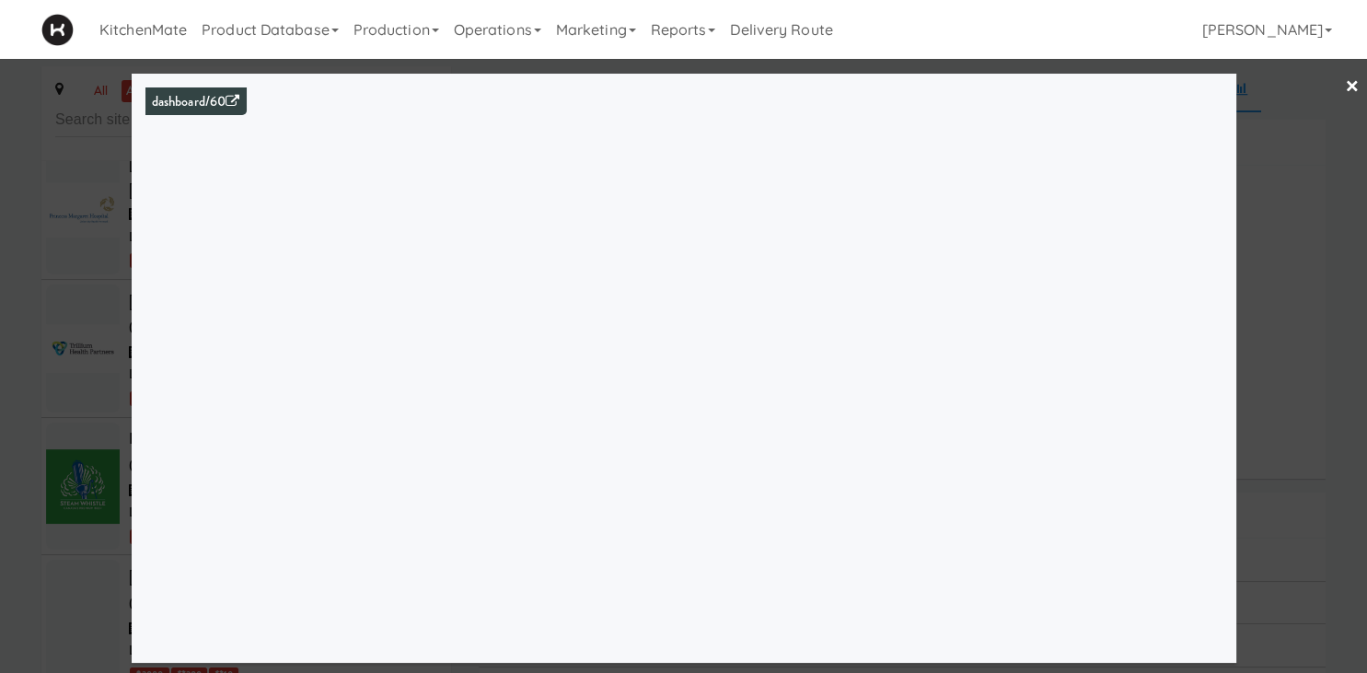
click at [31, 396] on div at bounding box center [683, 336] width 1367 height 673
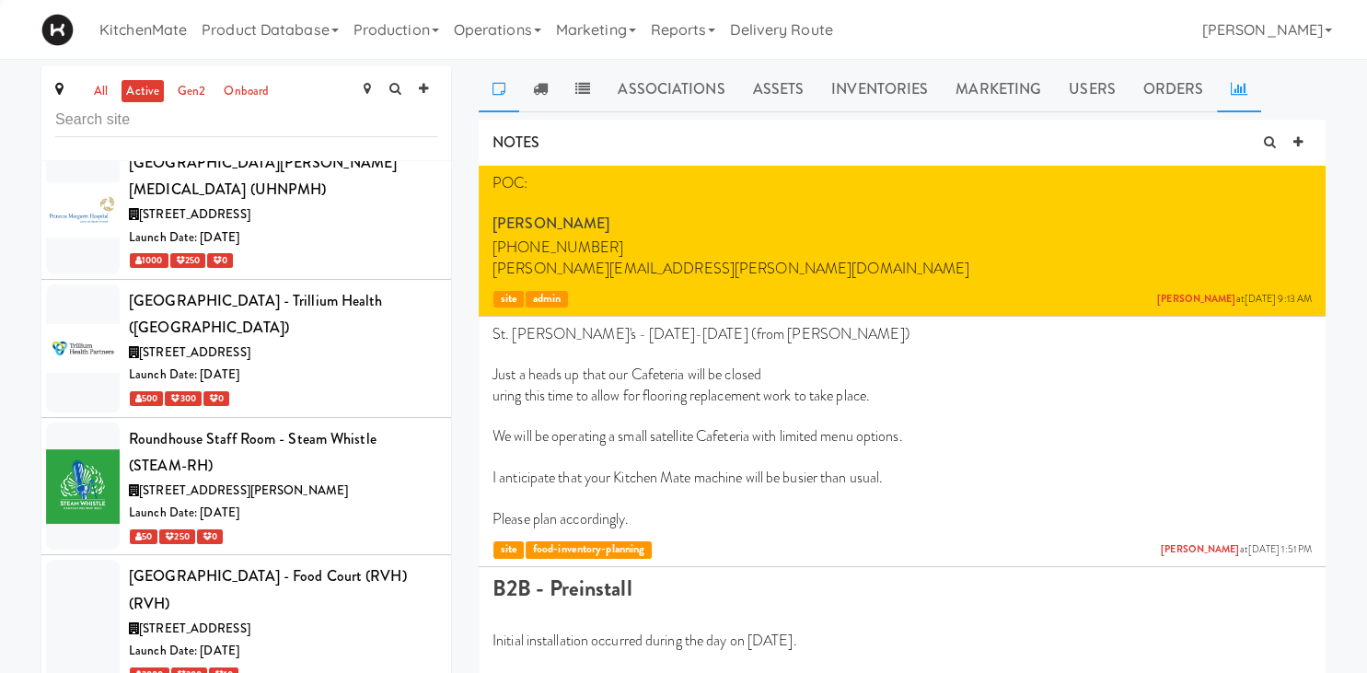
click at [1231, 89] on icon at bounding box center [1239, 88] width 17 height 15
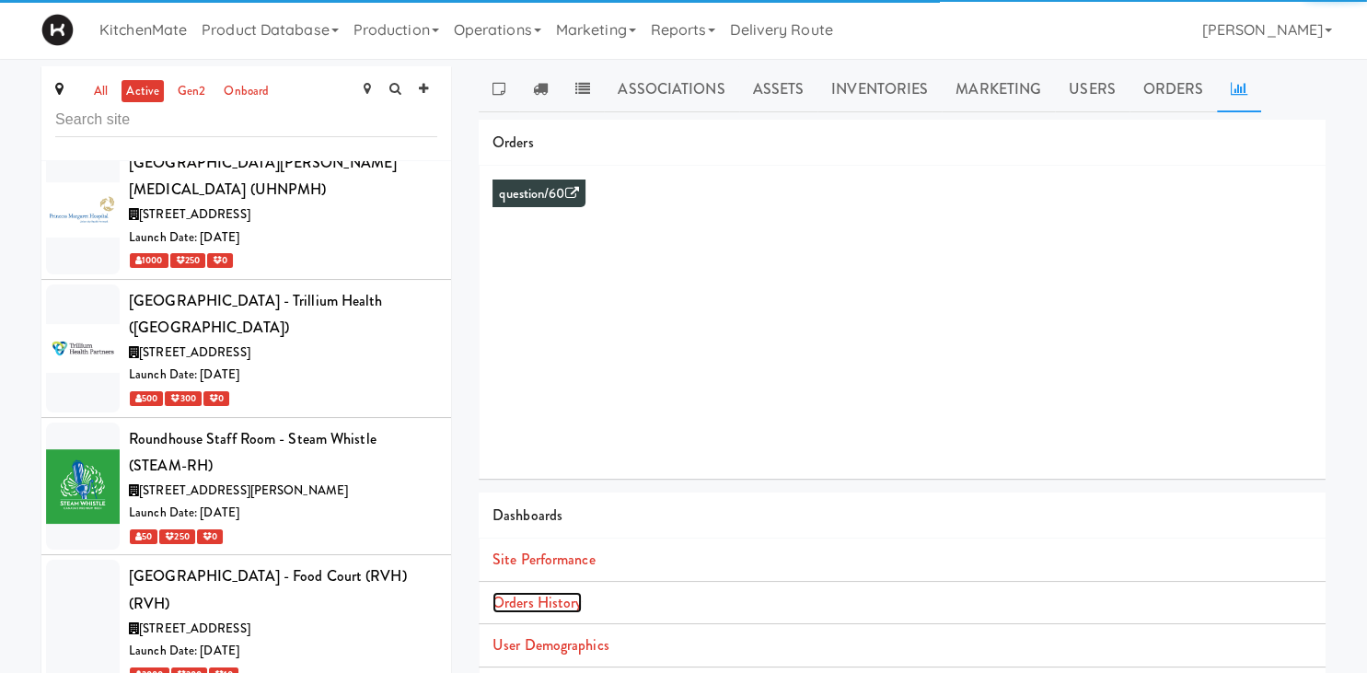
click at [561, 597] on link "Orders History" at bounding box center [536, 602] width 89 height 21
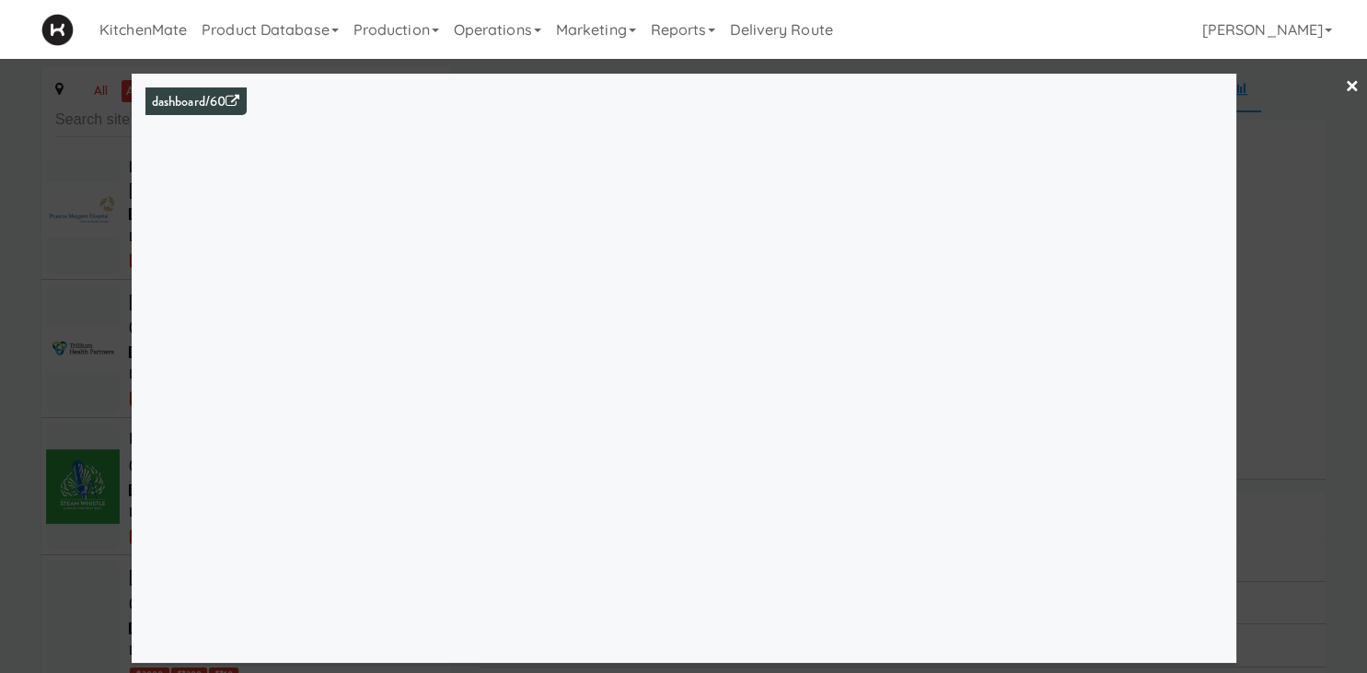
click at [57, 222] on div at bounding box center [683, 336] width 1367 height 673
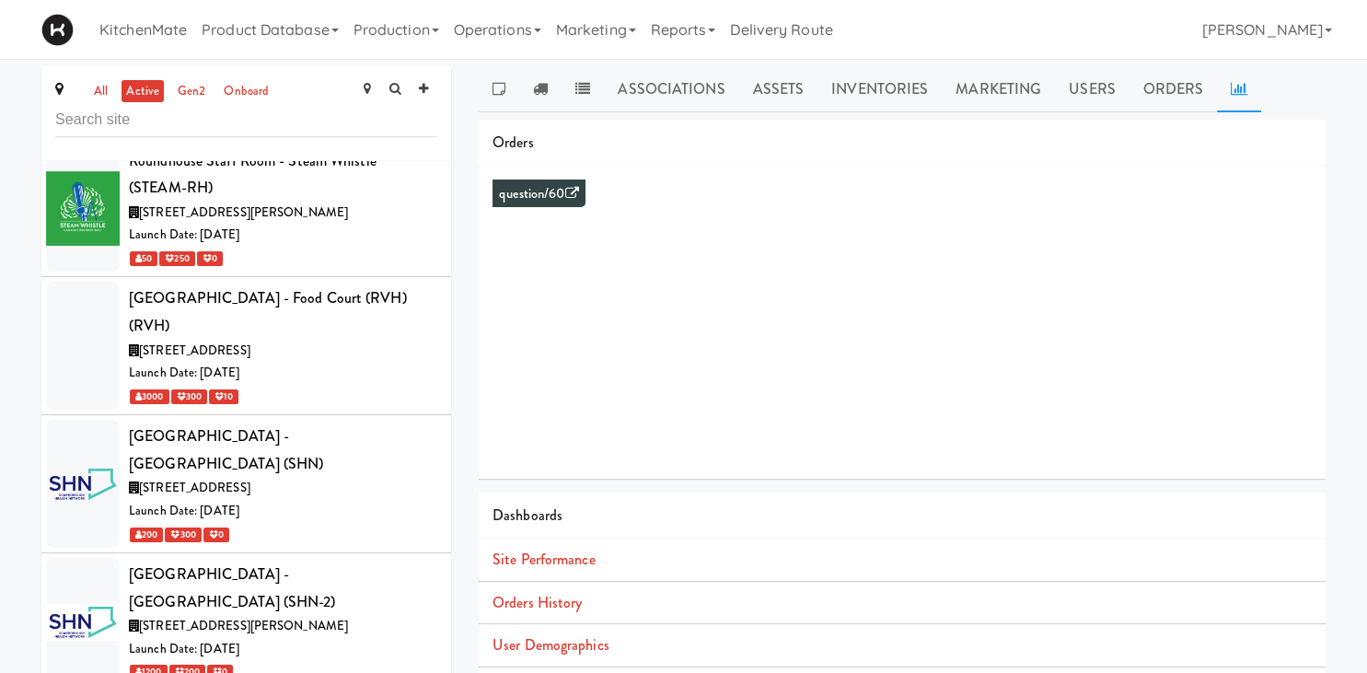
scroll to position [9217, 0]
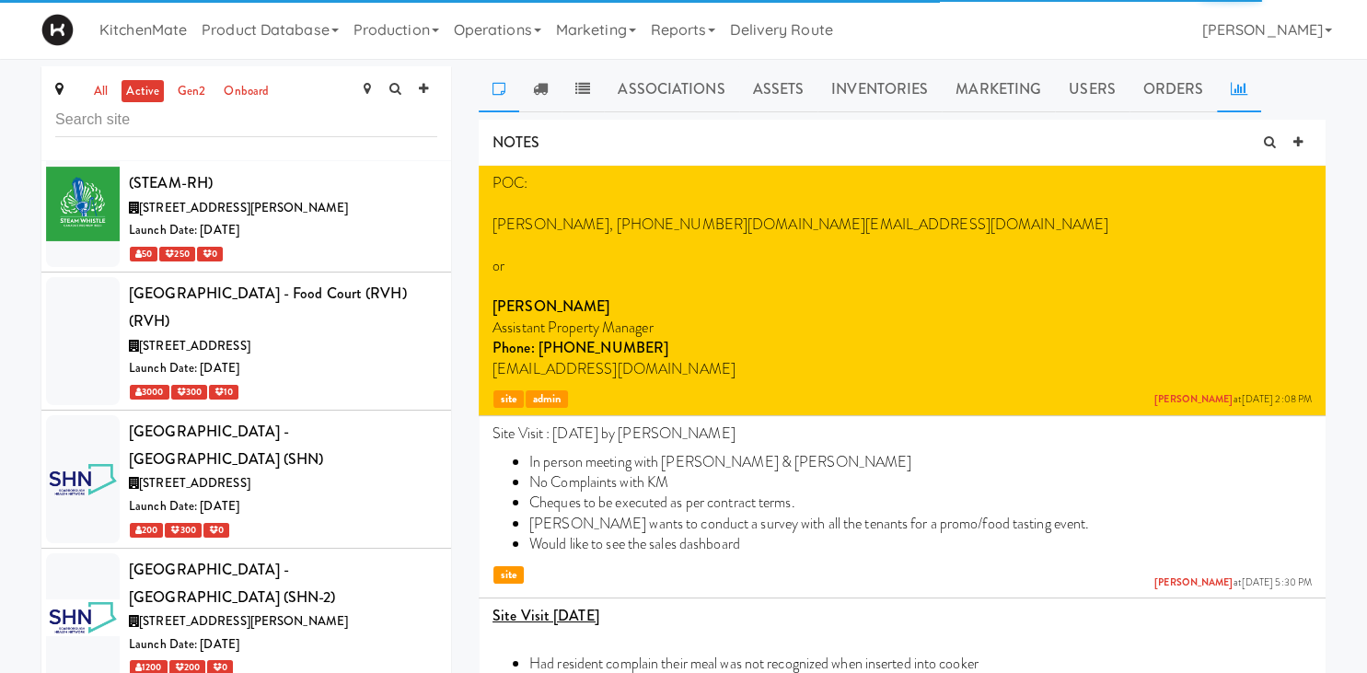
click at [1243, 87] on link at bounding box center [1239, 89] width 44 height 46
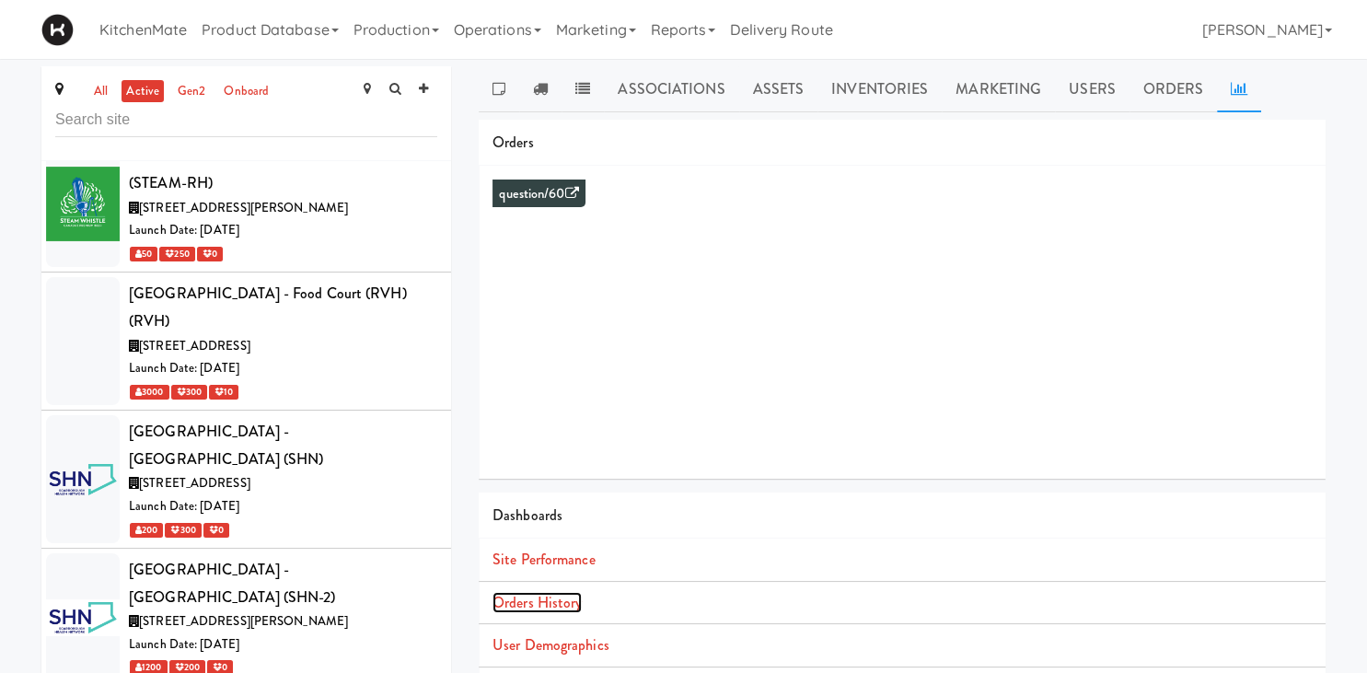
click at [524, 608] on link "Orders History" at bounding box center [536, 602] width 89 height 21
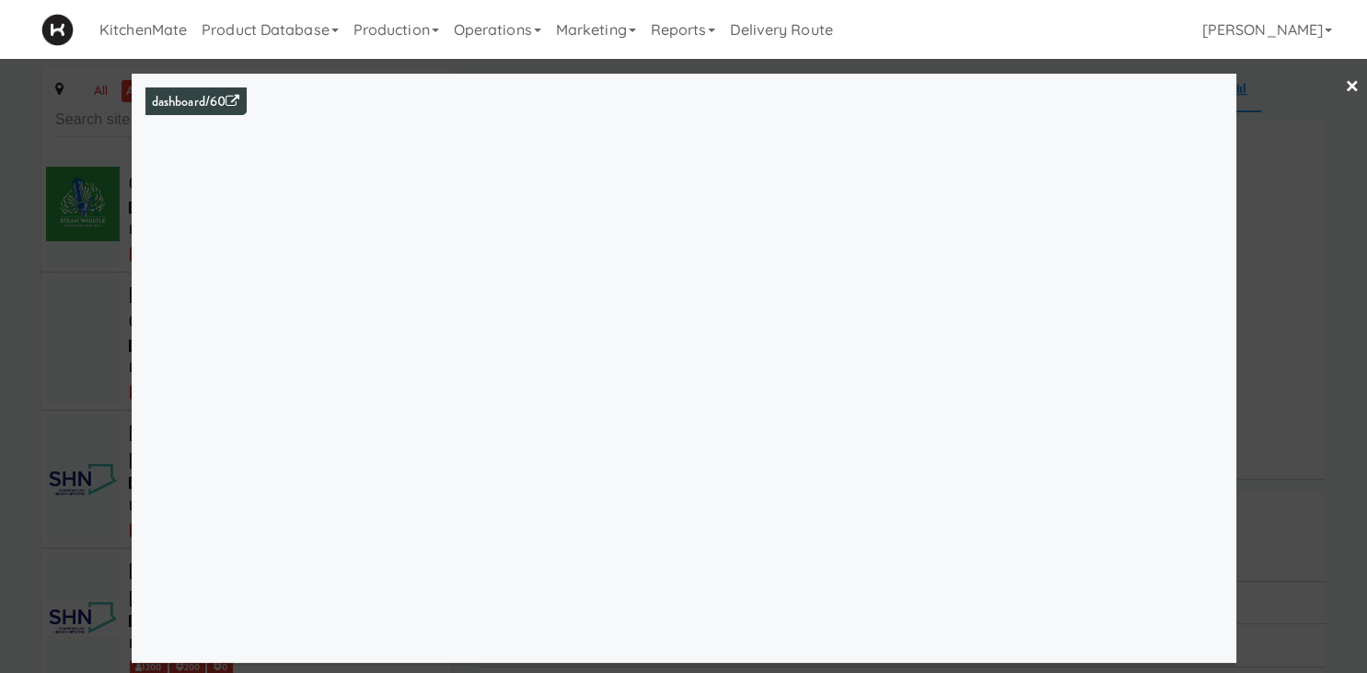
click at [110, 411] on div at bounding box center [683, 336] width 1367 height 673
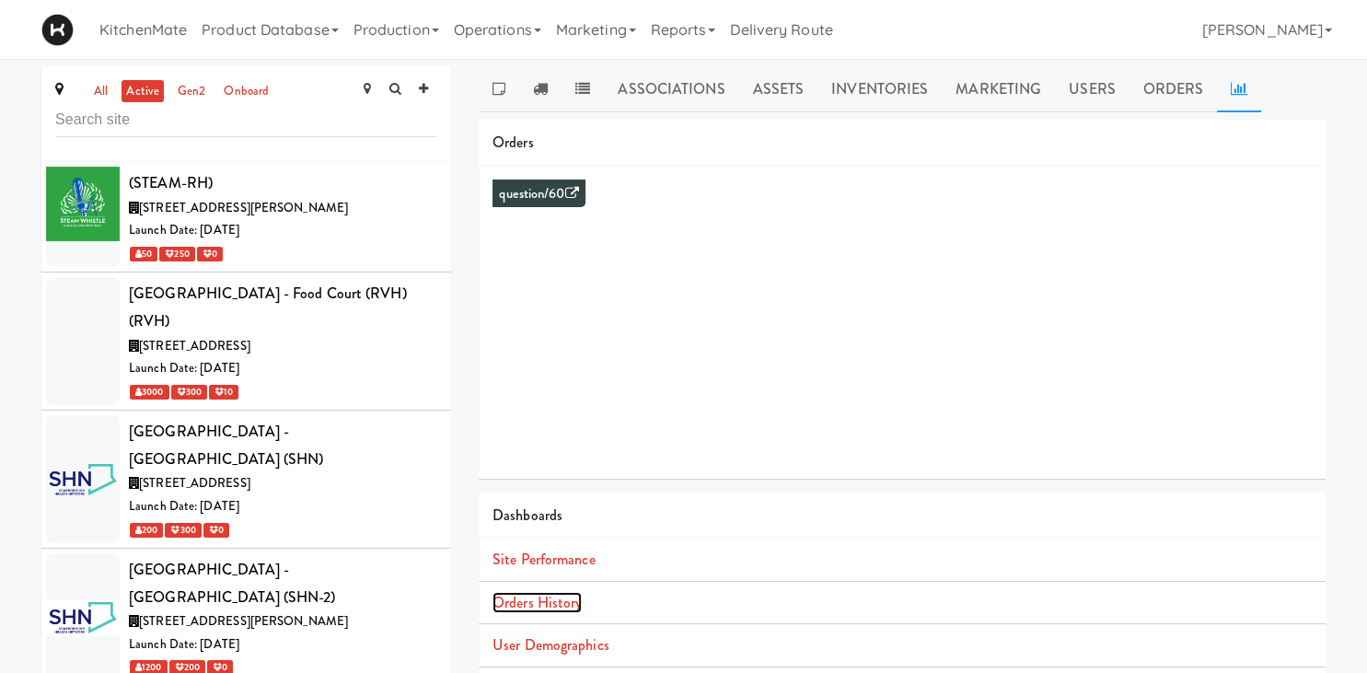
click at [521, 602] on link "Orders History" at bounding box center [536, 602] width 89 height 21
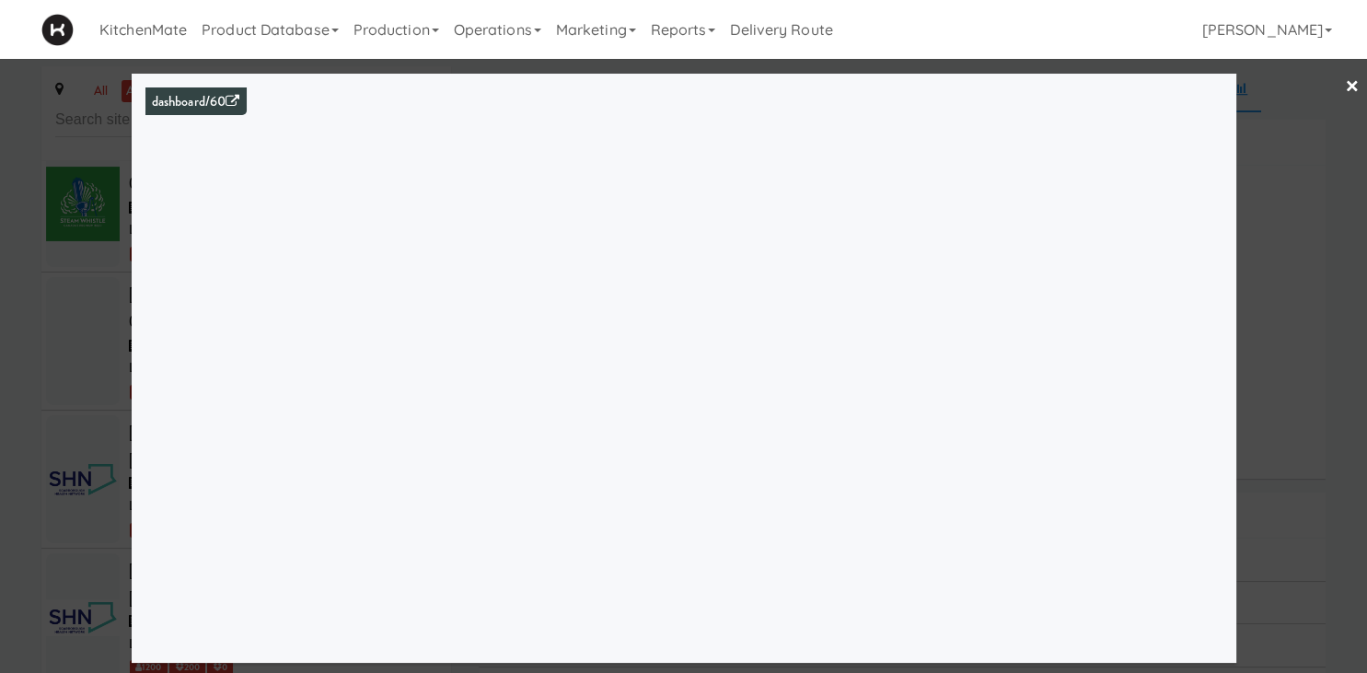
click at [64, 296] on div at bounding box center [683, 336] width 1367 height 673
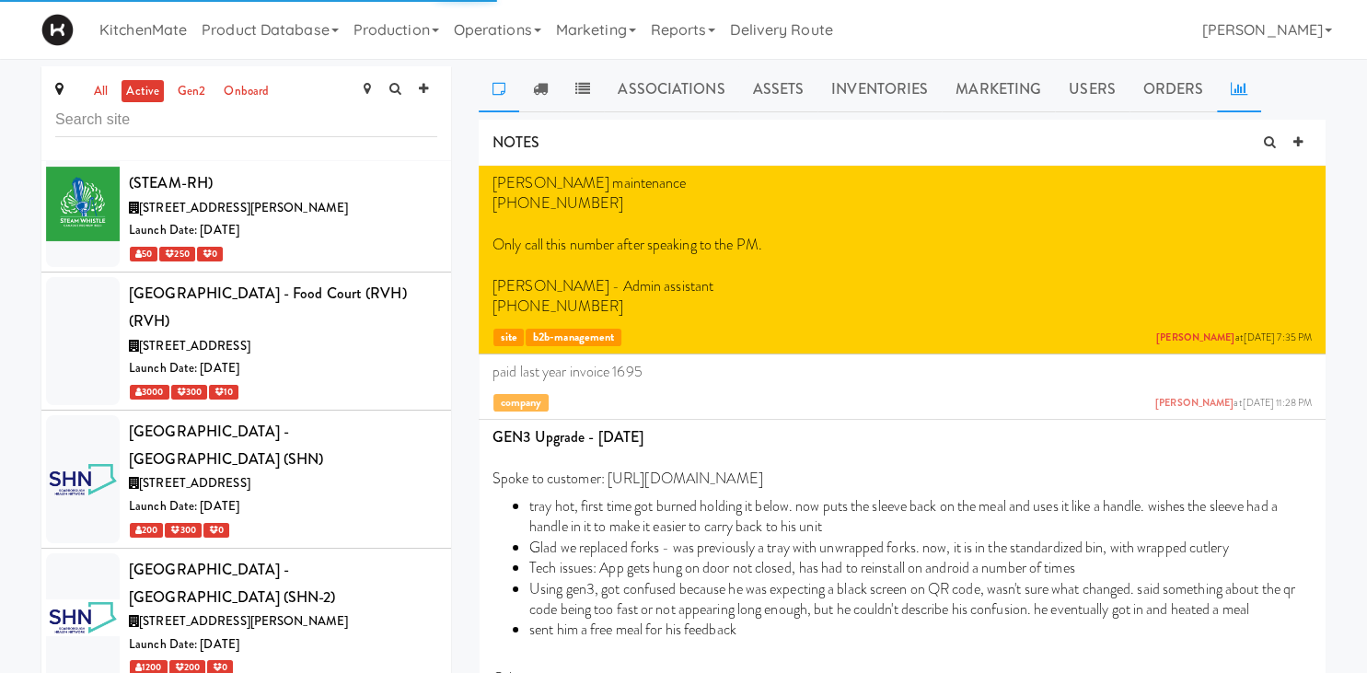
click at [1218, 83] on link at bounding box center [1239, 89] width 44 height 46
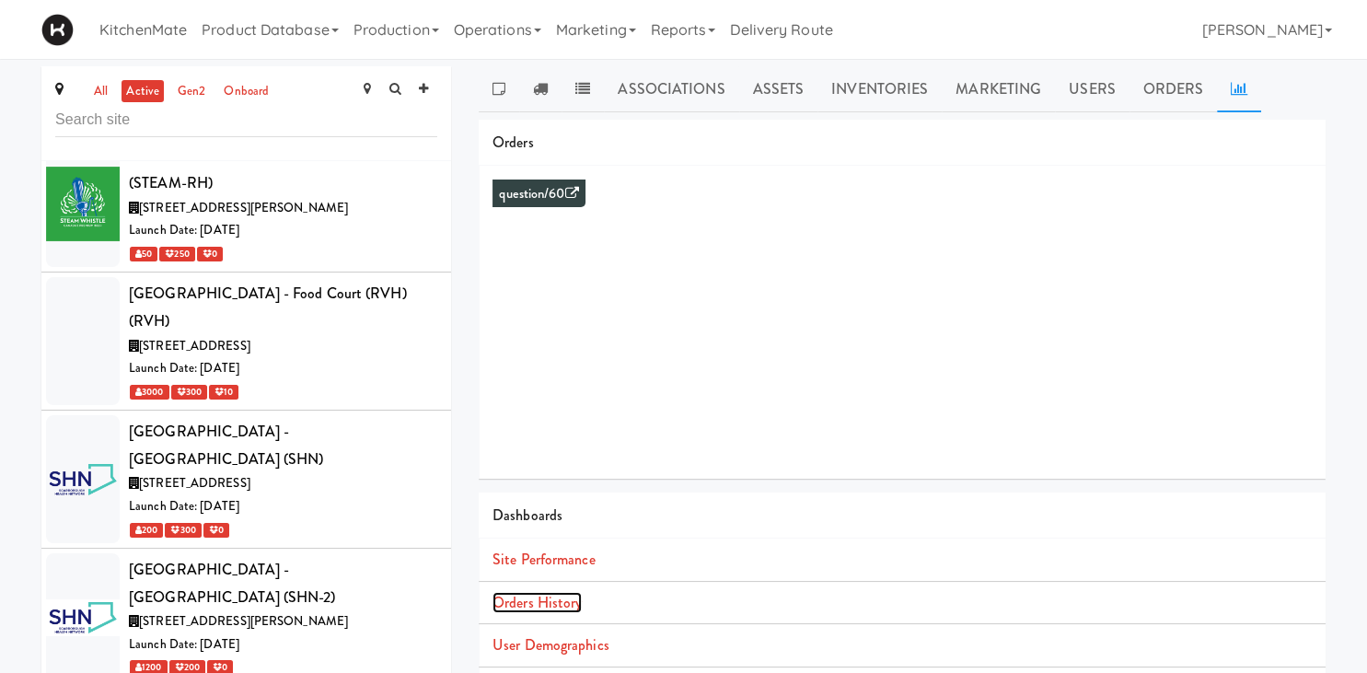
click at [554, 599] on link "Orders History" at bounding box center [536, 602] width 89 height 21
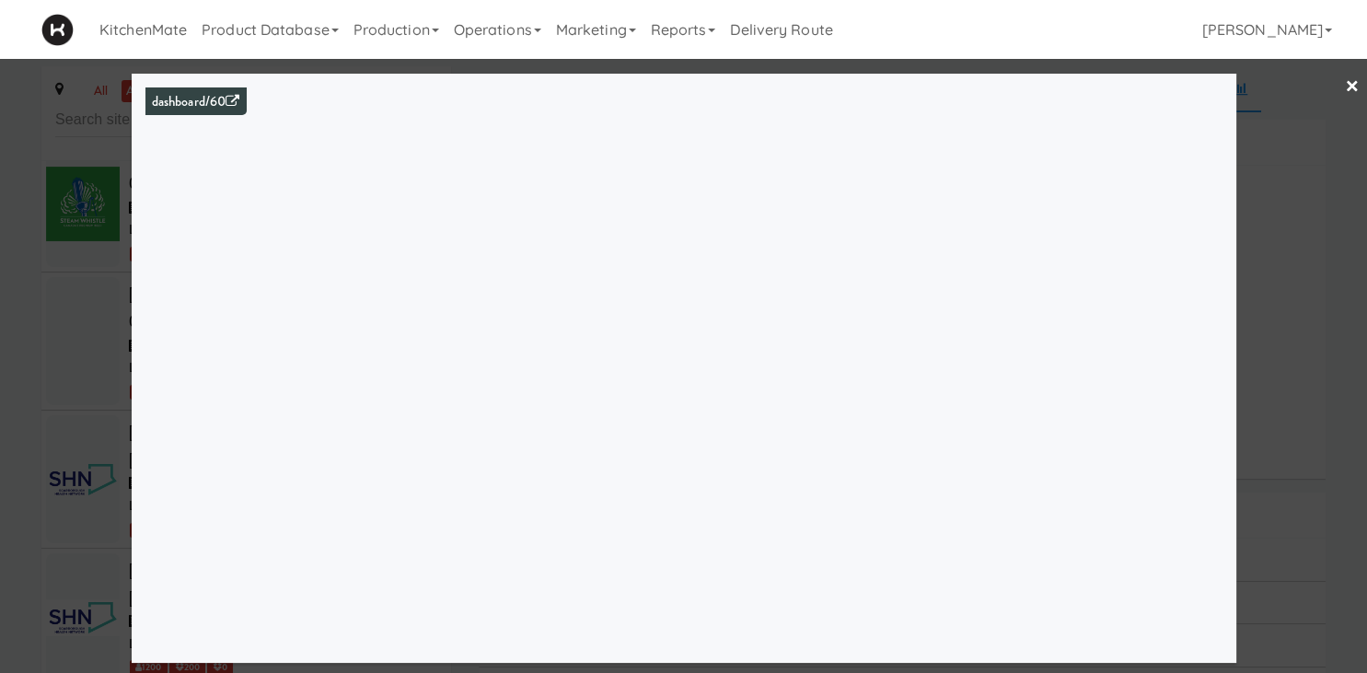
click at [100, 308] on div at bounding box center [683, 336] width 1367 height 673
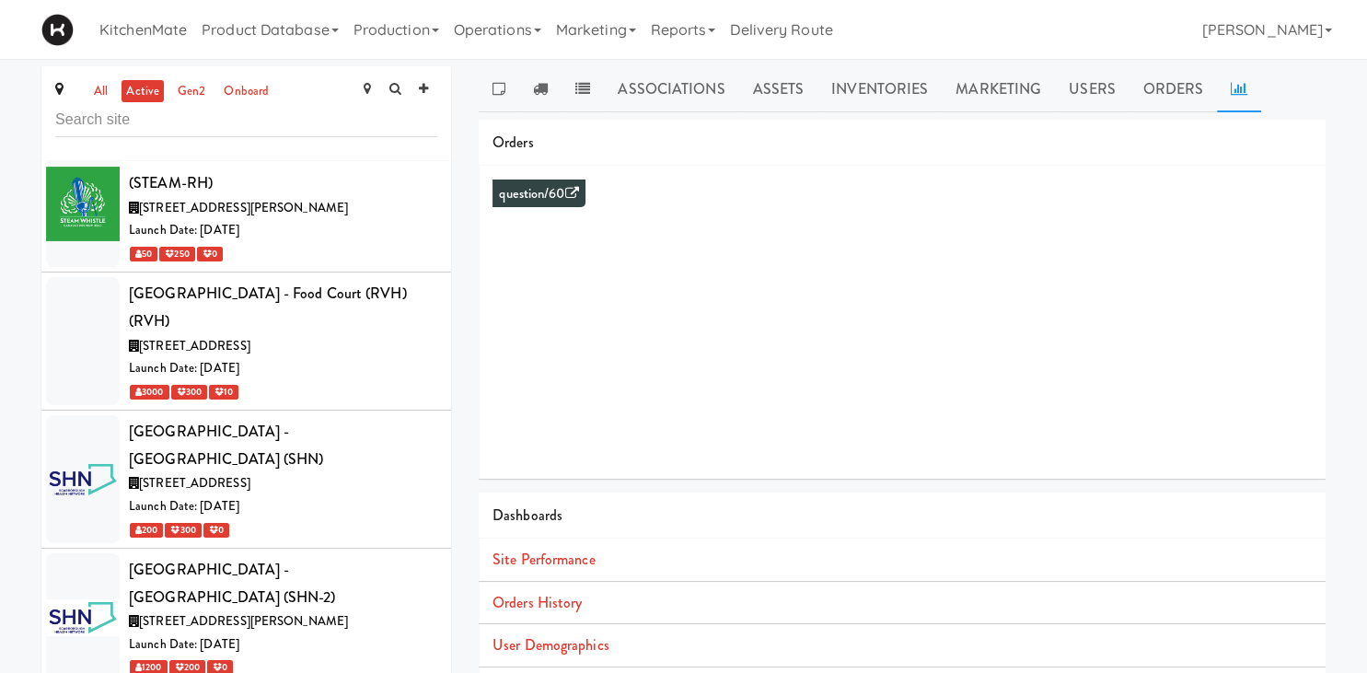
scroll to position [9397, 0]
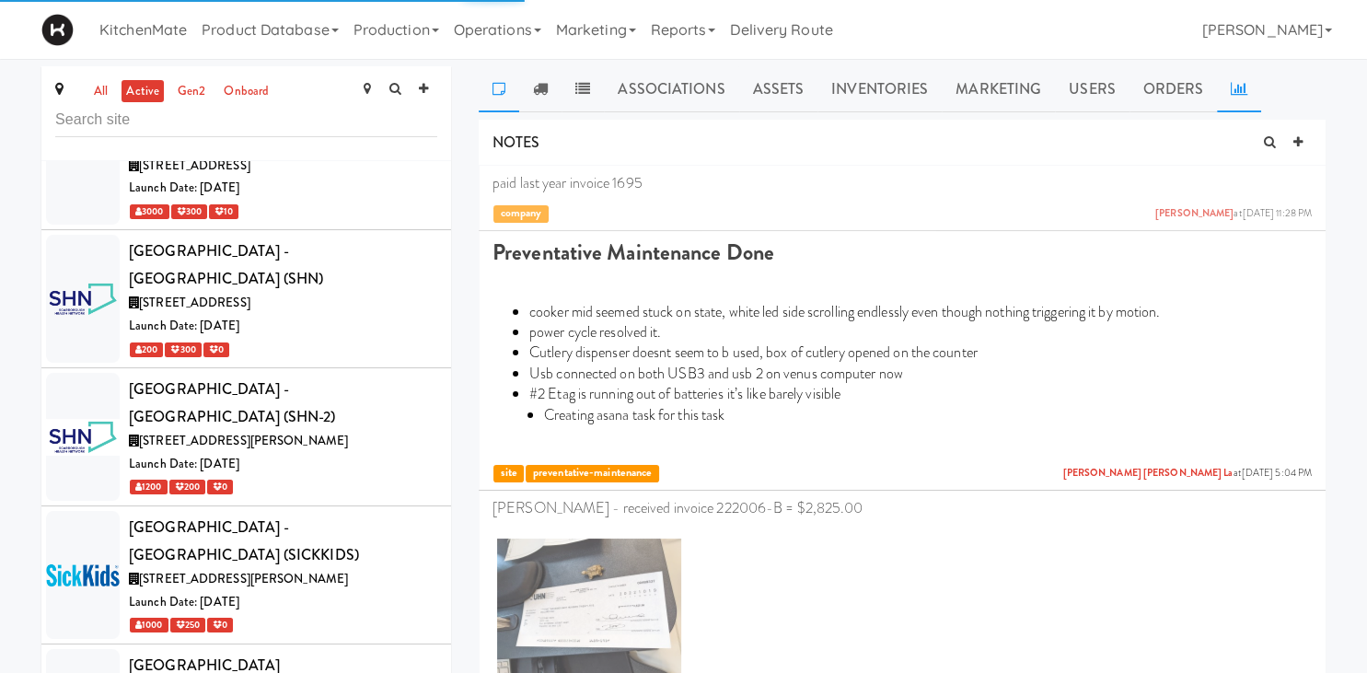
click at [1224, 90] on link at bounding box center [1239, 89] width 44 height 46
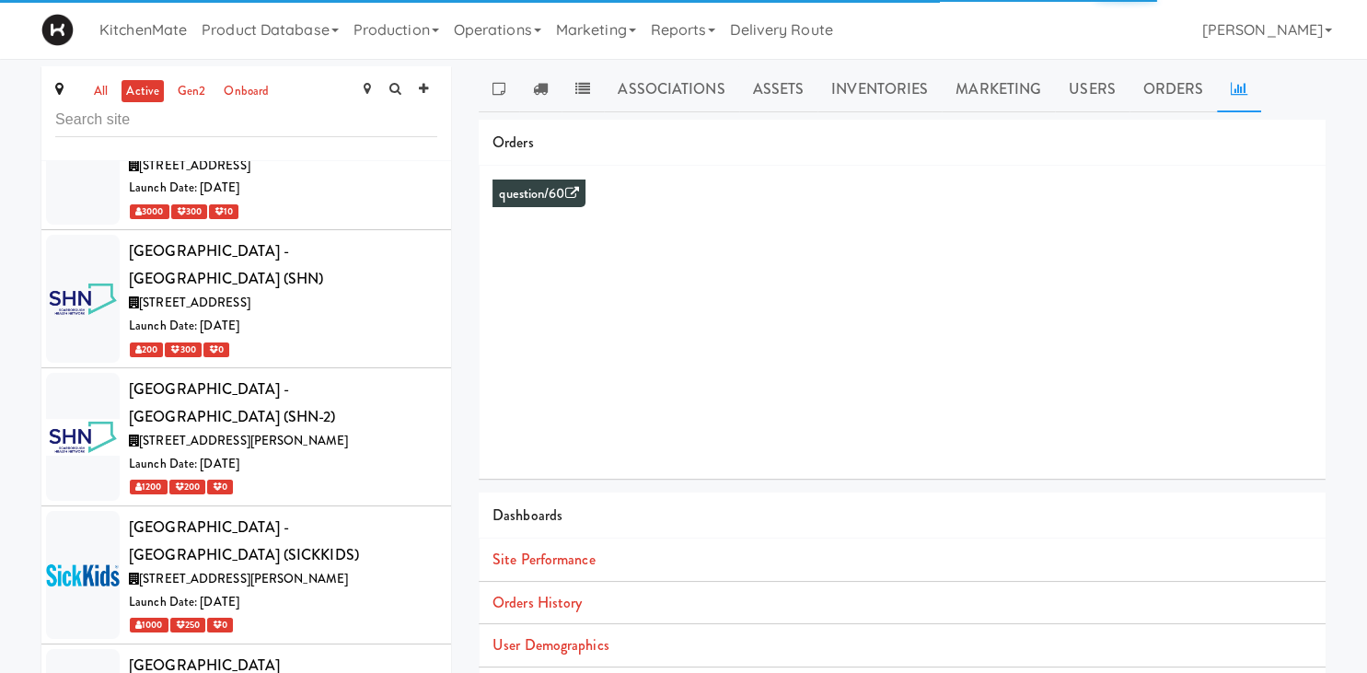
click at [561, 613] on li "Orders History" at bounding box center [902, 603] width 847 height 43
click at [550, 604] on link "Orders History" at bounding box center [536, 602] width 89 height 21
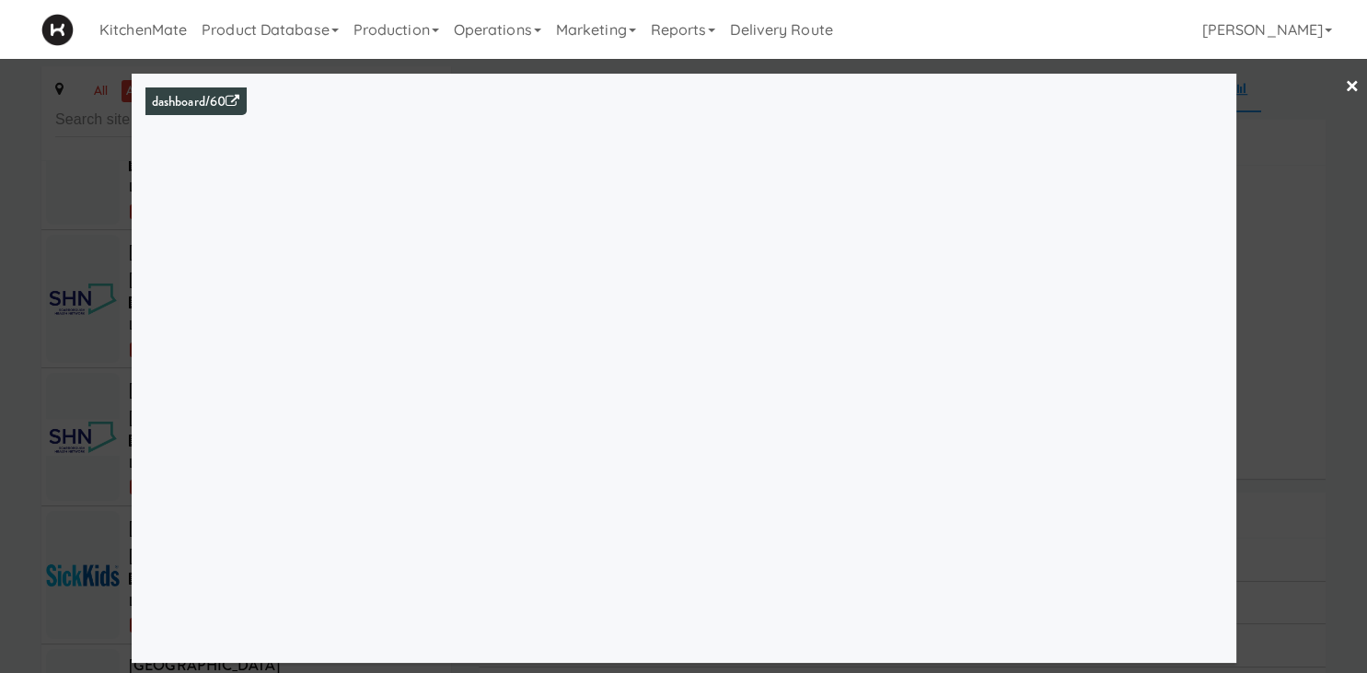
click at [90, 350] on div at bounding box center [683, 336] width 1367 height 673
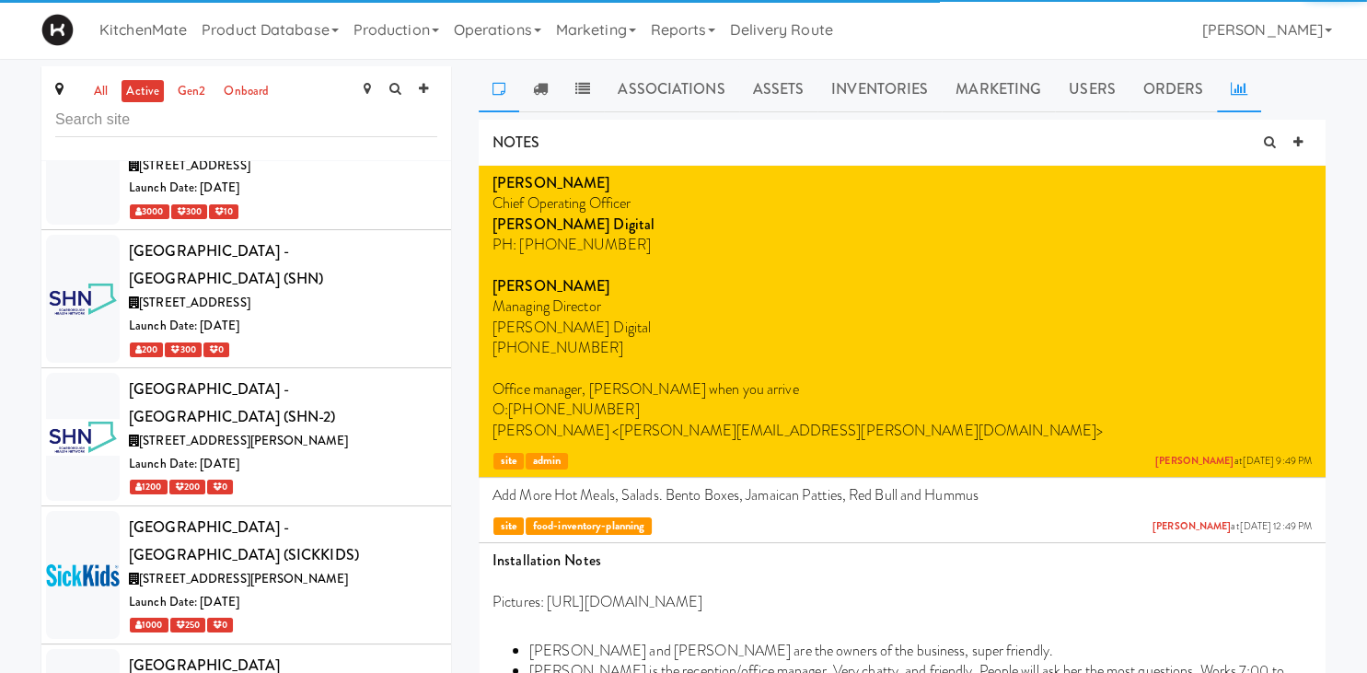
click at [1223, 87] on link at bounding box center [1239, 89] width 44 height 46
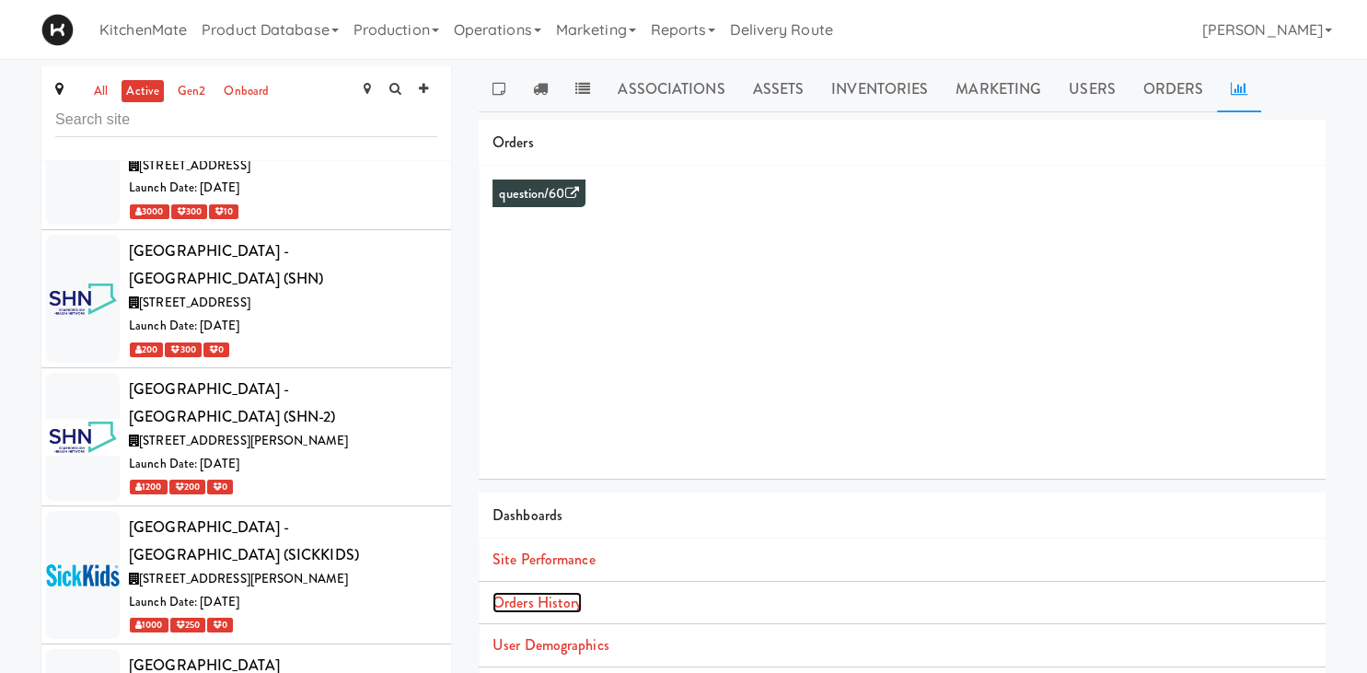
click at [520, 609] on link "Orders History" at bounding box center [536, 602] width 89 height 21
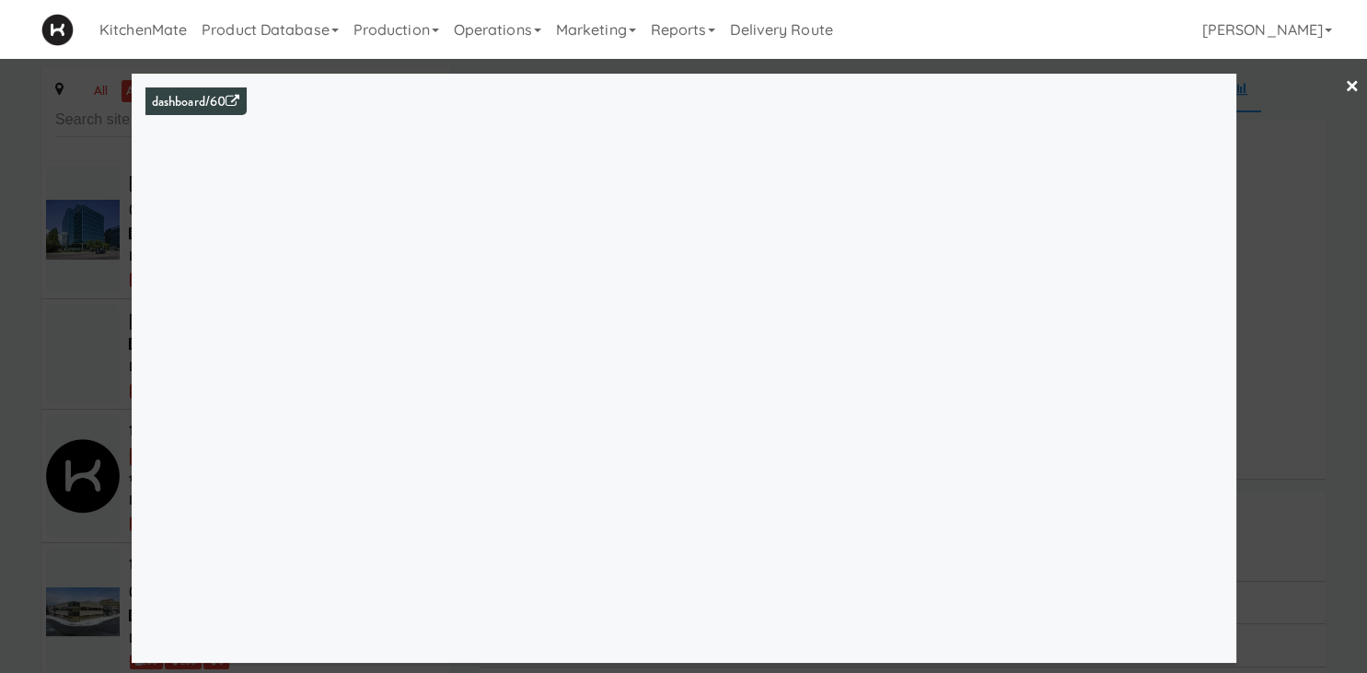
scroll to position [7376, 0]
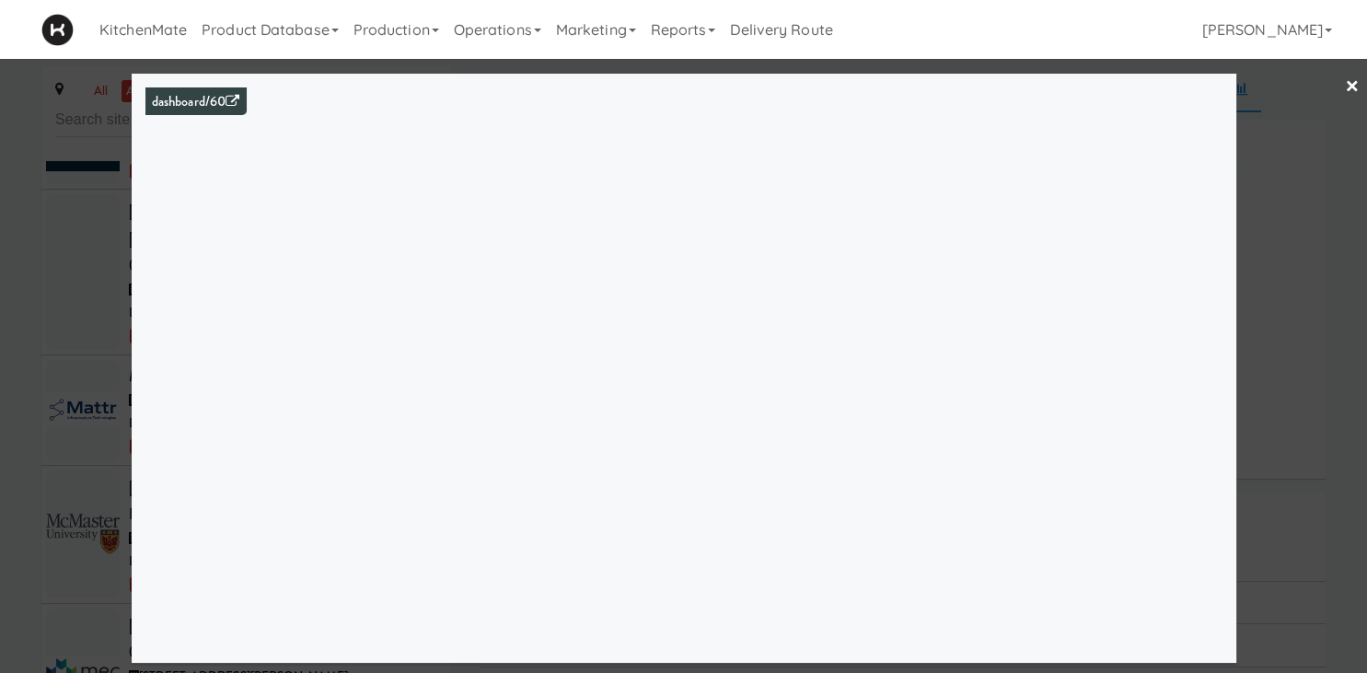
click at [94, 485] on div at bounding box center [683, 336] width 1367 height 673
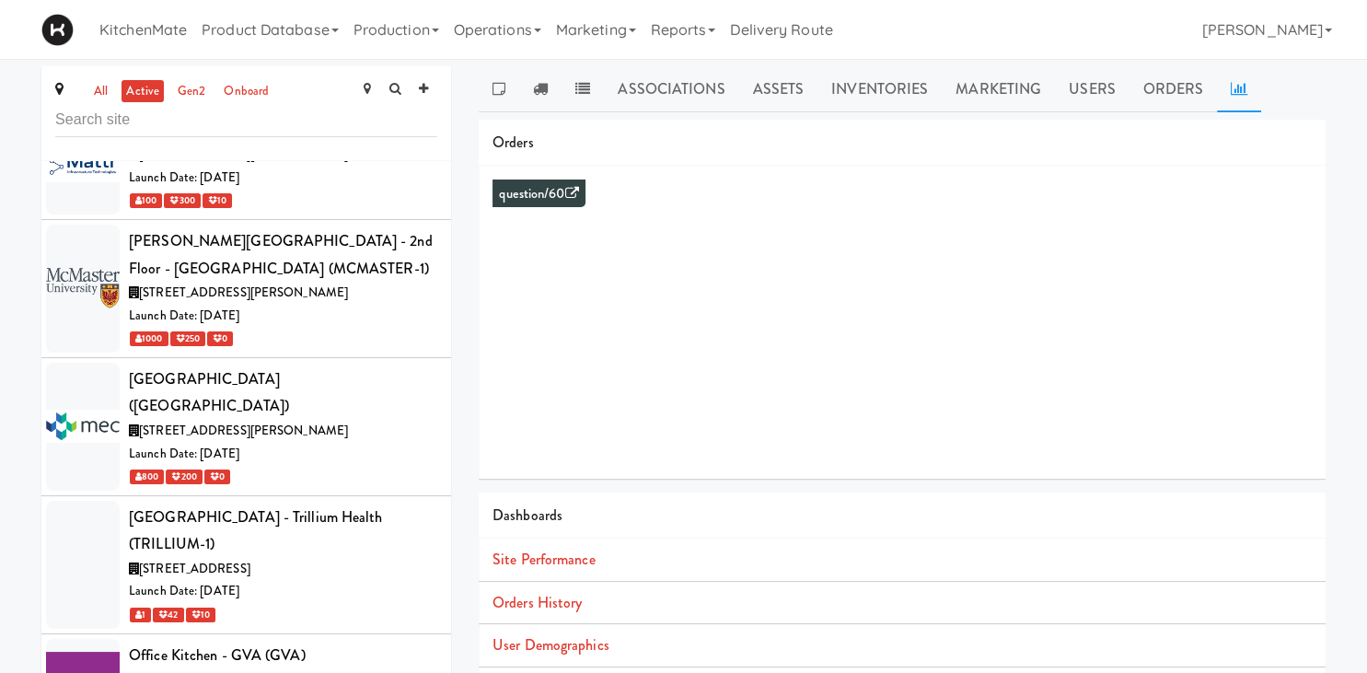
scroll to position [7626, 0]
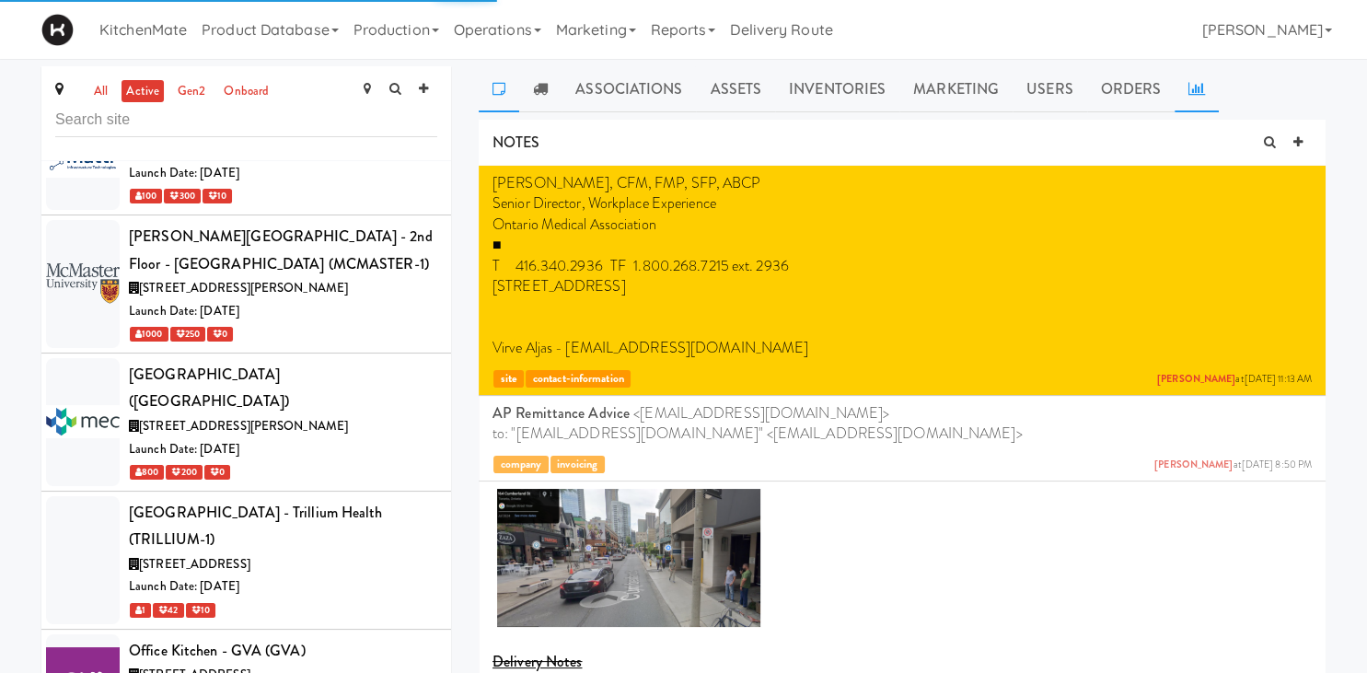
click at [1175, 87] on link at bounding box center [1197, 89] width 44 height 46
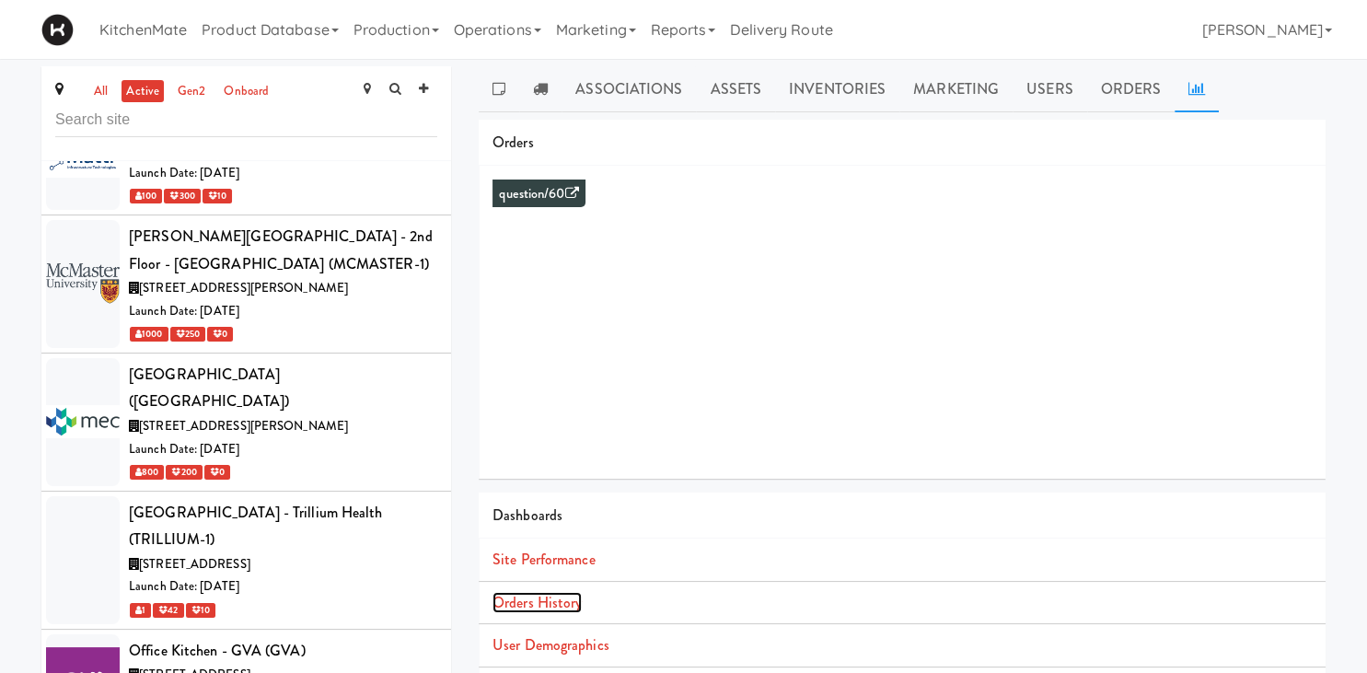
click at [547, 602] on link "Orders History" at bounding box center [536, 602] width 89 height 21
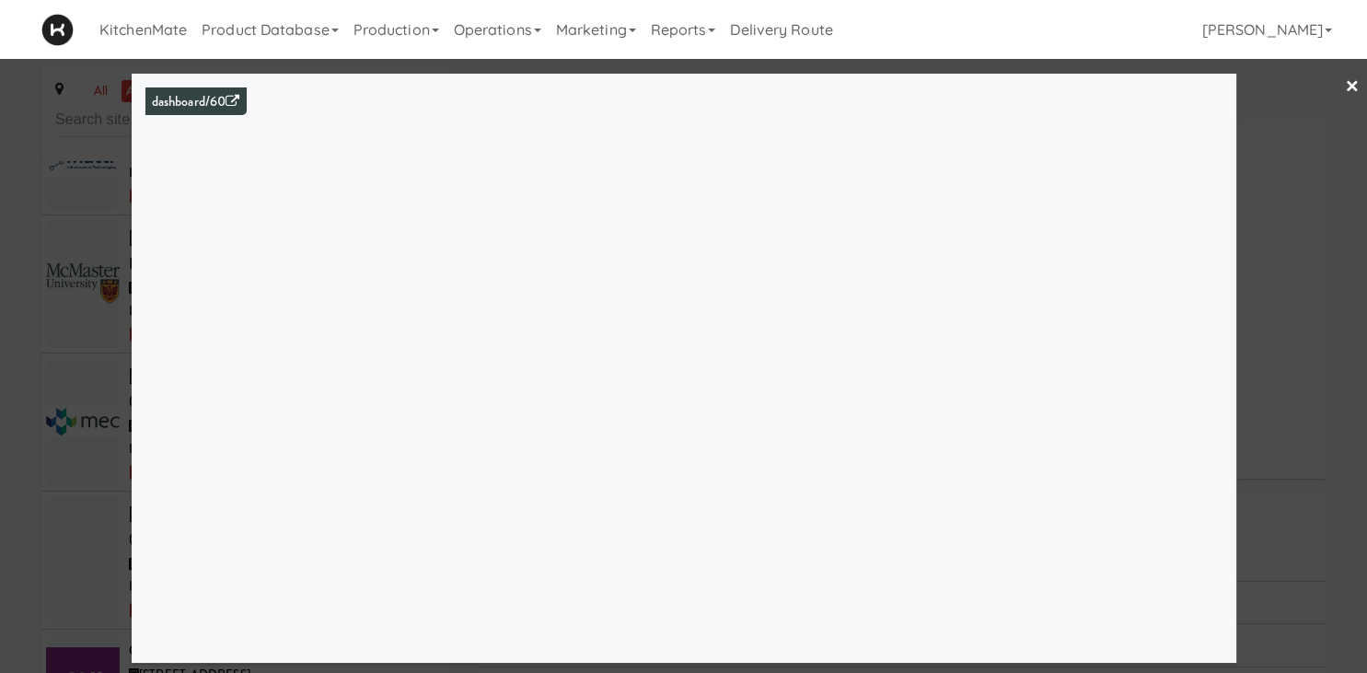
click at [62, 245] on div at bounding box center [683, 336] width 1367 height 673
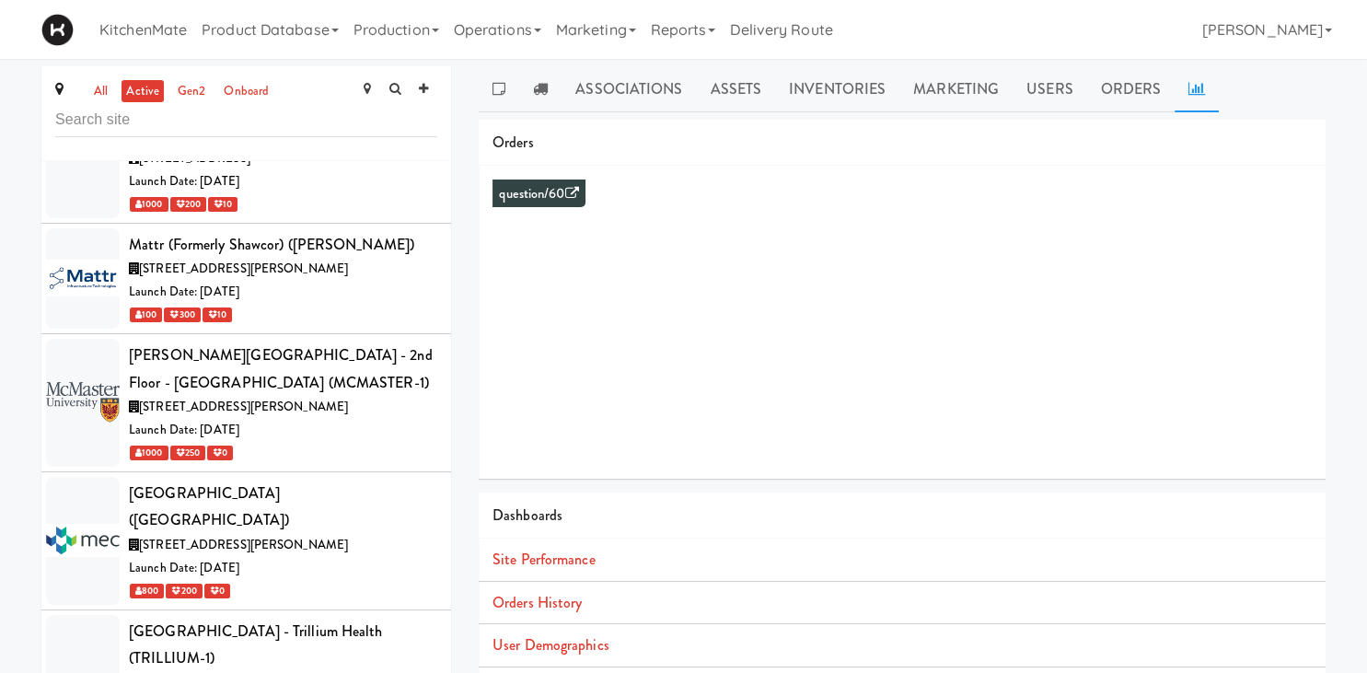
scroll to position [7506, 0]
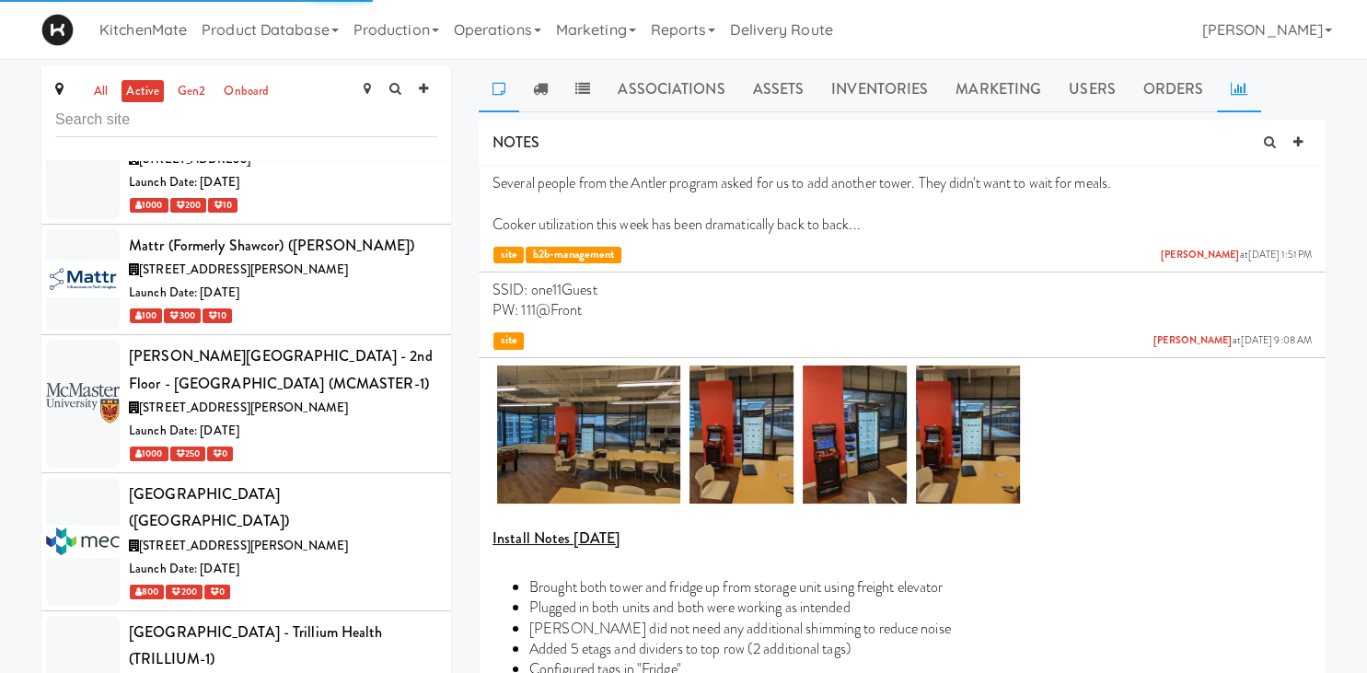
click at [1238, 83] on icon at bounding box center [1239, 88] width 17 height 15
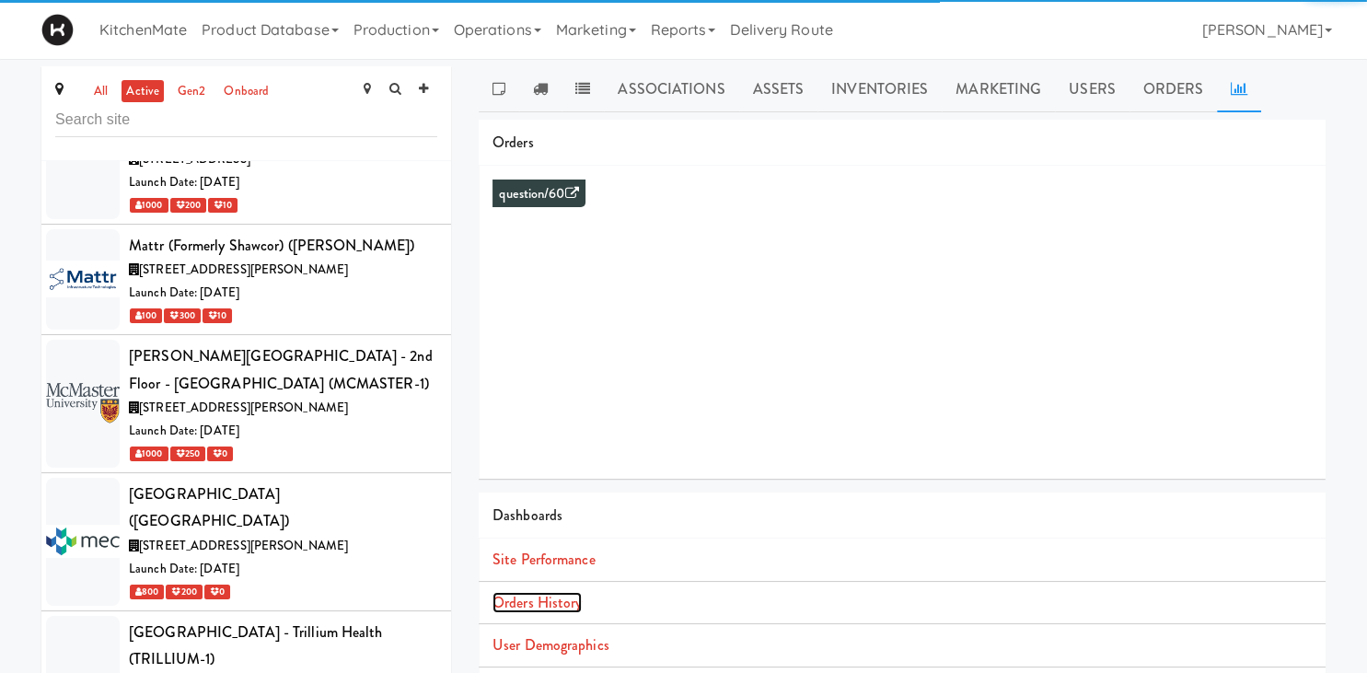
click at [576, 602] on link "Orders History" at bounding box center [536, 602] width 89 height 21
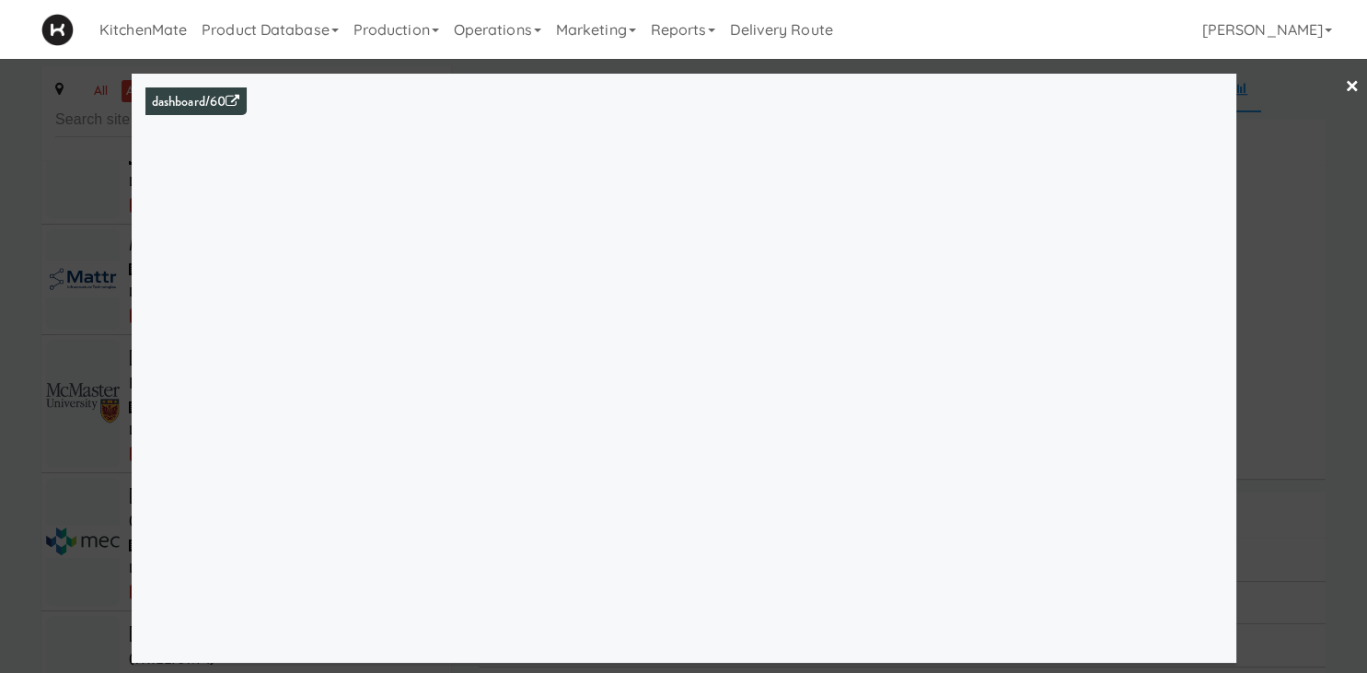
click at [106, 368] on div at bounding box center [683, 336] width 1367 height 673
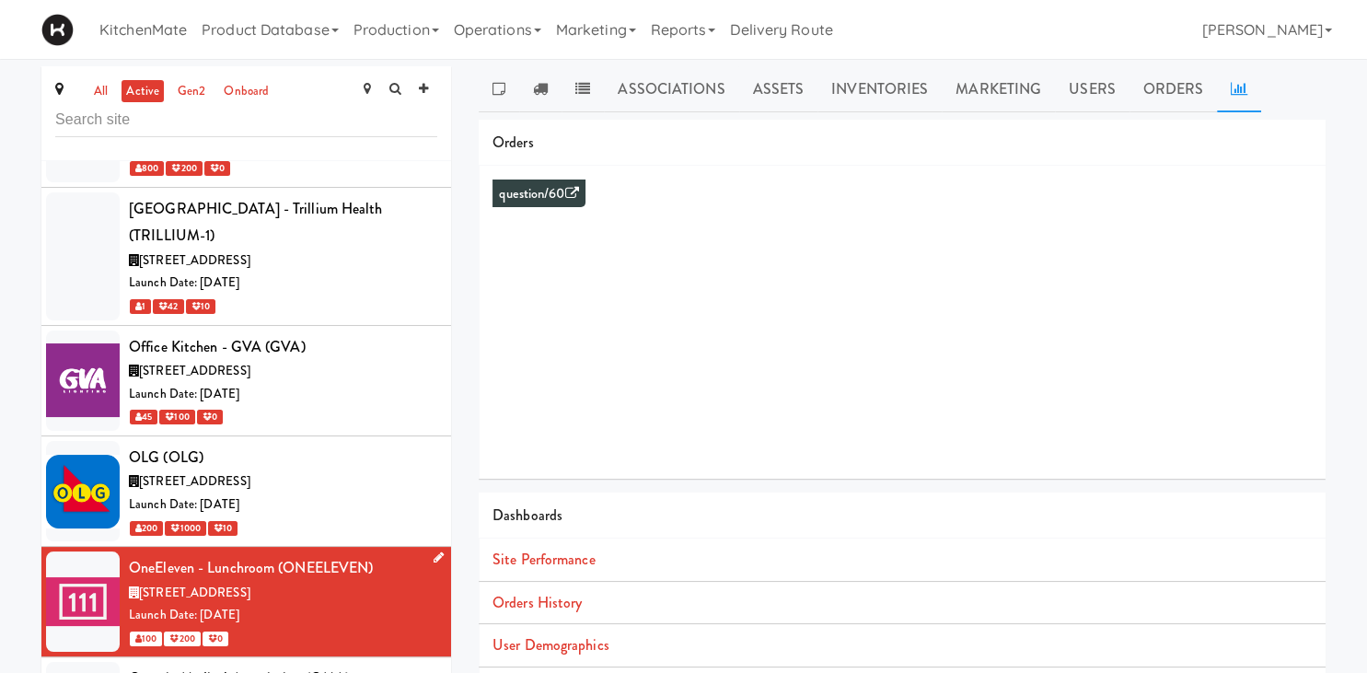
scroll to position [7932, 0]
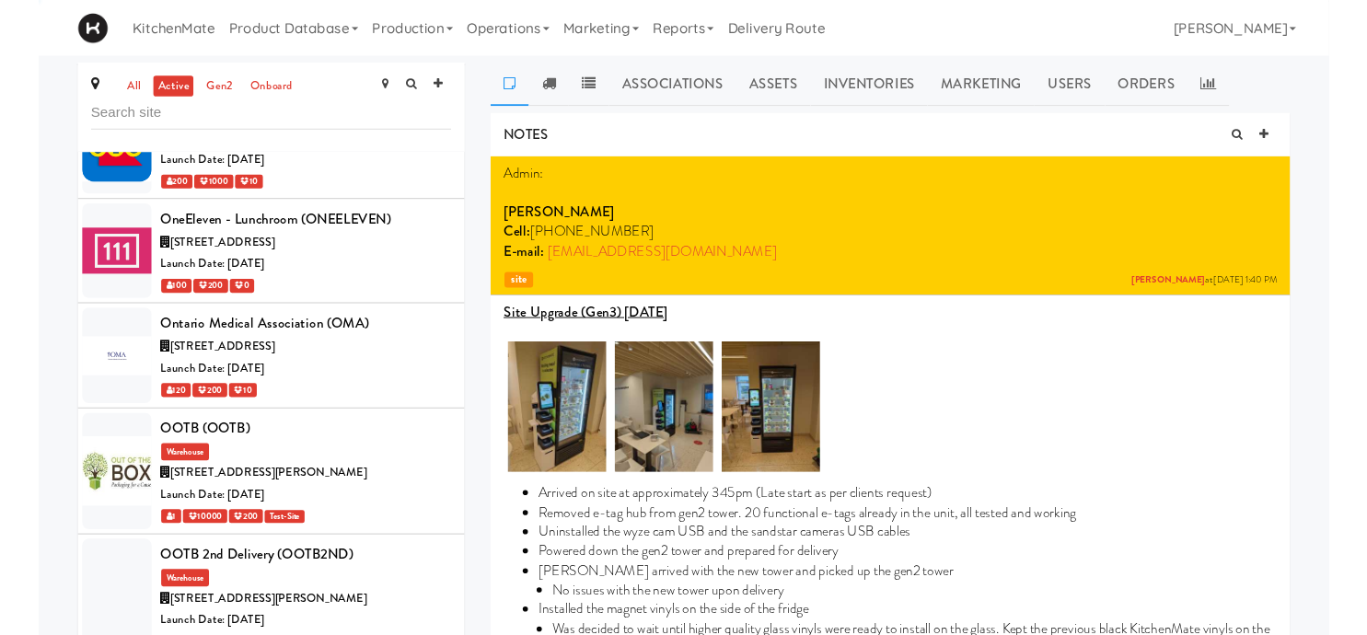
scroll to position [8338, 0]
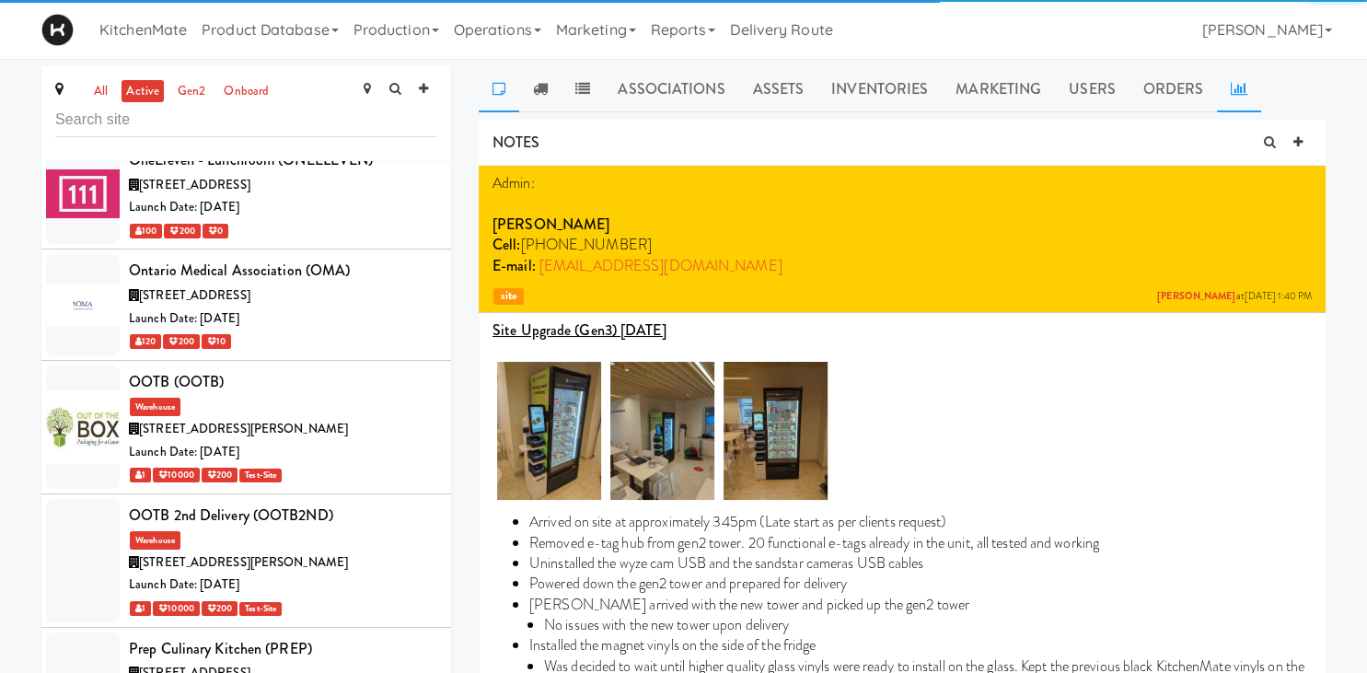
click at [1231, 87] on icon at bounding box center [1239, 88] width 17 height 15
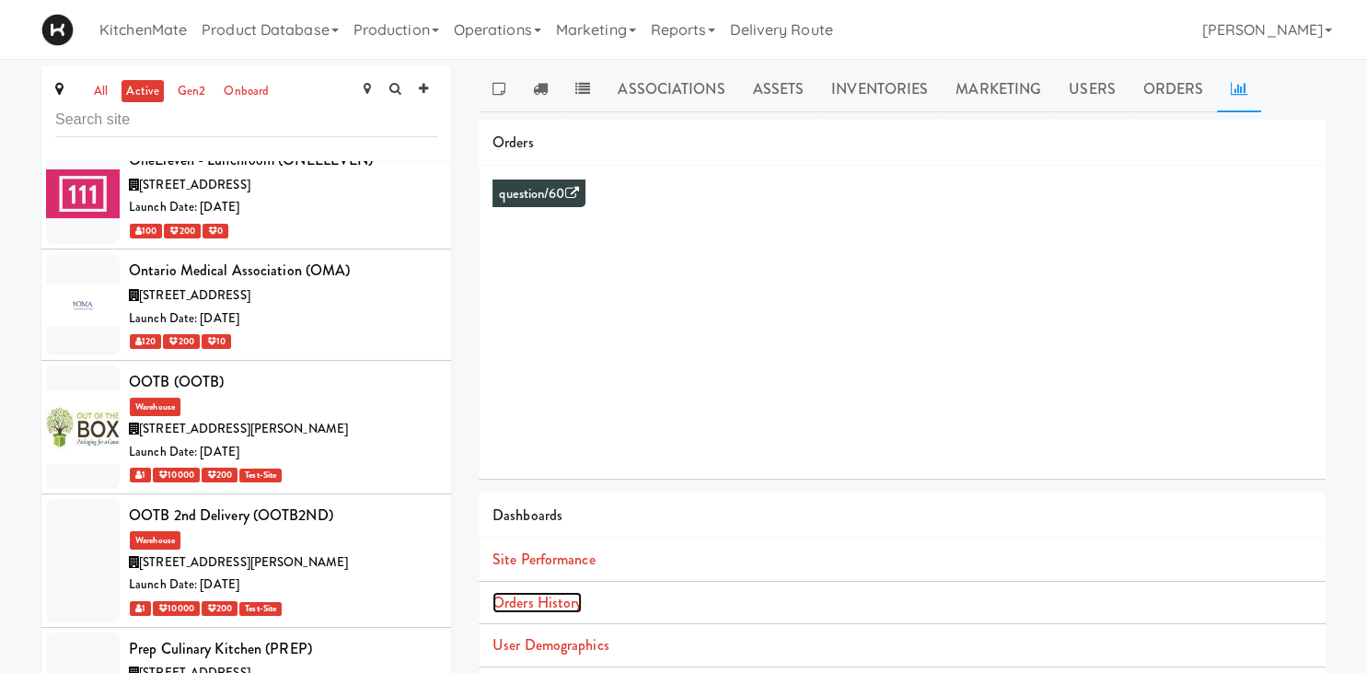
click at [536, 599] on link "Orders History" at bounding box center [536, 602] width 89 height 21
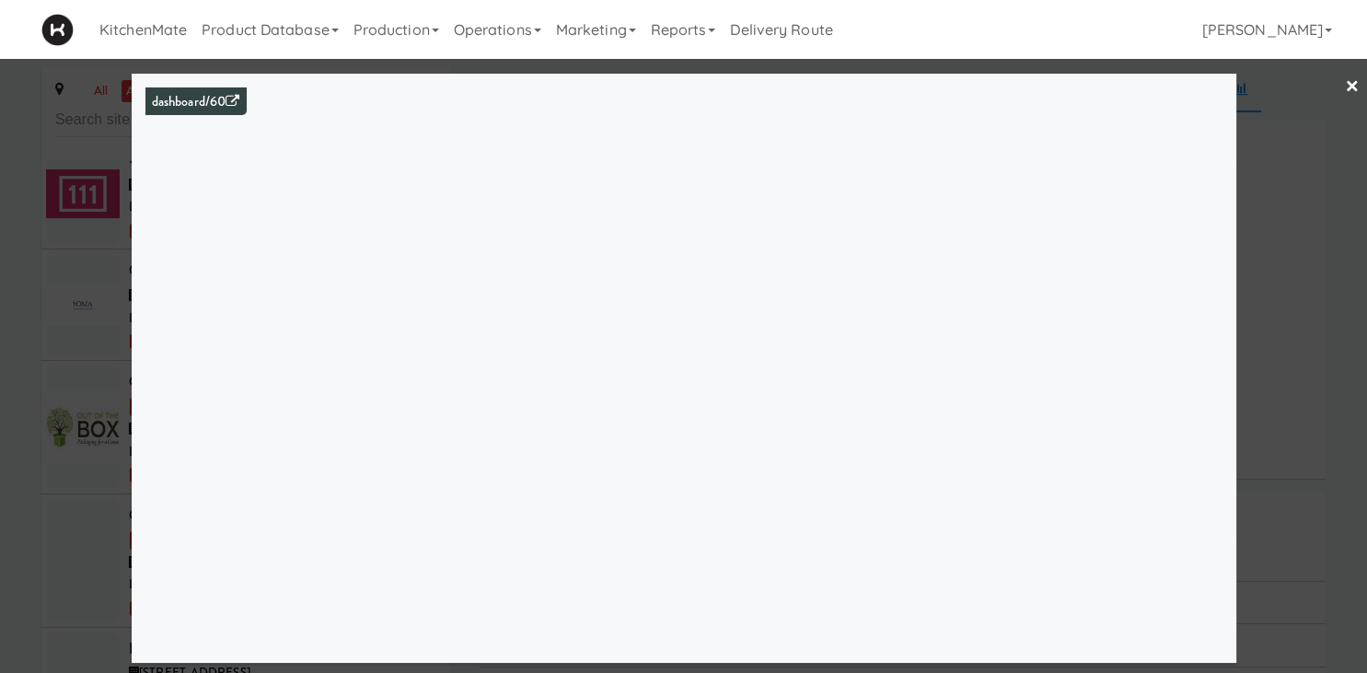
click at [98, 374] on div at bounding box center [683, 336] width 1367 height 673
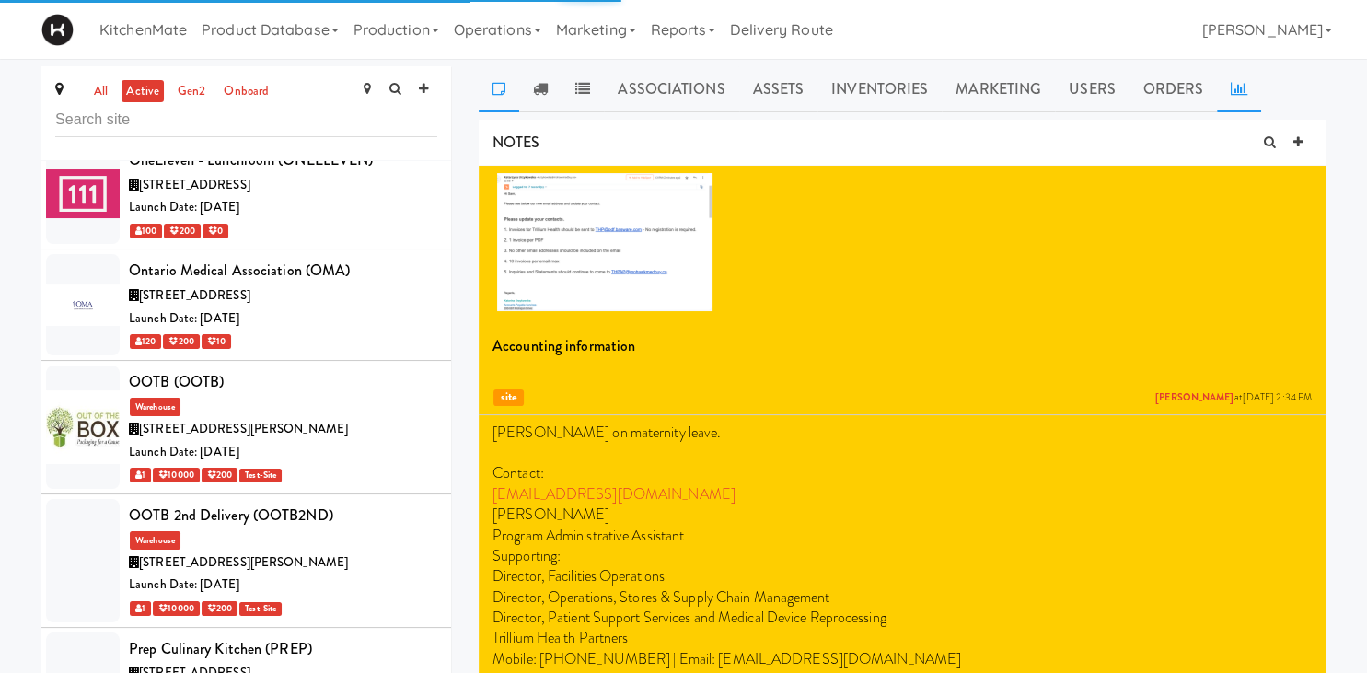
click at [1220, 91] on link at bounding box center [1239, 89] width 44 height 46
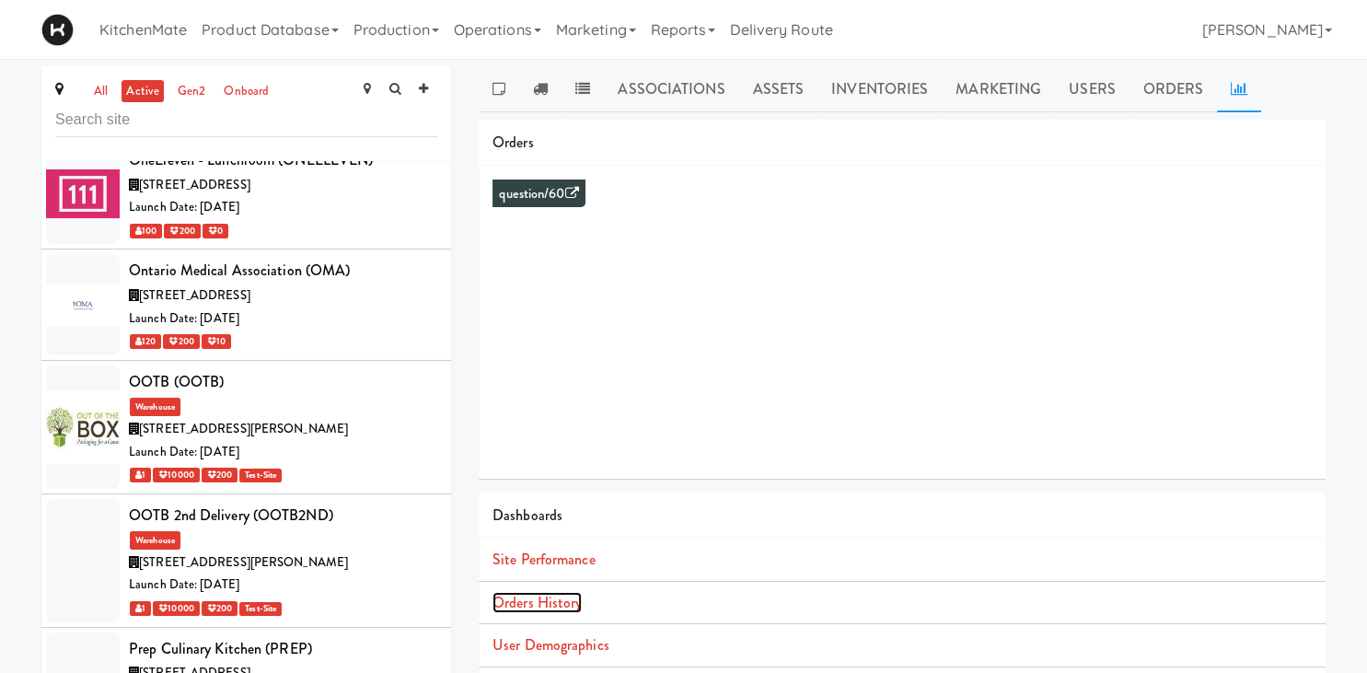
click at [568, 598] on link "Orders History" at bounding box center [536, 602] width 89 height 21
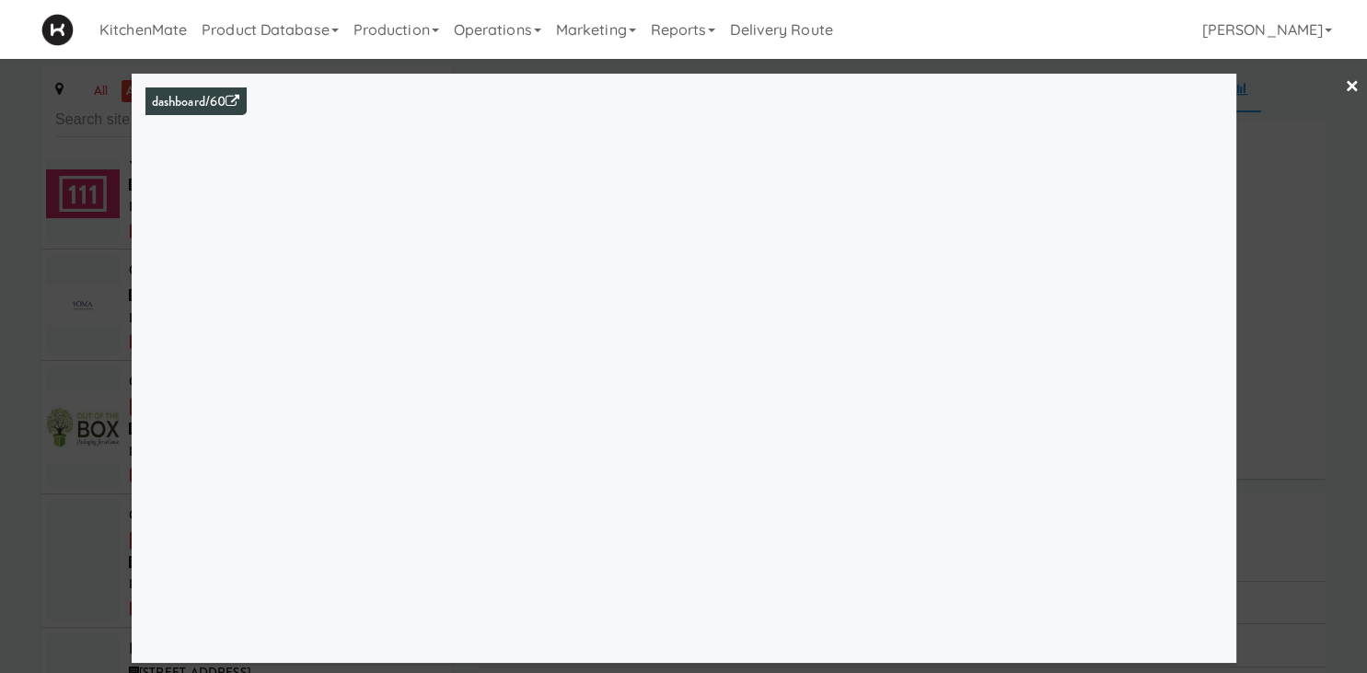
click at [112, 356] on div at bounding box center [683, 336] width 1367 height 673
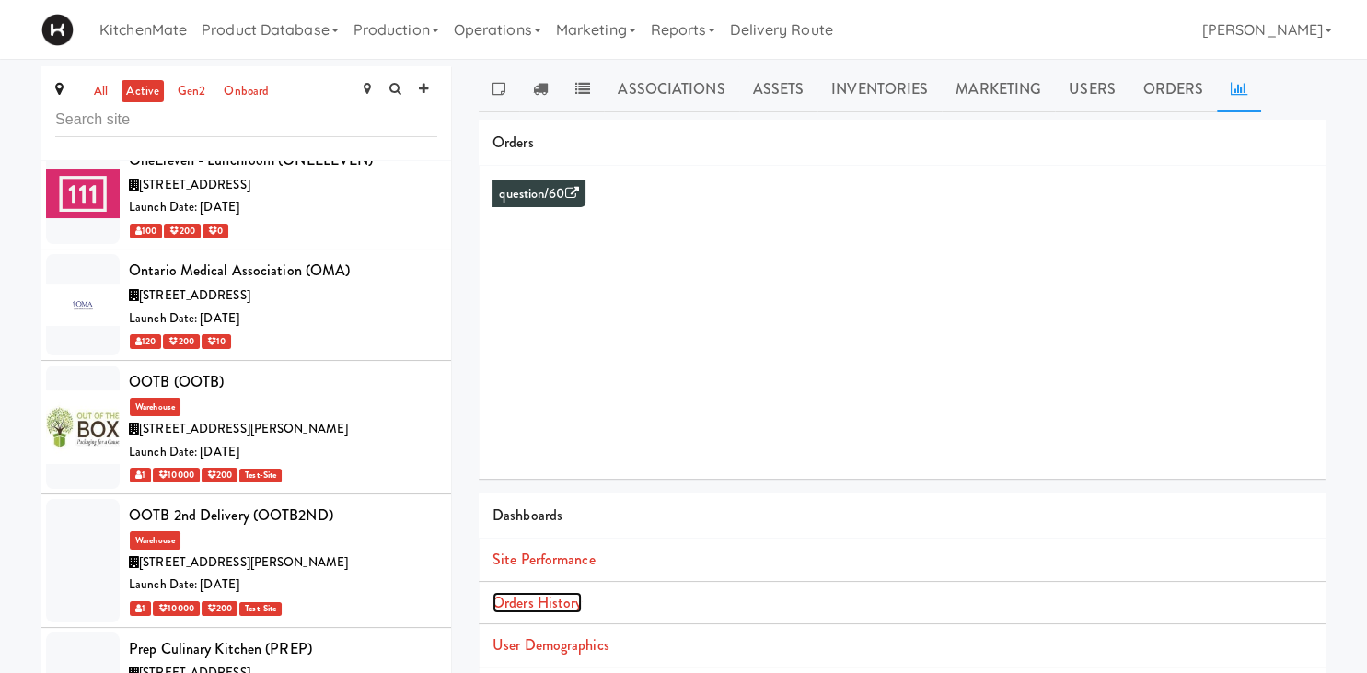
click at [548, 599] on link "Orders History" at bounding box center [536, 602] width 89 height 21
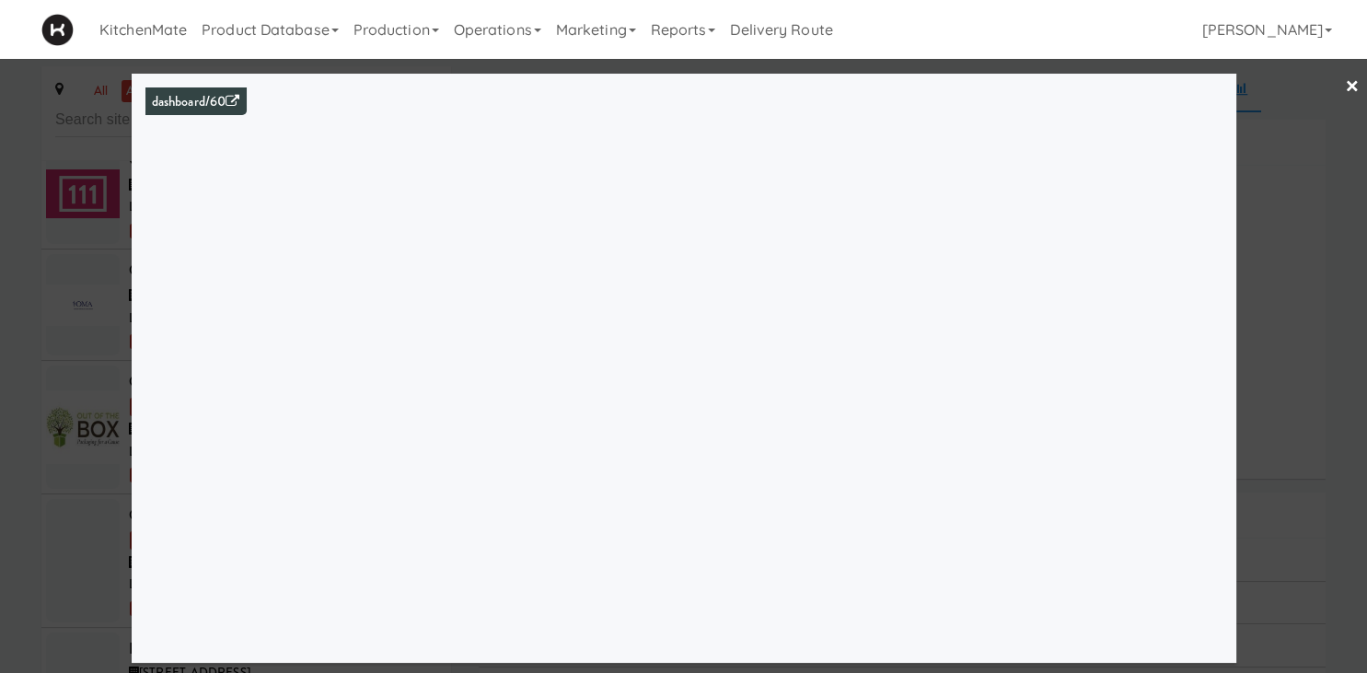
click at [44, 339] on div at bounding box center [683, 336] width 1367 height 673
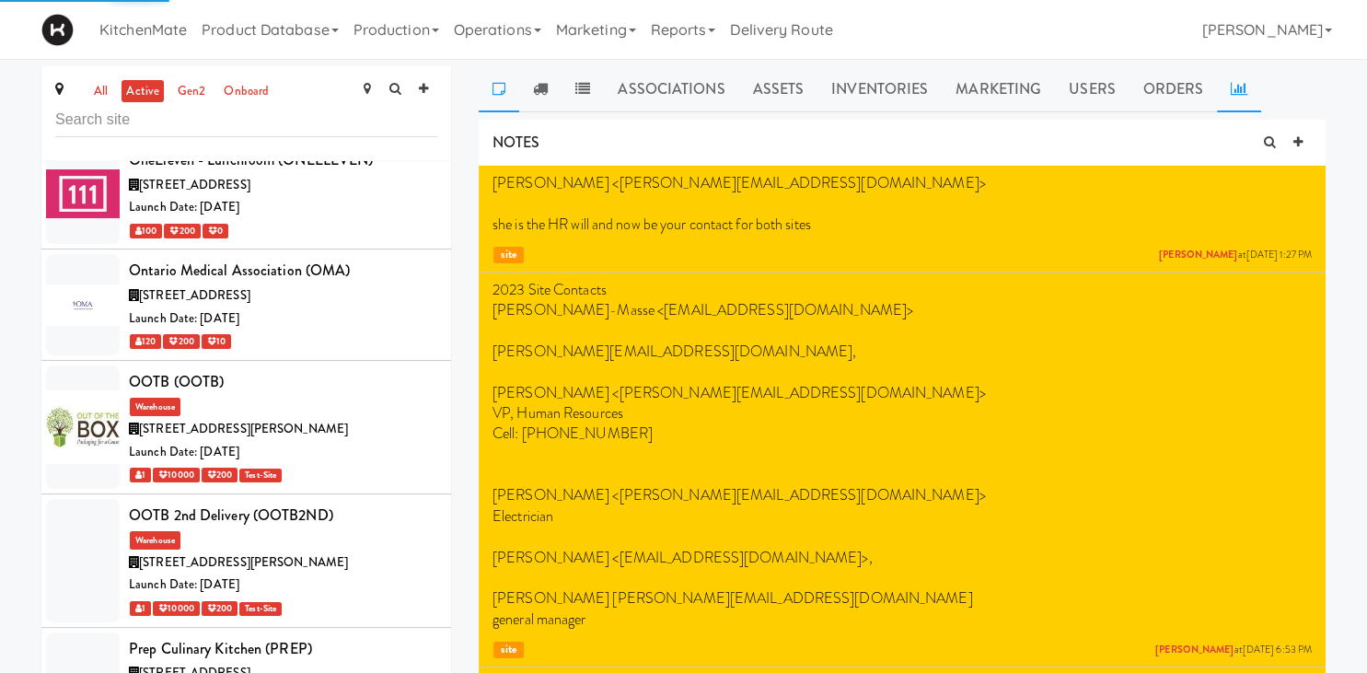
click at [1231, 80] on link at bounding box center [1239, 89] width 44 height 46
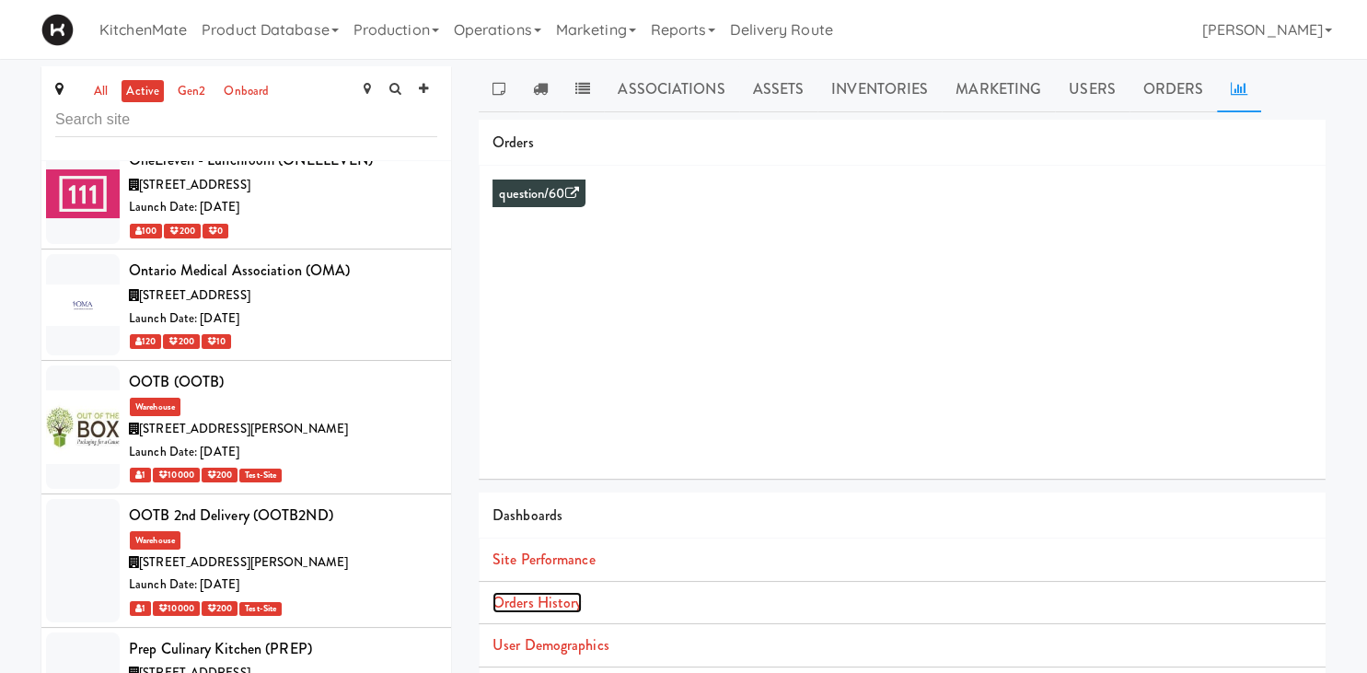
click at [562, 609] on link "Orders History" at bounding box center [536, 602] width 89 height 21
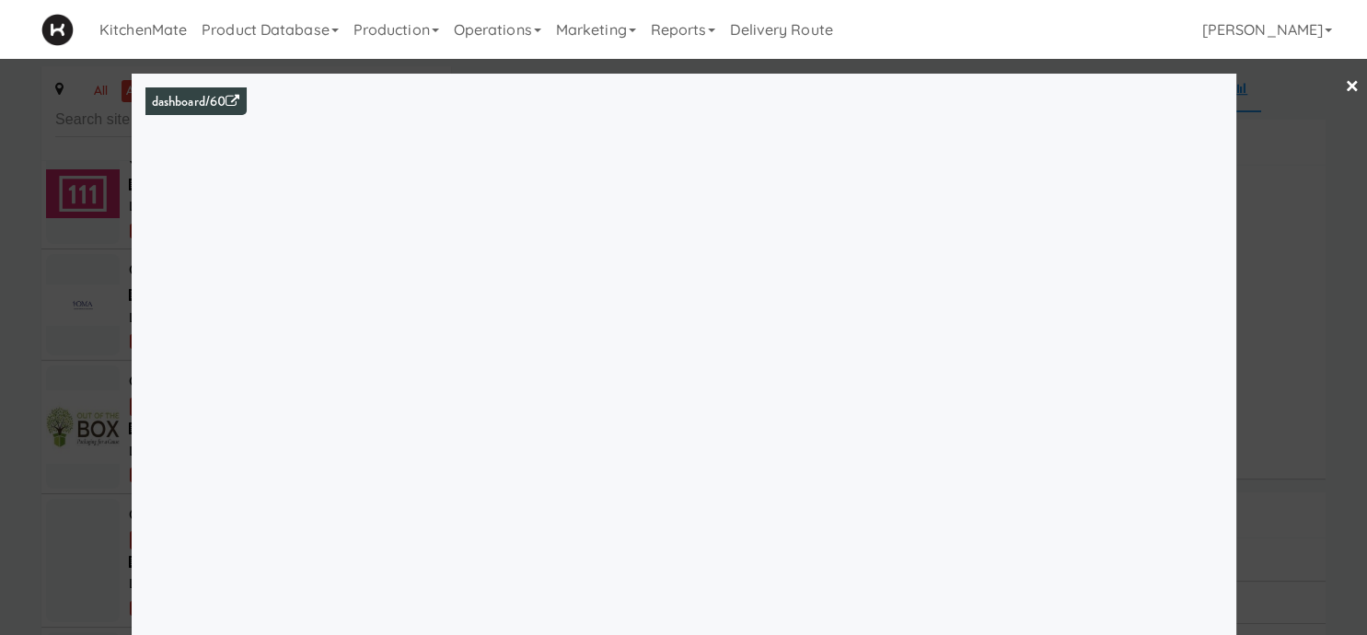
click at [43, 363] on div at bounding box center [683, 317] width 1367 height 635
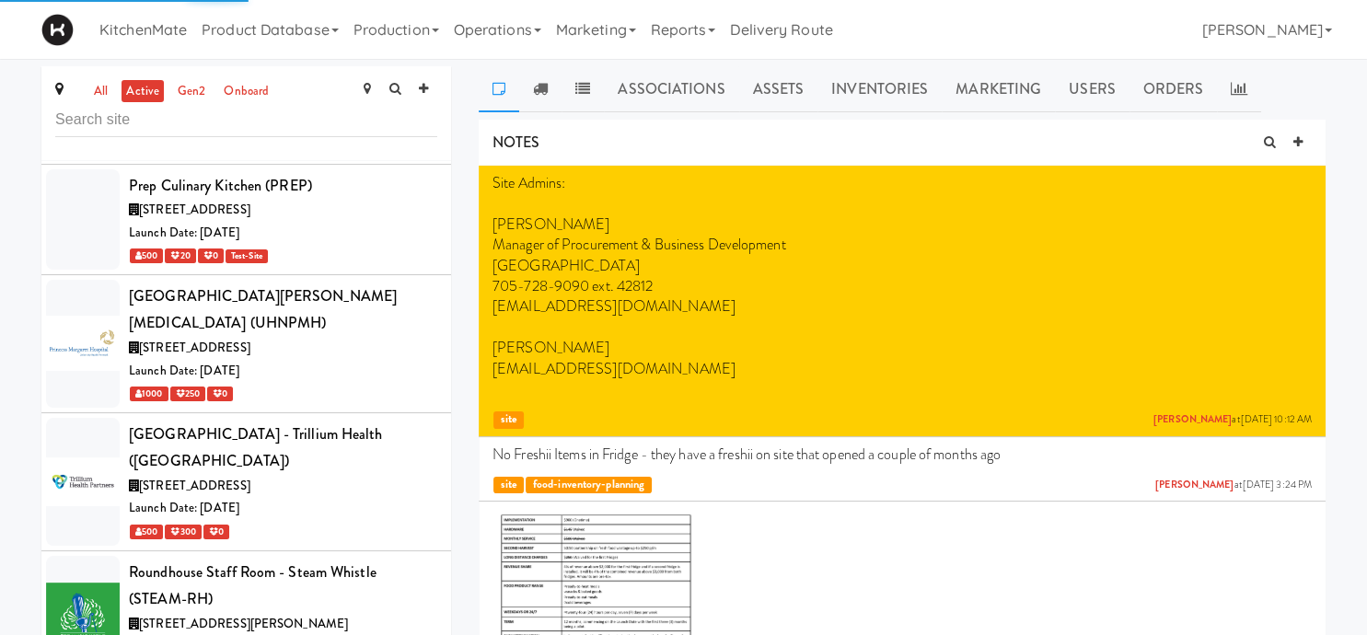
scroll to position [8876, 0]
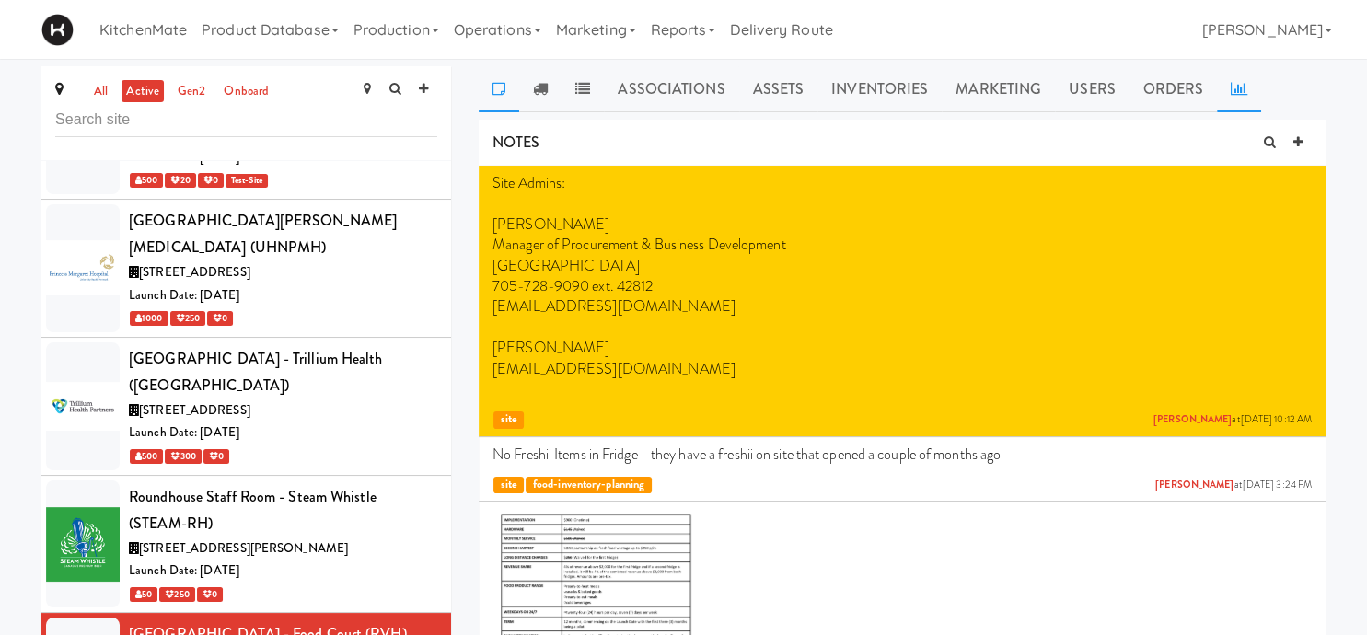
click at [1241, 91] on icon at bounding box center [1239, 88] width 17 height 15
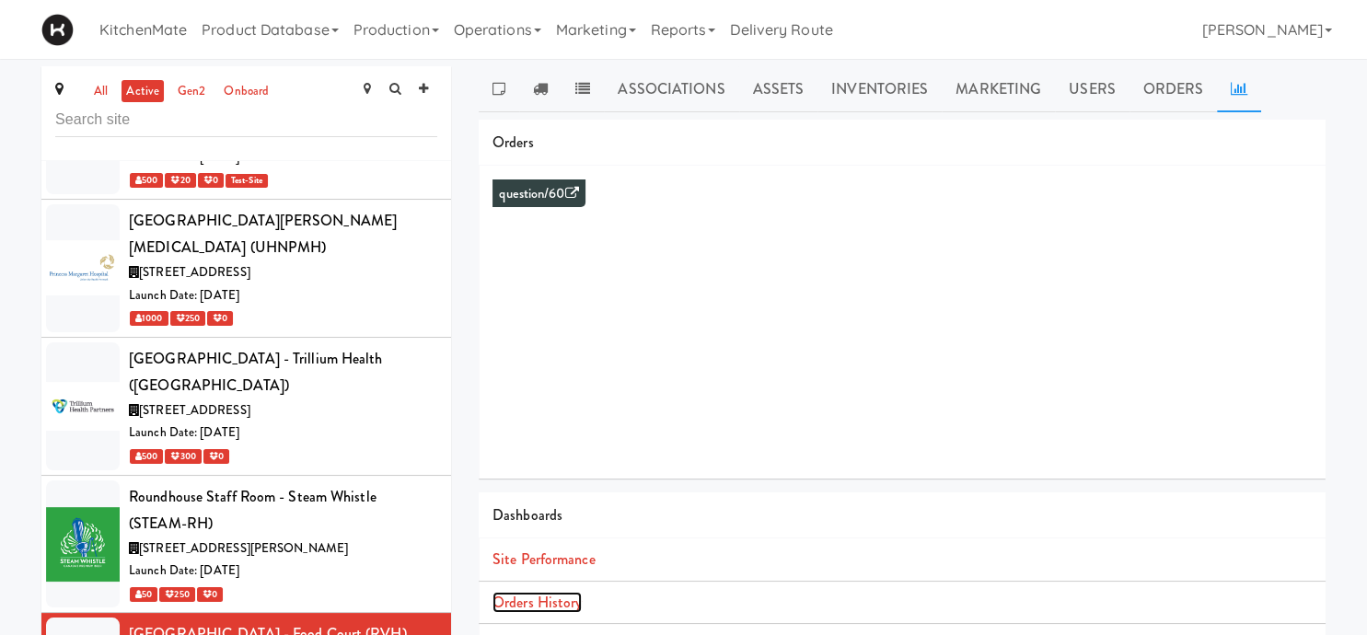
click at [562, 603] on link "Orders History" at bounding box center [536, 602] width 89 height 21
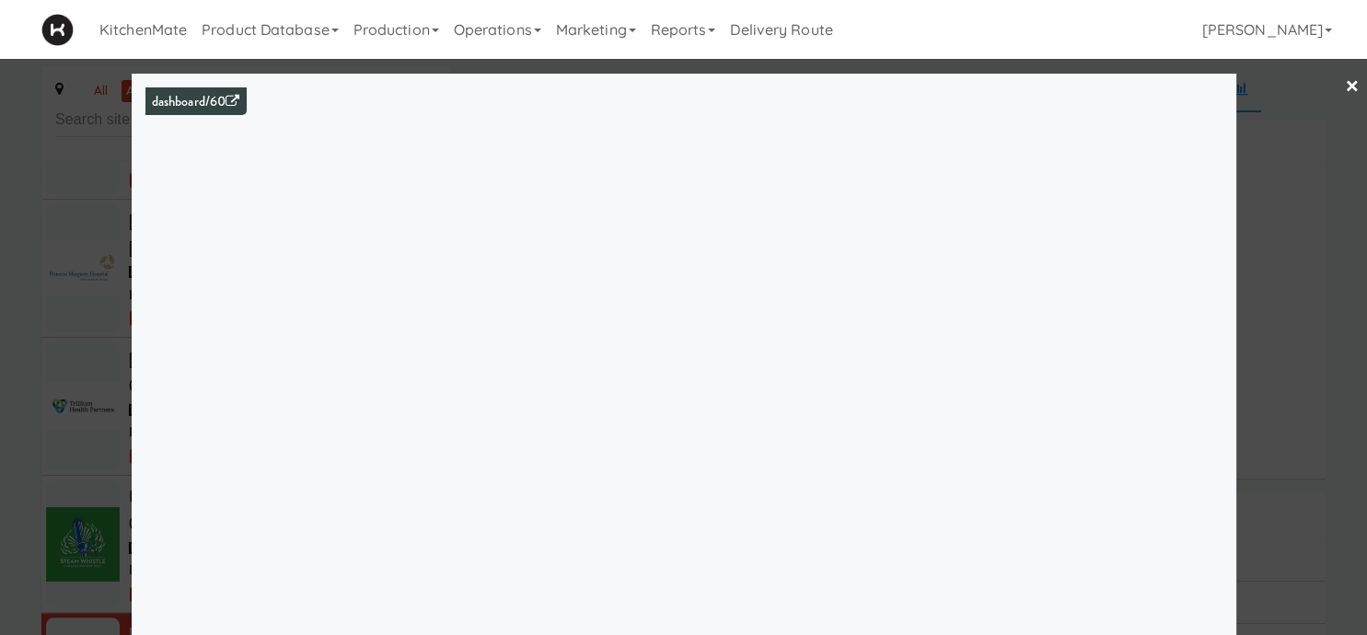
click at [6, 333] on div at bounding box center [683, 317] width 1367 height 635
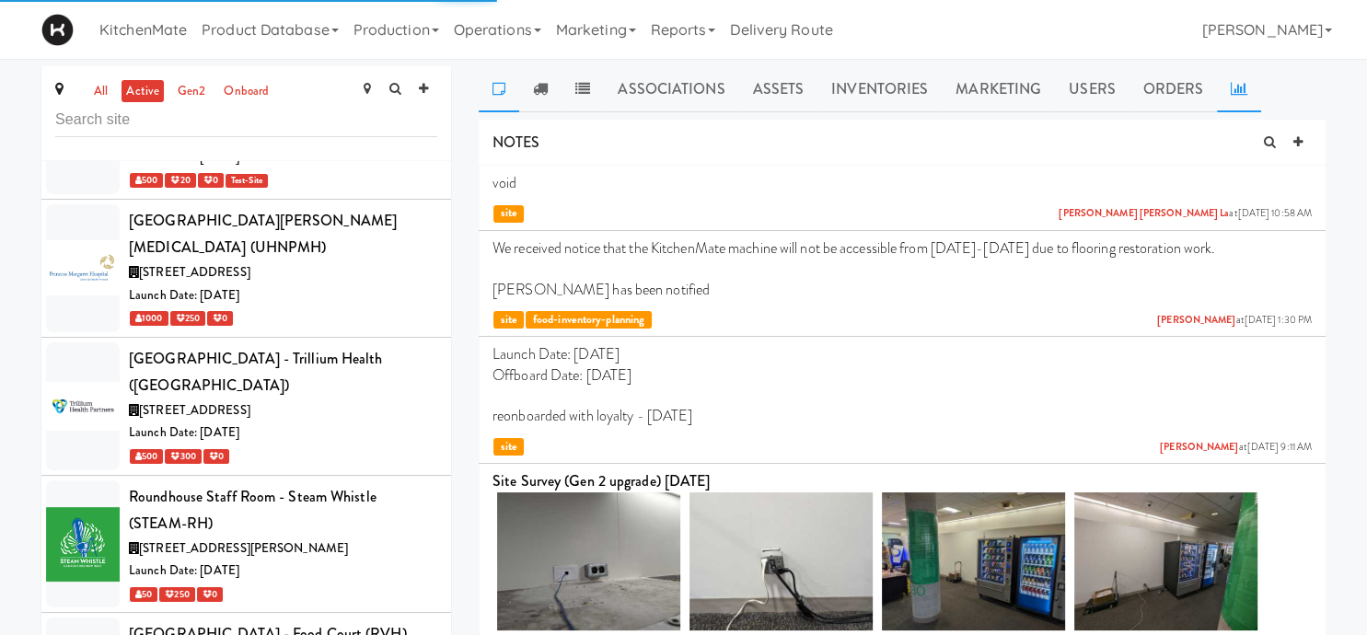
click at [1243, 72] on link at bounding box center [1239, 89] width 44 height 46
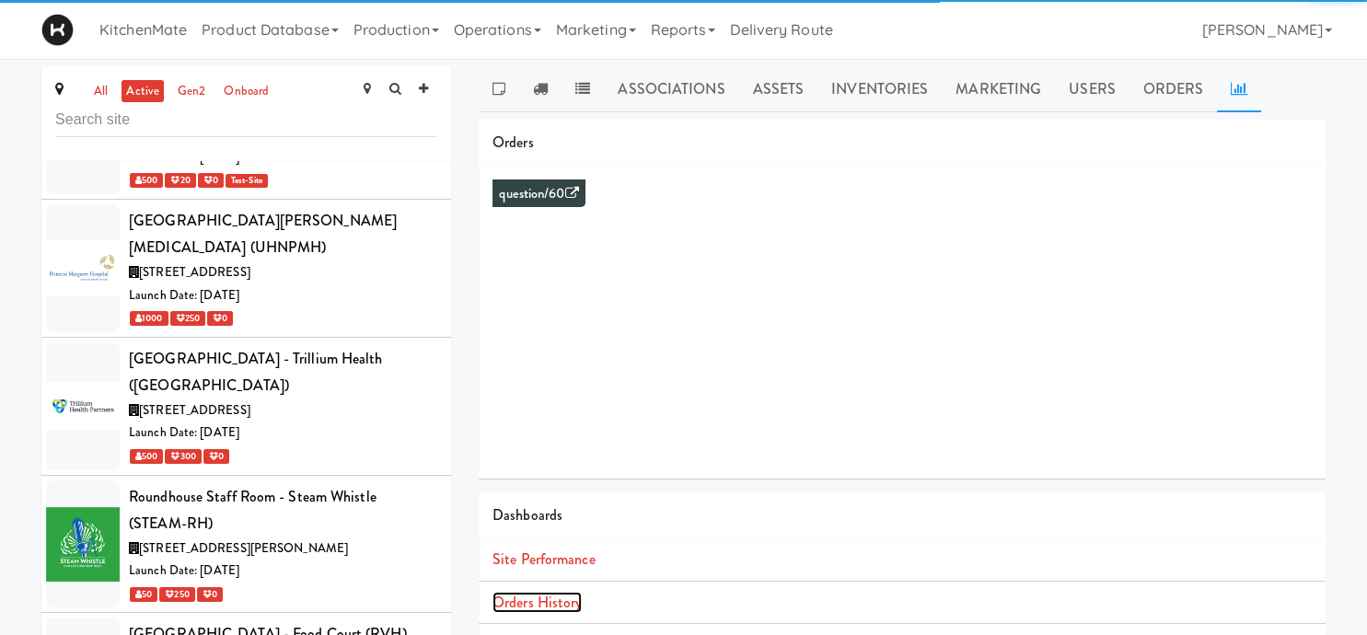
click at [563, 606] on link "Orders History" at bounding box center [536, 602] width 89 height 21
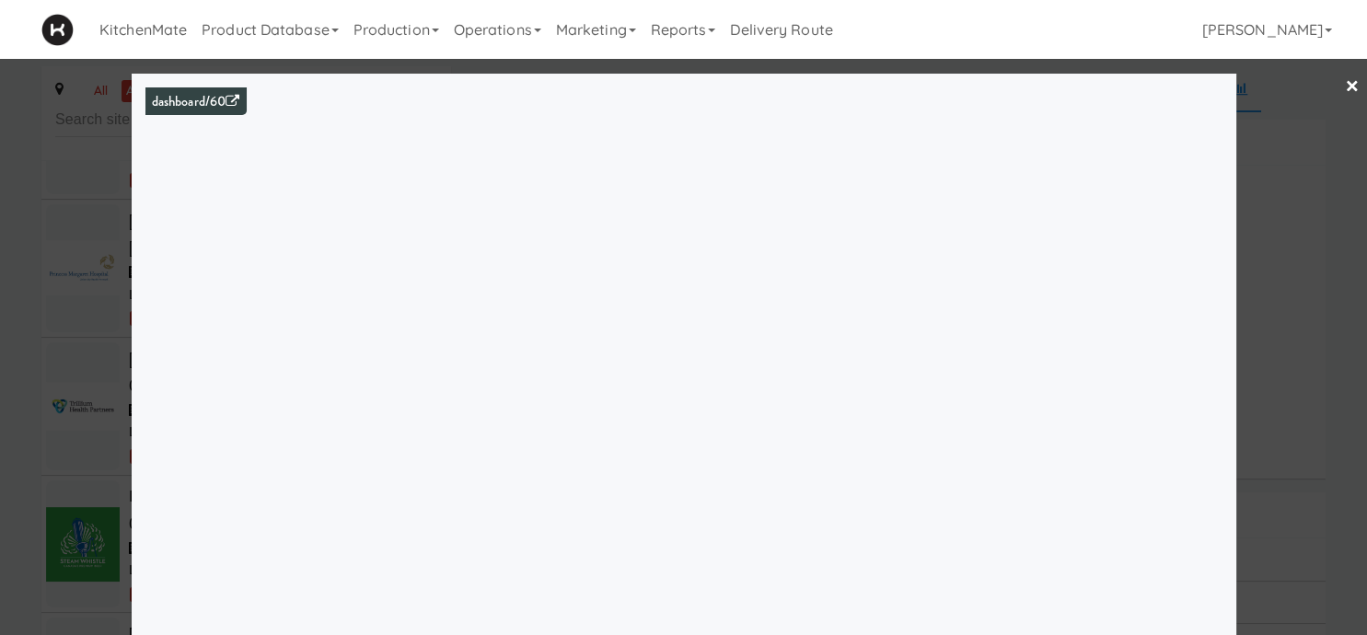
click at [90, 223] on div at bounding box center [683, 317] width 1367 height 635
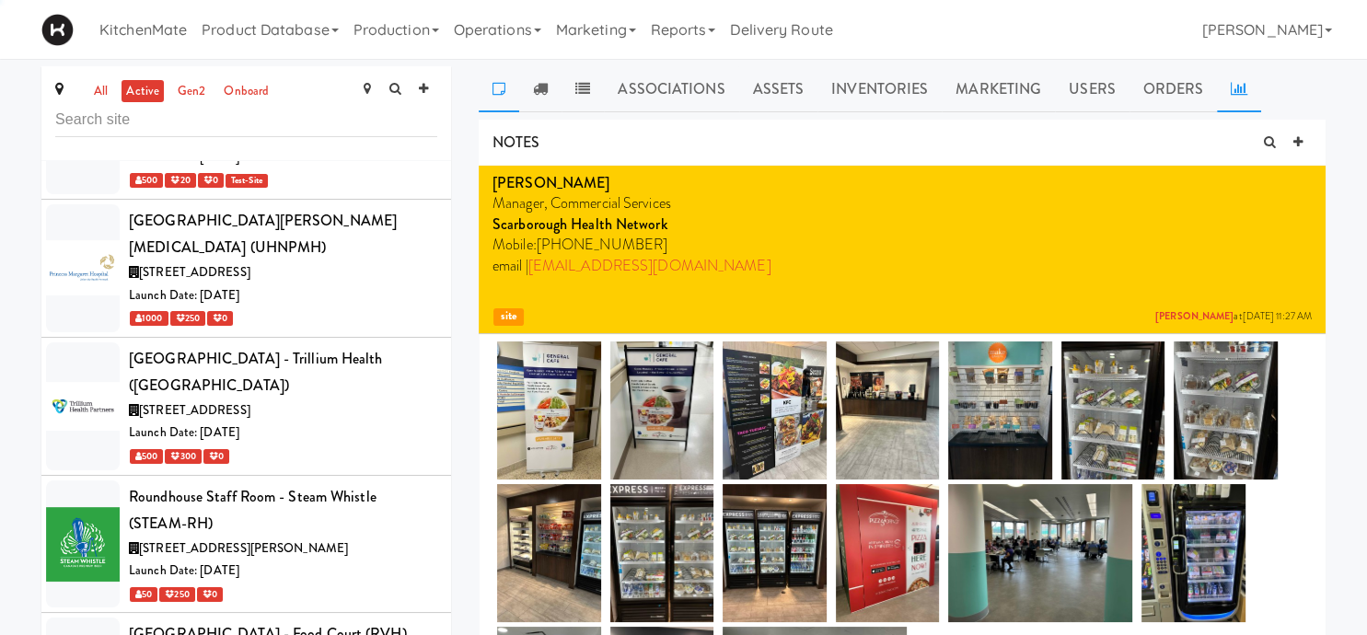
click at [1218, 90] on link at bounding box center [1239, 89] width 44 height 46
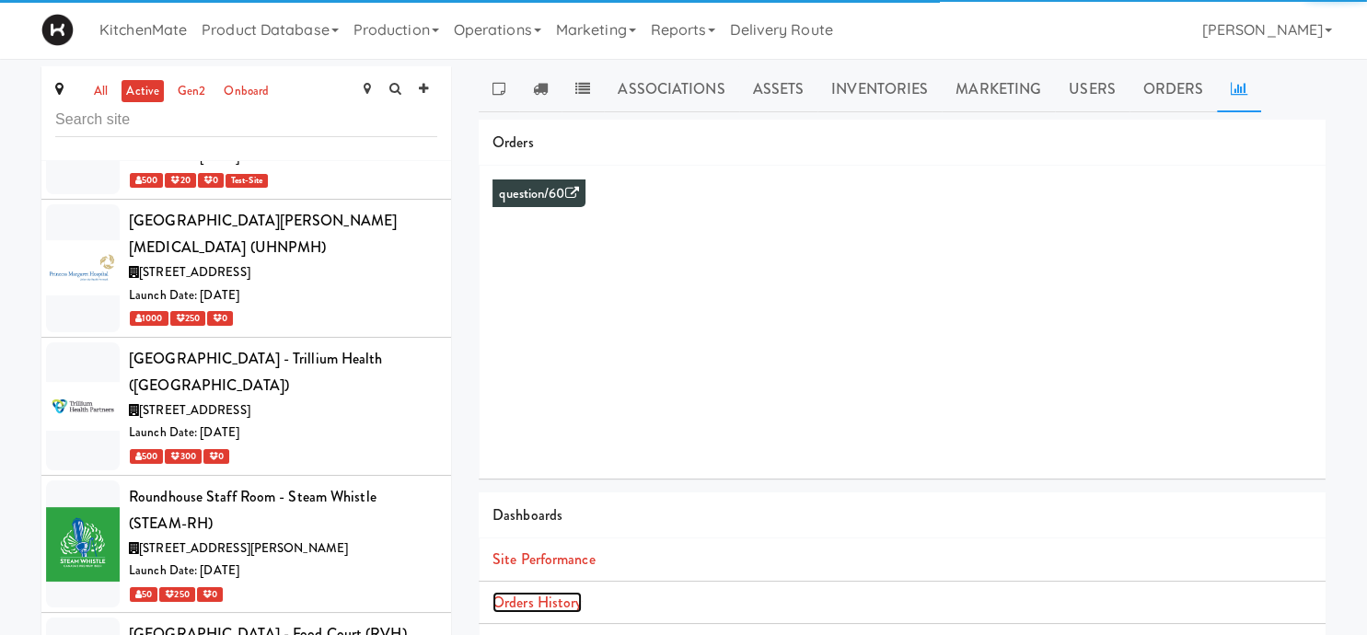
click at [528, 599] on link "Orders History" at bounding box center [536, 602] width 89 height 21
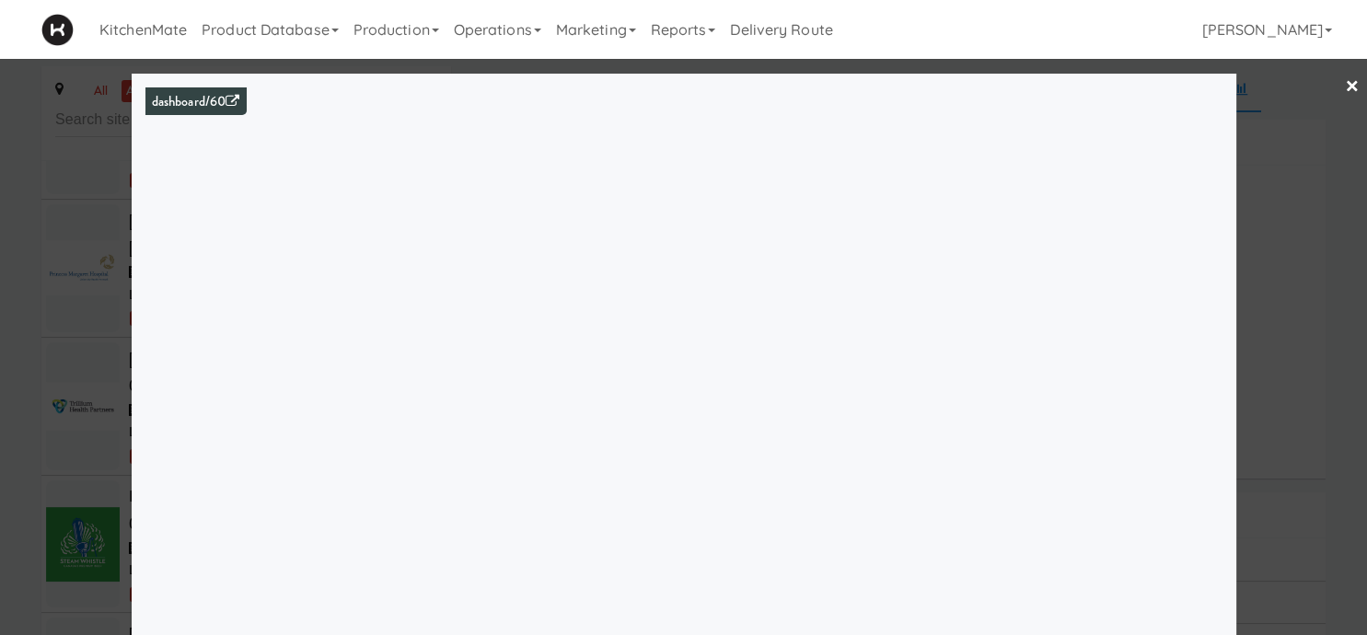
click at [101, 287] on div at bounding box center [683, 317] width 1367 height 635
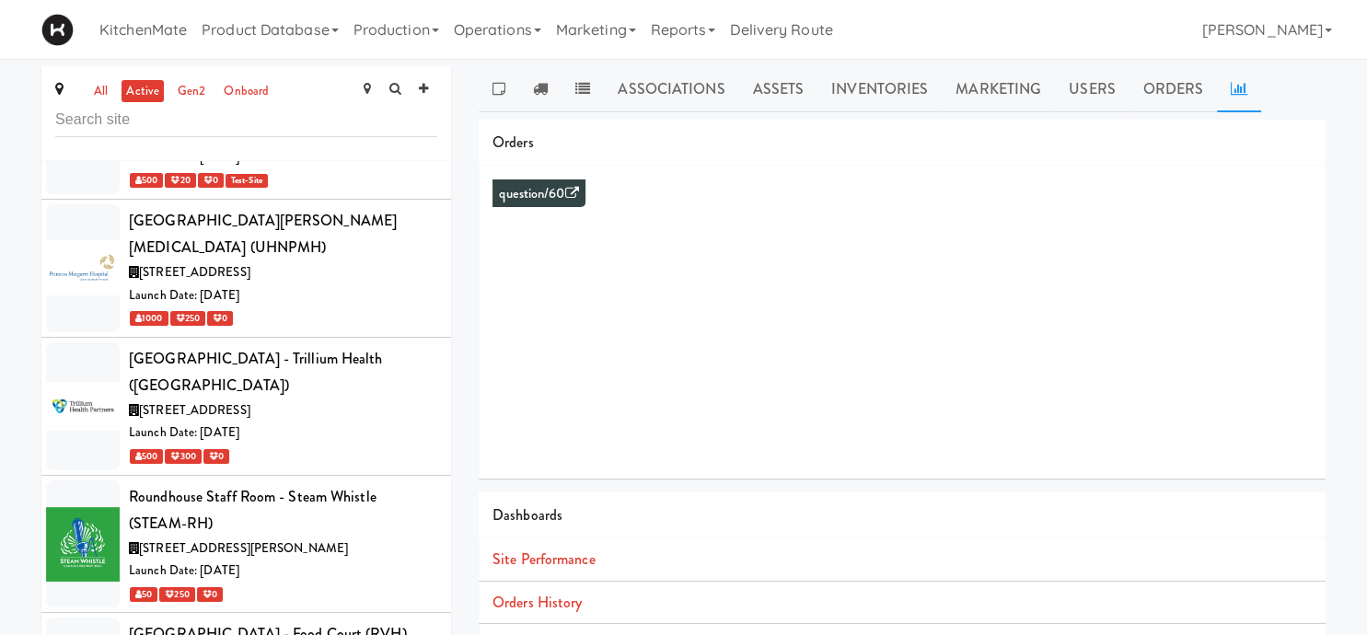
scroll to position [9023, 0]
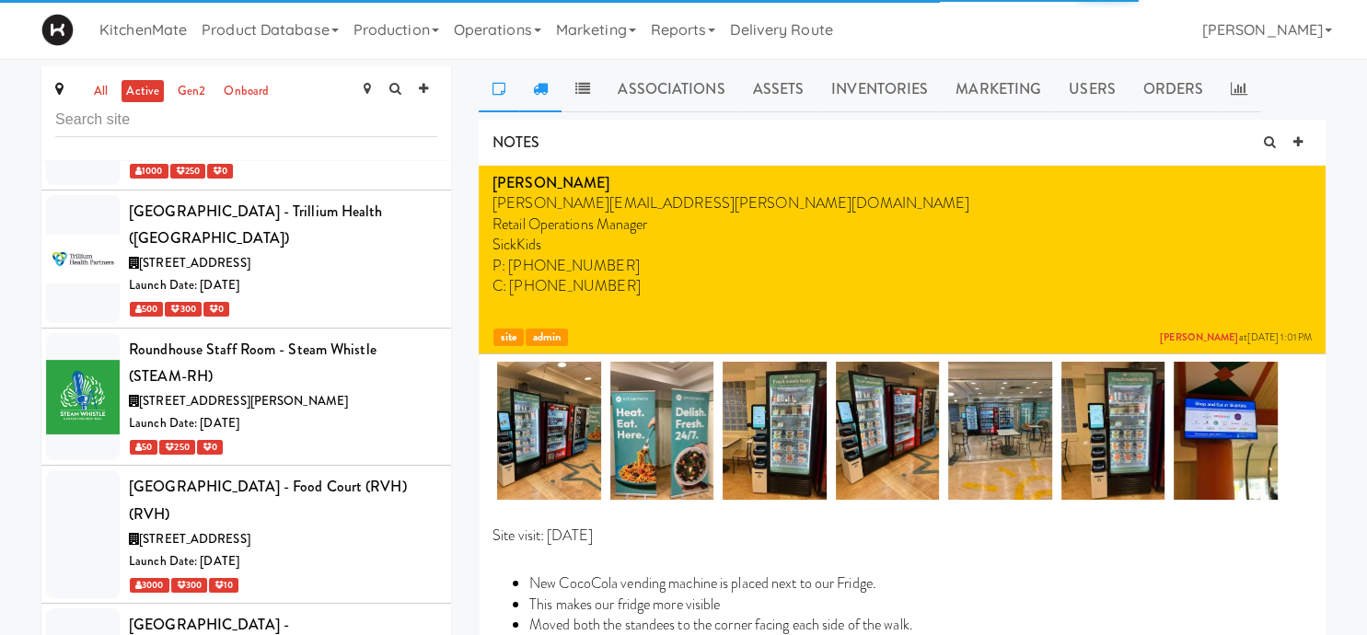
click at [546, 83] on icon at bounding box center [540, 88] width 15 height 15
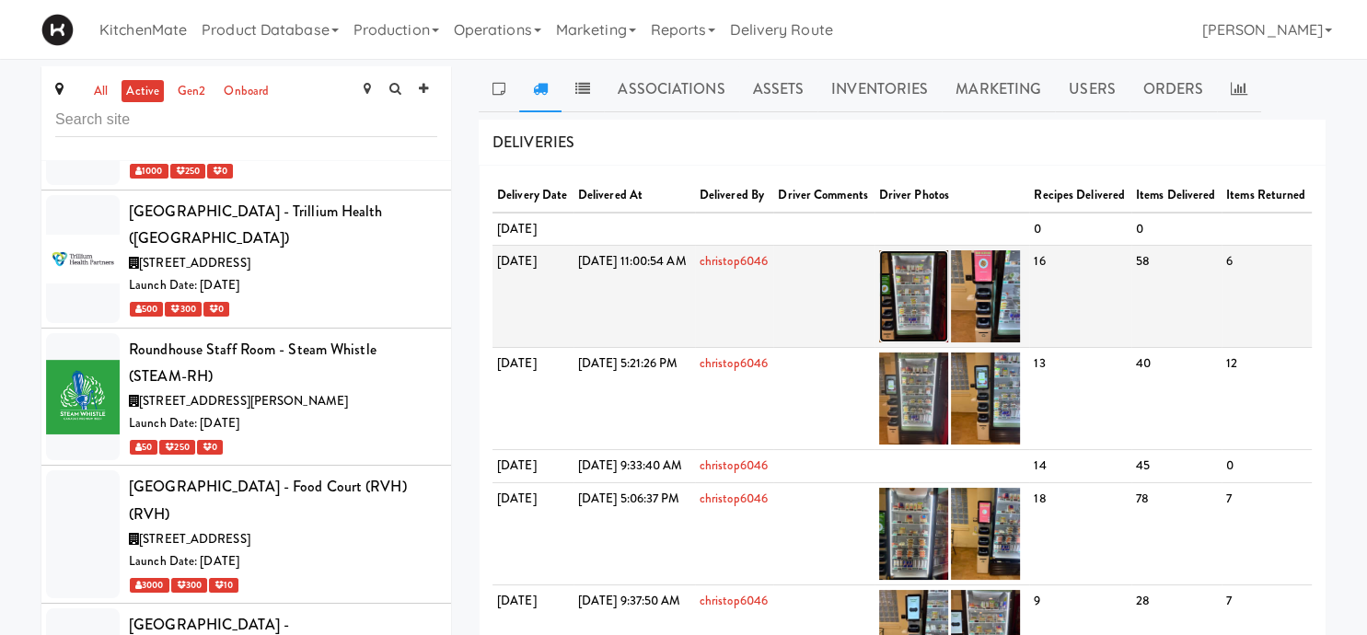
click at [948, 342] on img at bounding box center [913, 296] width 69 height 92
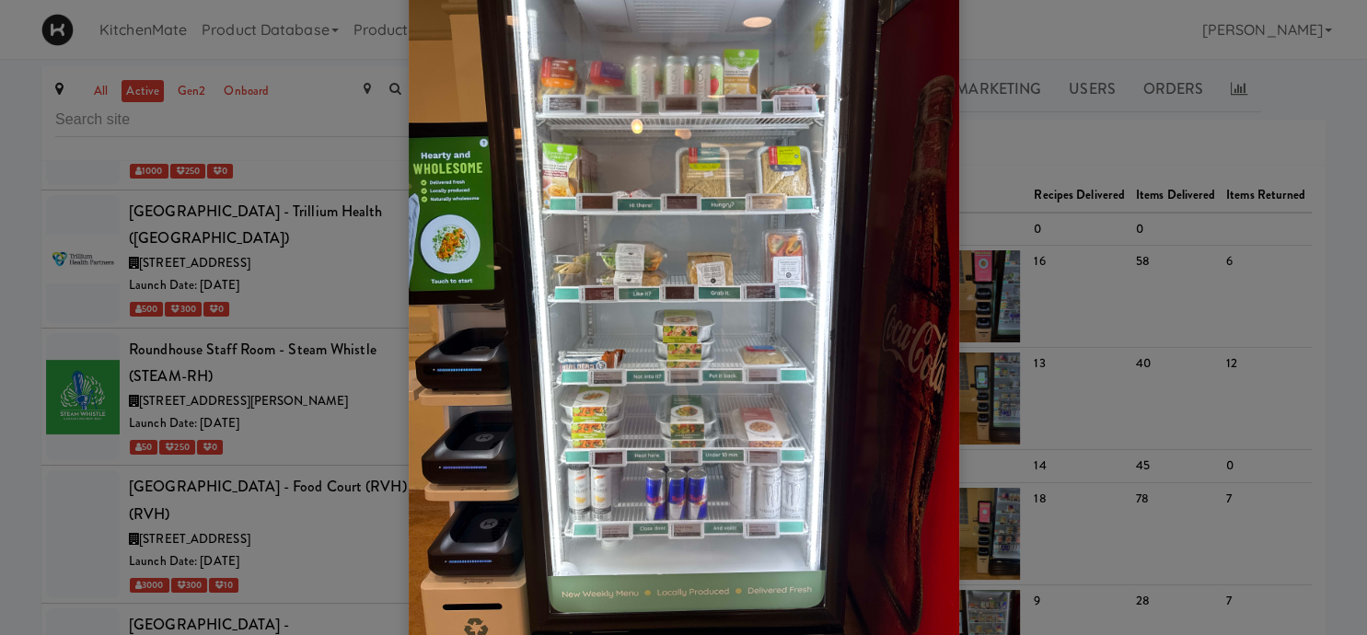
scroll to position [91, 0]
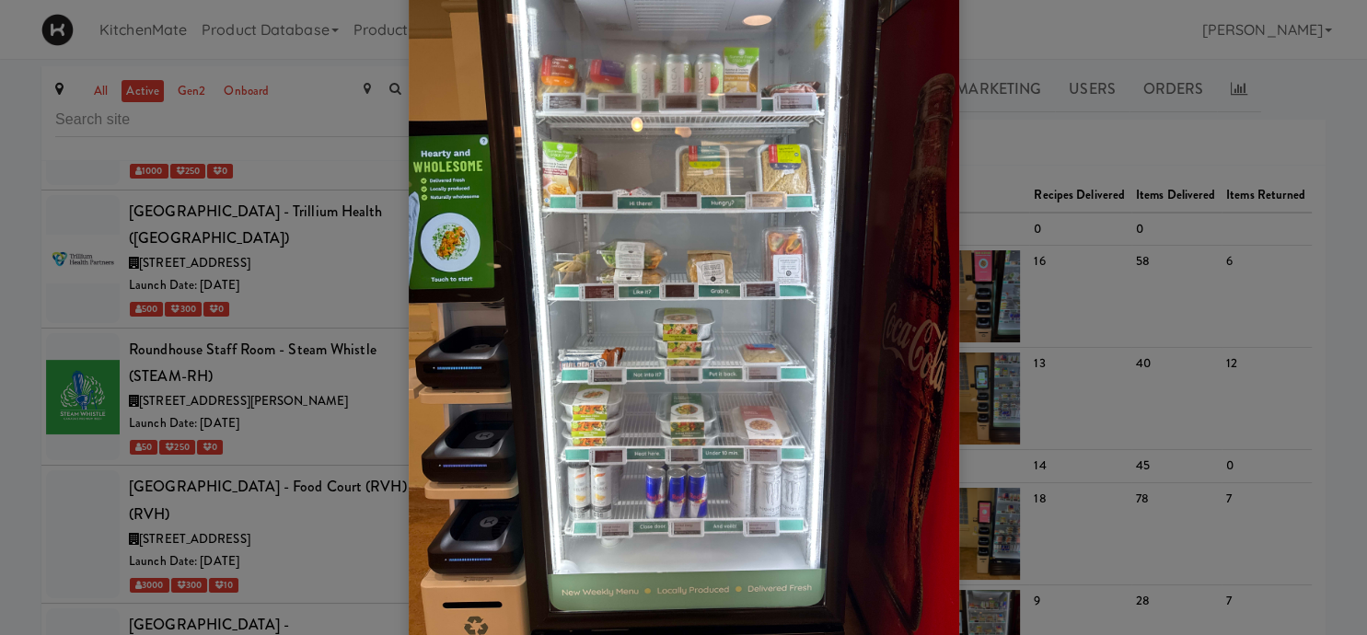
click at [293, 289] on div at bounding box center [683, 317] width 1367 height 635
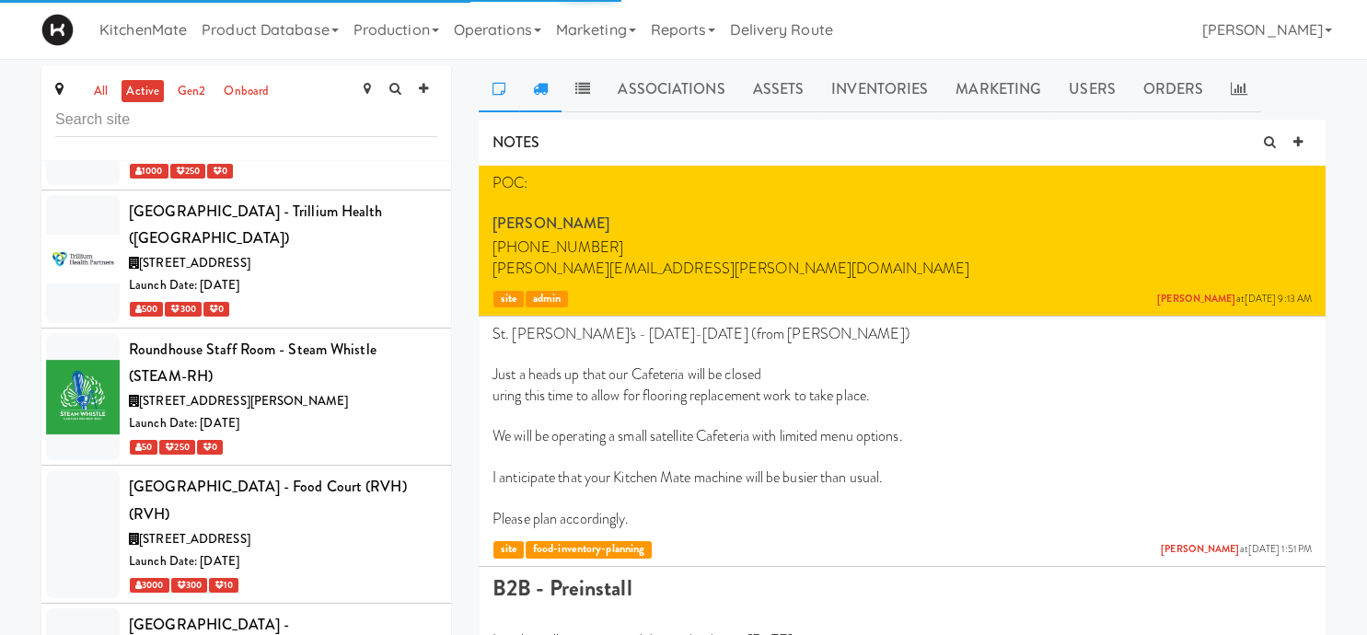
click at [546, 91] on icon at bounding box center [540, 88] width 15 height 15
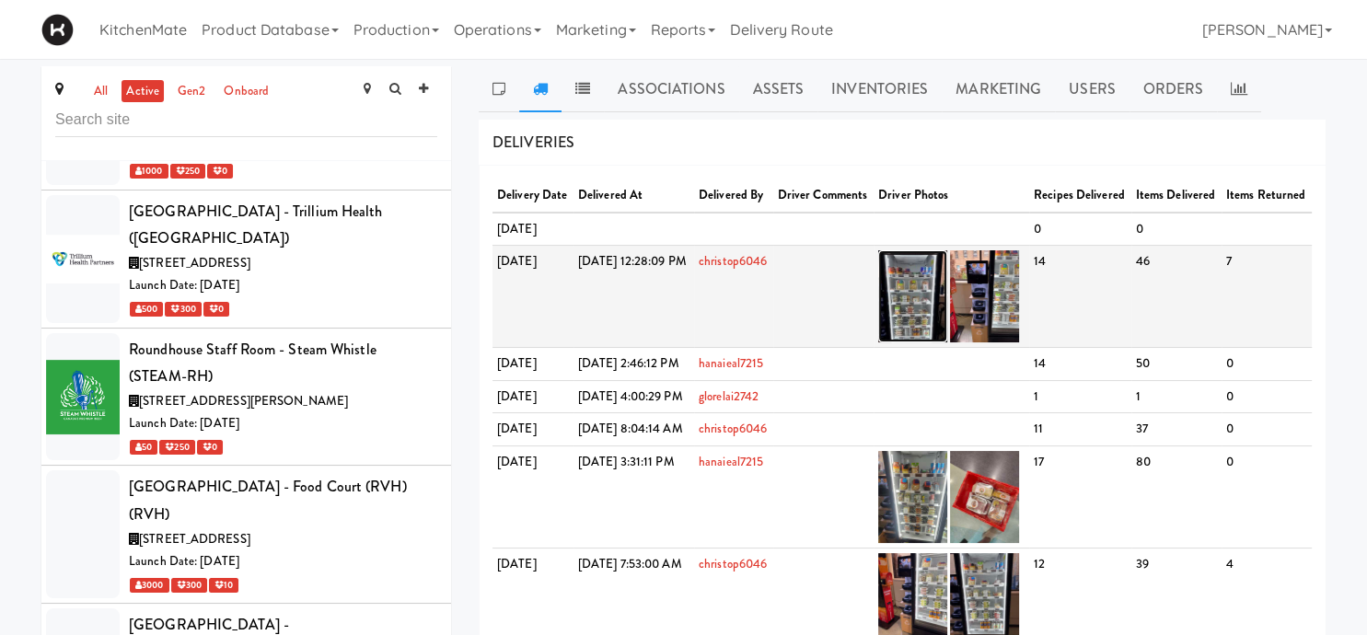
click at [947, 326] on img at bounding box center [912, 296] width 69 height 92
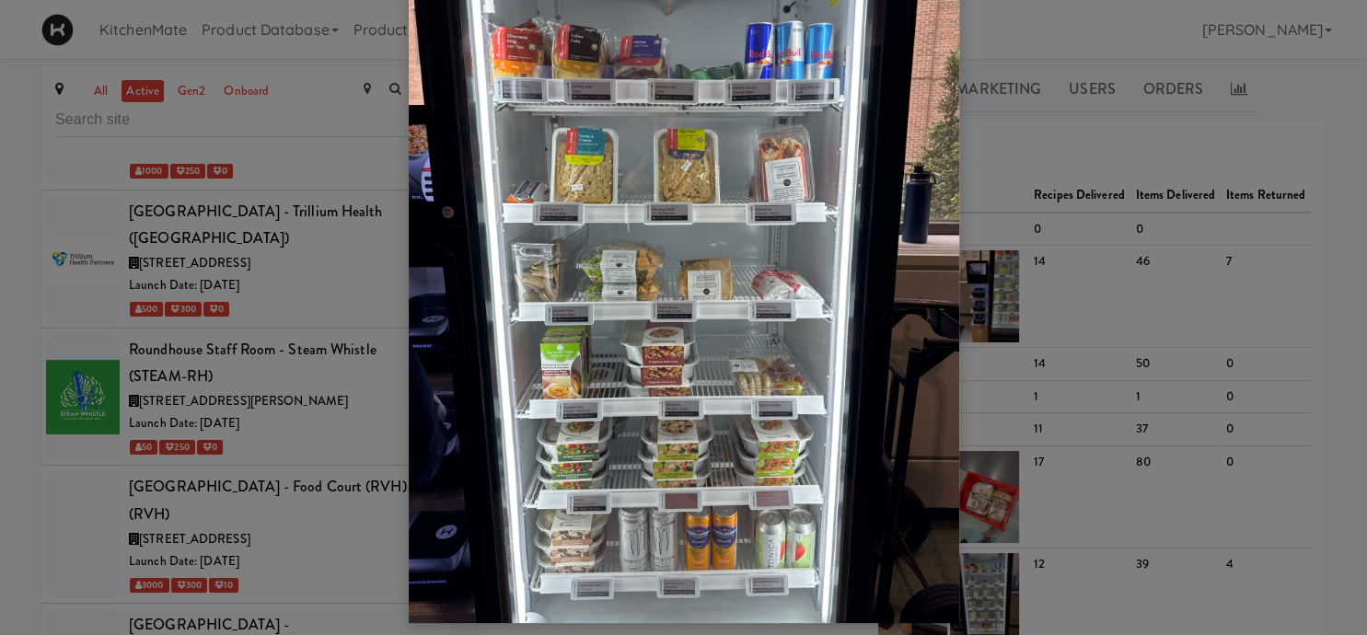
scroll to position [155, 0]
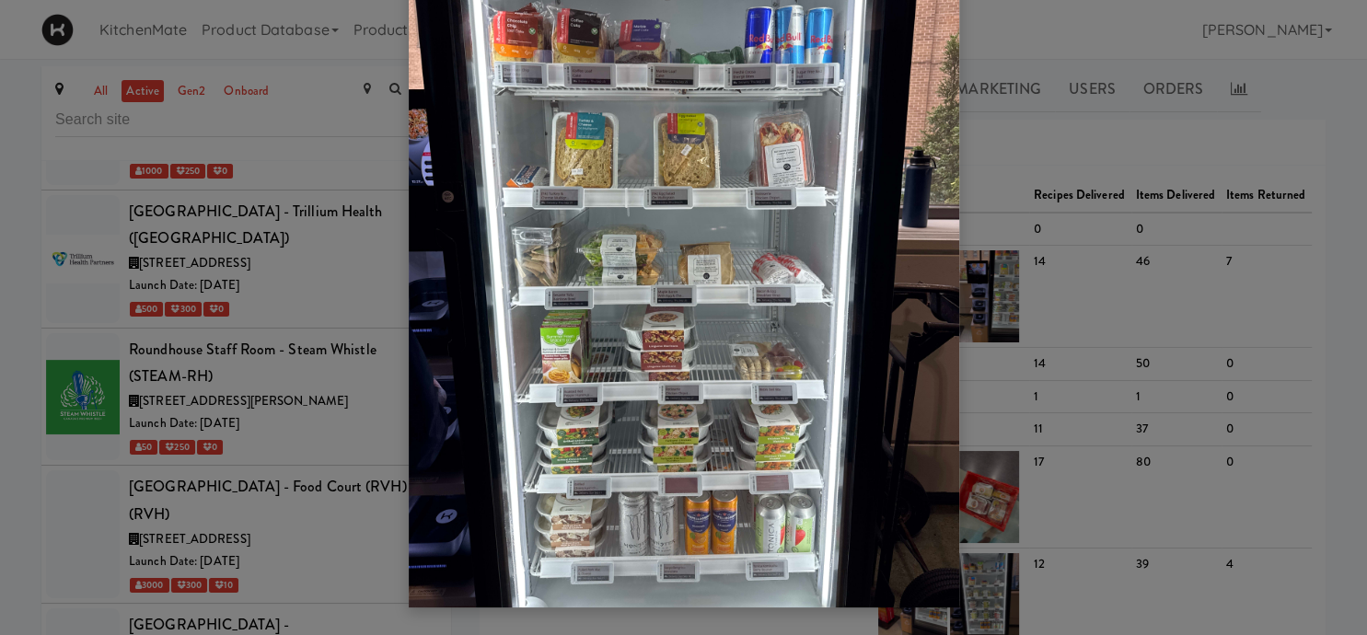
click at [79, 388] on div at bounding box center [683, 317] width 1367 height 635
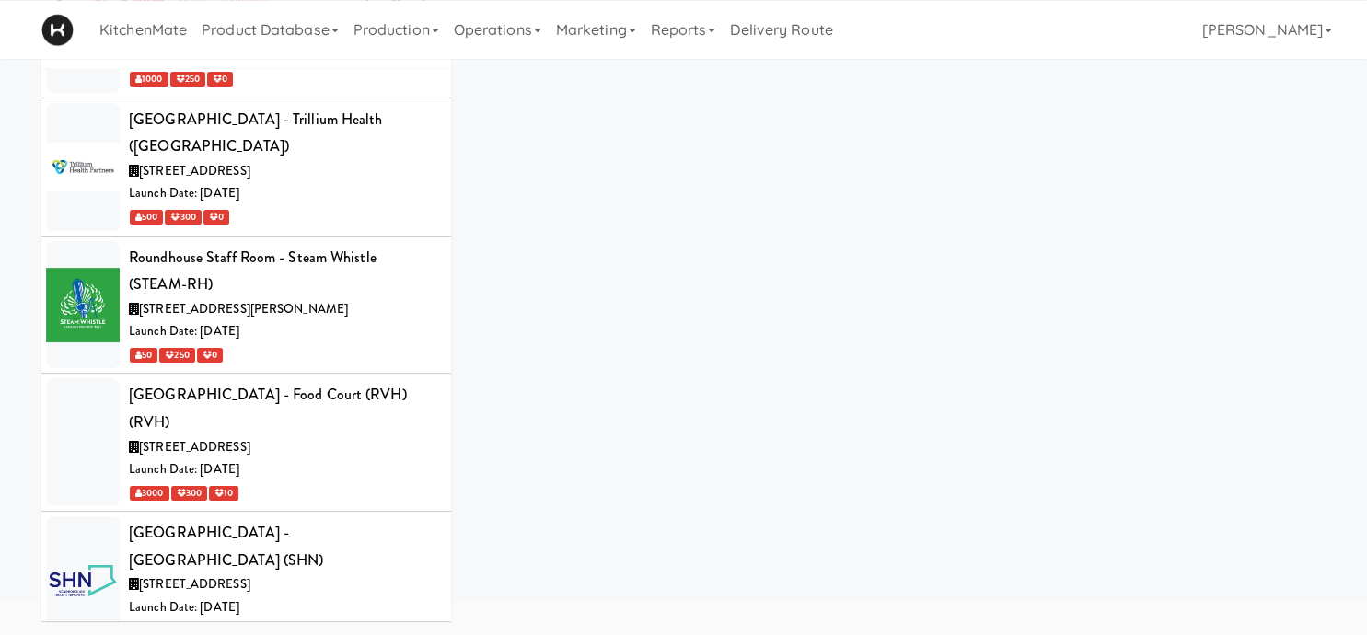
scroll to position [91, 0]
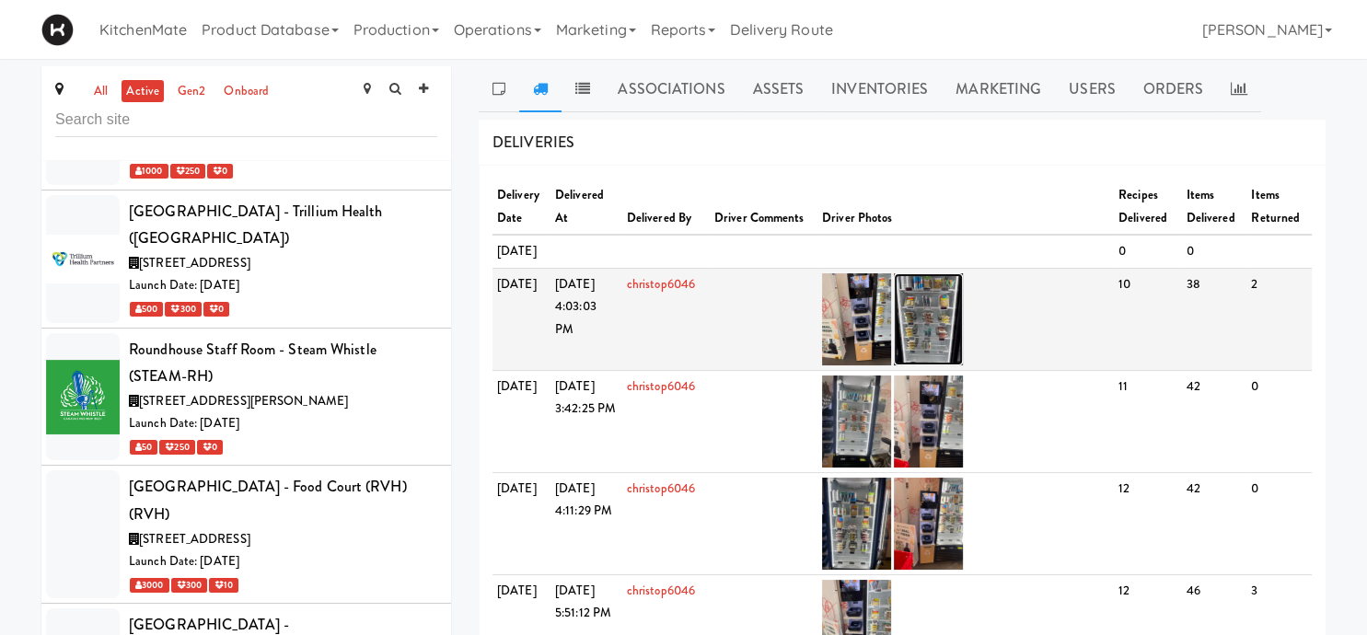
click at [930, 350] on img at bounding box center [928, 319] width 69 height 92
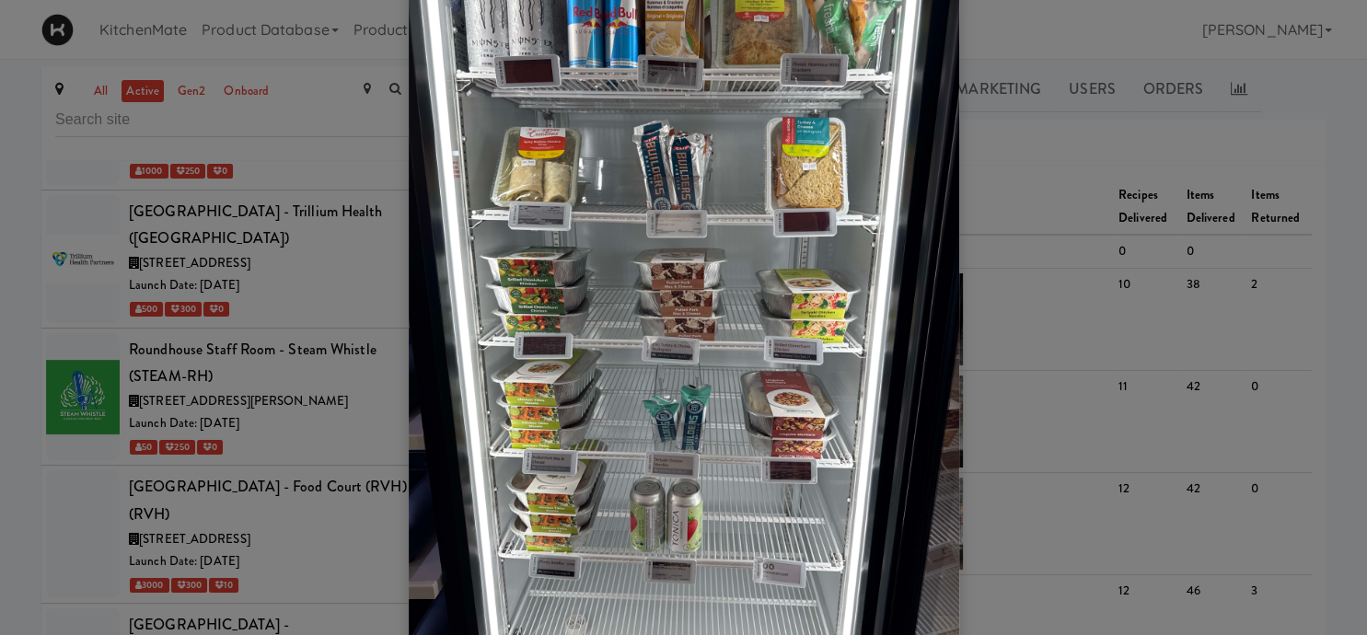
scroll to position [87, 0]
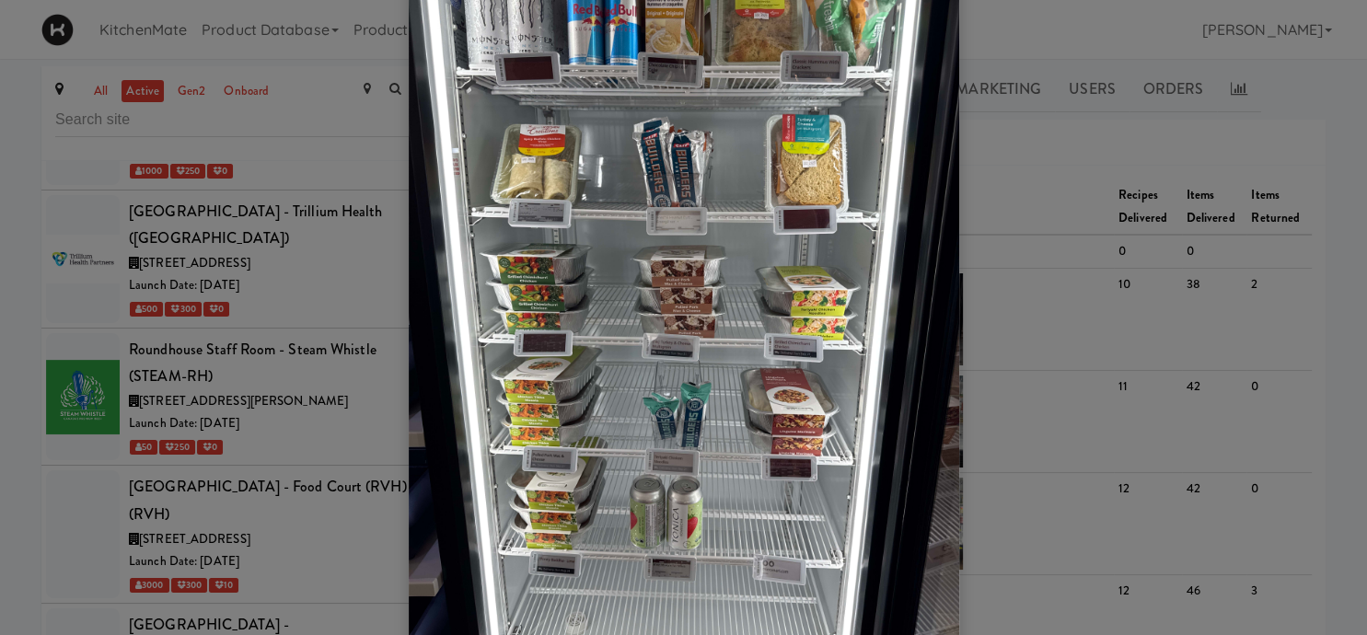
click at [271, 395] on div at bounding box center [683, 317] width 1367 height 635
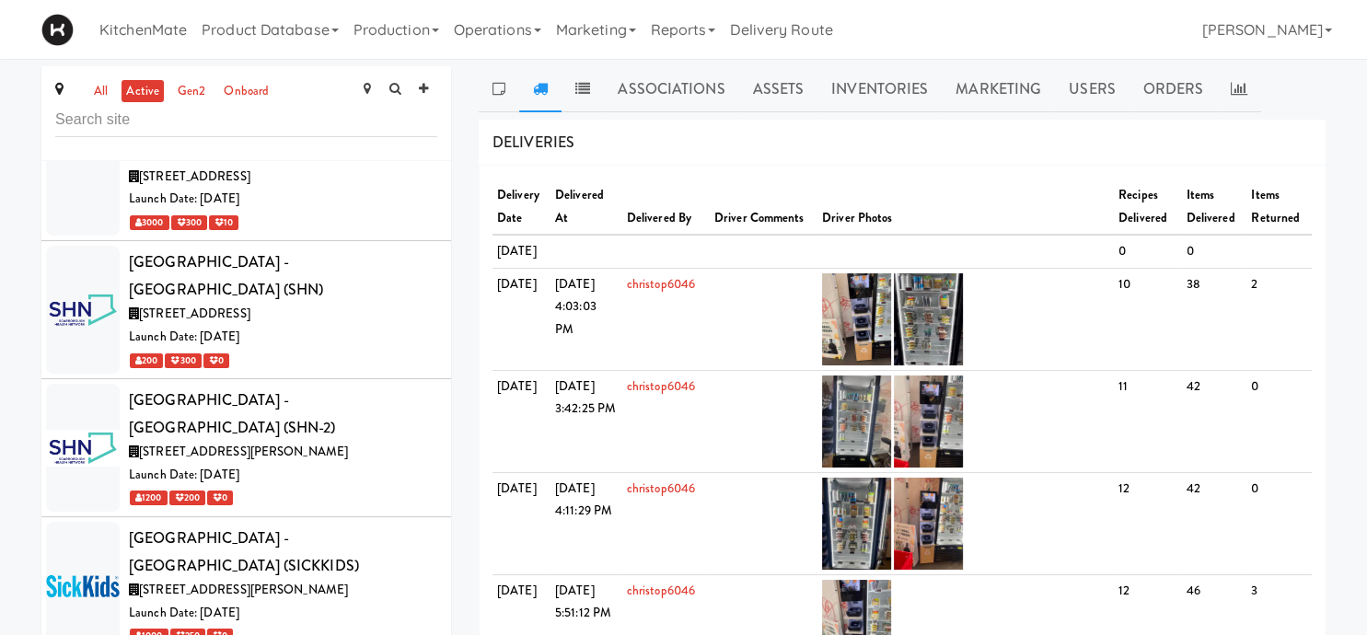
scroll to position [9397, 0]
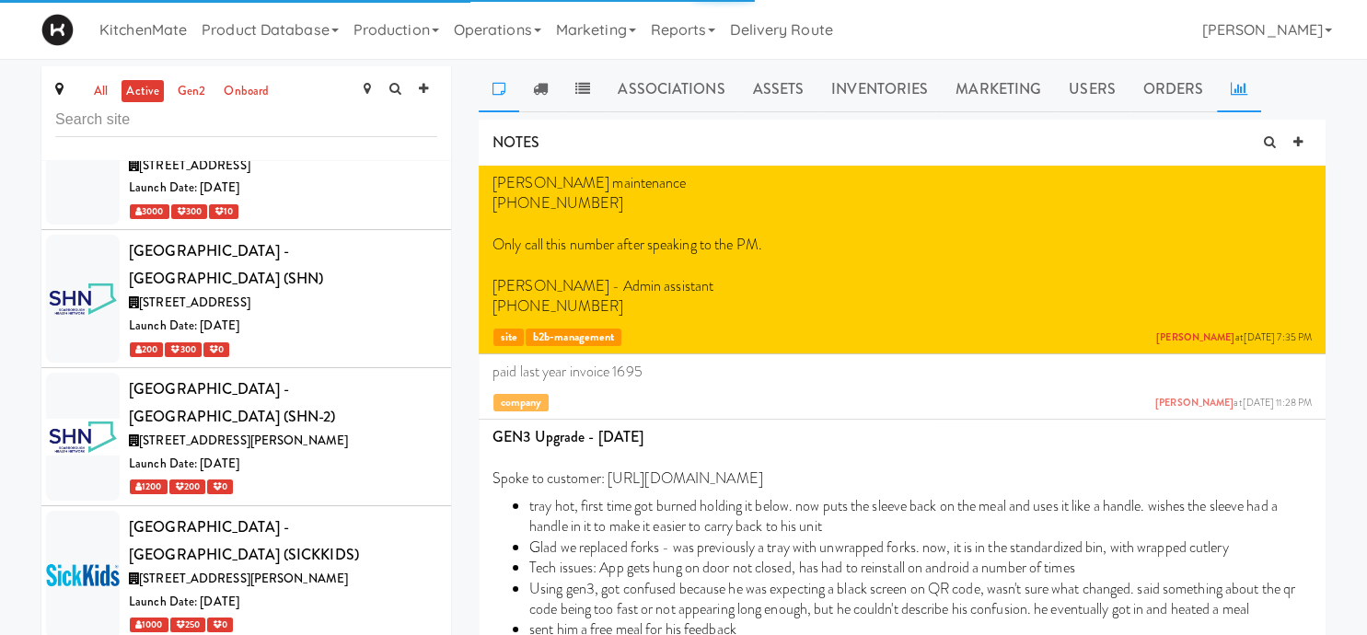
click at [1234, 88] on icon at bounding box center [1239, 88] width 17 height 15
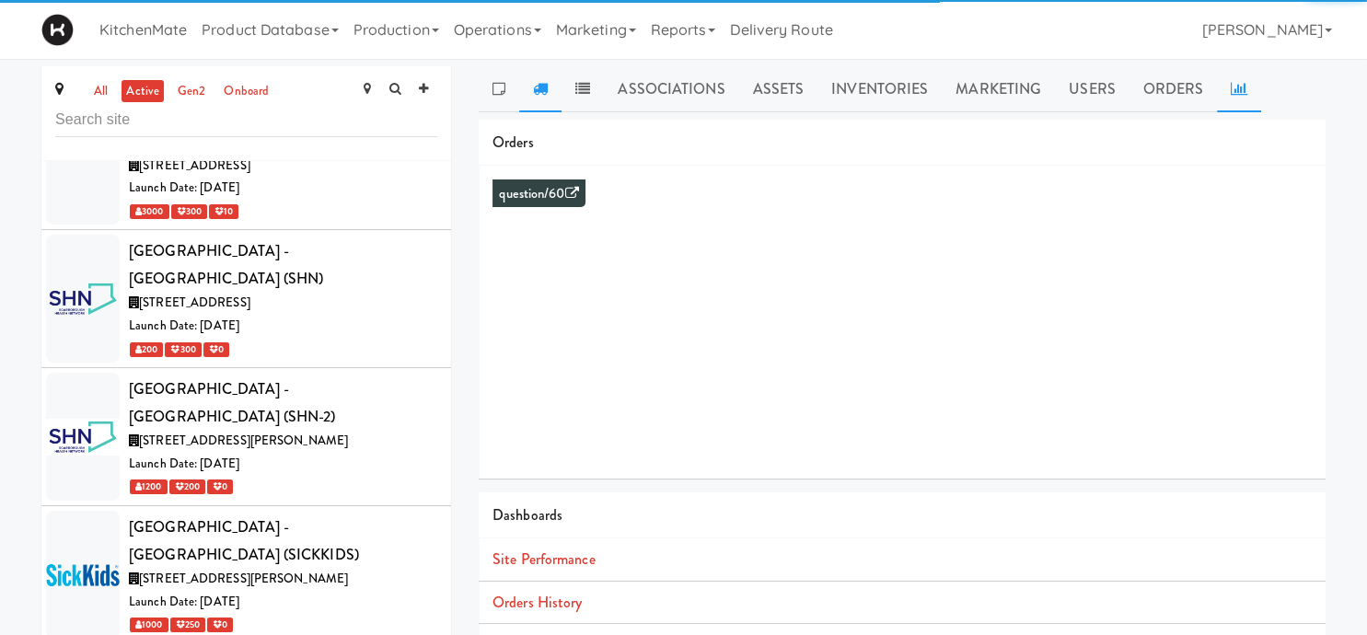
click at [540, 92] on icon at bounding box center [540, 88] width 15 height 15
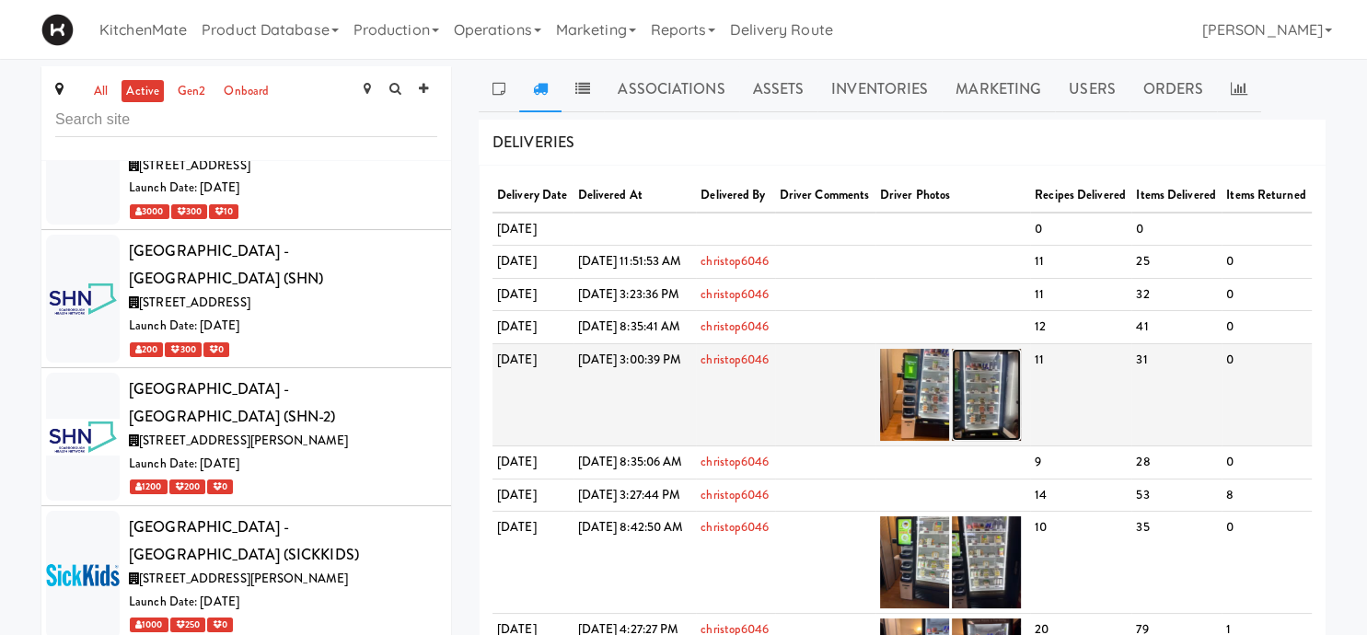
click at [1021, 441] on img at bounding box center [986, 395] width 69 height 92
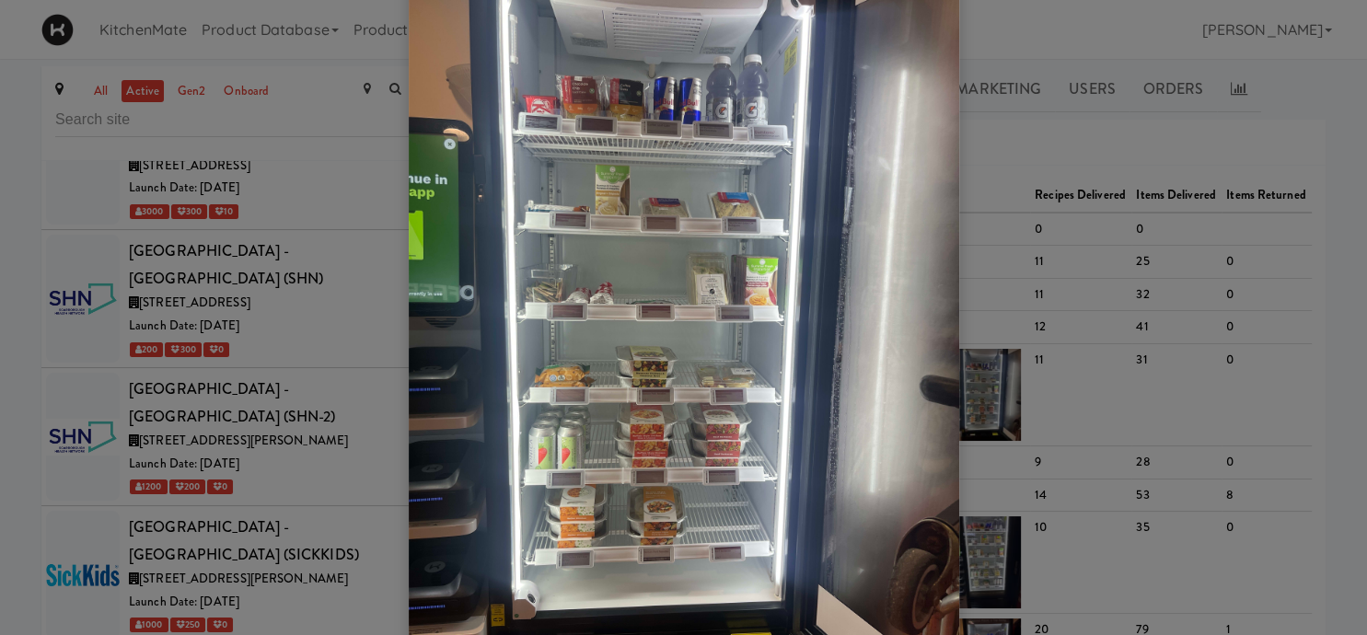
scroll to position [66, 0]
click at [210, 388] on div at bounding box center [683, 317] width 1367 height 635
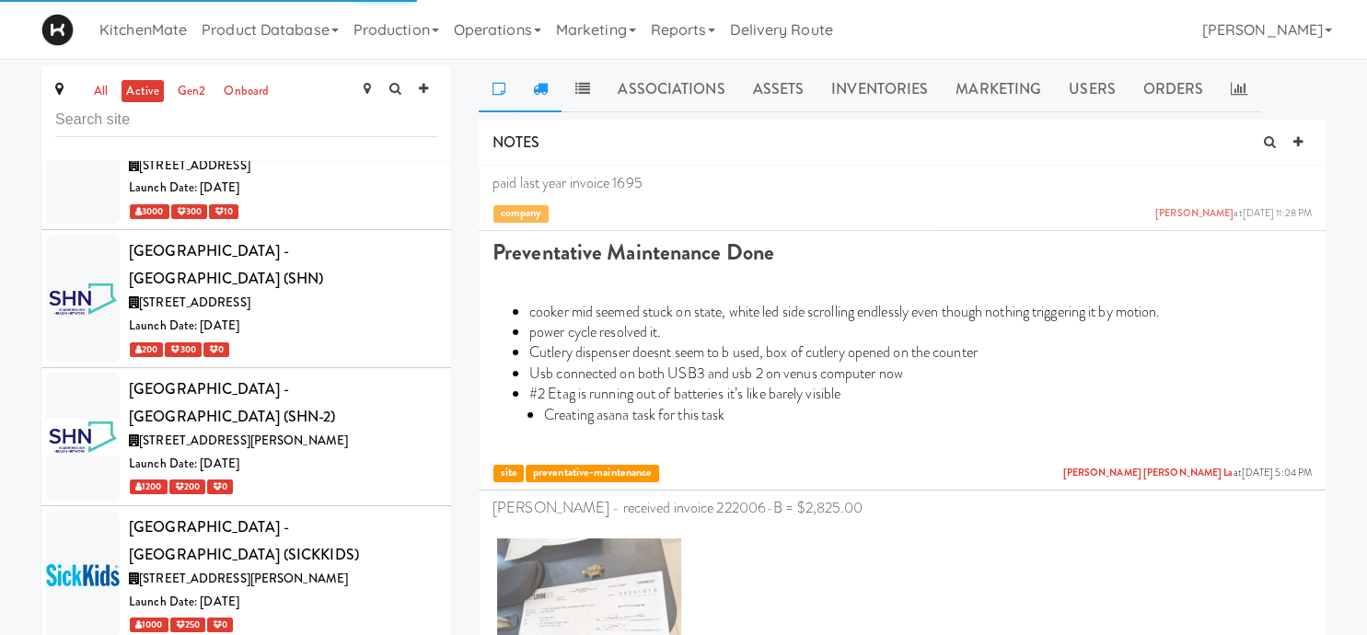
click at [546, 90] on icon at bounding box center [540, 88] width 15 height 15
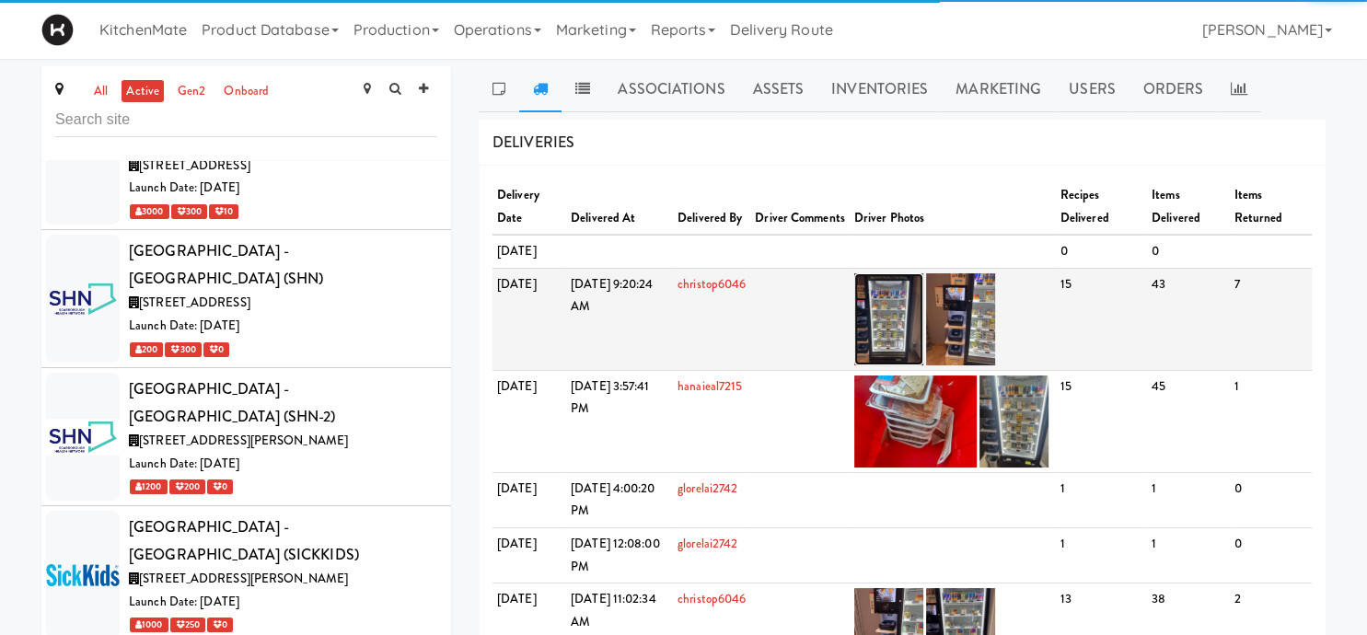
click at [923, 324] on img at bounding box center [888, 319] width 69 height 92
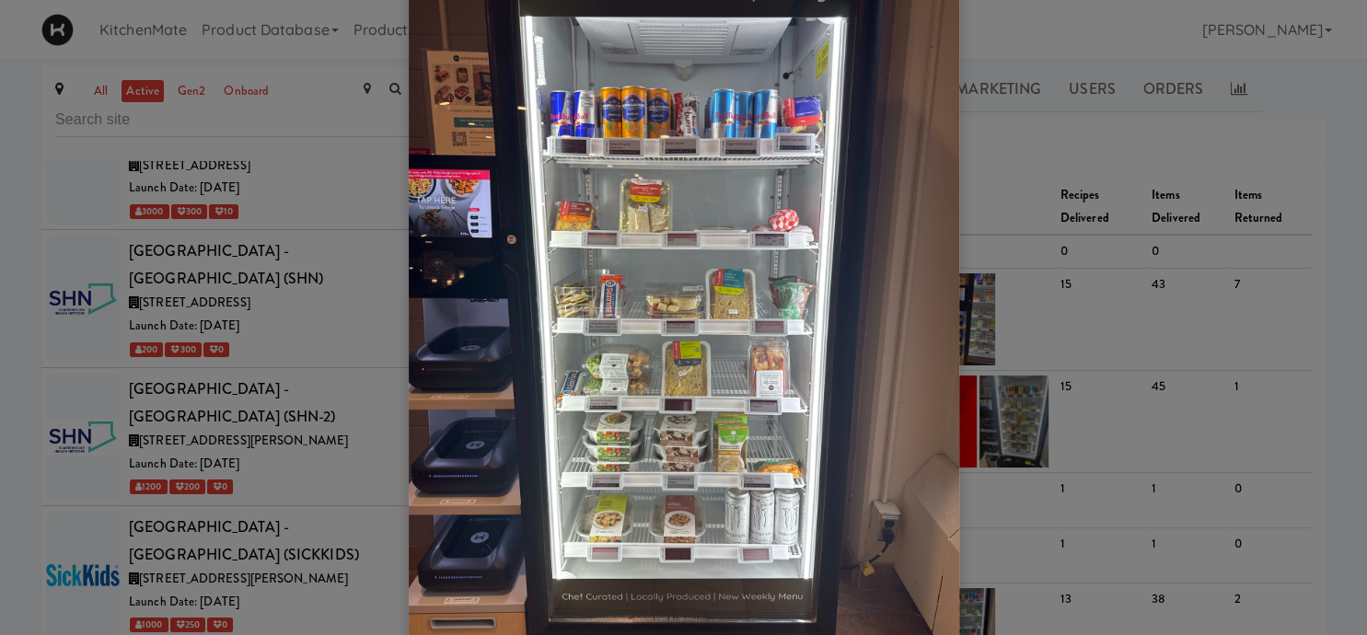
scroll to position [74, 0]
click at [241, 393] on div at bounding box center [683, 317] width 1367 height 635
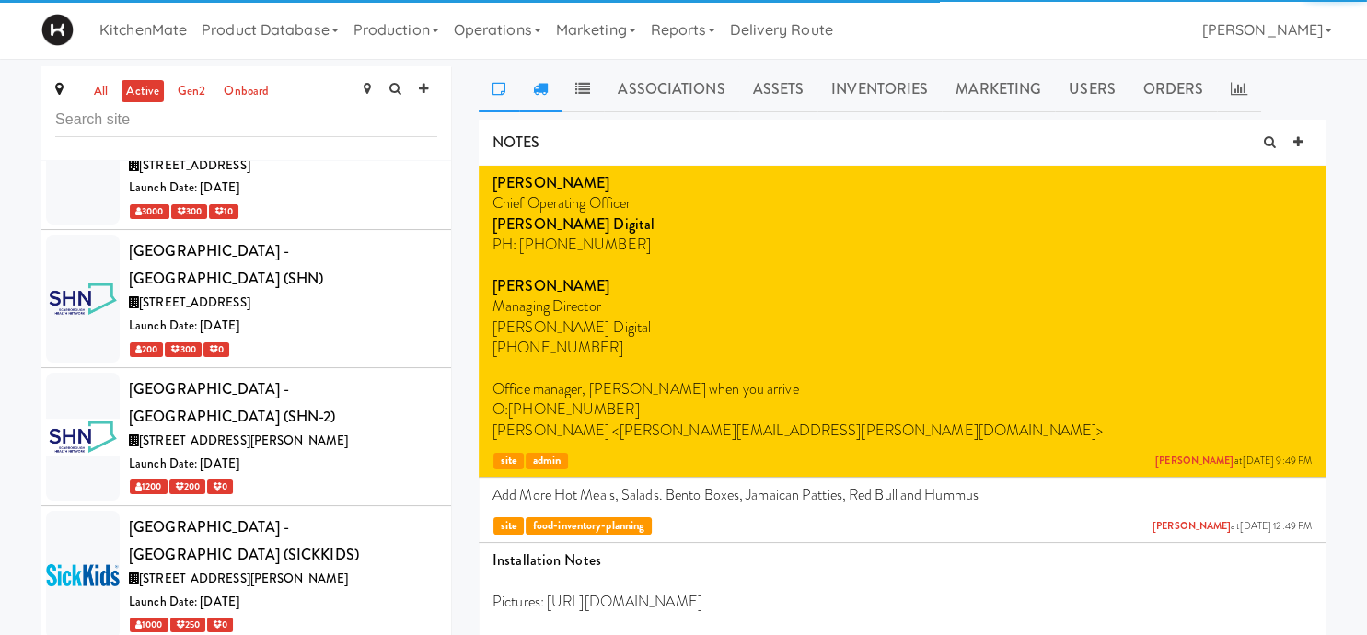
click at [539, 91] on icon at bounding box center [540, 88] width 15 height 15
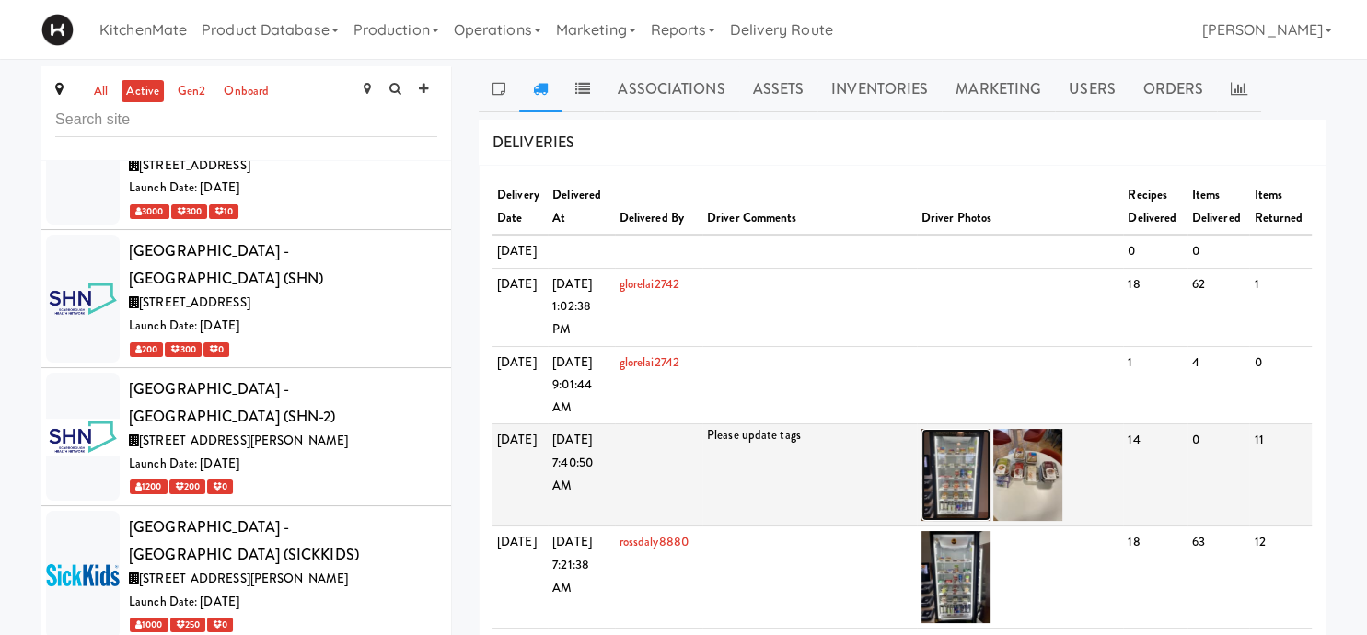
click at [980, 521] on img at bounding box center [955, 475] width 69 height 92
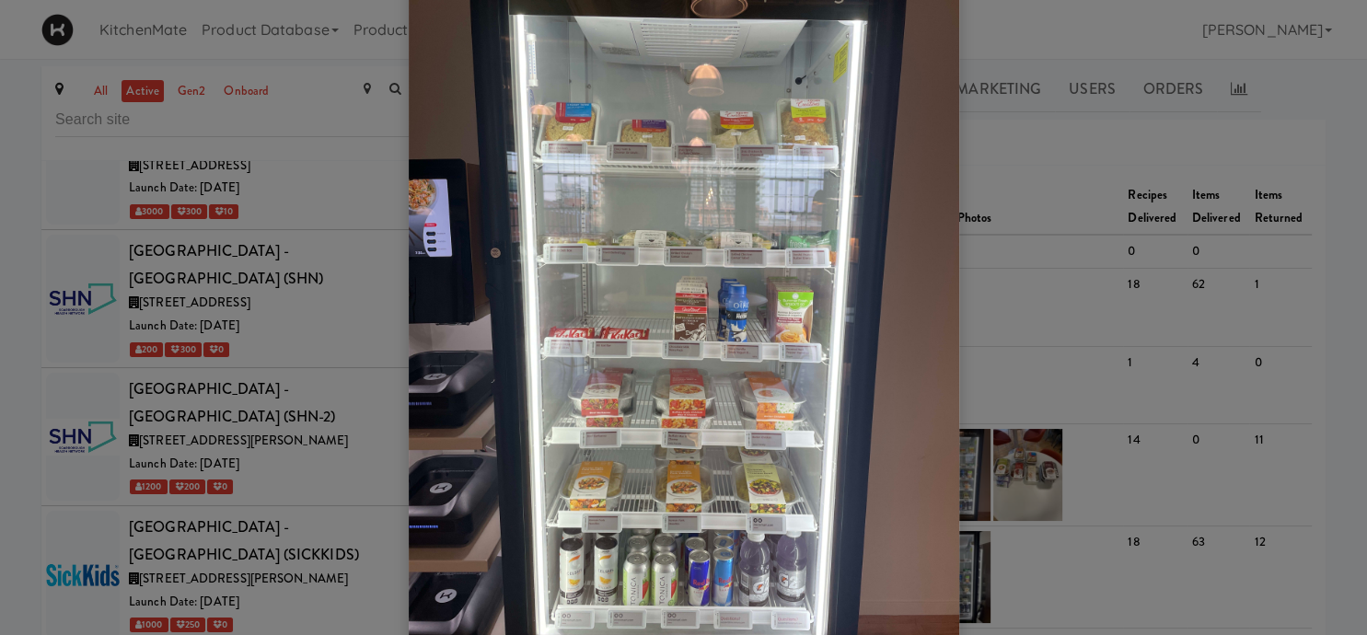
scroll to position [155, 0]
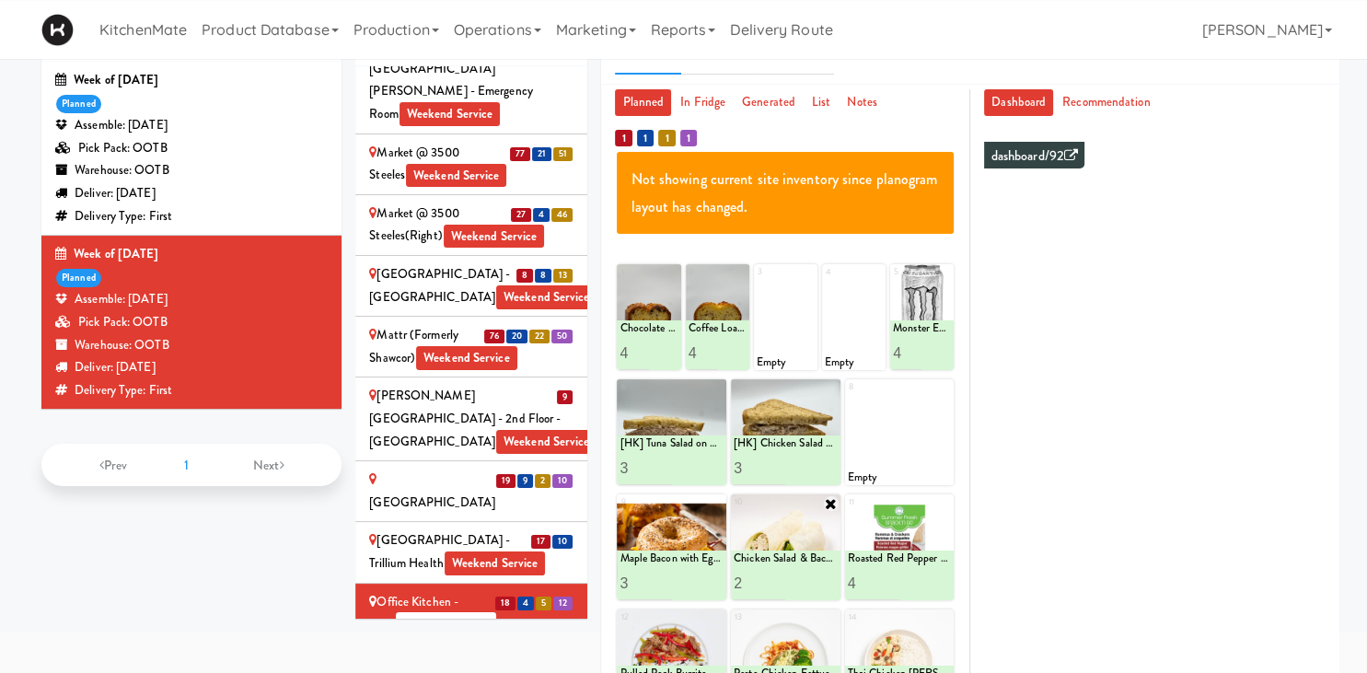
scroll to position [197, 0]
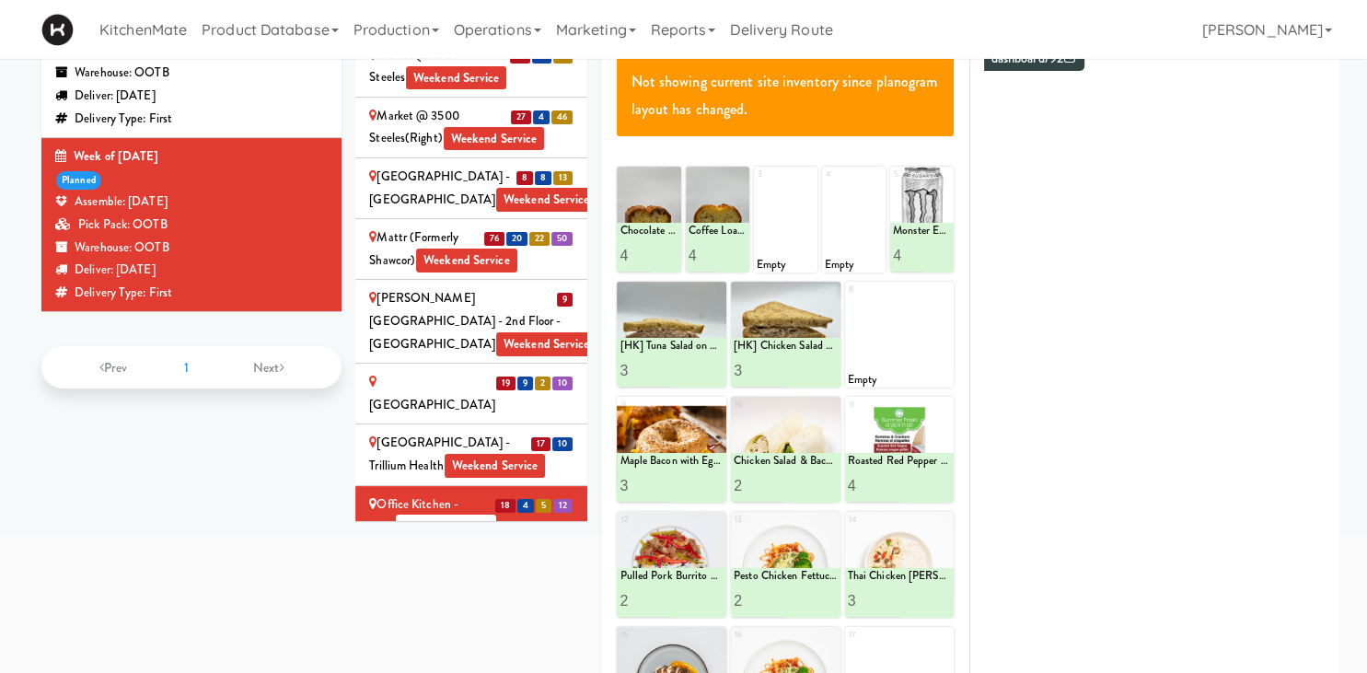
click at [444, 592] on div "OneEleven - Lunchroom Weekend Service" at bounding box center [471, 614] width 204 height 45
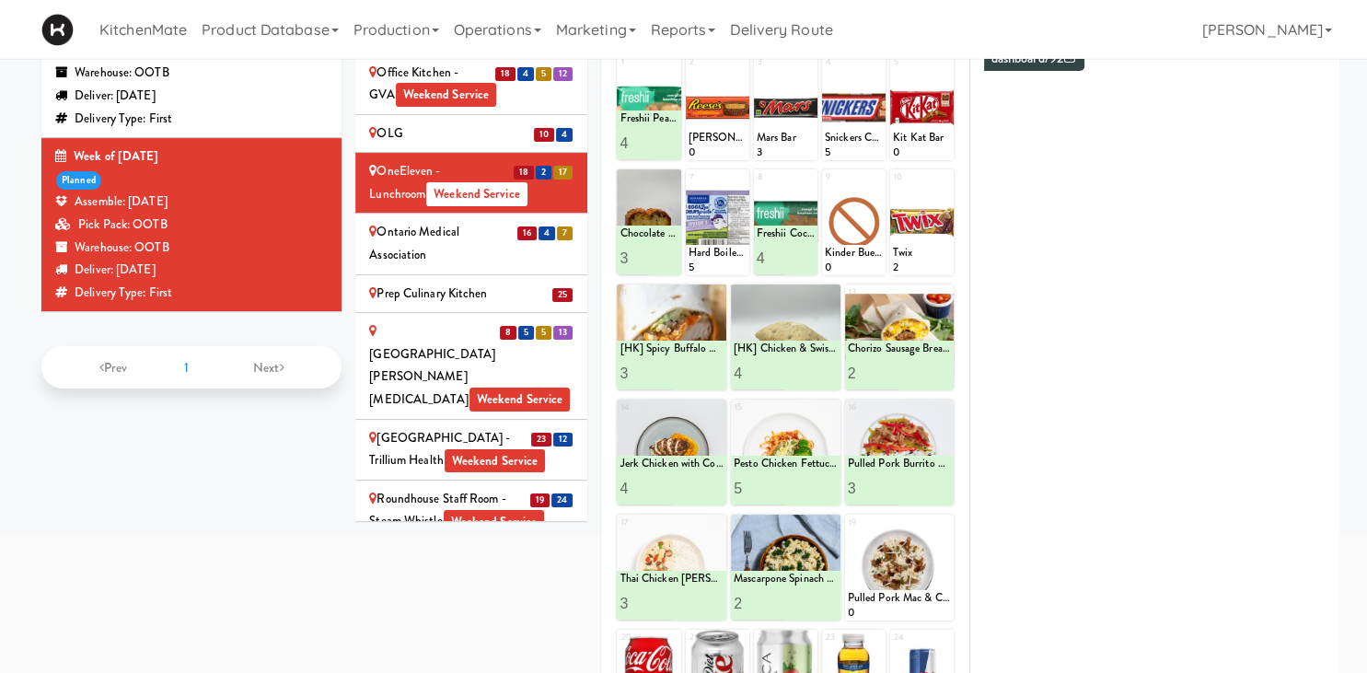
scroll to position [3611, 0]
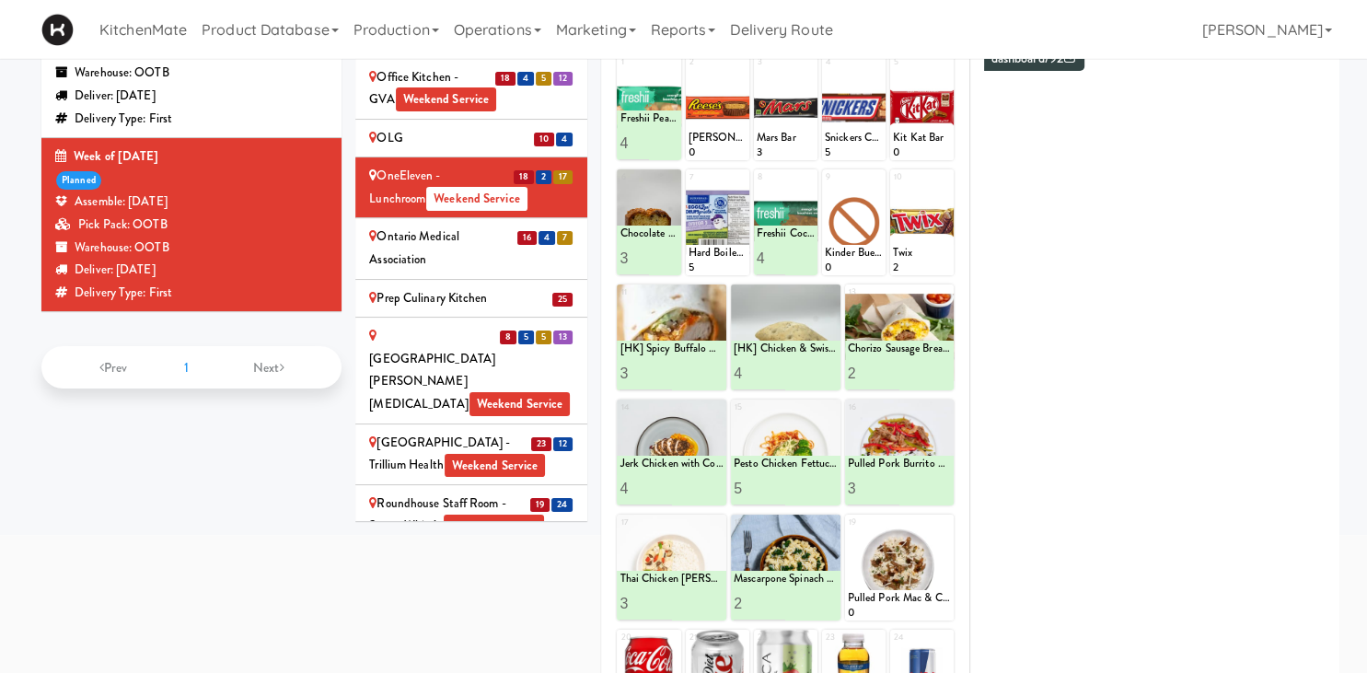
click at [407, 432] on div "[GEOGRAPHIC_DATA] - Trillium Health Weekend Service" at bounding box center [471, 454] width 204 height 45
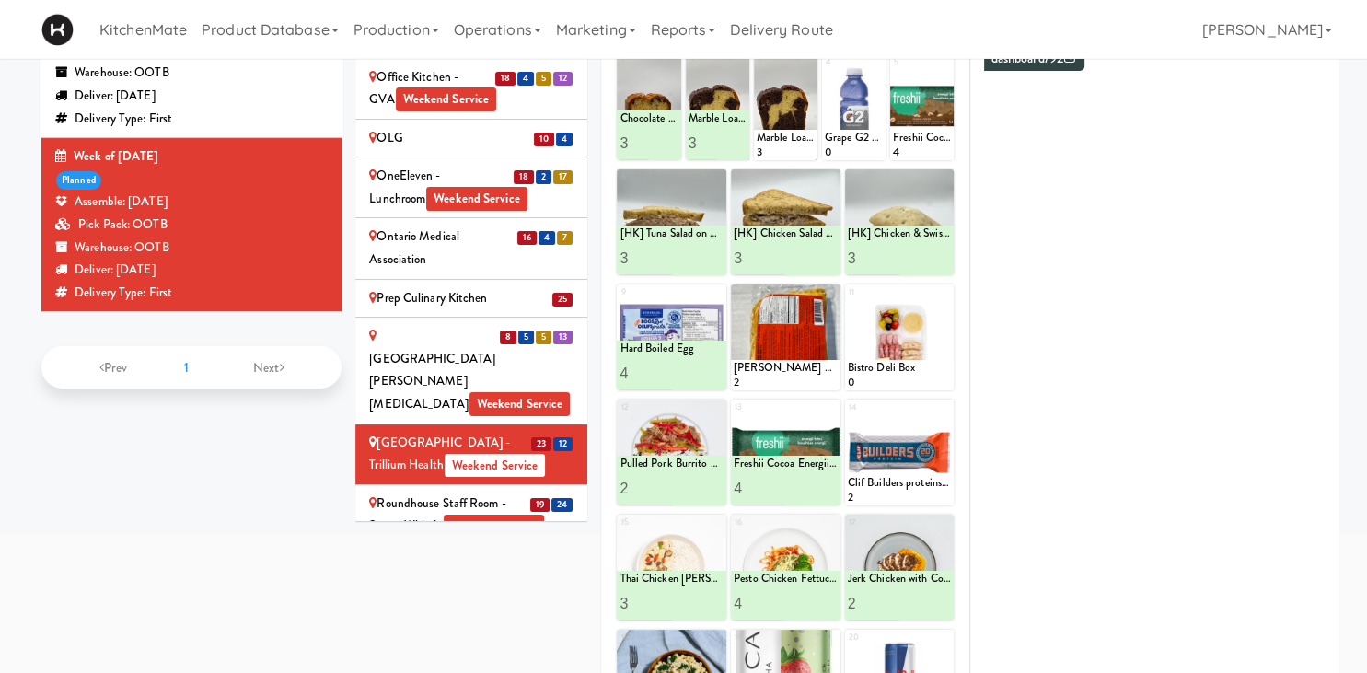
click at [468, 614] on div "[GEOGRAPHIC_DATA] - Main Lobby Weekend Service" at bounding box center [471, 636] width 204 height 45
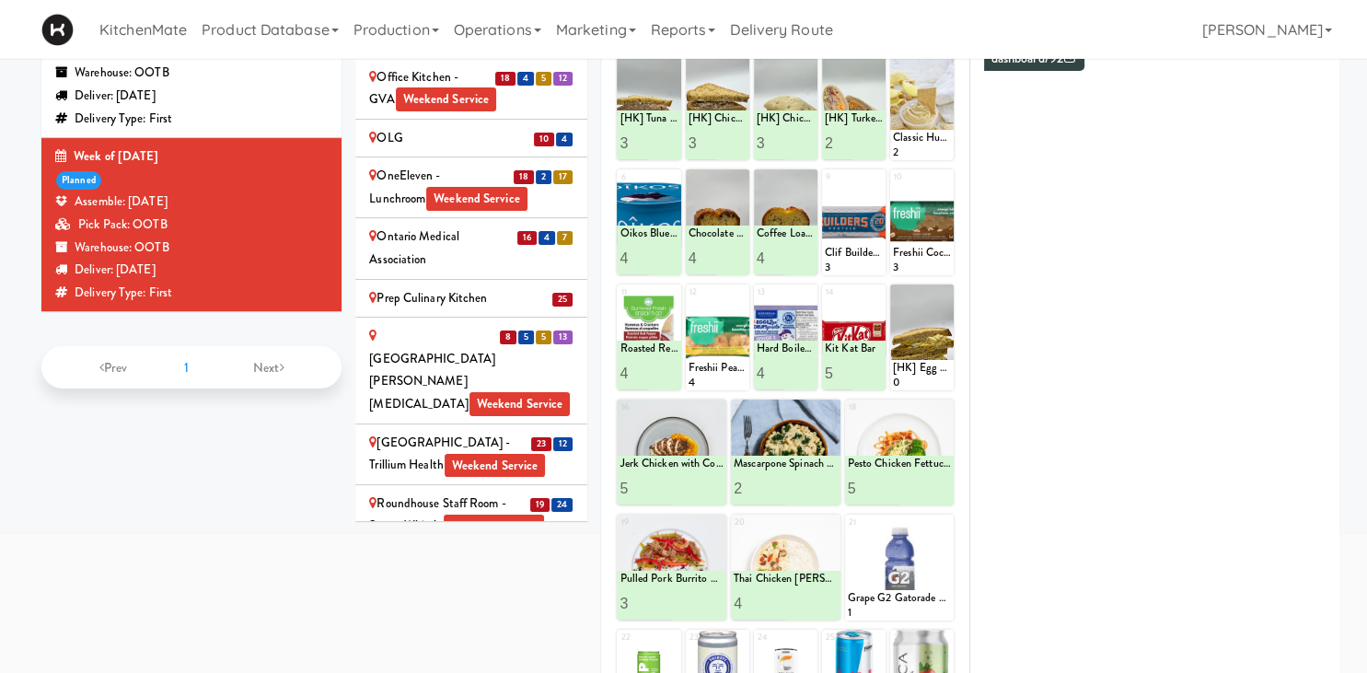
scroll to position [3784, 0]
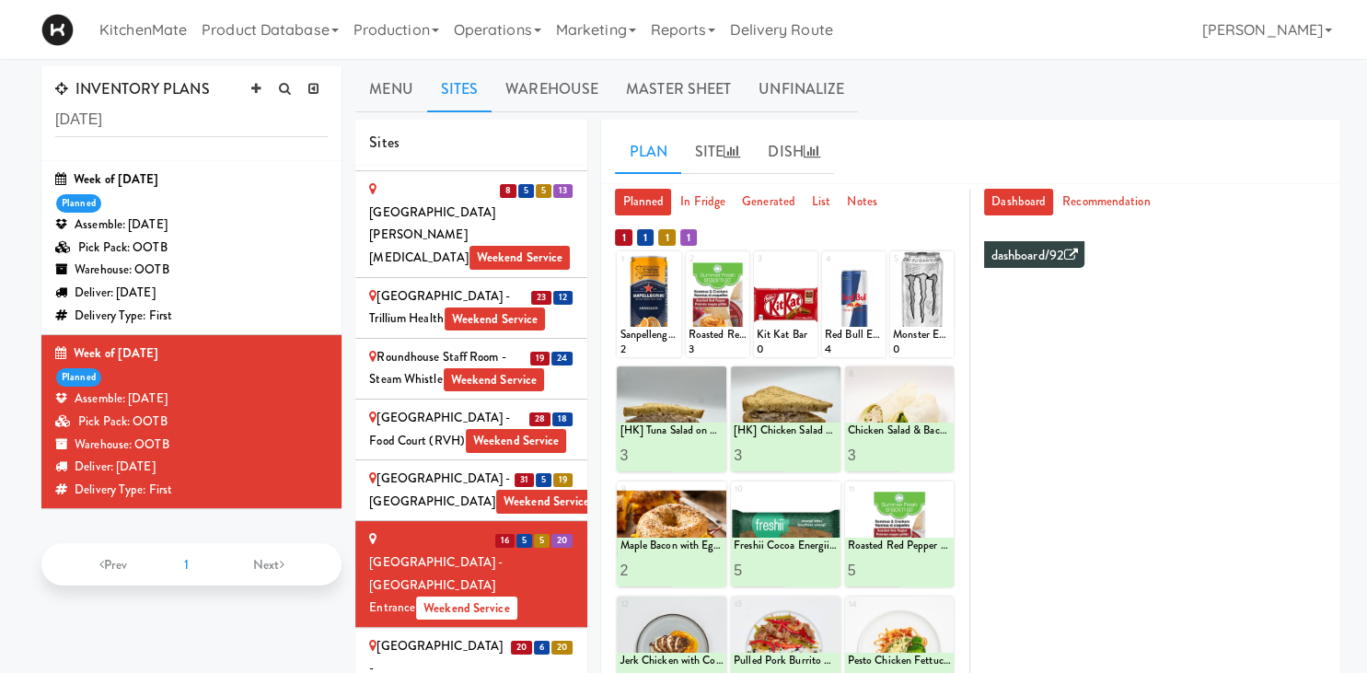
scroll to position [4028, 0]
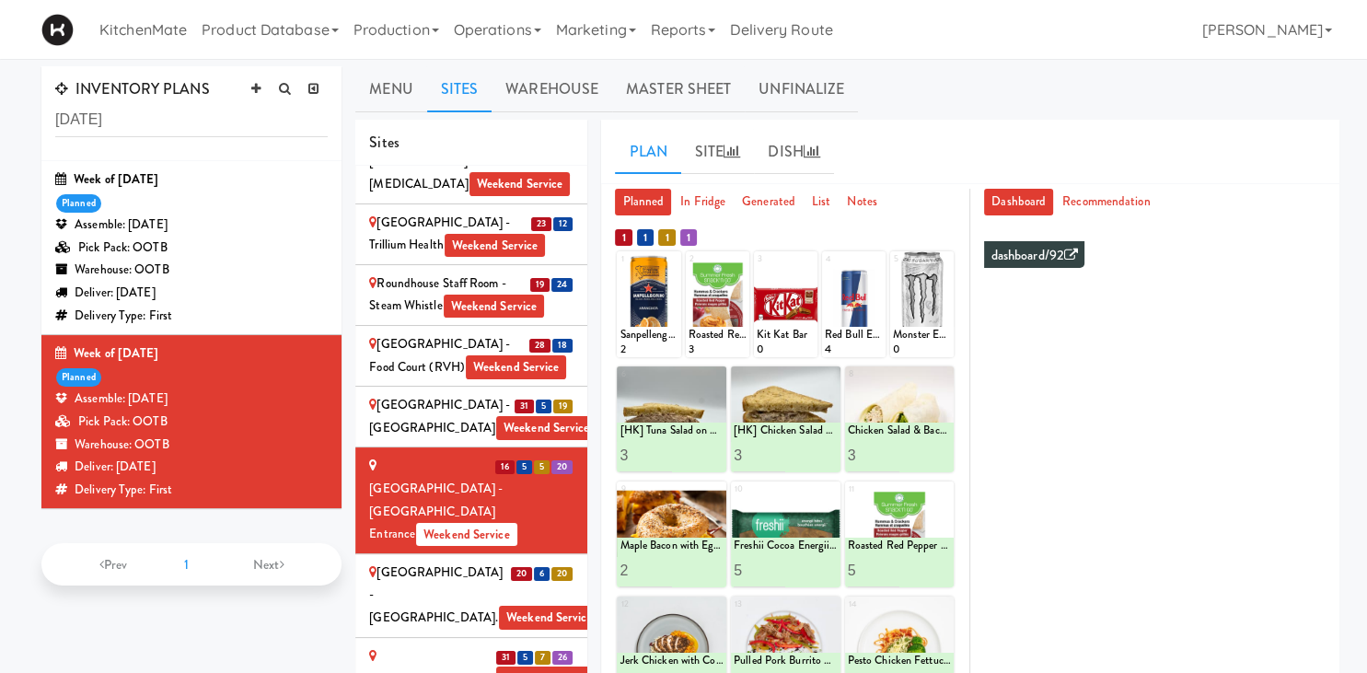
click at [496, 666] on span "Weekend Service" at bounding box center [546, 678] width 101 height 24
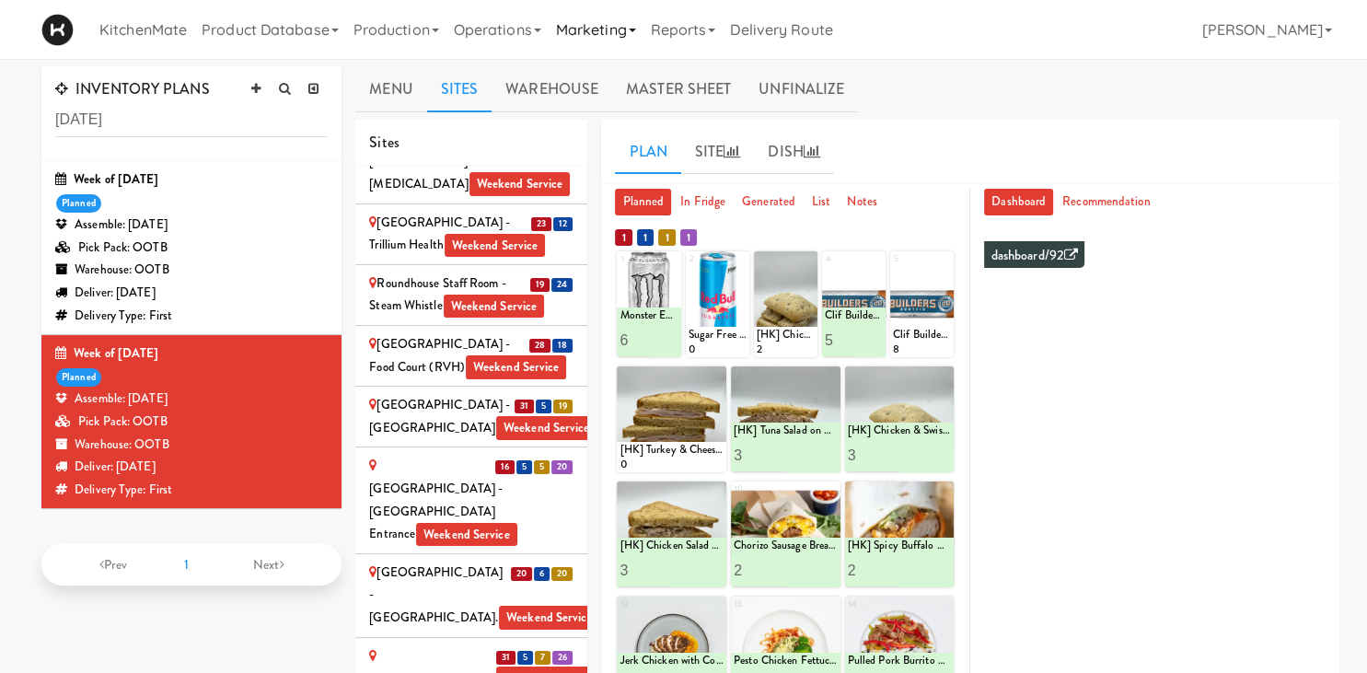
scroll to position [272, 0]
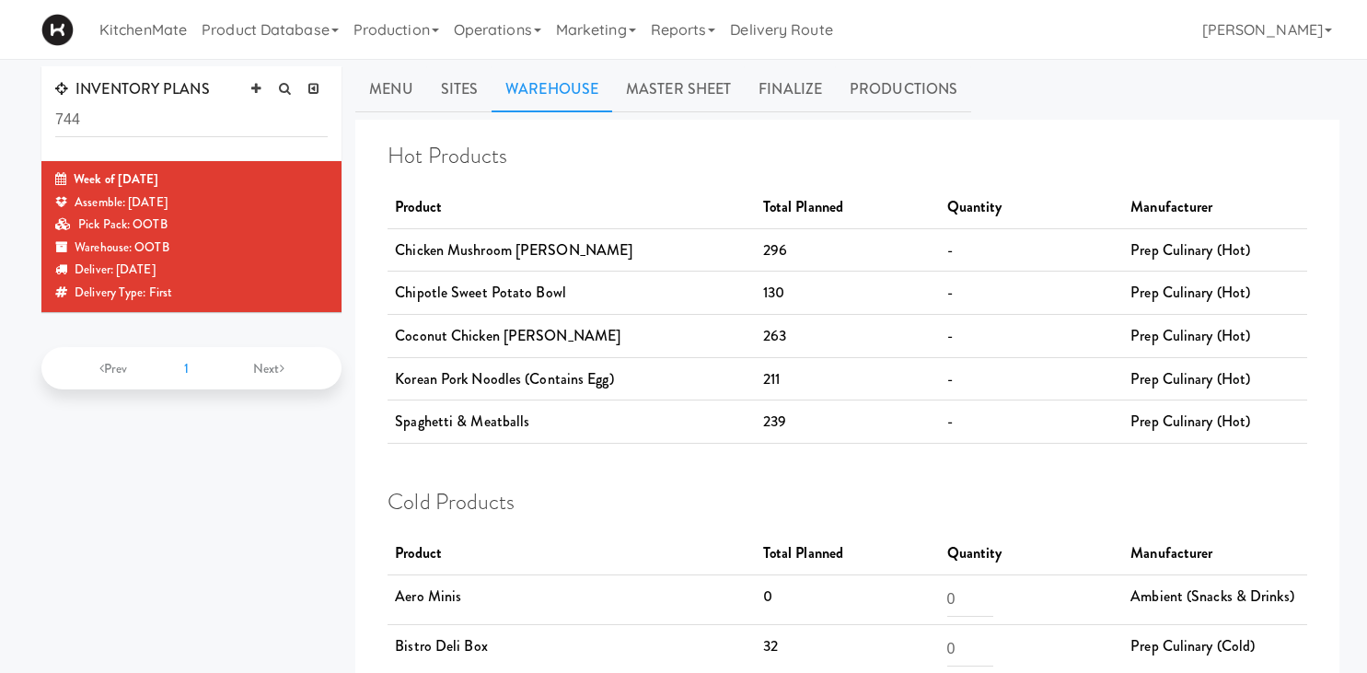
scroll to position [3985, 0]
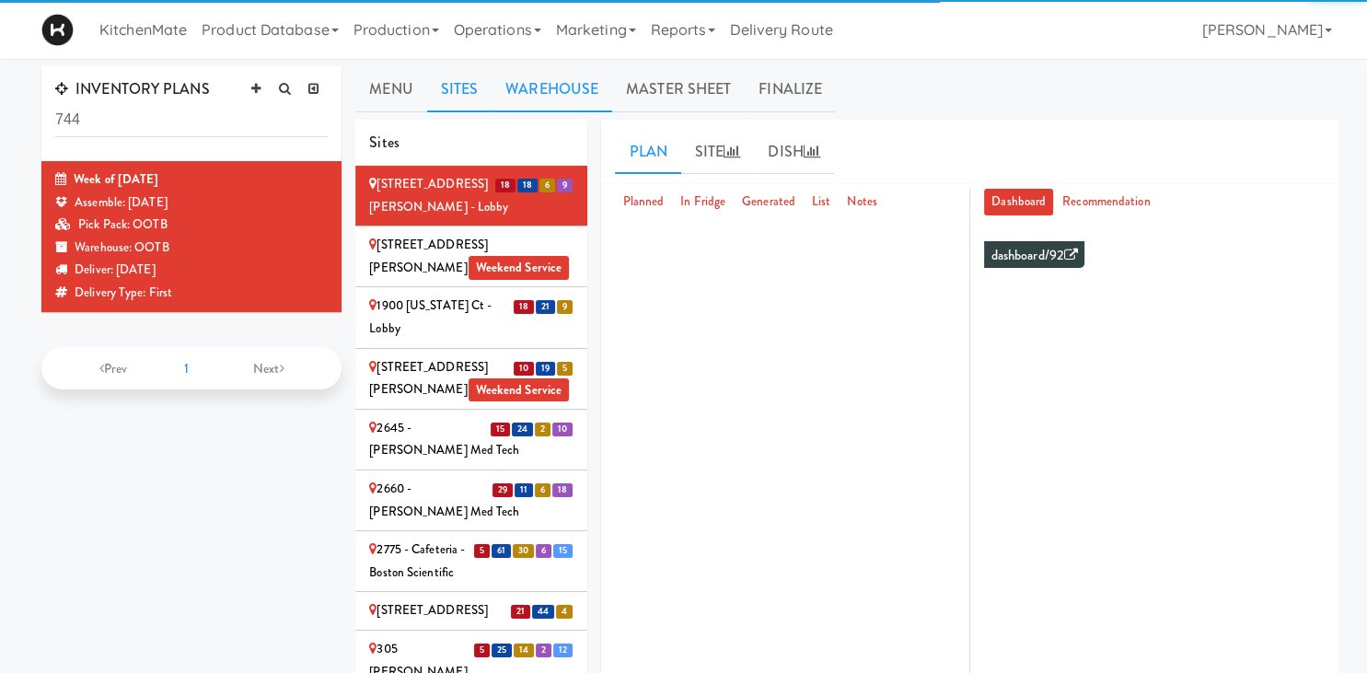
click at [547, 96] on link "Warehouse" at bounding box center [552, 89] width 121 height 46
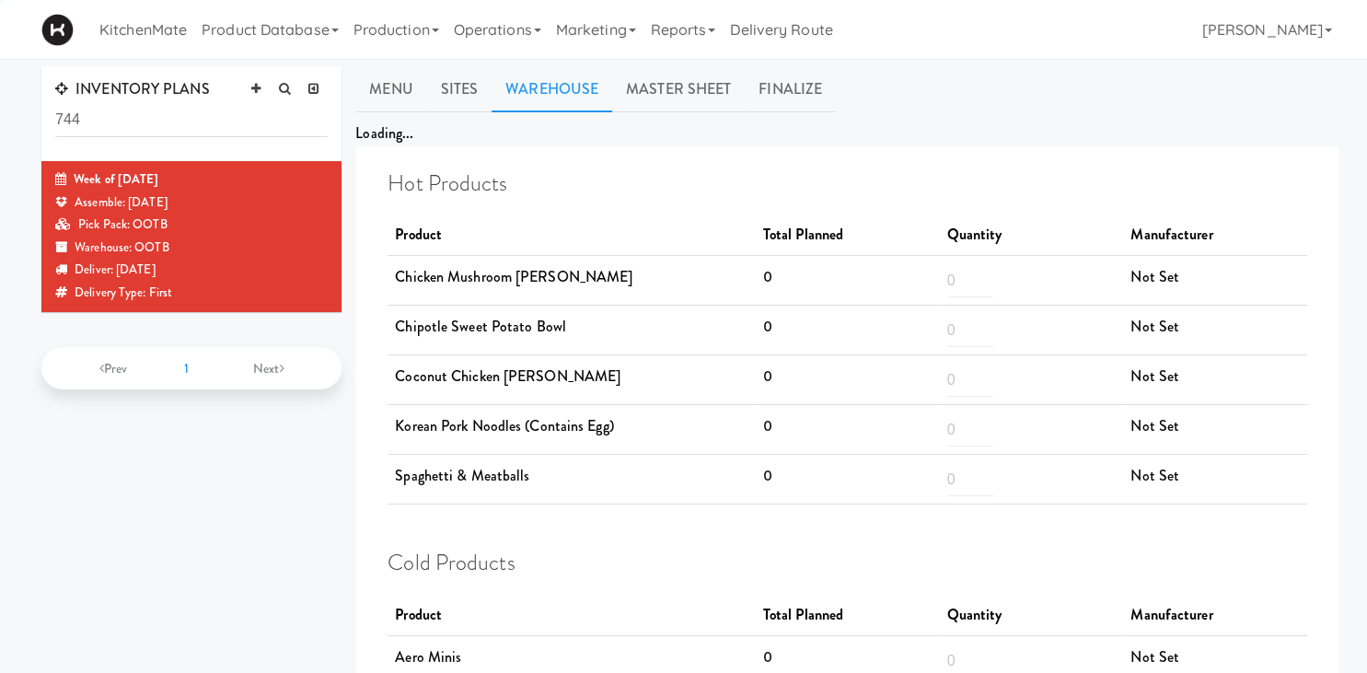
click at [550, 83] on link "Warehouse" at bounding box center [552, 89] width 121 height 46
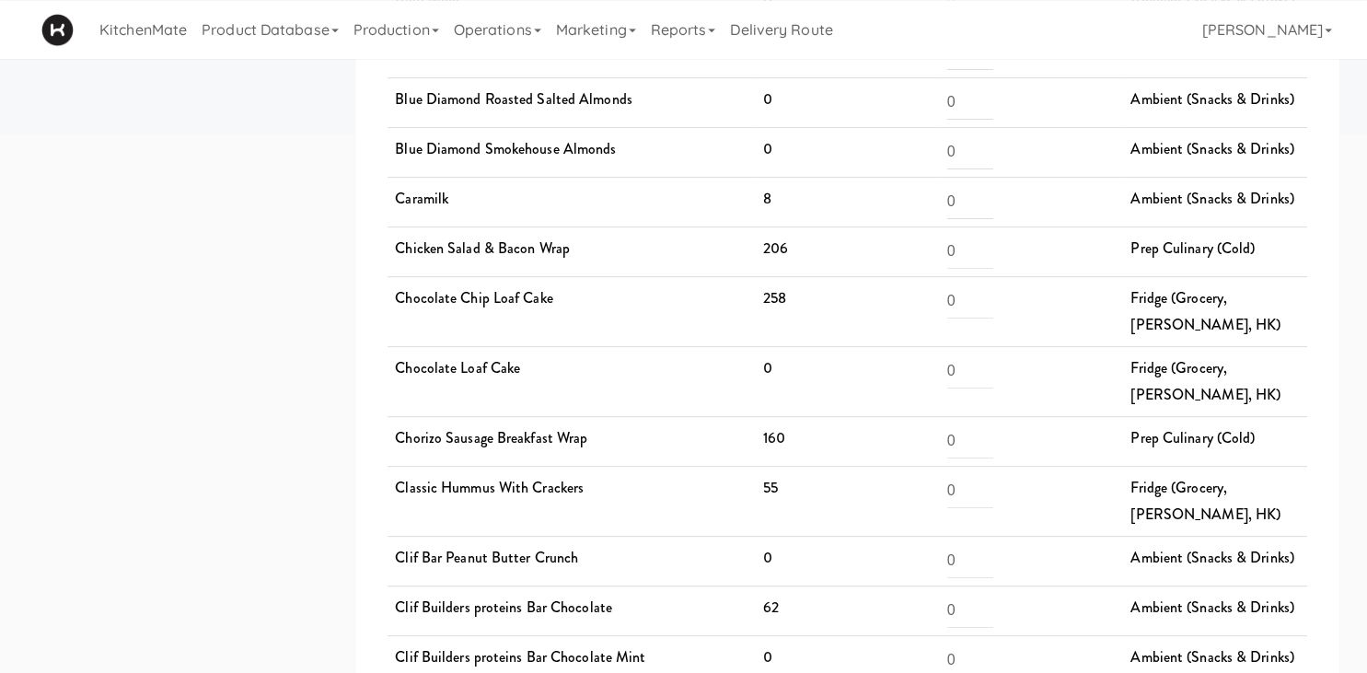
scroll to position [596, 0]
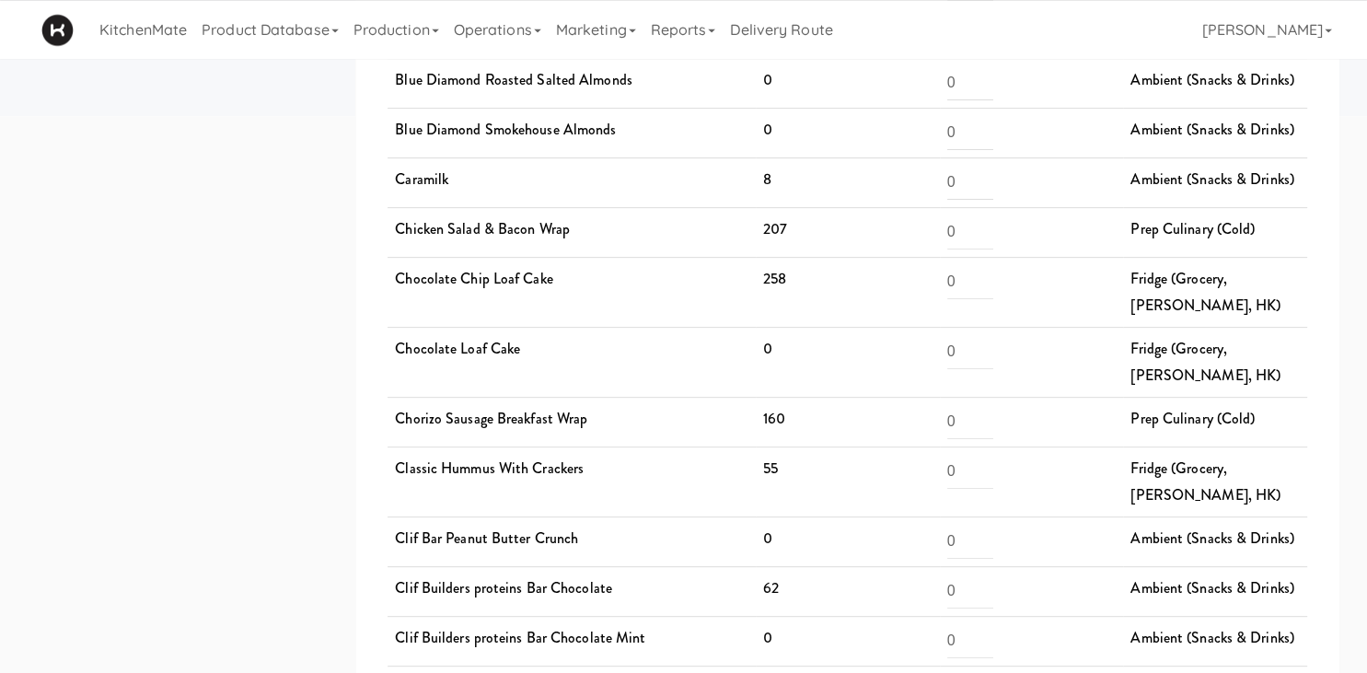
scroll to position [615, 0]
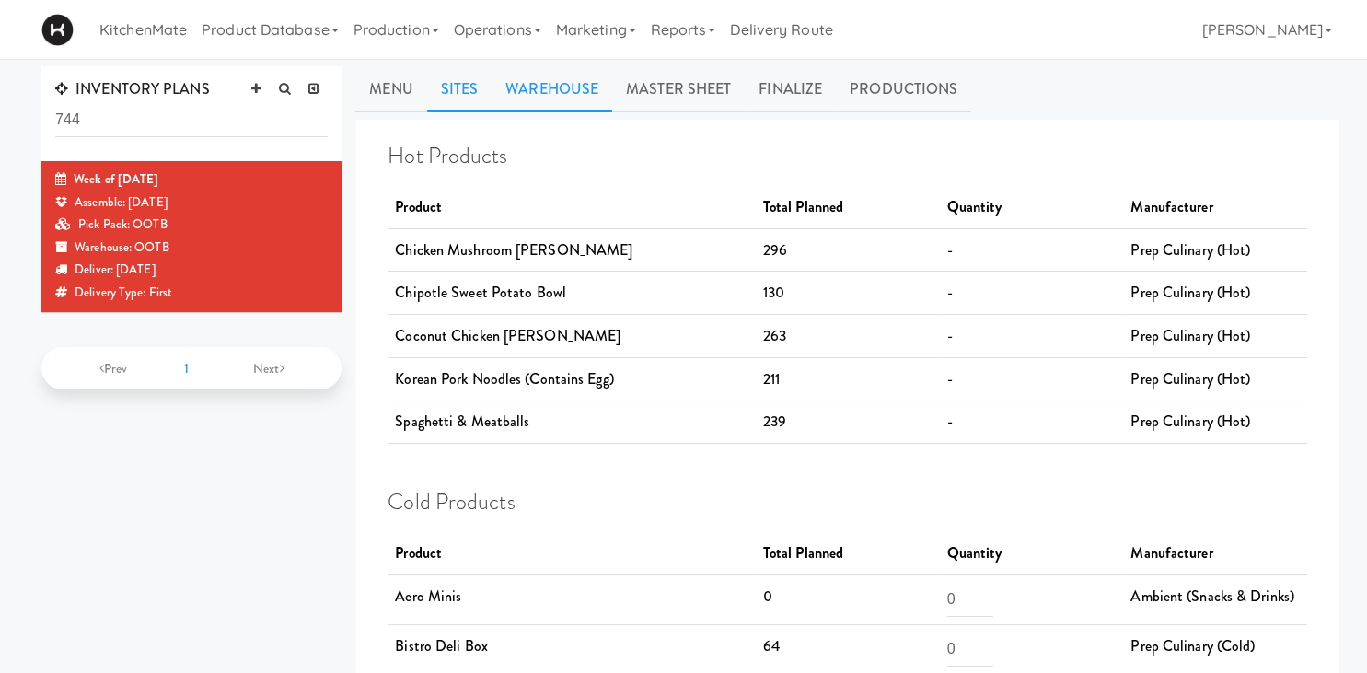
click at [451, 91] on link "Sites" at bounding box center [459, 89] width 65 height 46
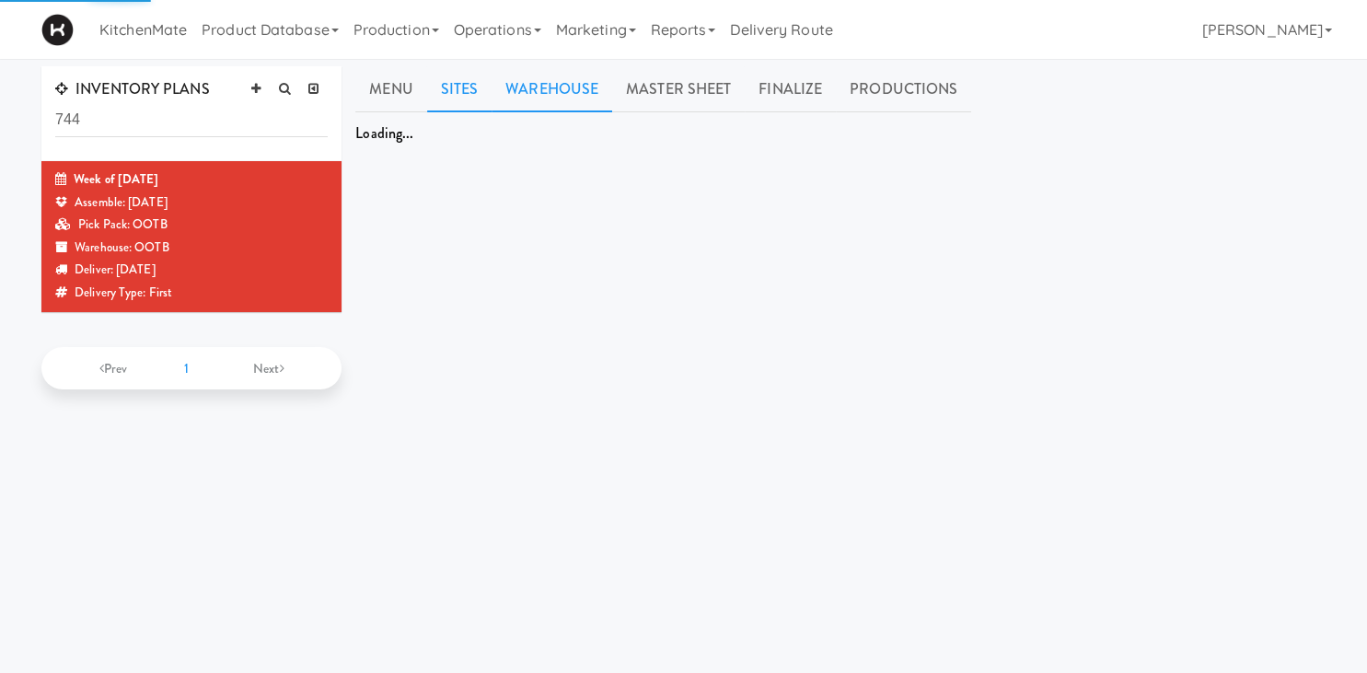
click at [539, 88] on link "Warehouse" at bounding box center [552, 89] width 121 height 46
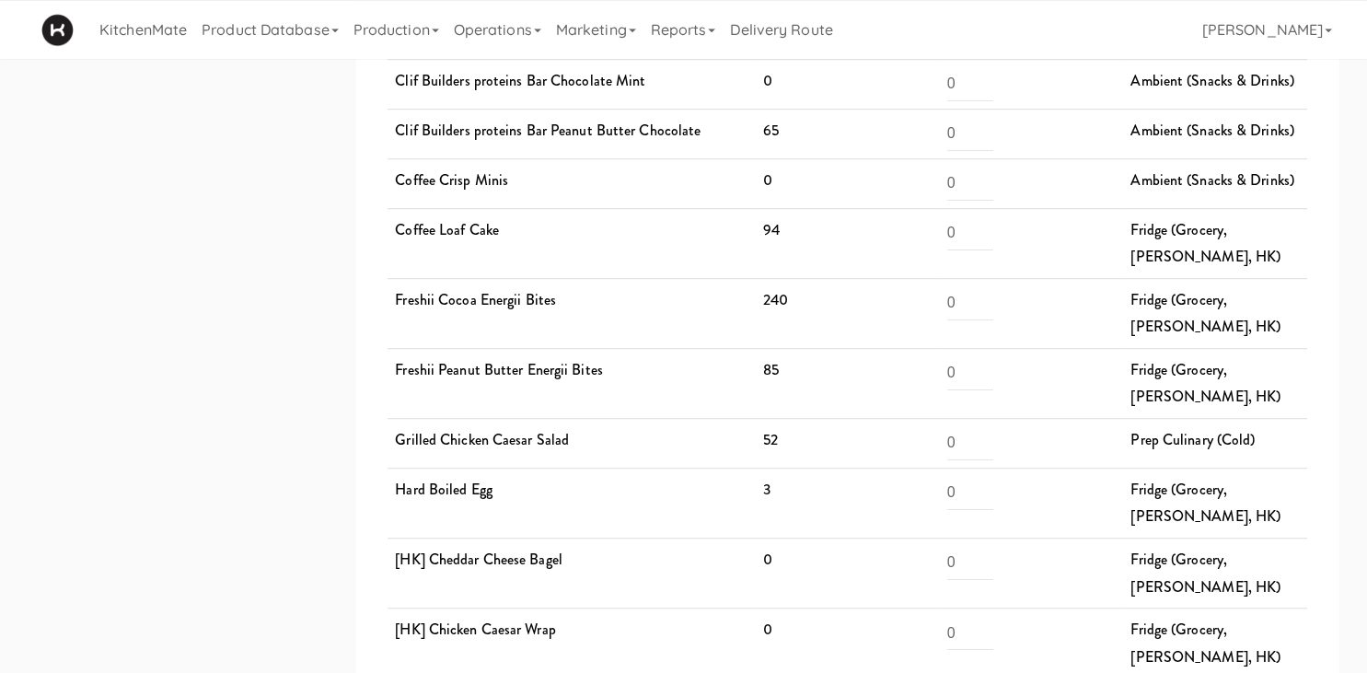
scroll to position [1157, 0]
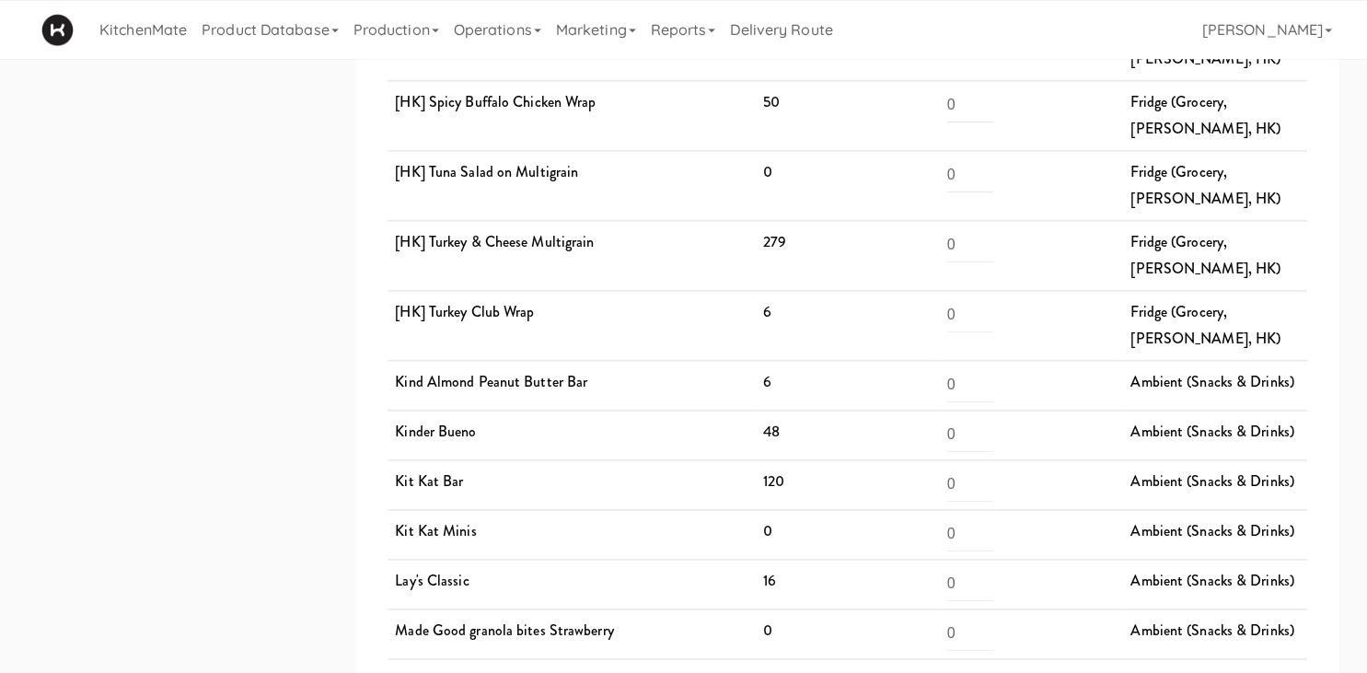
scroll to position [2332, 0]
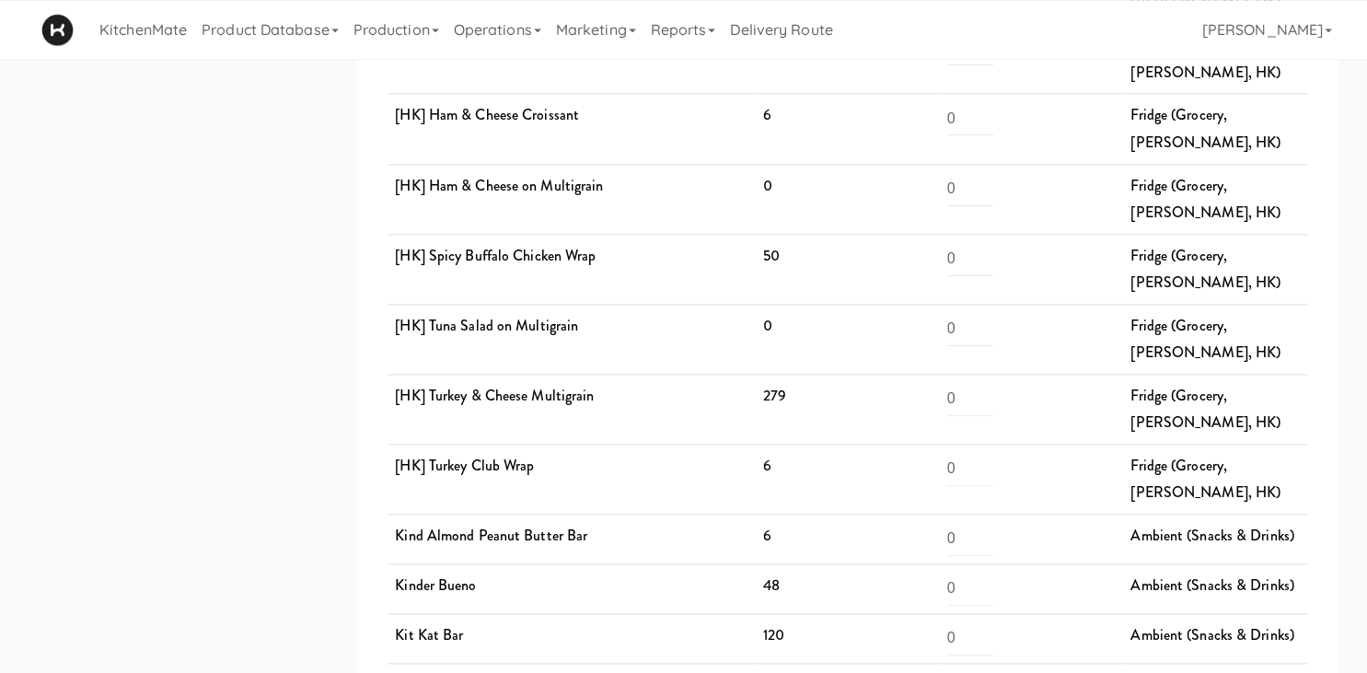
scroll to position [2184, 0]
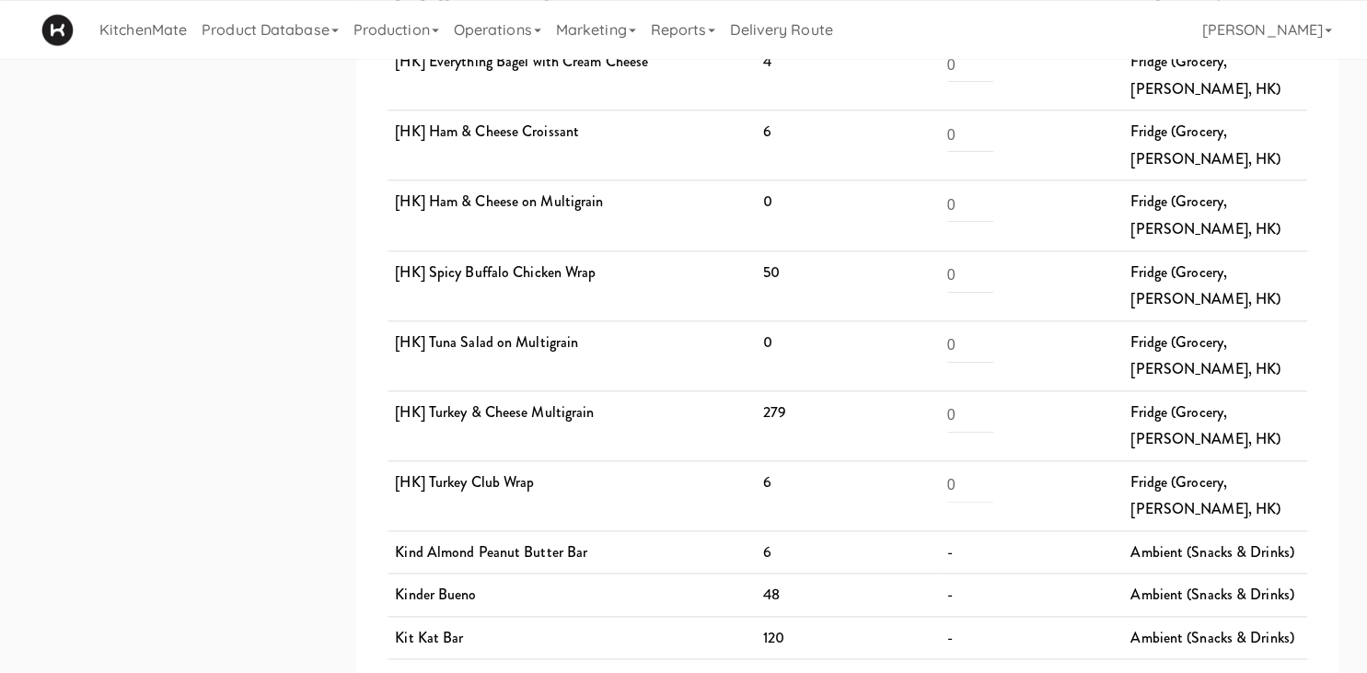
scroll to position [2073, 0]
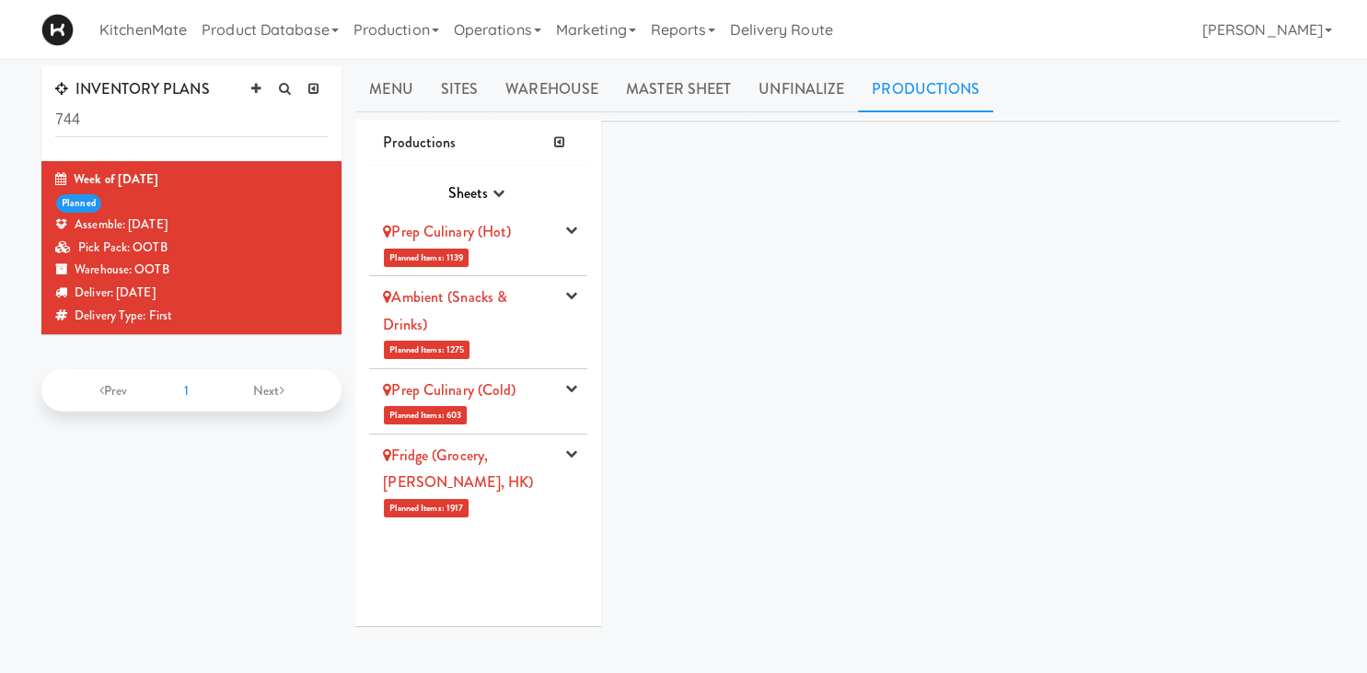
click at [508, 315] on div "Ambient (Snacks & Drinks)" at bounding box center [468, 311] width 171 height 54
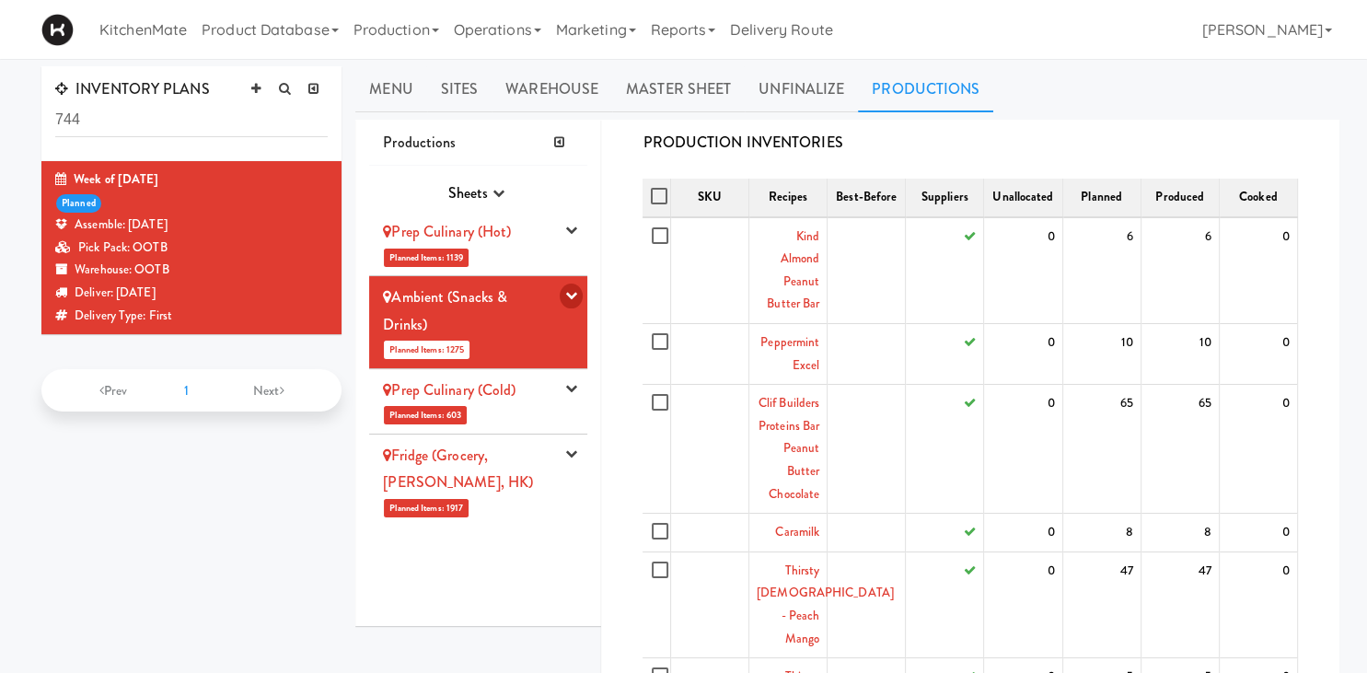
click at [575, 290] on icon "button" at bounding box center [571, 295] width 12 height 12
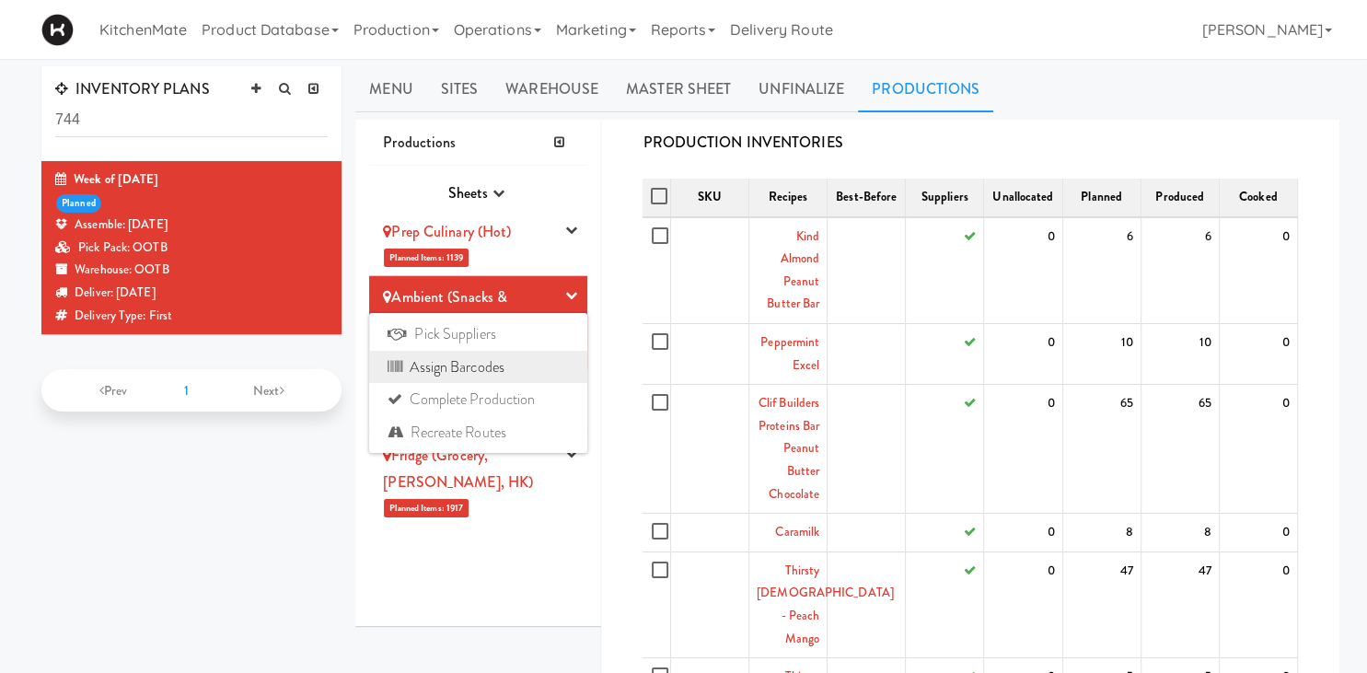
click at [516, 366] on link "Assign Barcodes" at bounding box center [478, 367] width 218 height 33
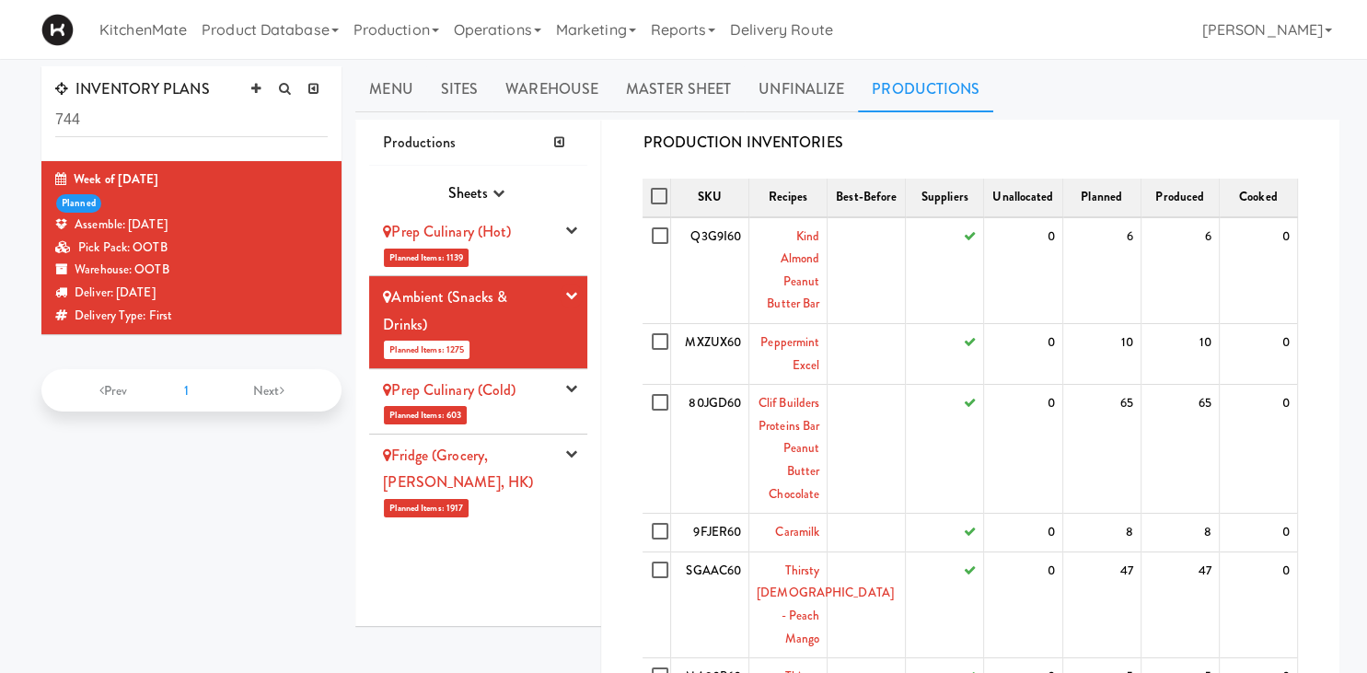
click at [515, 407] on li "Prep Culinary (Cold) Planned Items: 603 Pick Suppliers Assign Barcodes Complete…" at bounding box center [478, 401] width 218 height 65
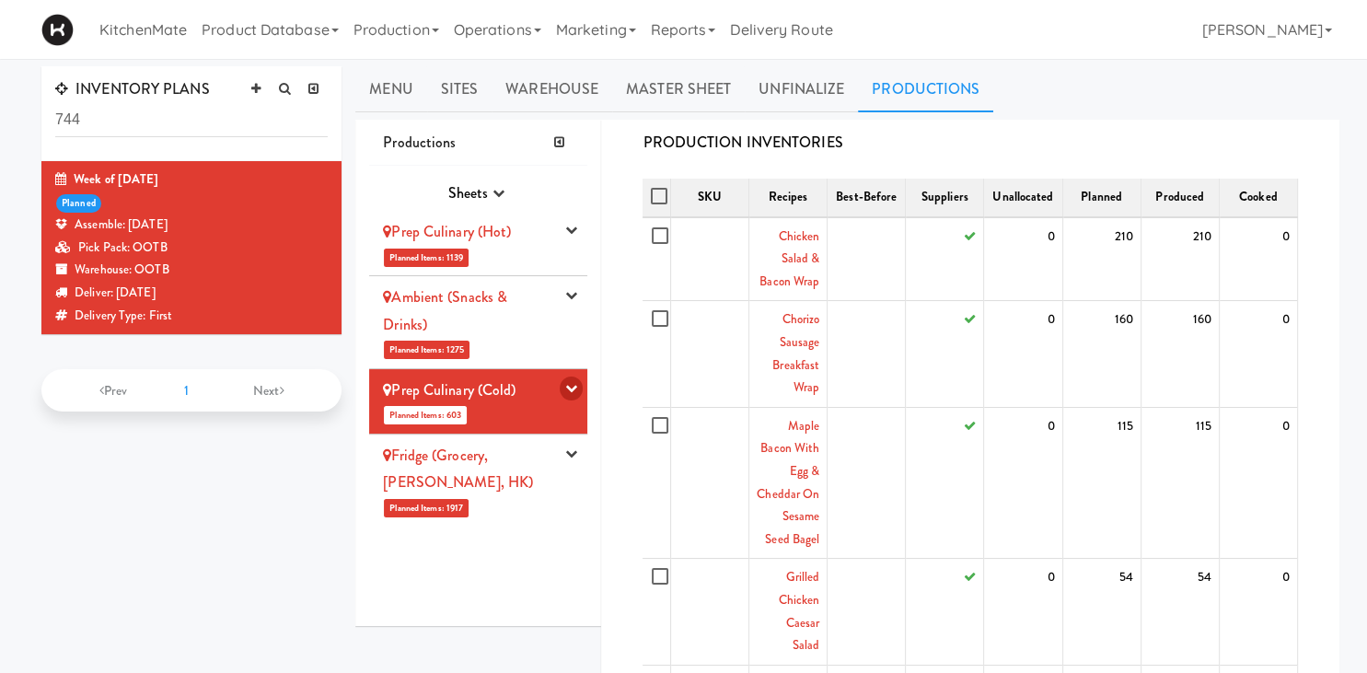
click at [571, 389] on icon "button" at bounding box center [571, 388] width 12 height 12
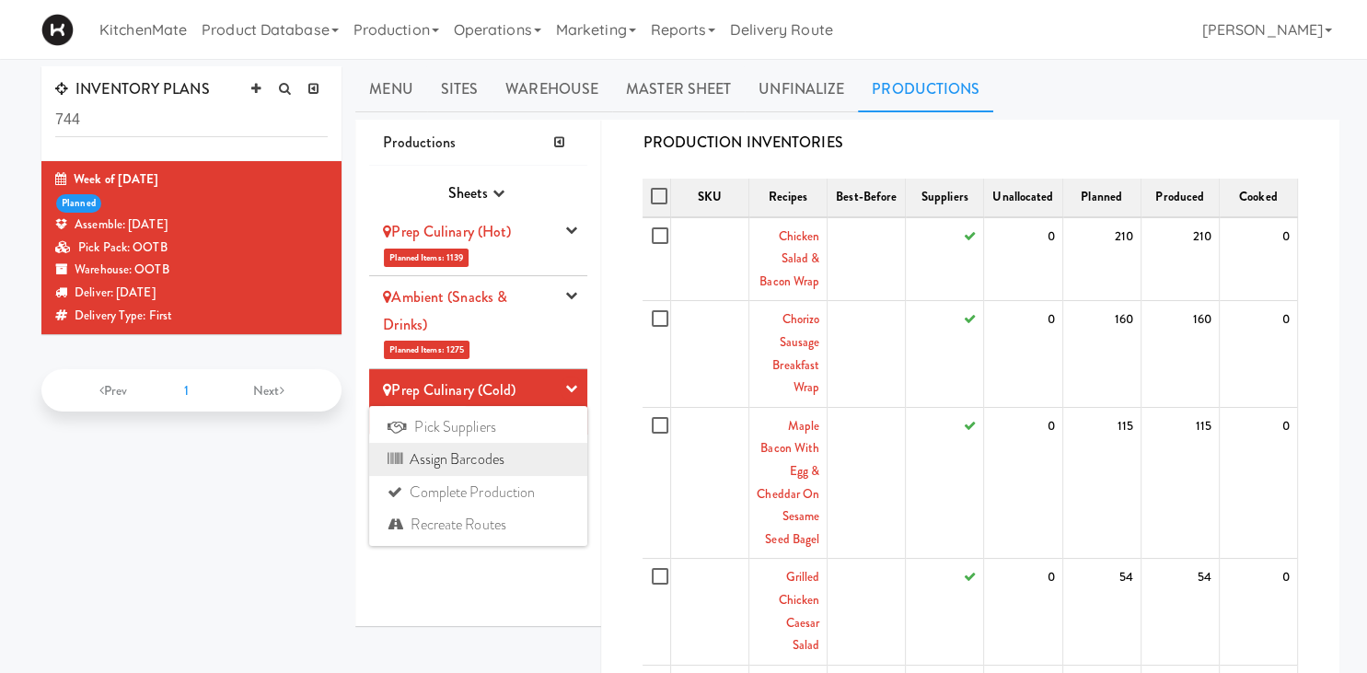
click at [489, 446] on link "Assign Barcodes" at bounding box center [478, 459] width 218 height 33
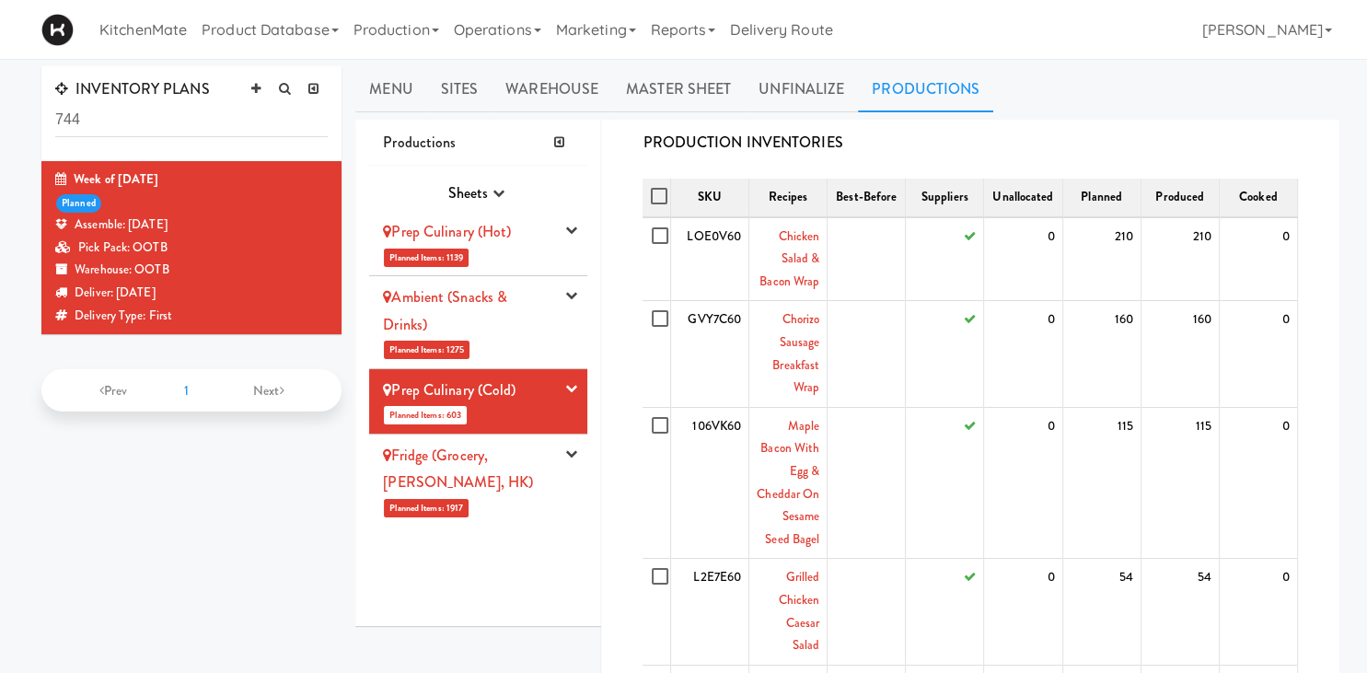
click at [575, 451] on icon "button" at bounding box center [571, 453] width 12 height 12
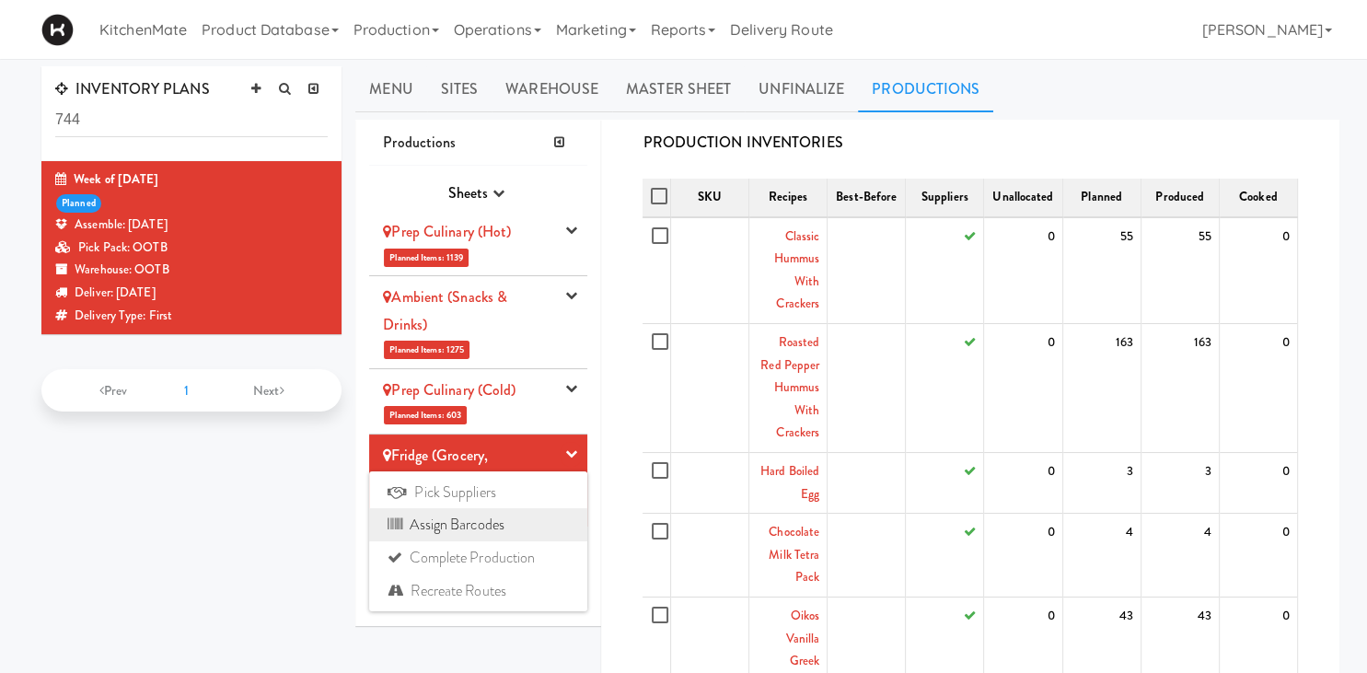
click at [484, 522] on link "Assign Barcodes" at bounding box center [478, 524] width 218 height 33
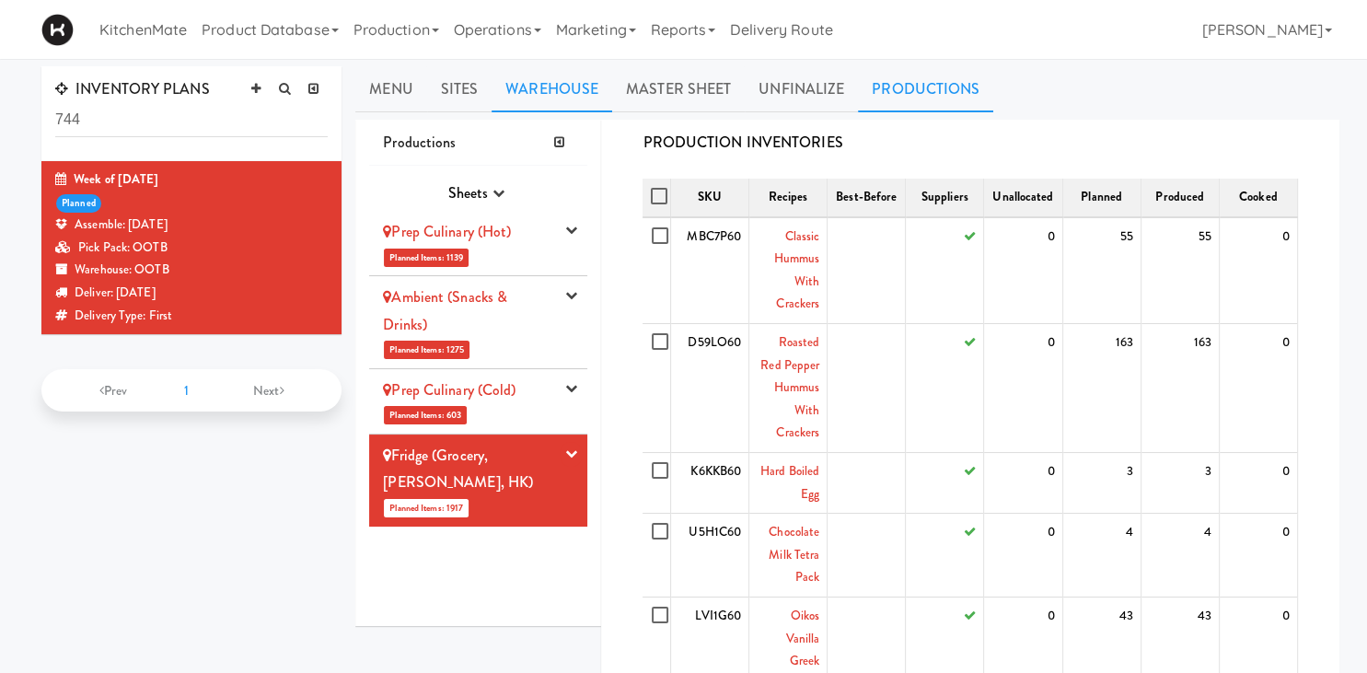
click at [575, 92] on link "Warehouse" at bounding box center [552, 89] width 121 height 46
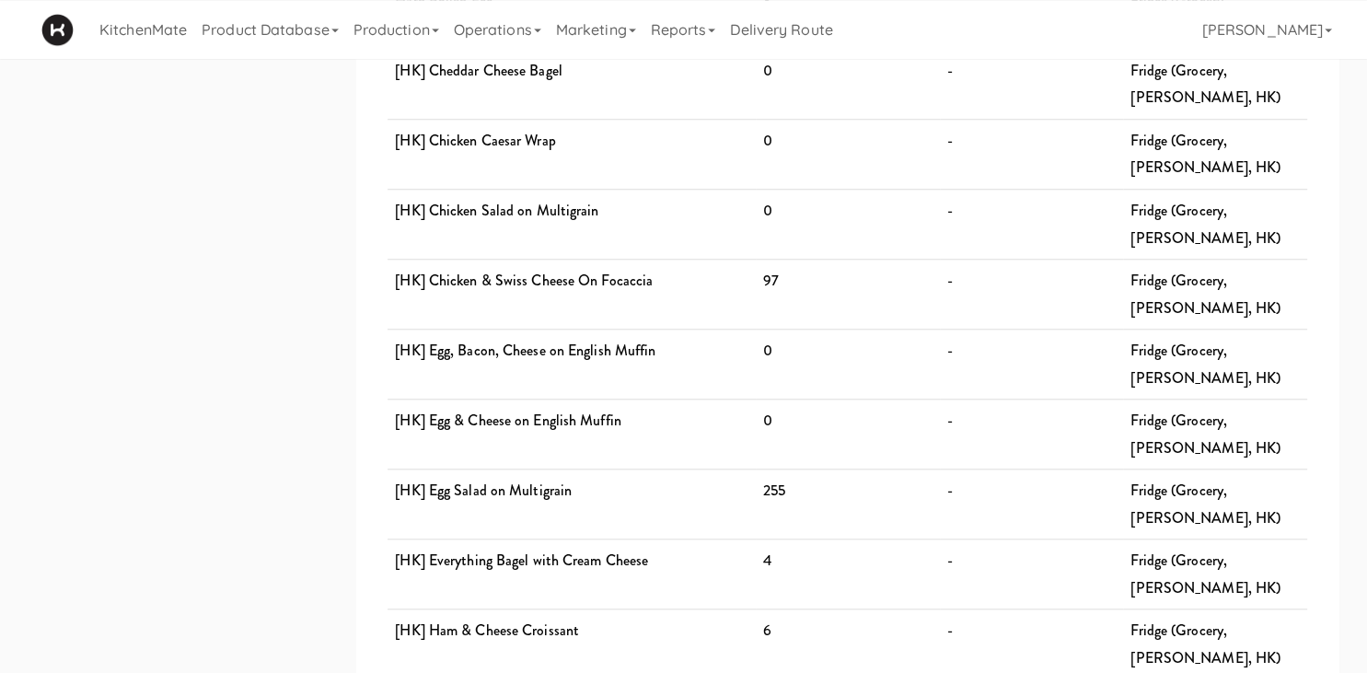
scroll to position [1572, 0]
